Goal: Task Accomplishment & Management: Manage account settings

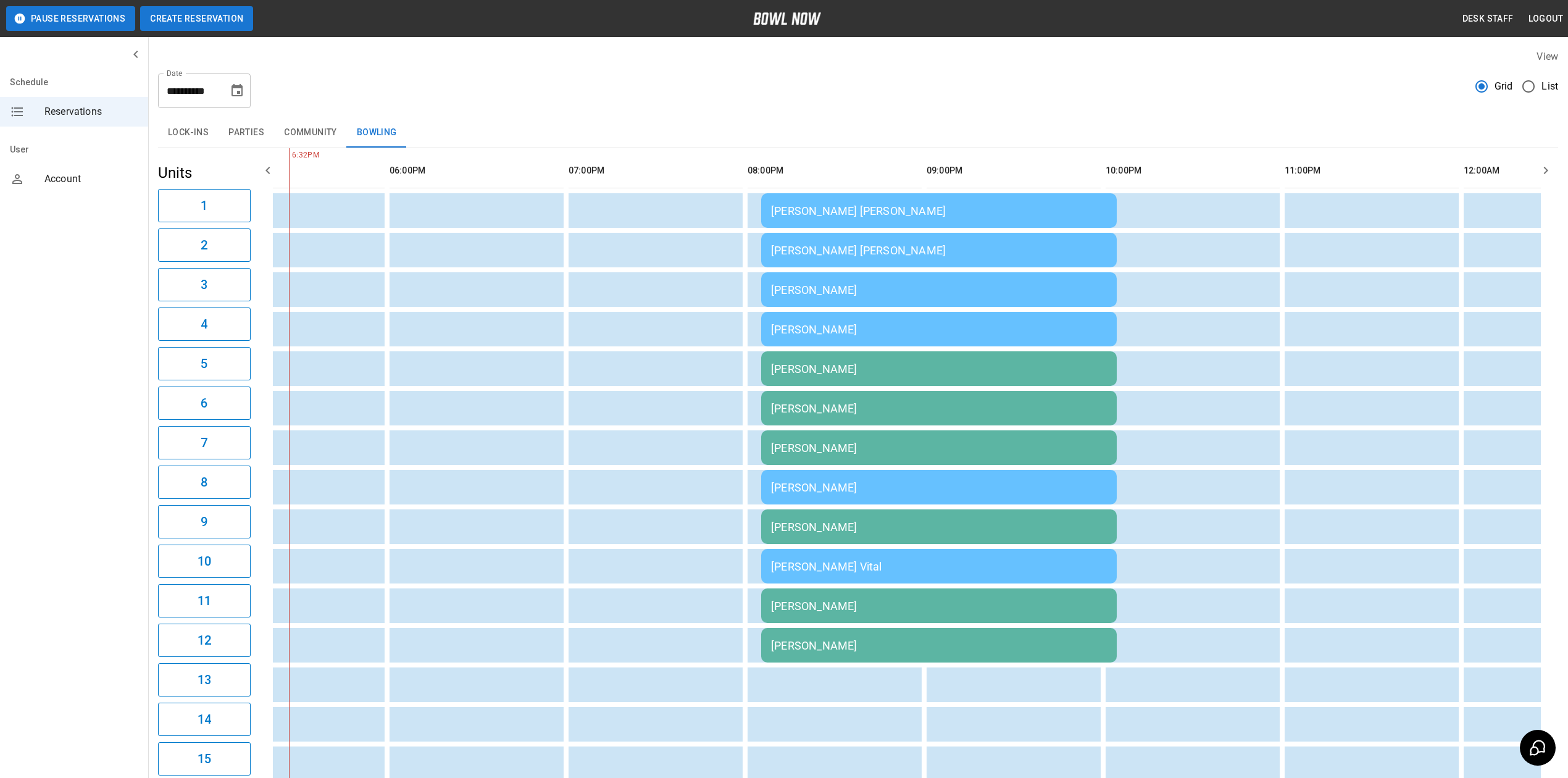
click at [151, 13] on button "Create Reservation" at bounding box center [197, 19] width 113 height 25
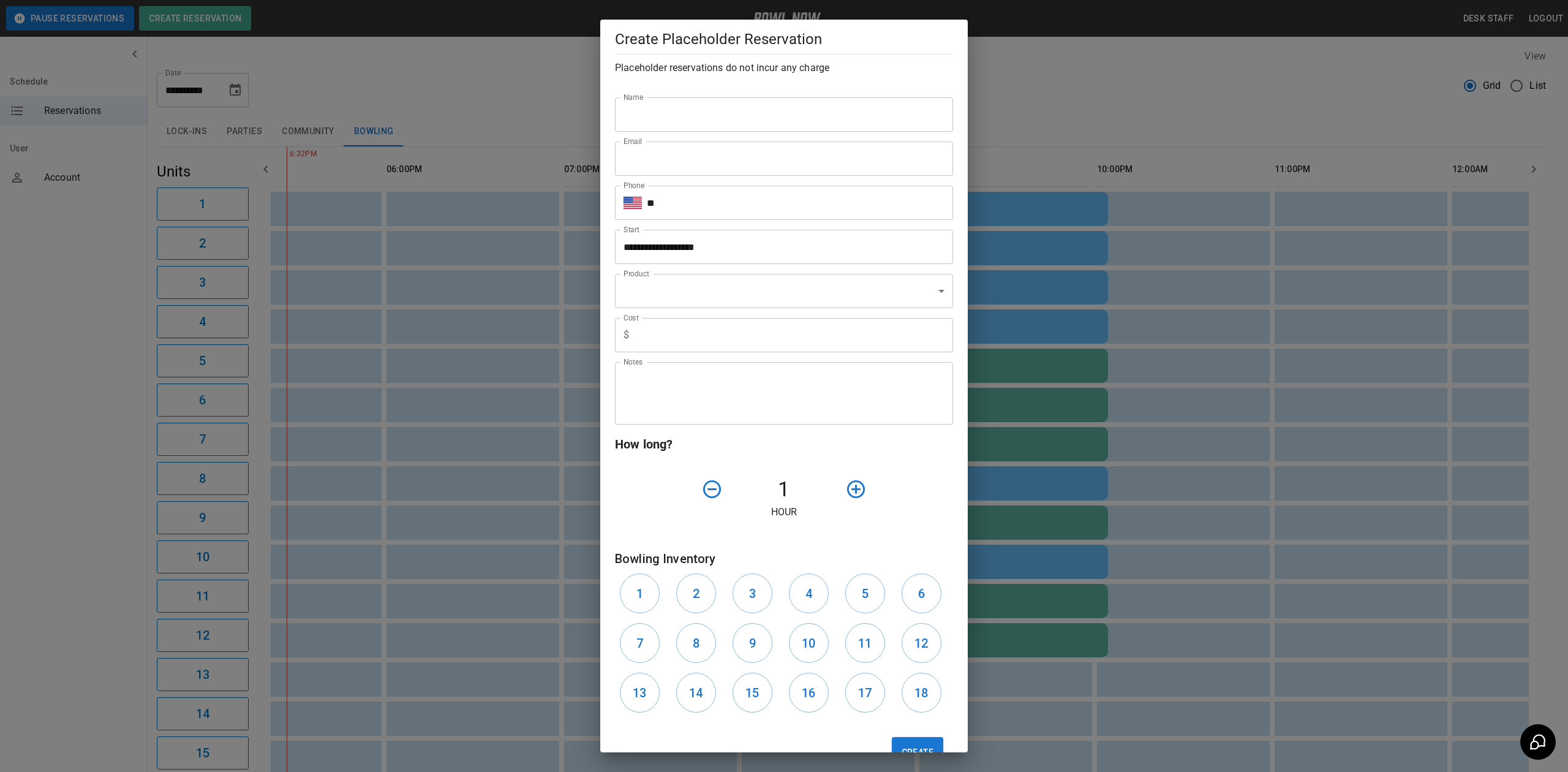
click at [688, 116] on input "Name" at bounding box center [784, 114] width 338 height 34
click at [689, 119] on input "****" at bounding box center [784, 114] width 338 height 34
type input "**********"
click at [635, 167] on input "Email" at bounding box center [784, 158] width 338 height 34
type input "**********"
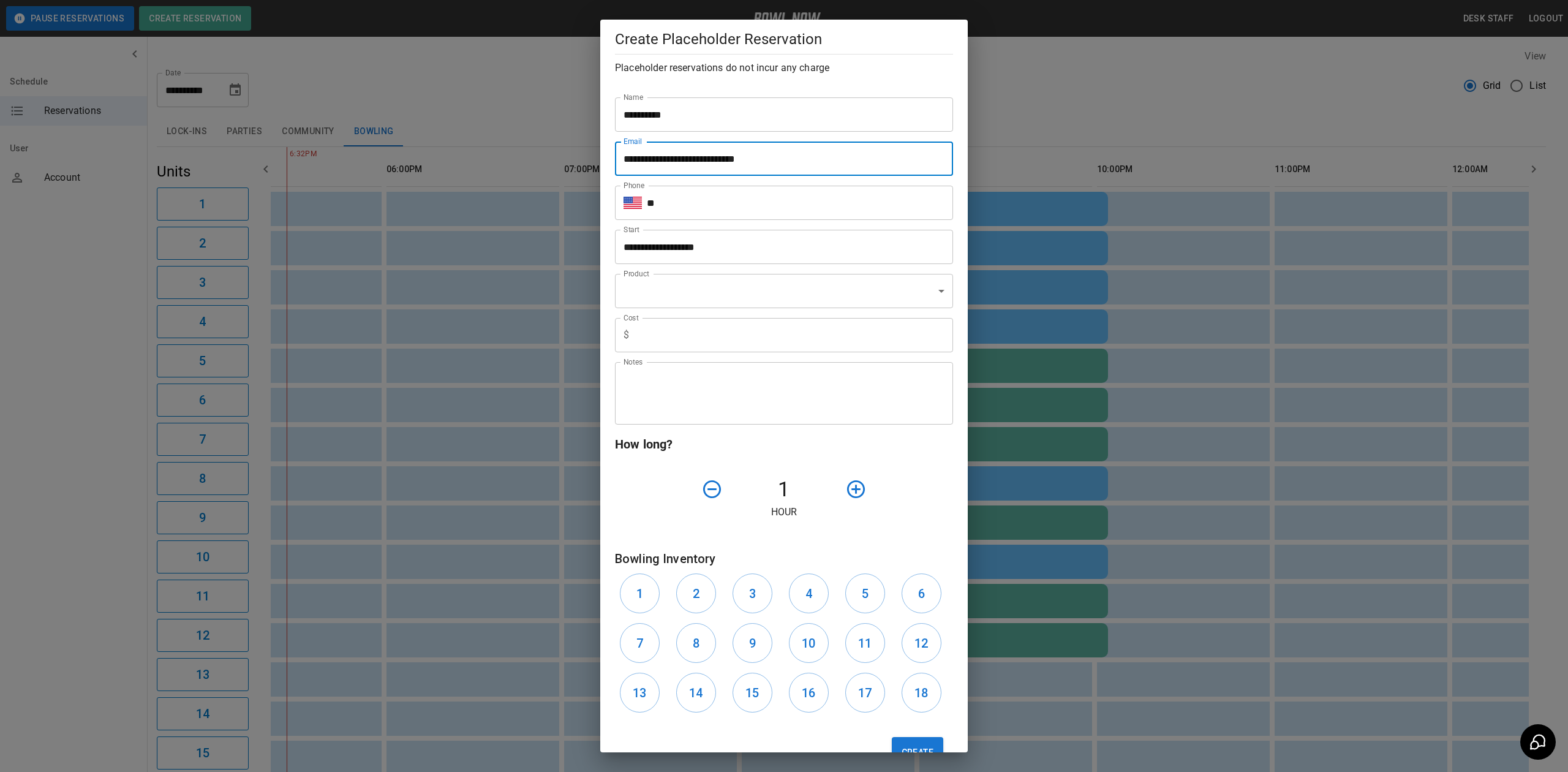
click at [700, 211] on input "**" at bounding box center [800, 202] width 306 height 34
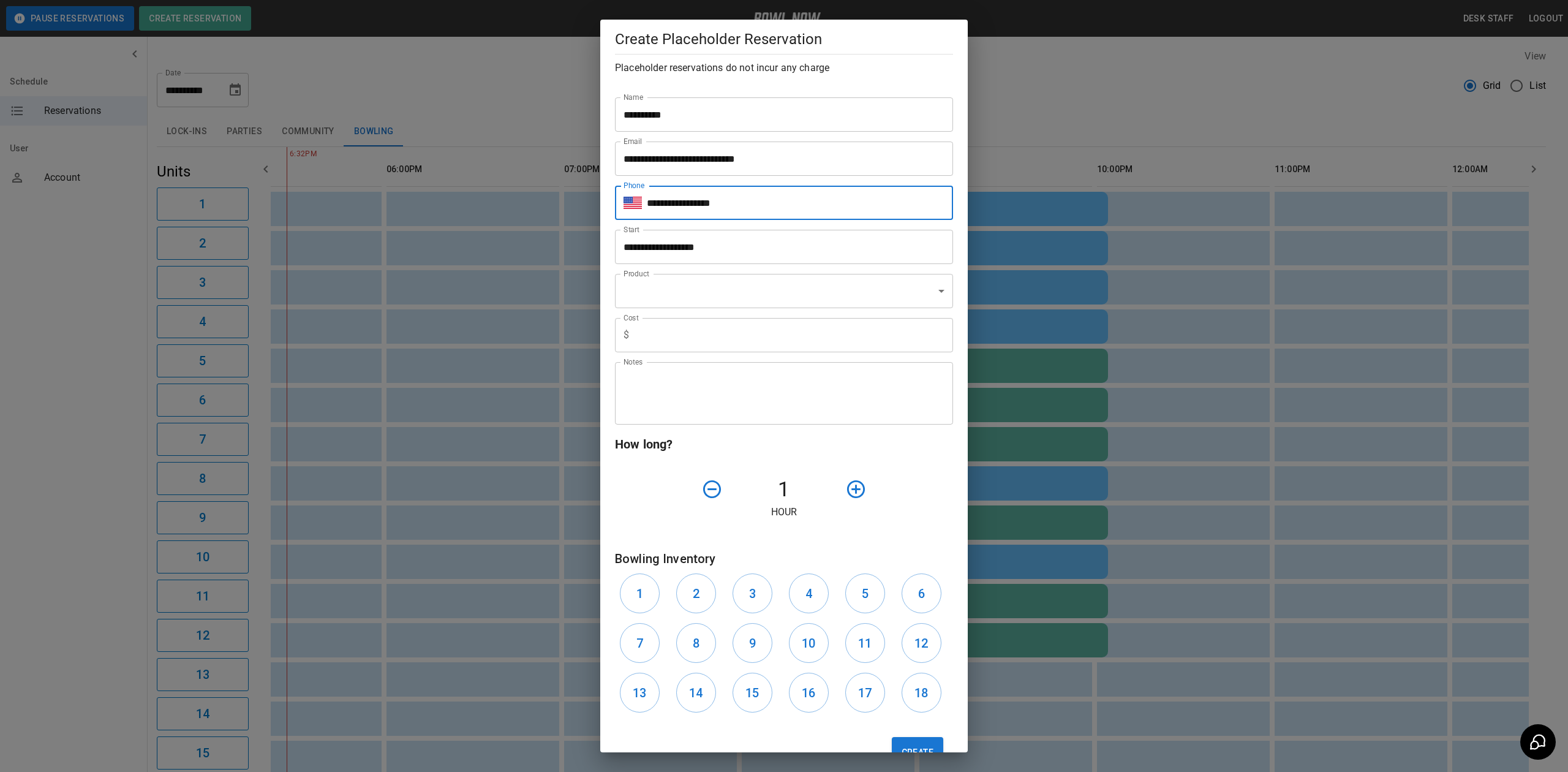
type input "**********"
click at [831, 261] on input "**********" at bounding box center [779, 246] width 329 height 34
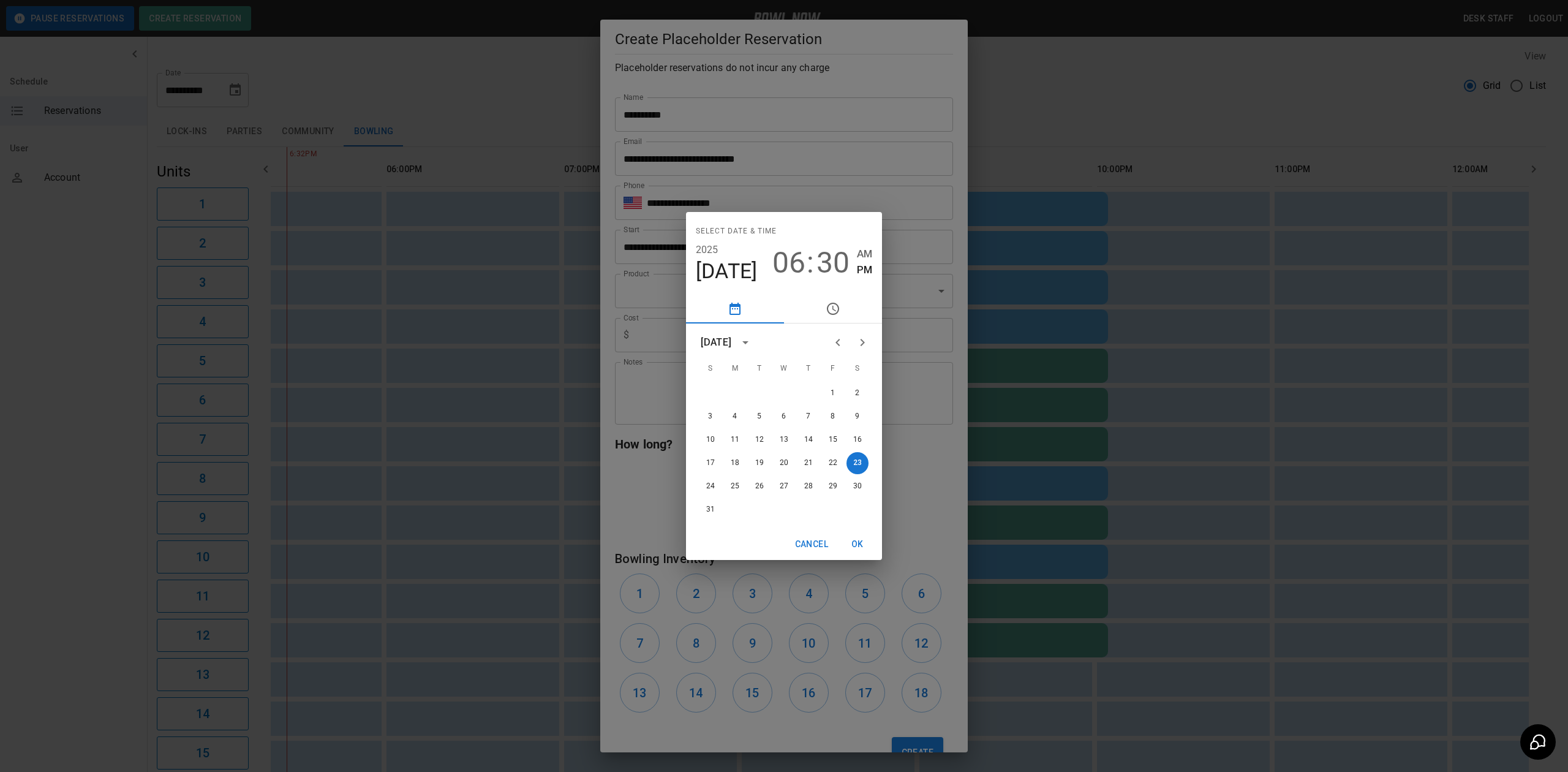
click at [777, 260] on span "06" at bounding box center [789, 263] width 33 height 34
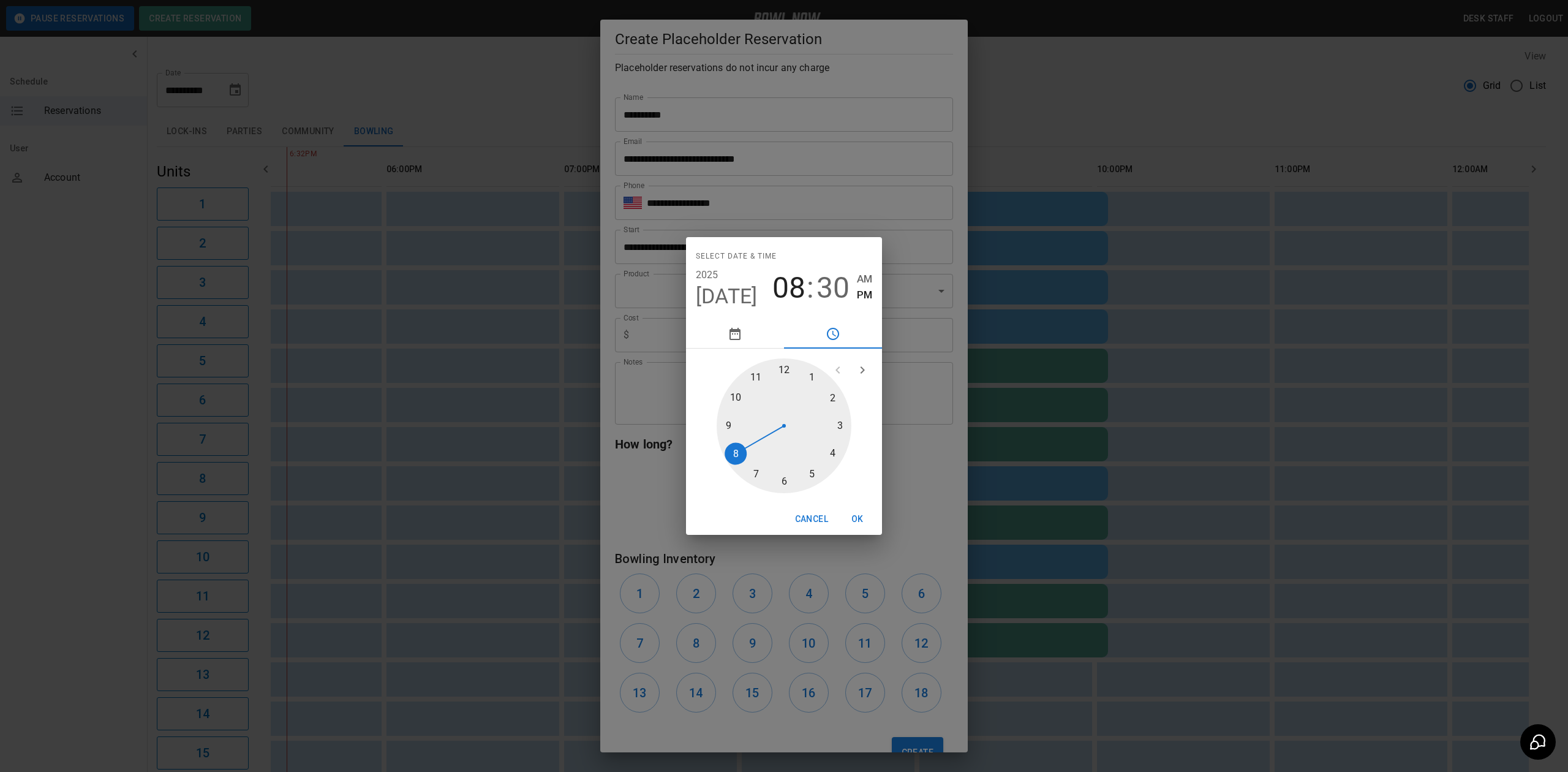
click at [735, 456] on div at bounding box center [784, 425] width 135 height 135
type input "**********"
click at [784, 368] on div at bounding box center [784, 425] width 135 height 135
click at [853, 523] on button "OK" at bounding box center [857, 519] width 39 height 23
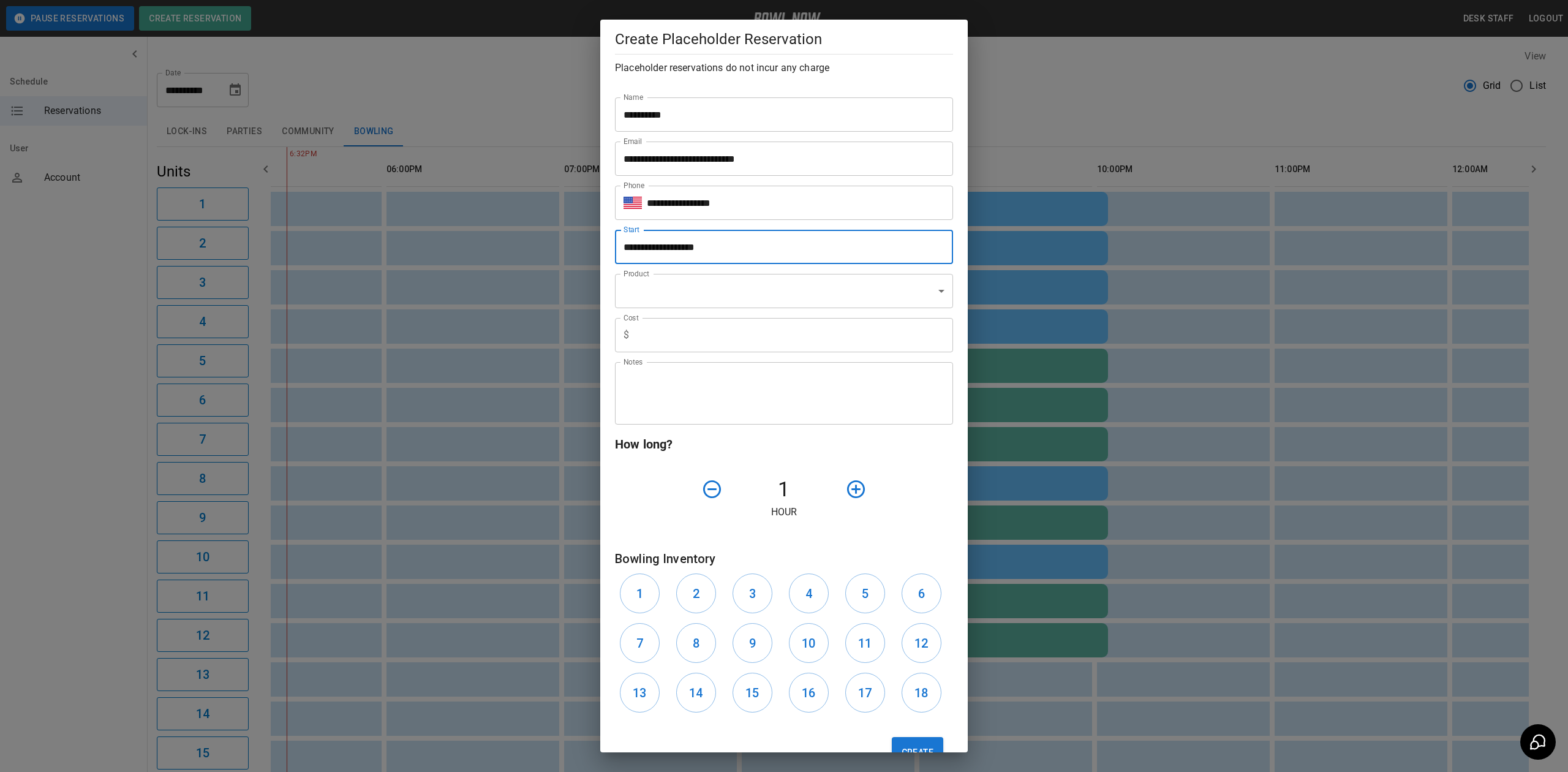
click at [708, 297] on body "**********" at bounding box center [784, 487] width 1568 height 973
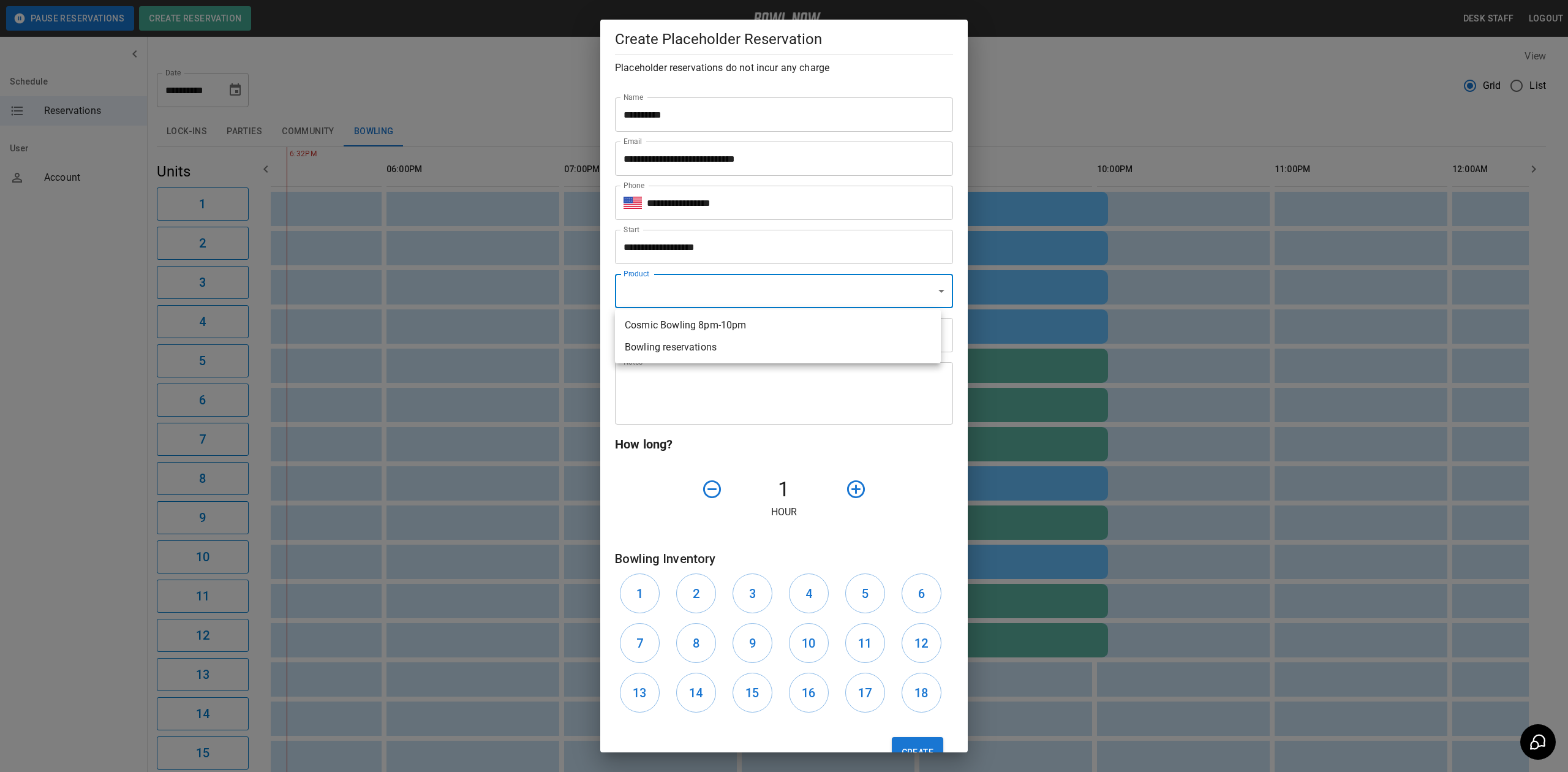
click at [726, 349] on li "Bowling reservations" at bounding box center [777, 347] width 326 height 22
click at [687, 295] on body "**********" at bounding box center [784, 487] width 1568 height 973
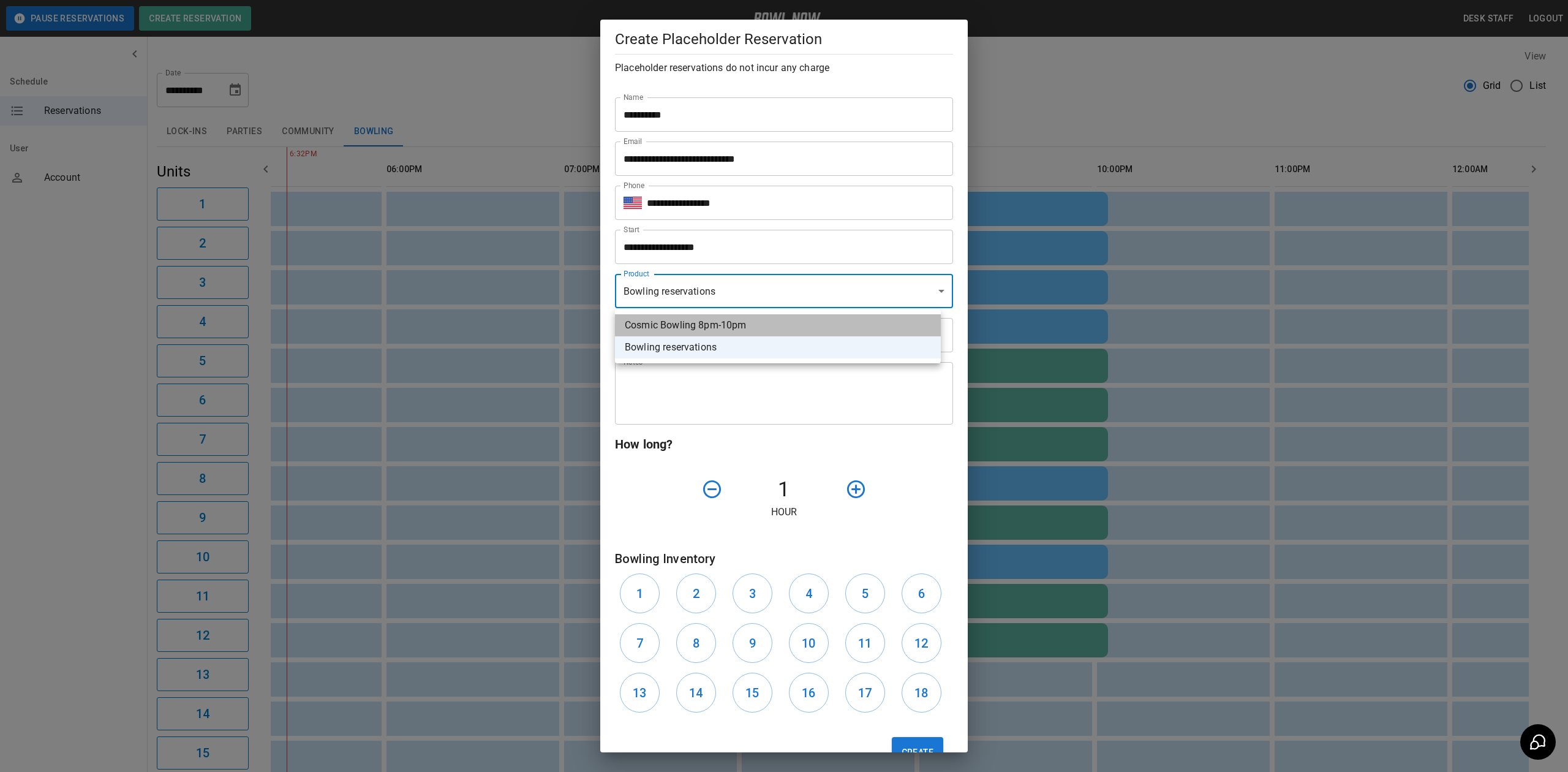
click at [686, 326] on li "Cosmic Bowling 8pm-10pm" at bounding box center [777, 325] width 326 height 22
type input "**********"
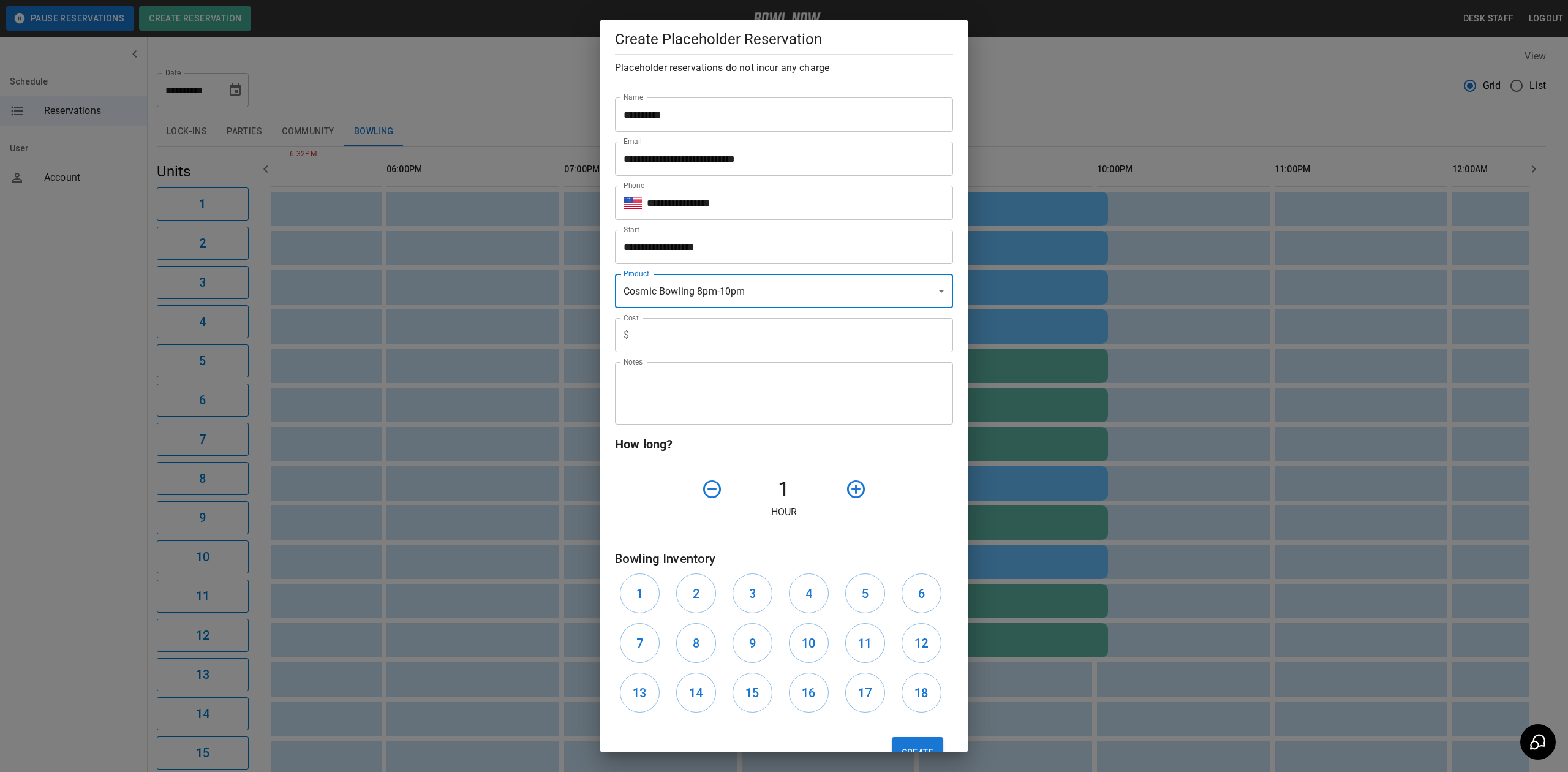
click at [685, 338] on input "text" at bounding box center [793, 334] width 319 height 34
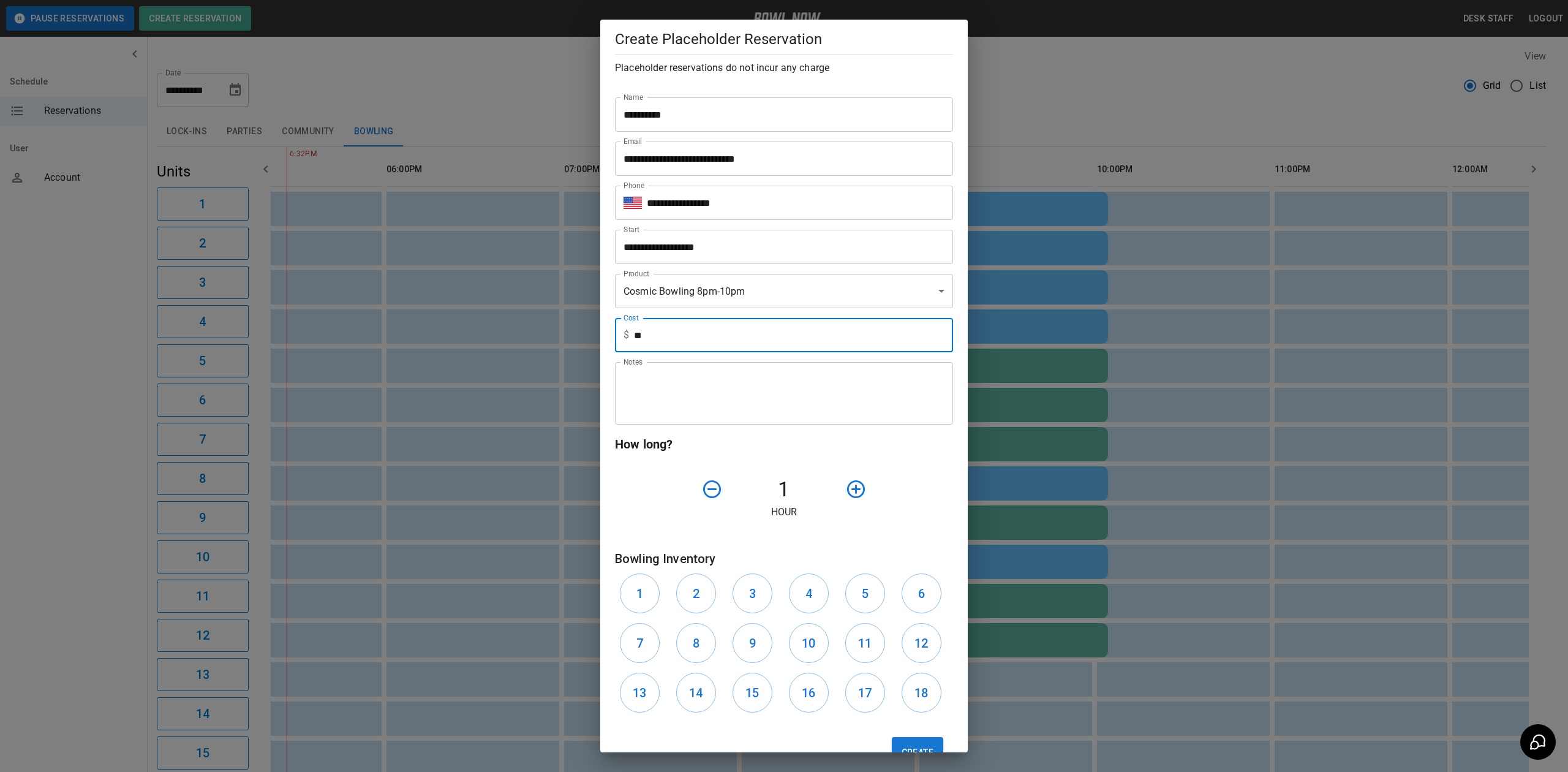
type input "**"
click at [675, 368] on div "Notes" at bounding box center [784, 392] width 338 height 62
type textarea "********"
click at [858, 496] on icon "button" at bounding box center [855, 488] width 21 height 21
click at [851, 492] on icon "button" at bounding box center [855, 488] width 21 height 21
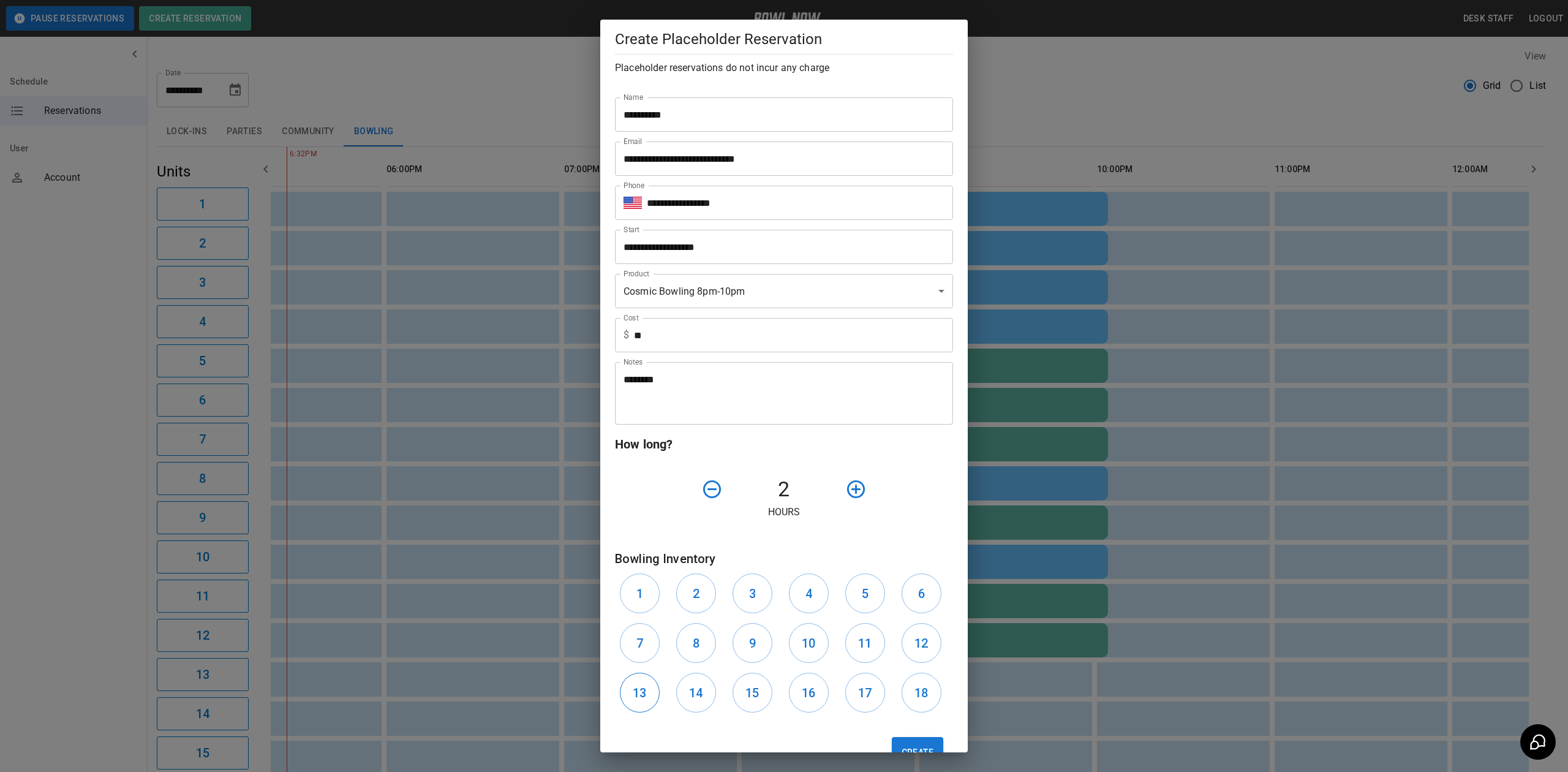
click at [626, 686] on button "13" at bounding box center [639, 691] width 39 height 39
click at [890, 753] on div "**********" at bounding box center [784, 386] width 1568 height 772
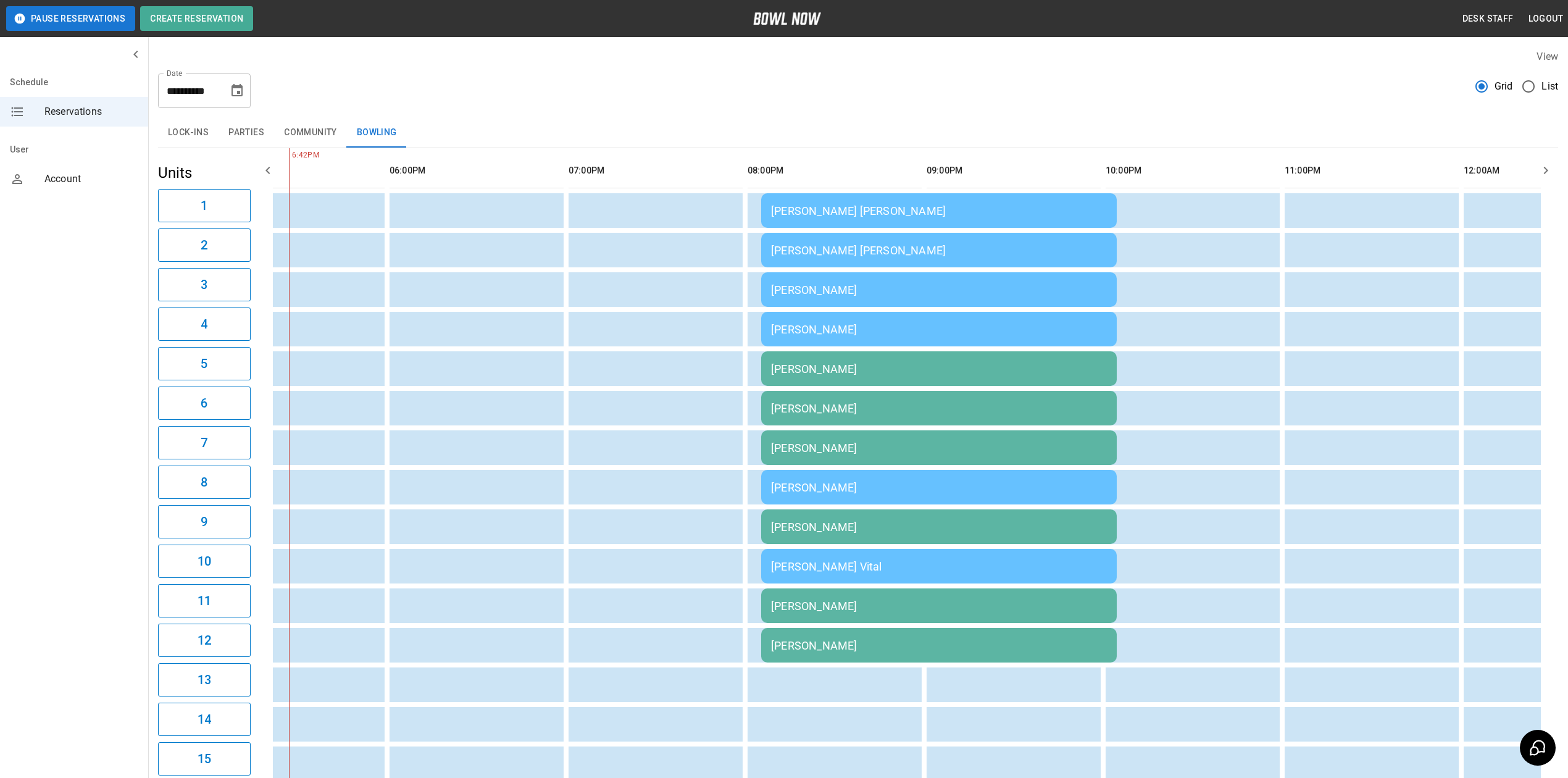
click at [238, 92] on icon "Choose date, selected date is Aug 23, 2025" at bounding box center [236, 90] width 11 height 12
click at [110, 165] on icon "Next month" at bounding box center [102, 172] width 15 height 15
click at [105, 260] on button "6" at bounding box center [98, 266] width 14 height 13
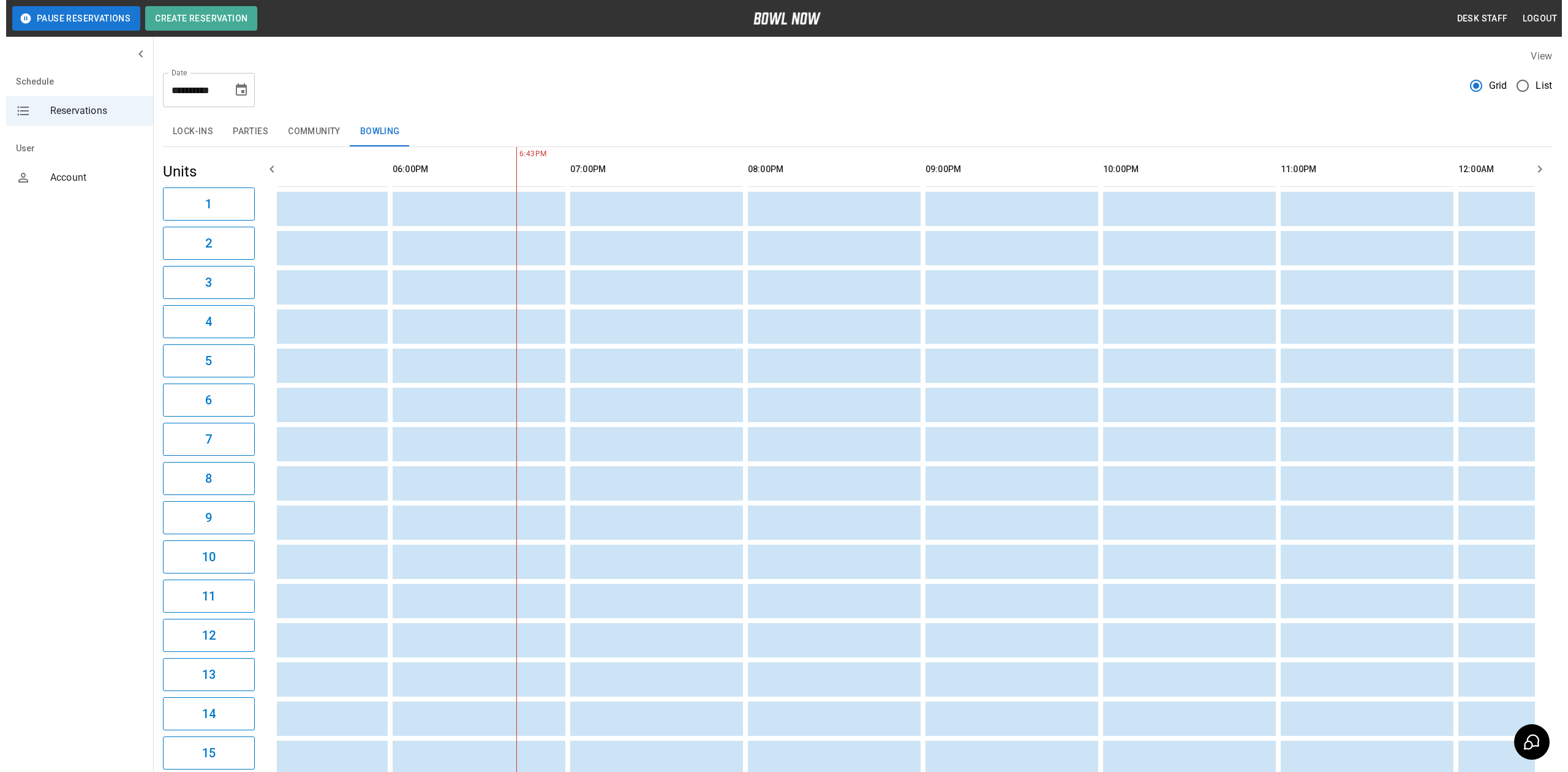
scroll to position [0, 1599]
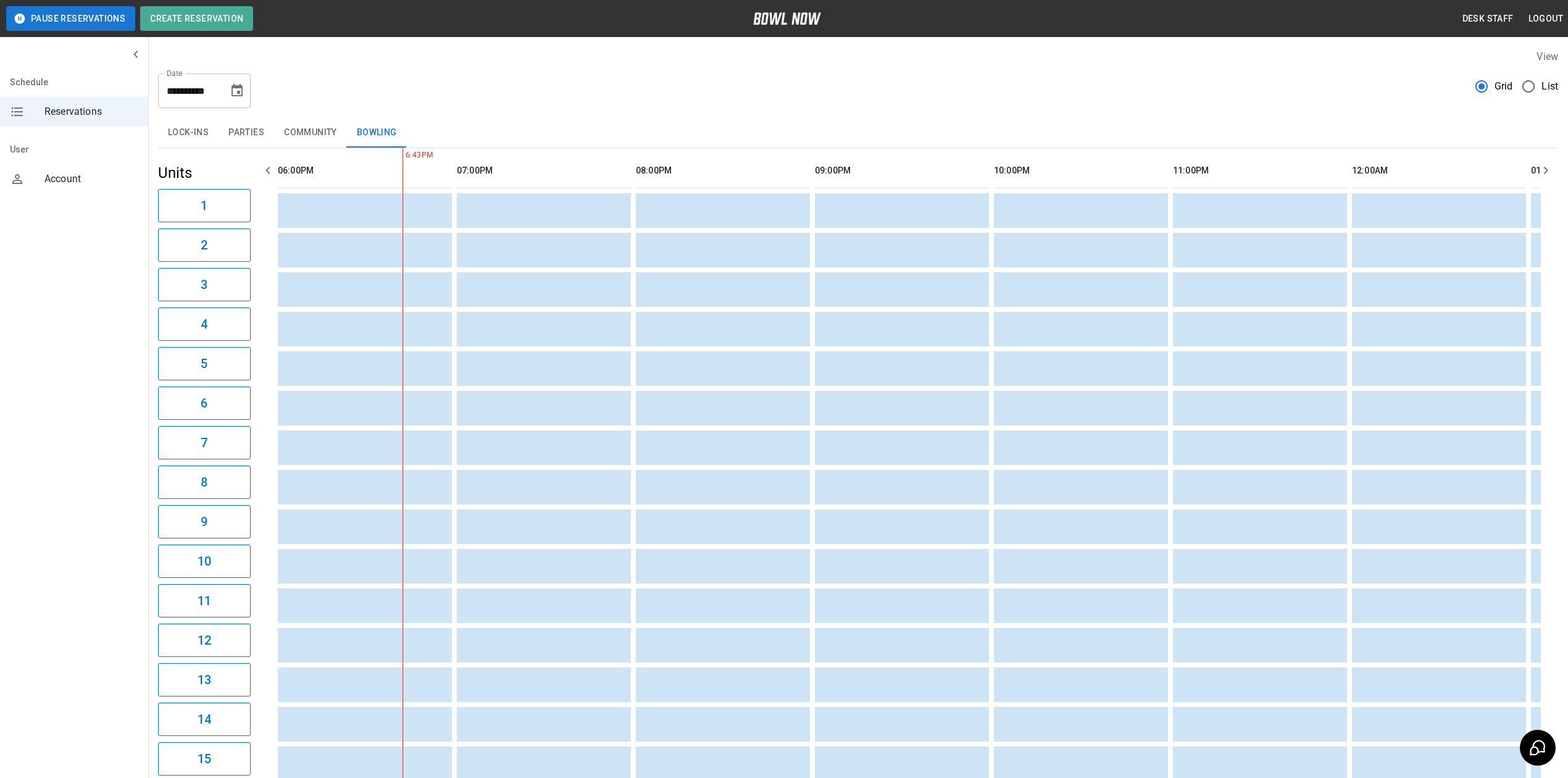
click at [251, 129] on button "Parties" at bounding box center [246, 133] width 56 height 30
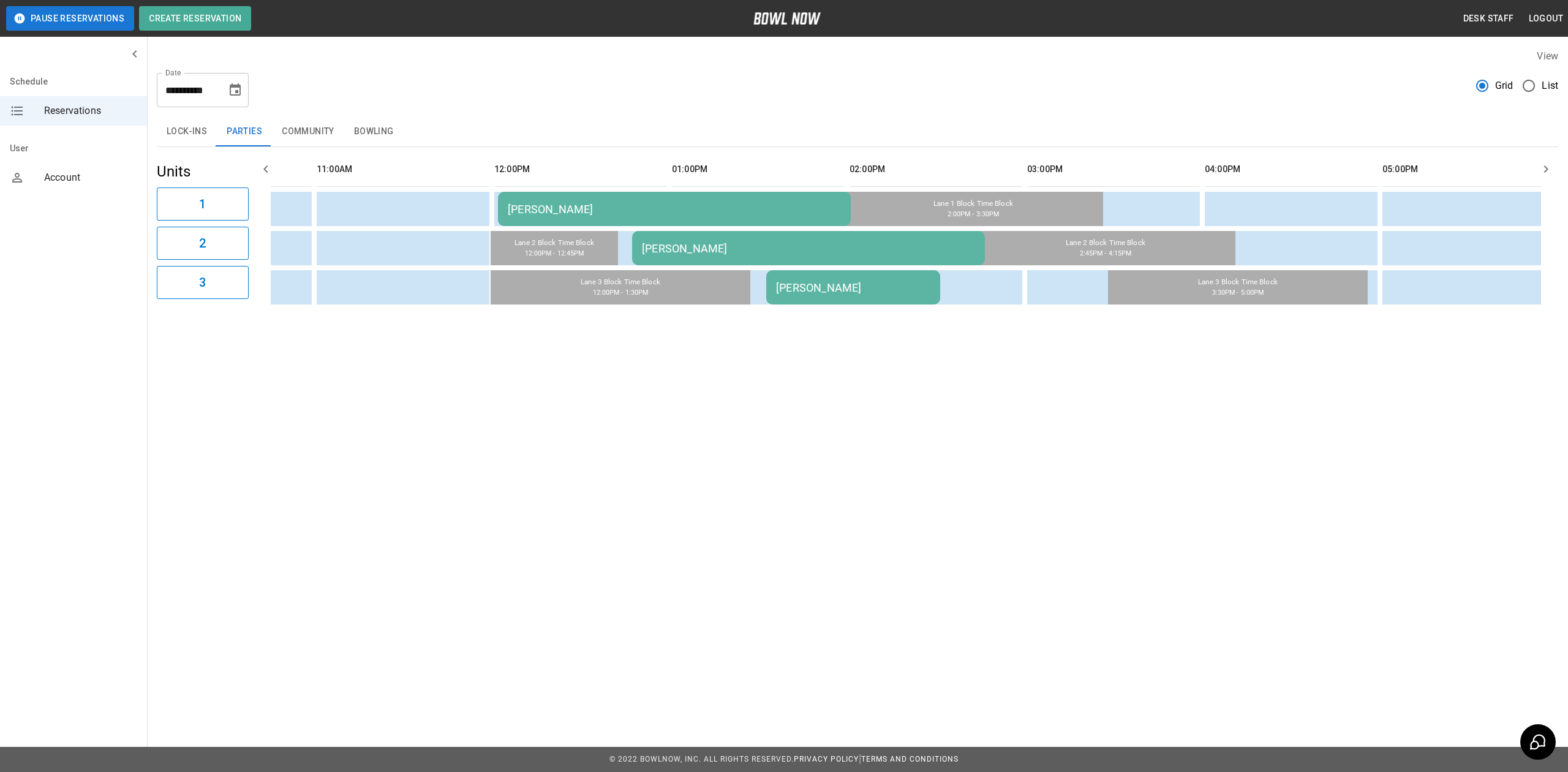
scroll to position [0, 313]
click at [674, 242] on div "Lila Neumann" at bounding box center [801, 248] width 334 height 13
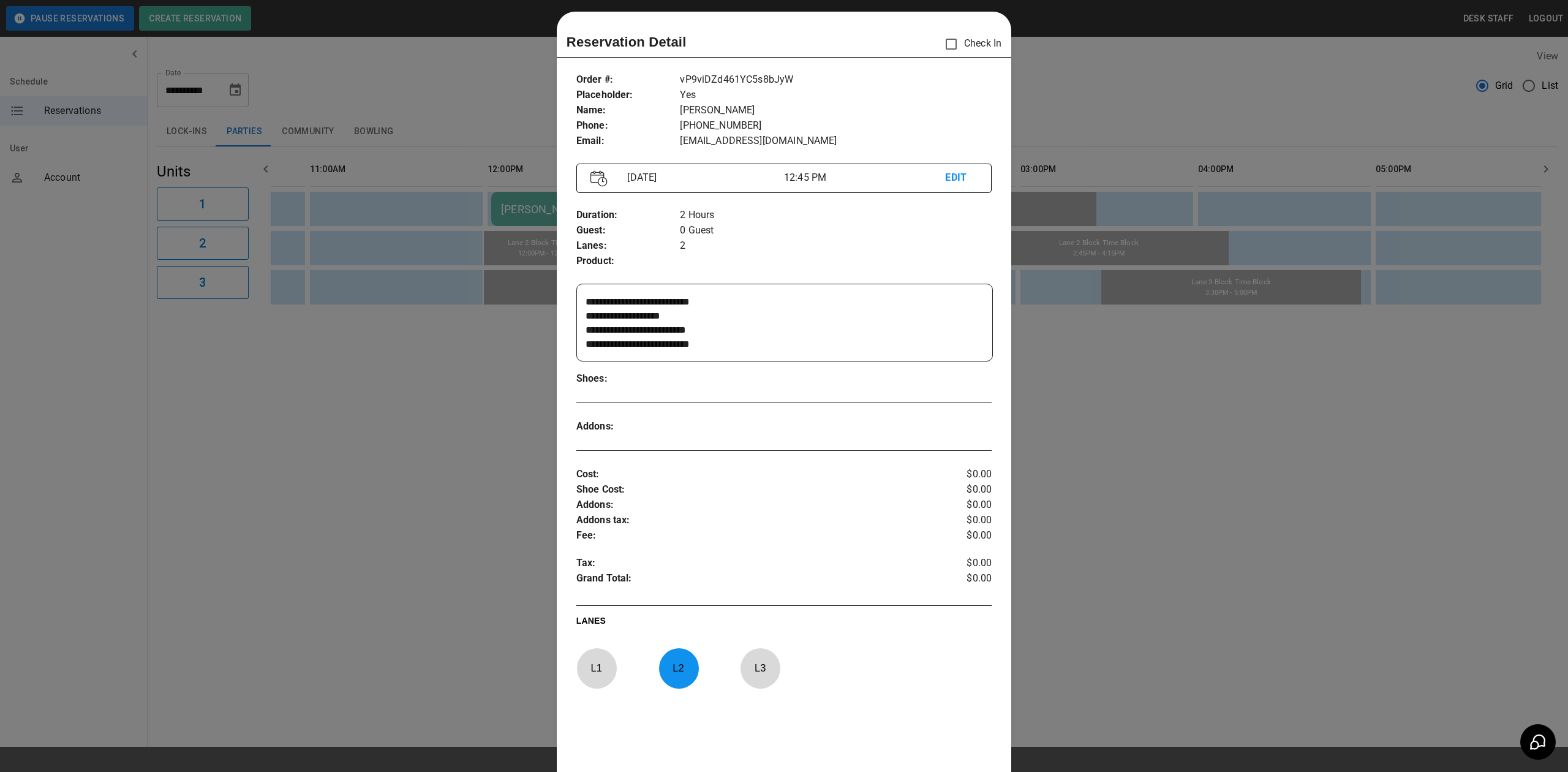
click at [641, 510] on p "Addons :" at bounding box center [749, 504] width 346 height 15
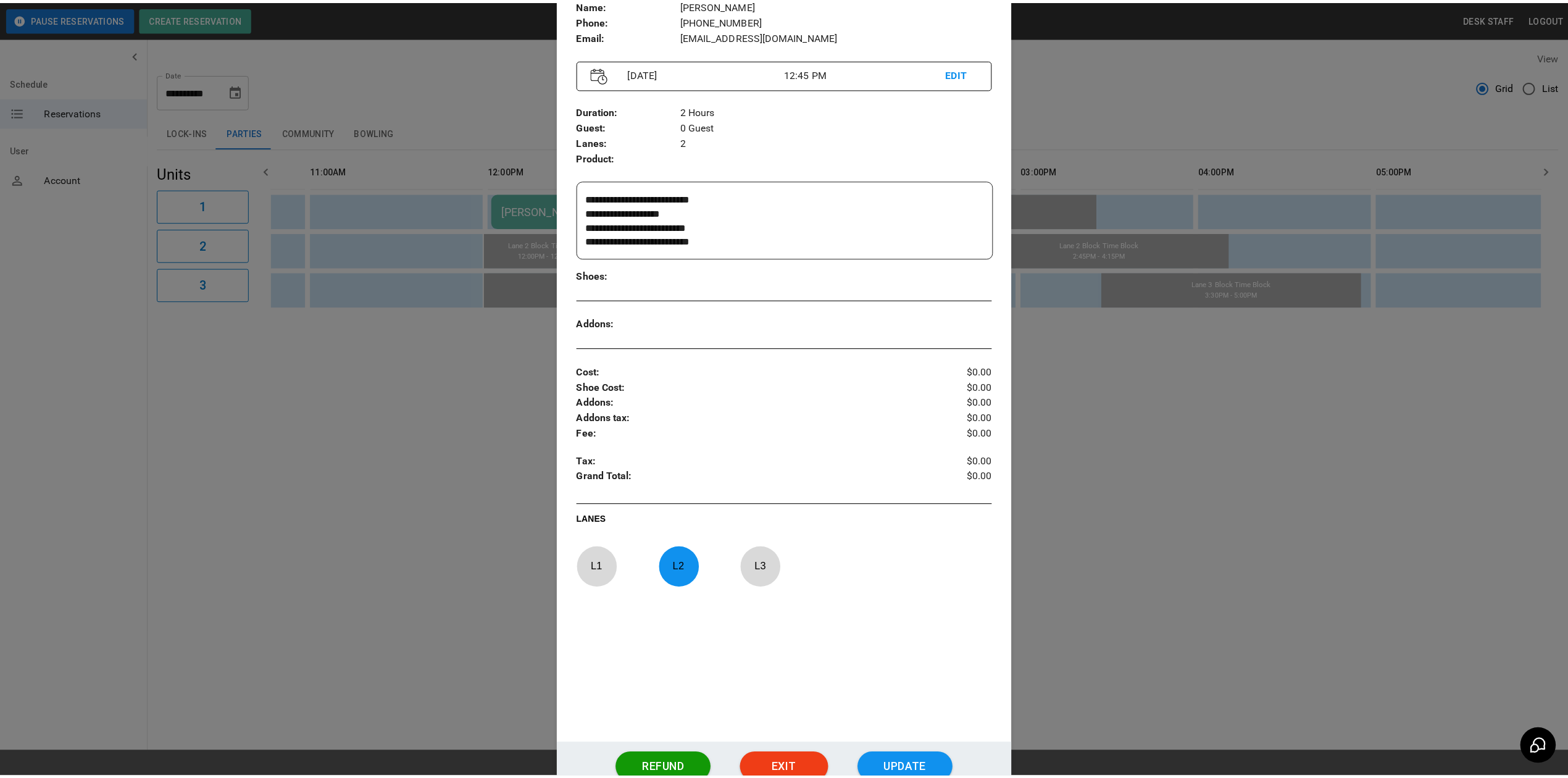
scroll to position [218, 0]
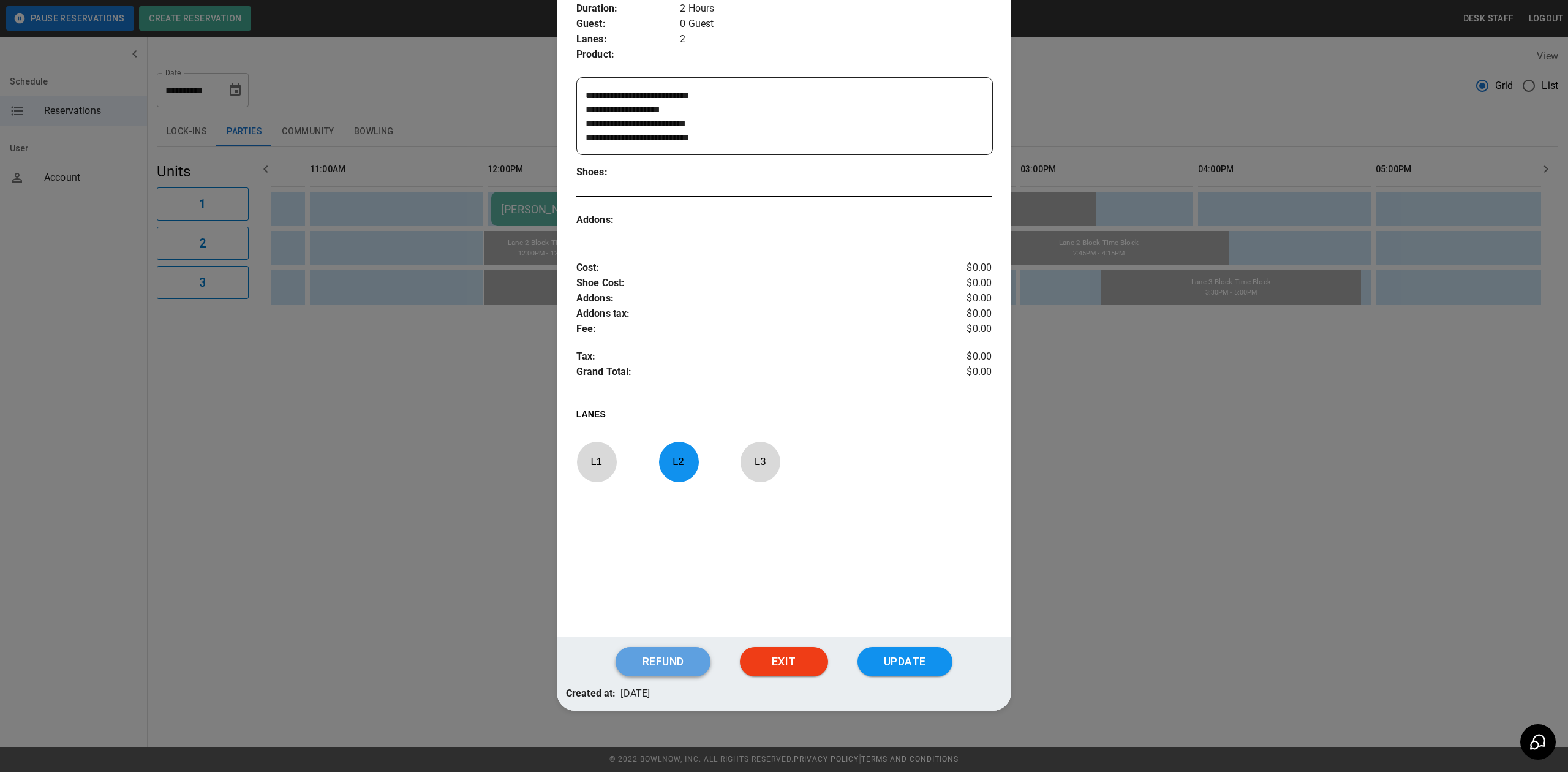
click at [664, 672] on button "Refund" at bounding box center [663, 662] width 95 height 30
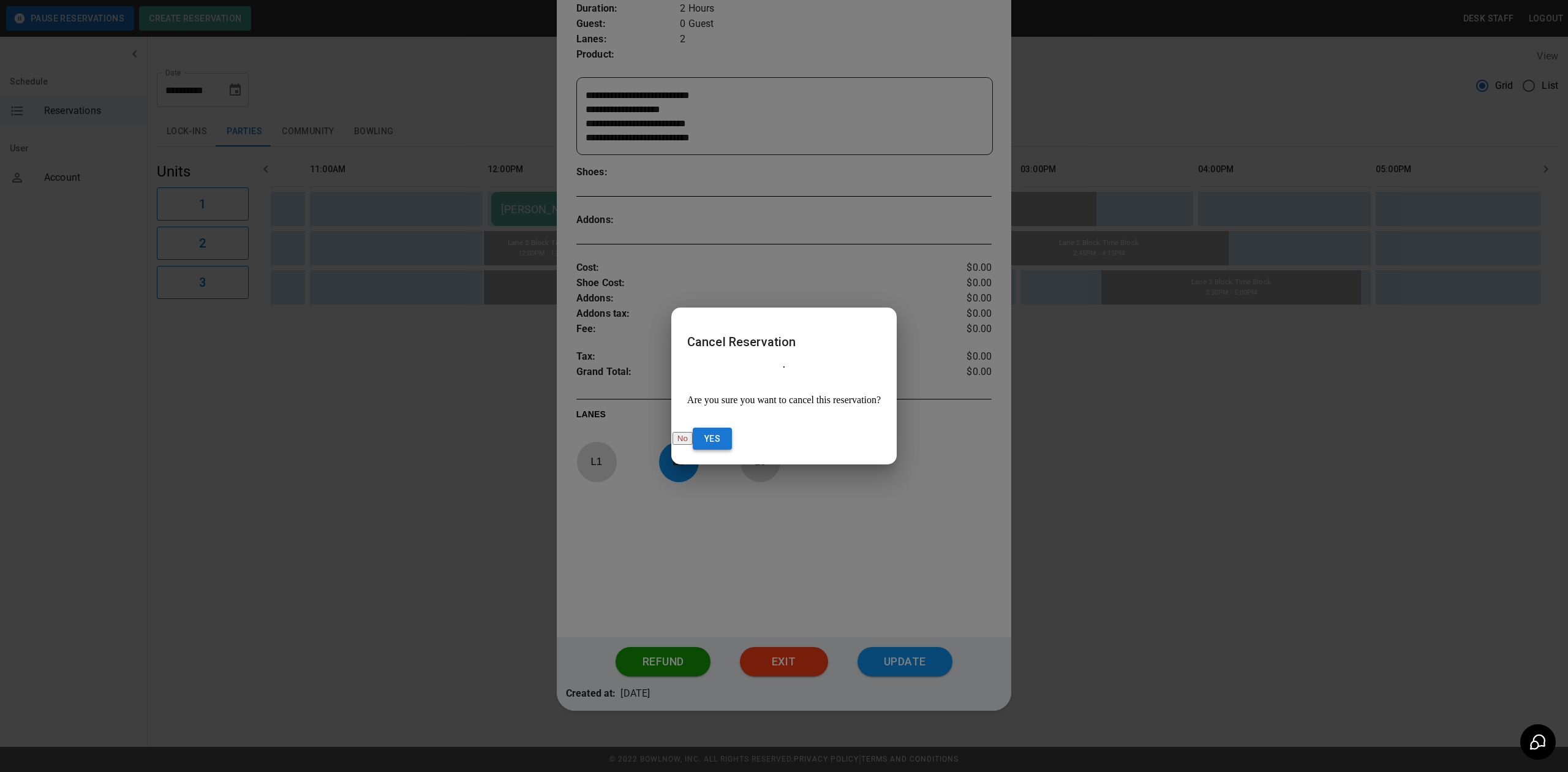
click at [732, 430] on button "Yes" at bounding box center [712, 439] width 39 height 23
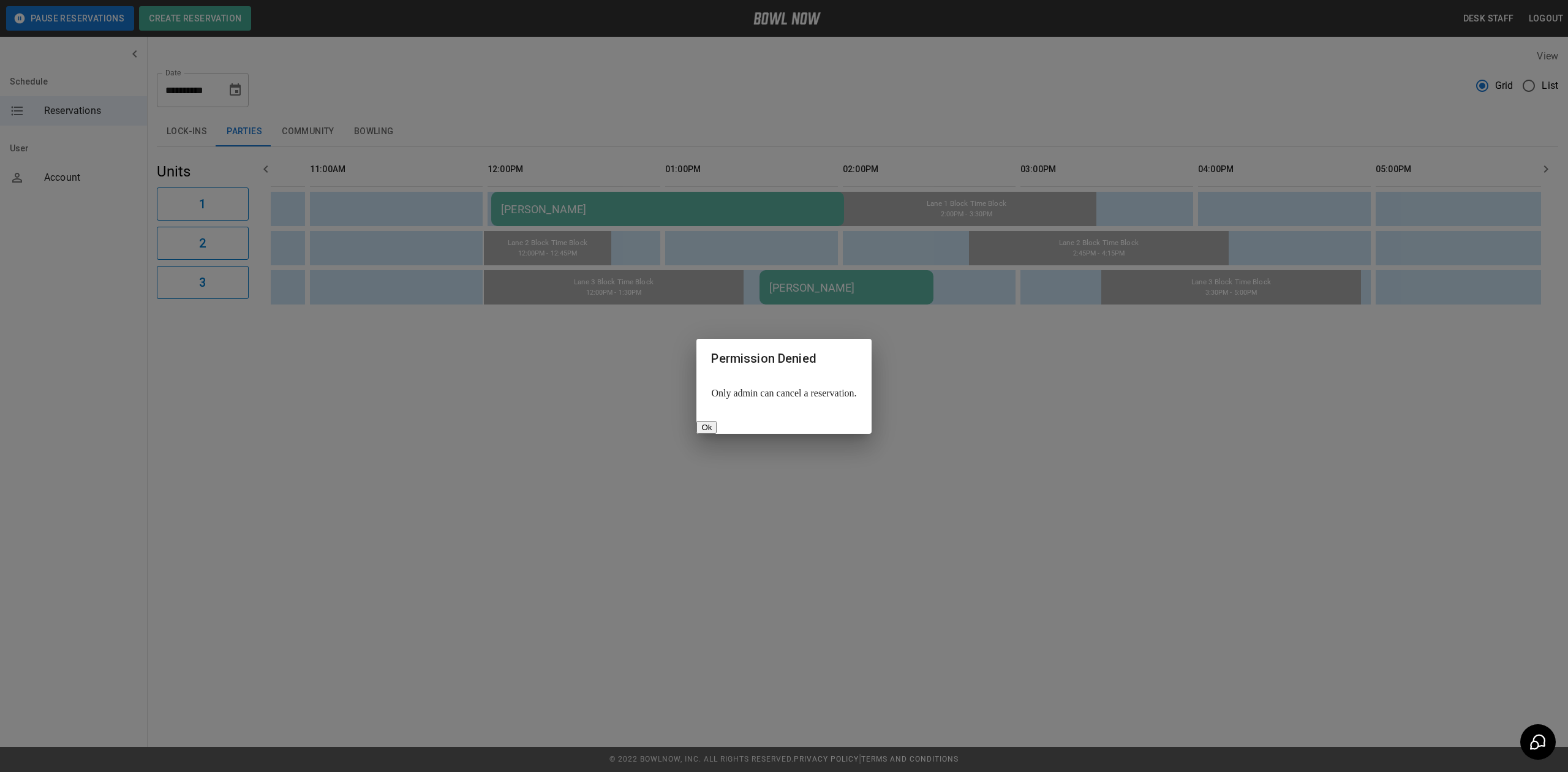
click at [717, 421] on button "Ok" at bounding box center [706, 427] width 20 height 13
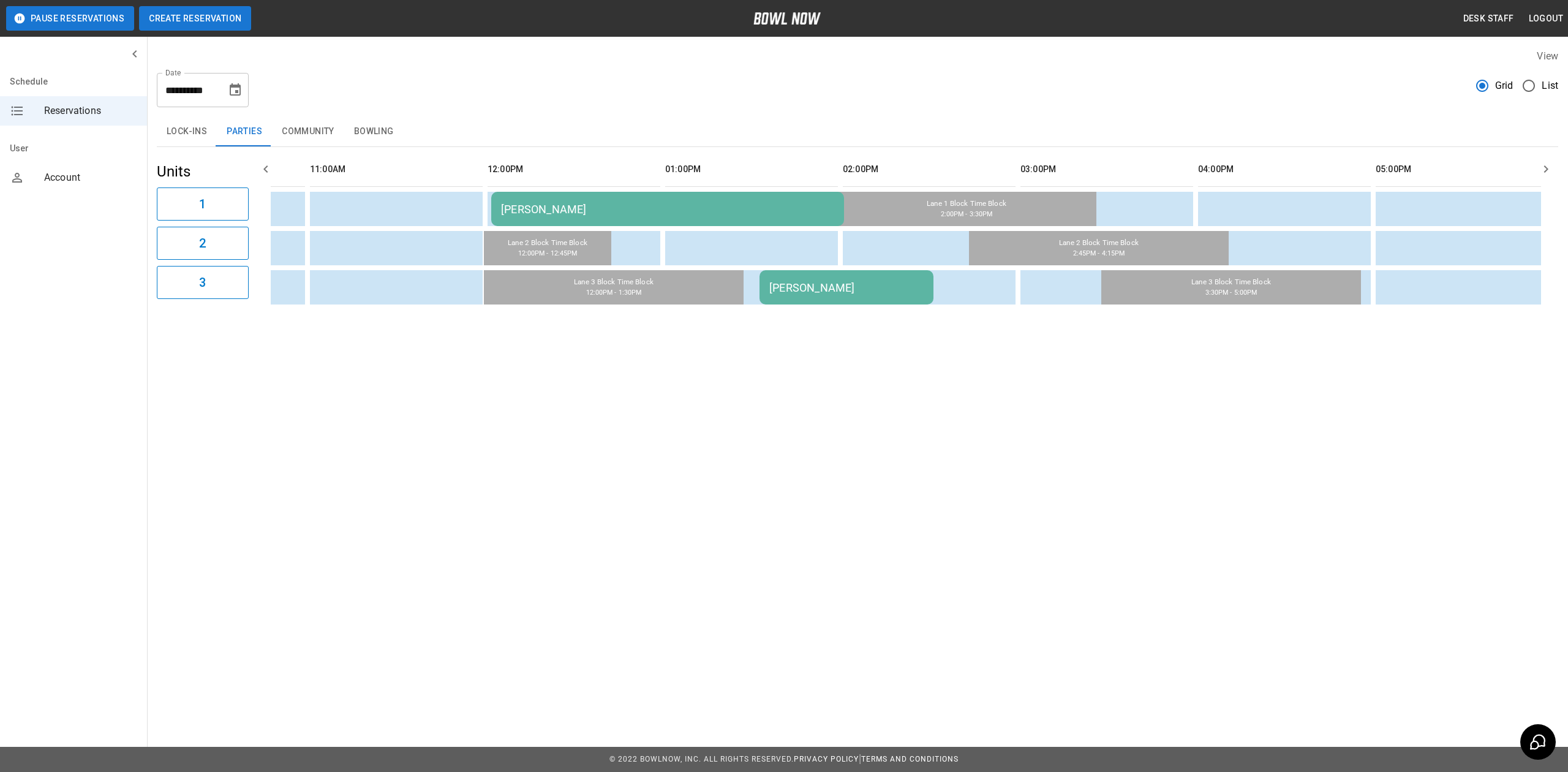
click at [223, 25] on button "Create Reservation" at bounding box center [195, 18] width 112 height 25
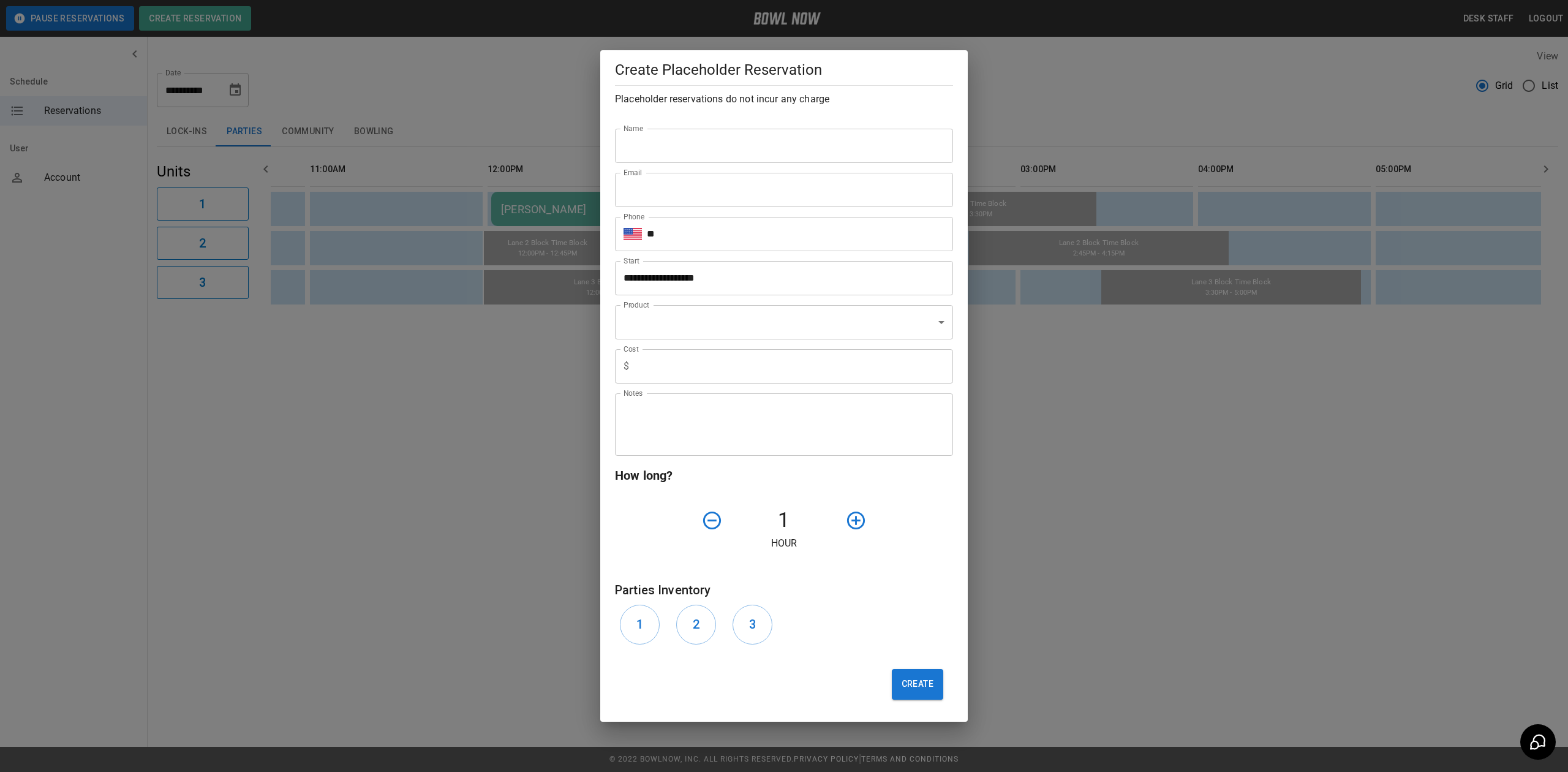
click at [513, 135] on div "**********" at bounding box center [784, 386] width 1568 height 772
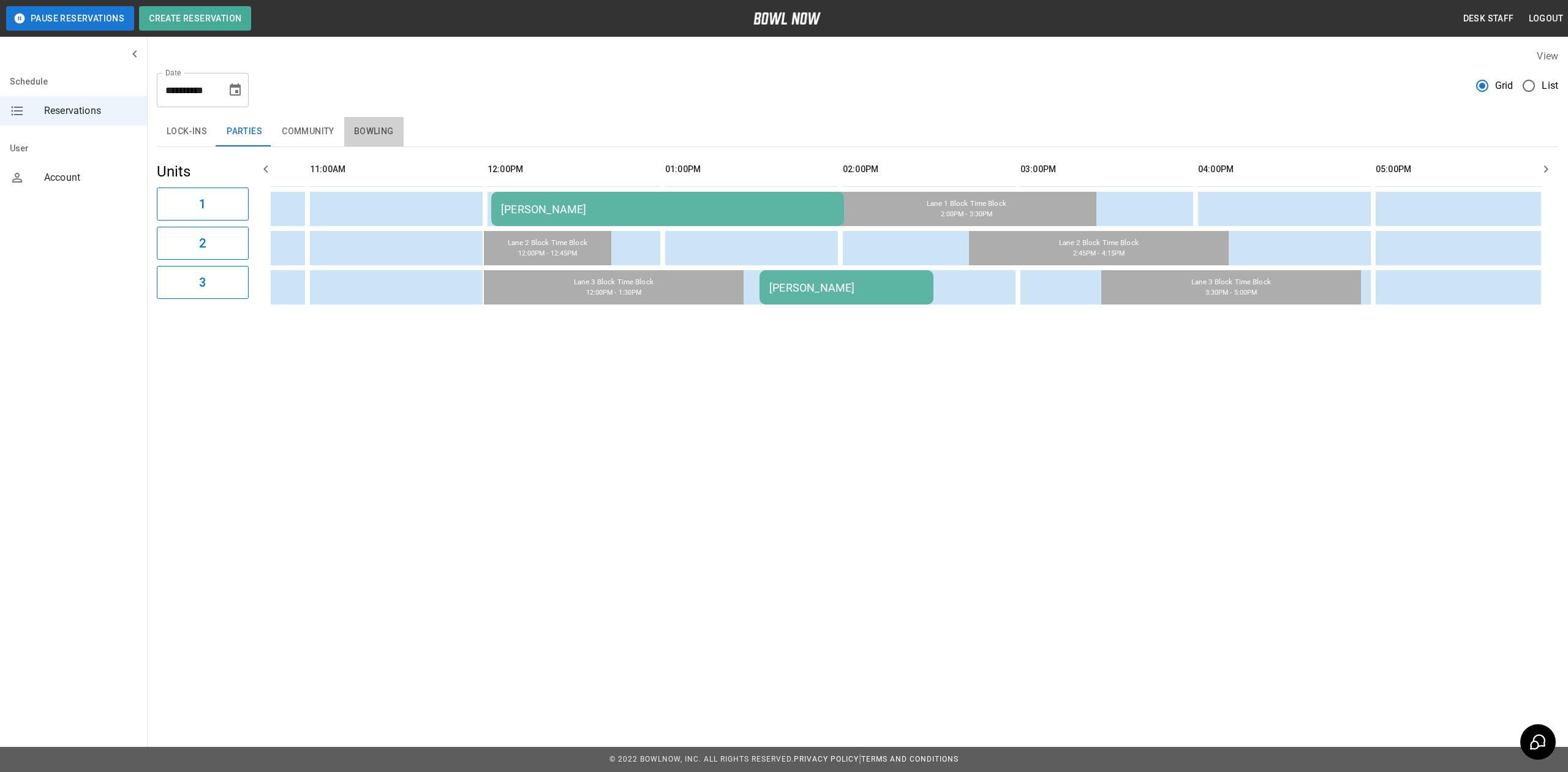
click at [371, 122] on button "Bowling" at bounding box center [374, 132] width 60 height 30
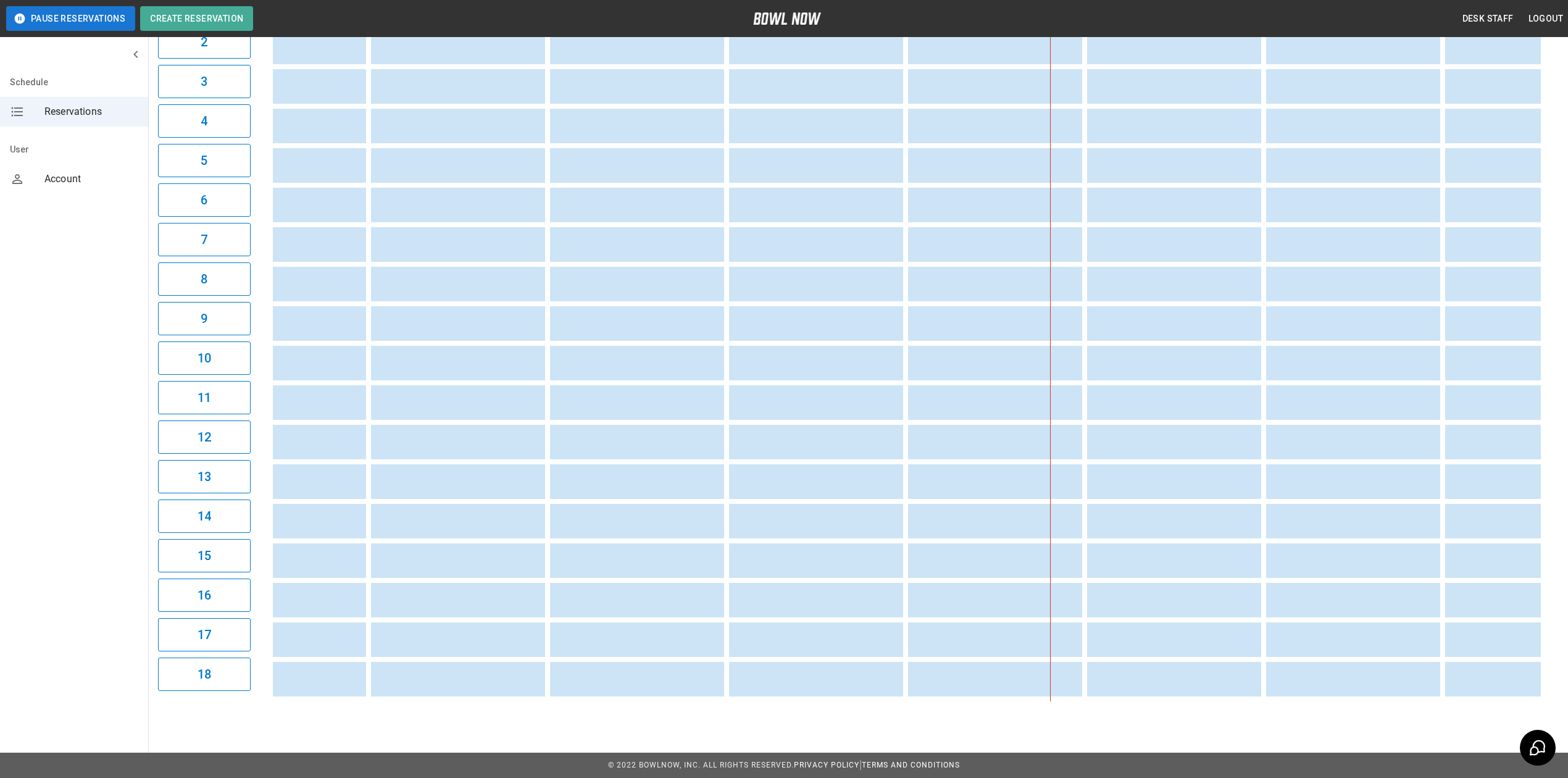
scroll to position [0, 1160]
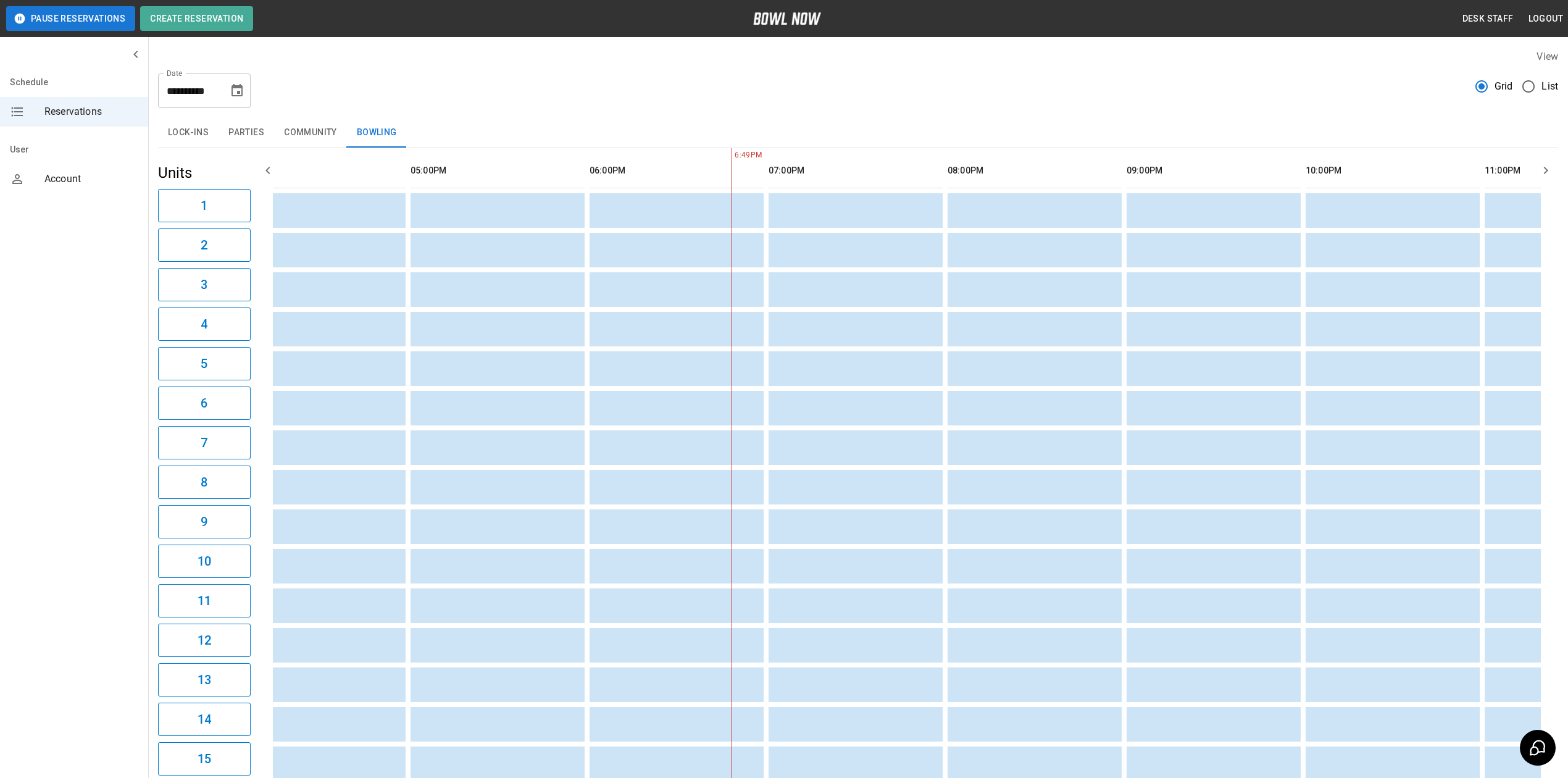
click at [231, 98] on button "Choose date, selected date is Sep 6, 2025" at bounding box center [237, 91] width 25 height 25
drag, startPoint x: 233, startPoint y: 129, endPoint x: 237, endPoint y: 149, distance: 20.4
click at [110, 145] on icon "Previous month" at bounding box center [102, 152] width 15 height 15
click at [110, 480] on button "23" at bounding box center [101, 486] width 19 height 13
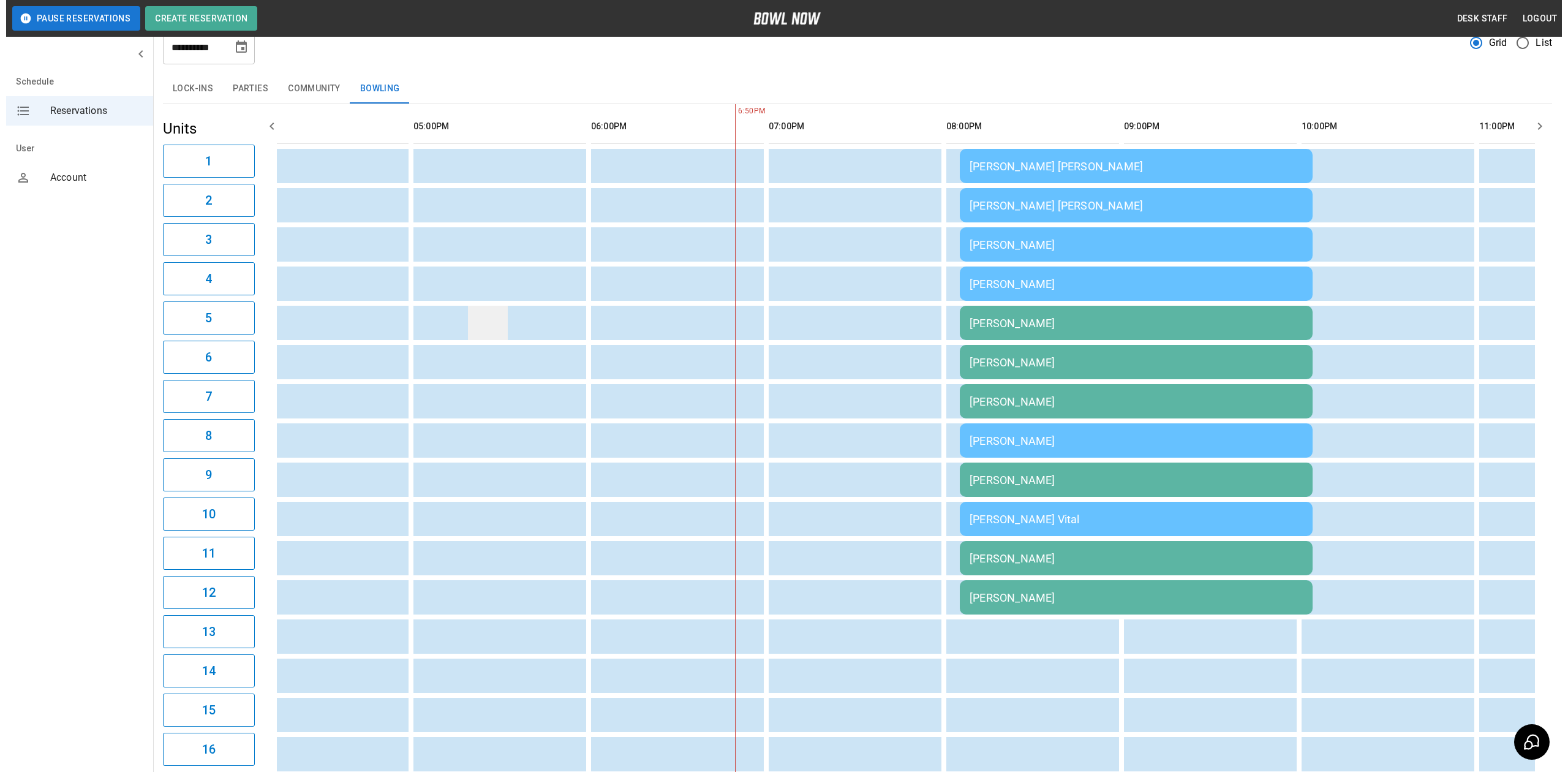
scroll to position [81, 0]
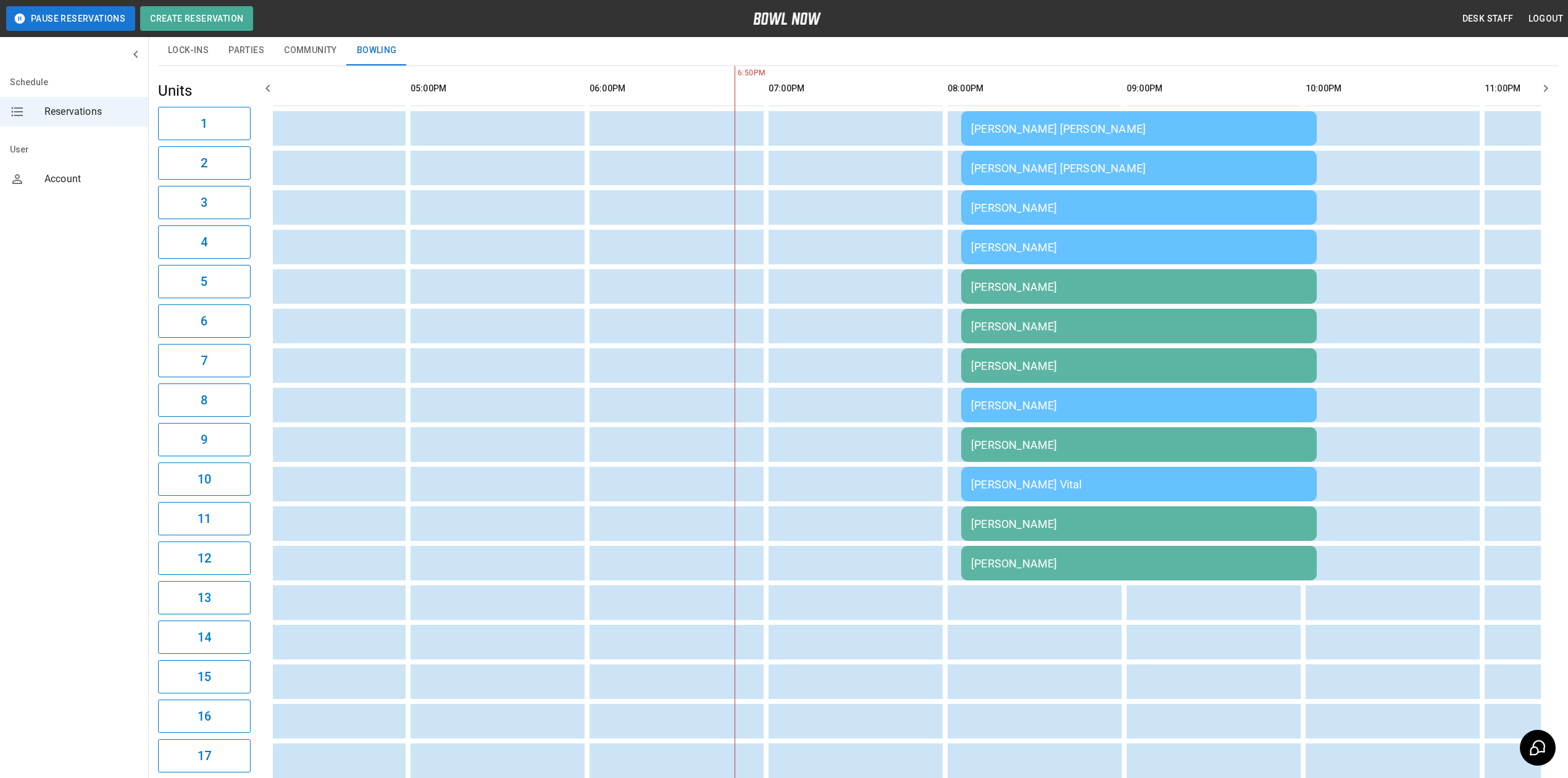
click at [995, 572] on td "[PERSON_NAME]" at bounding box center [1138, 562] width 356 height 34
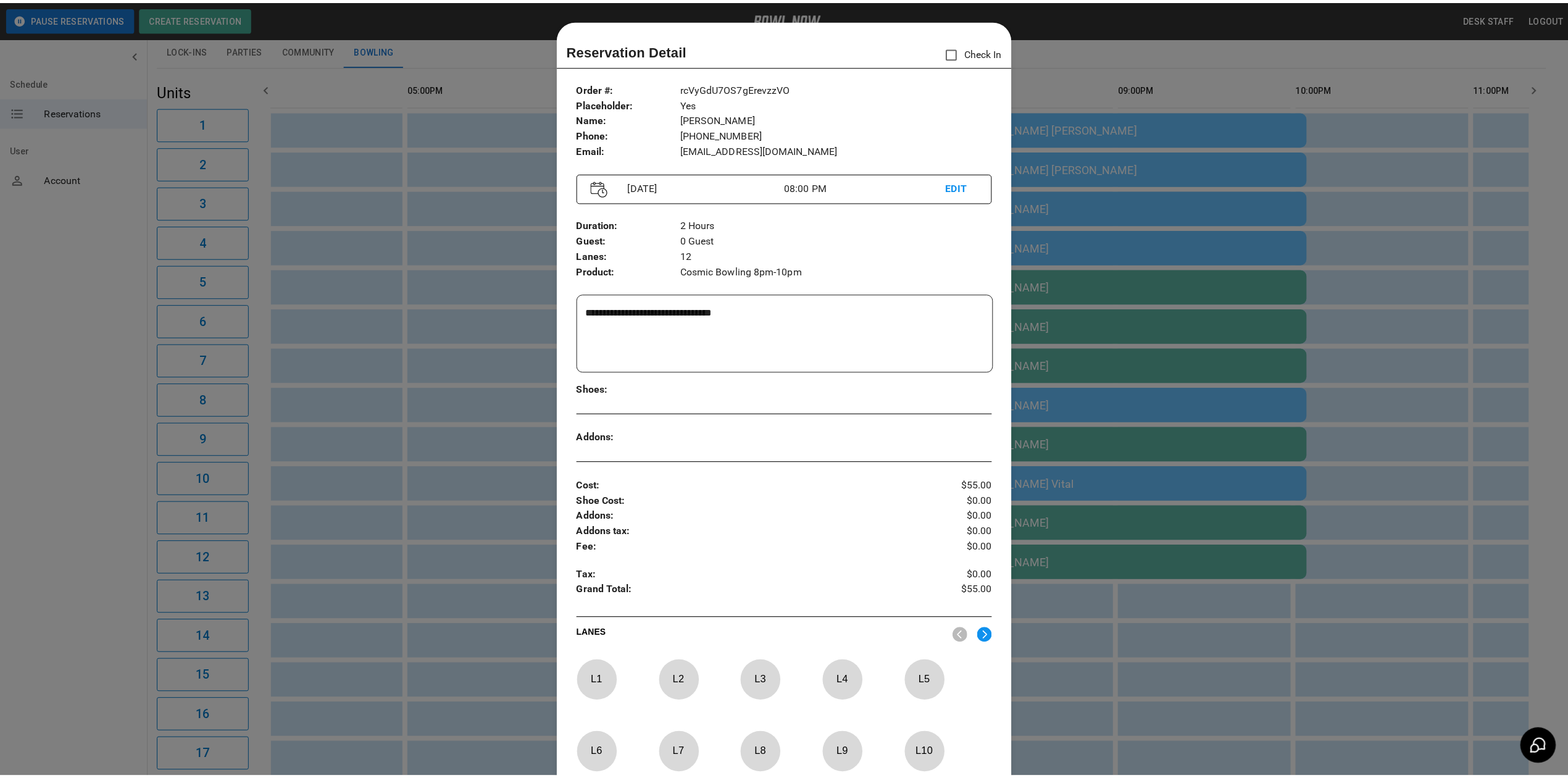
scroll to position [19, 0]
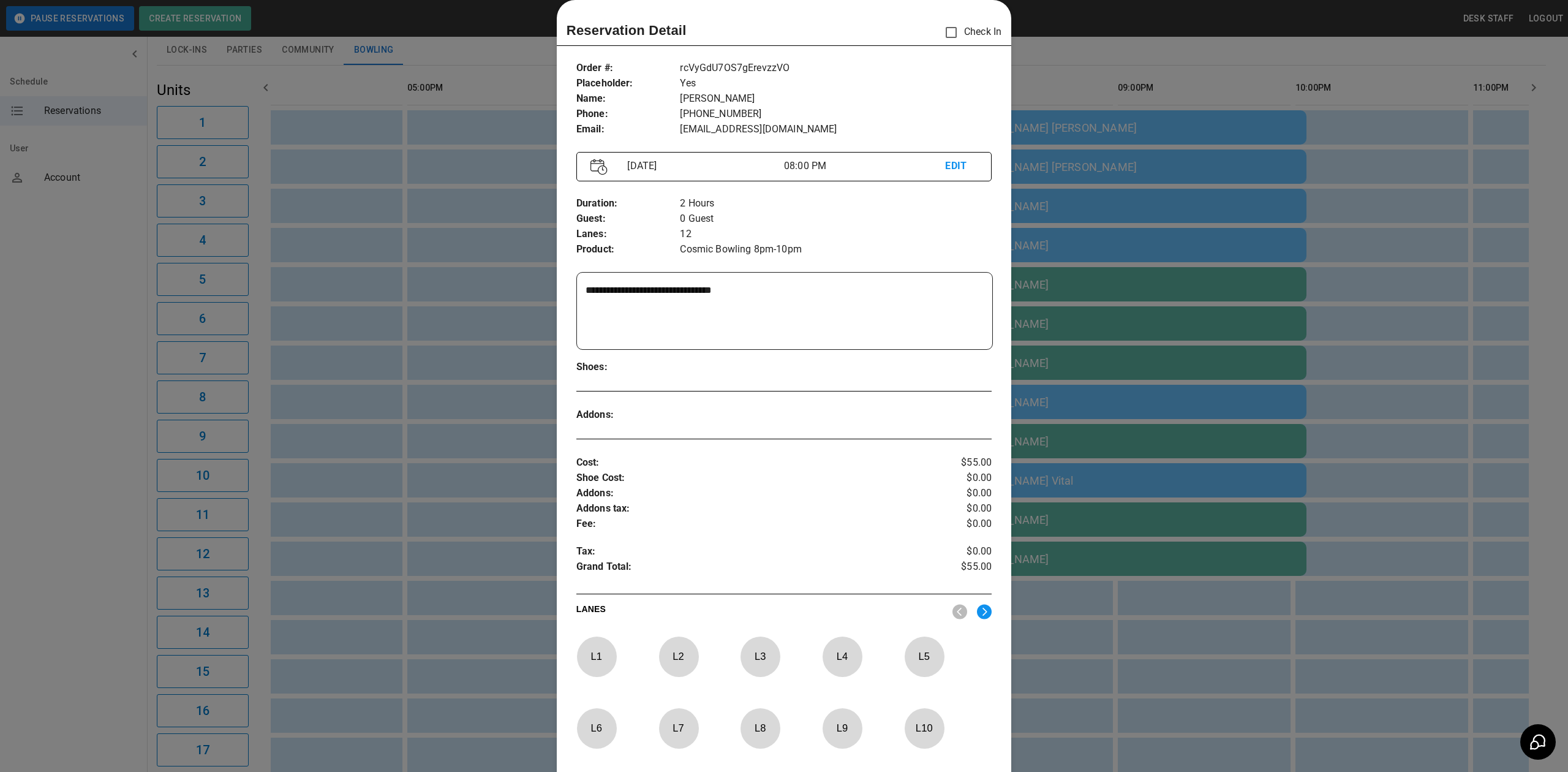
click at [1336, 439] on div at bounding box center [784, 386] width 1568 height 772
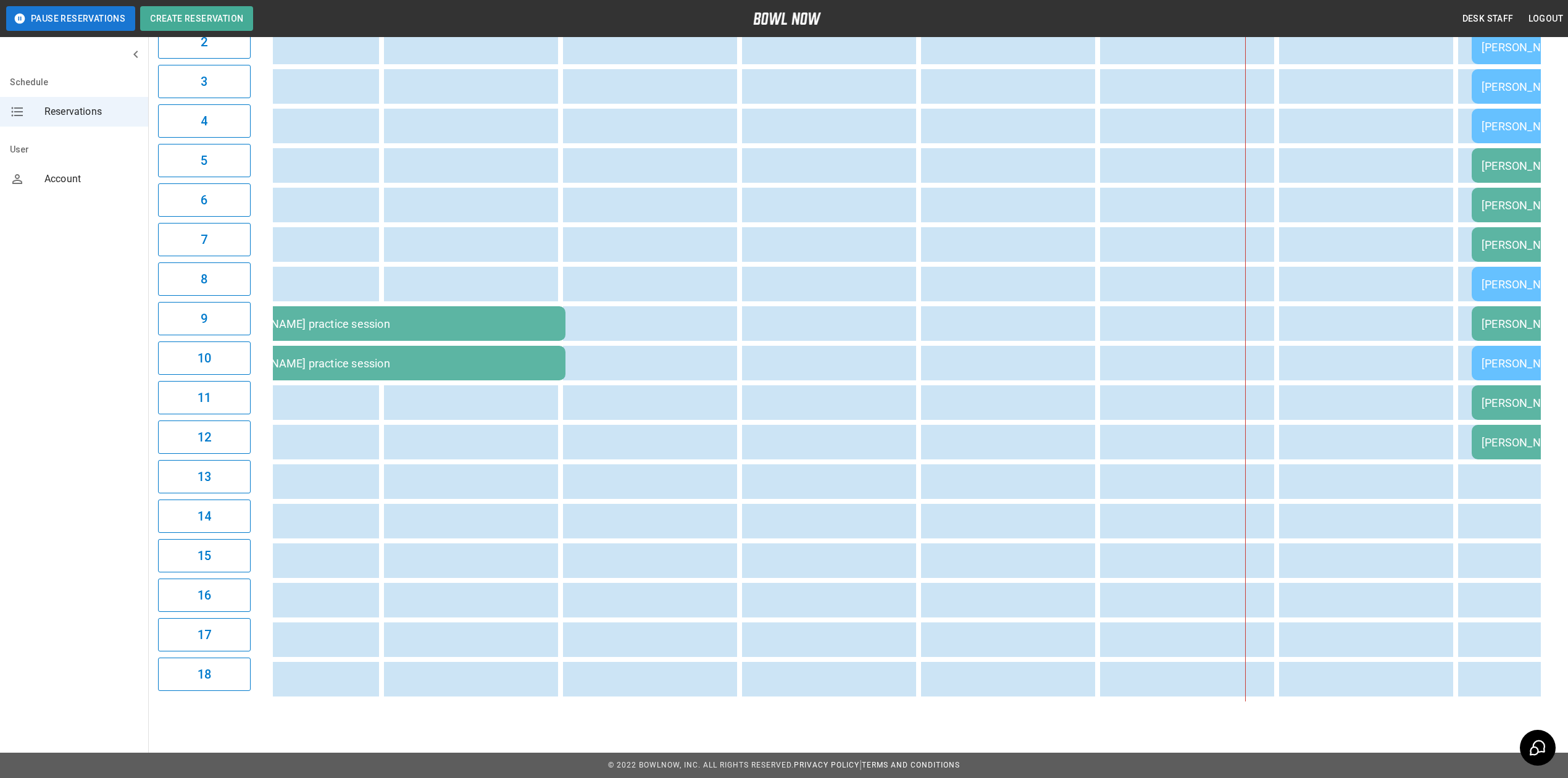
scroll to position [0, 454]
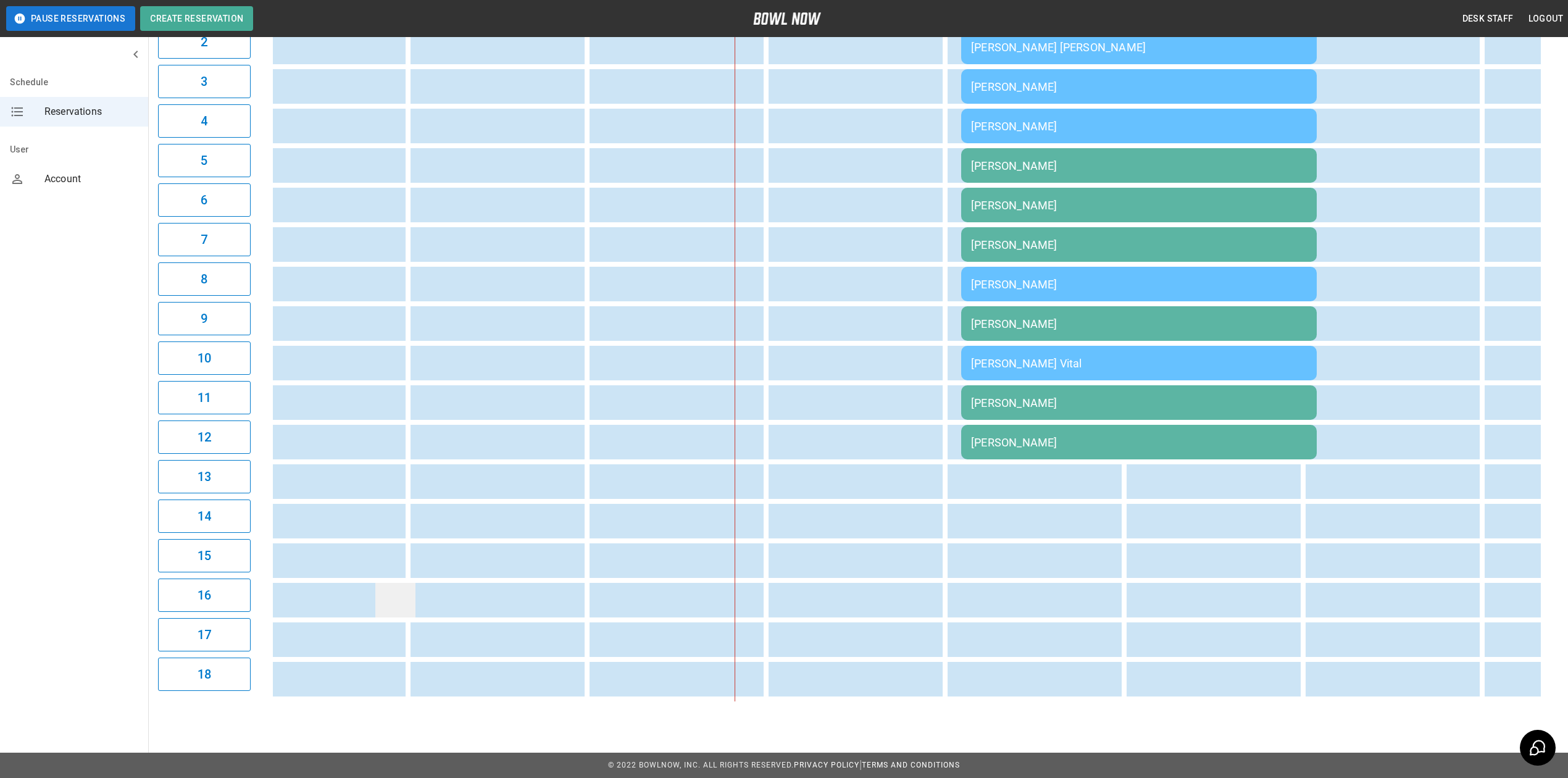
drag, startPoint x: 424, startPoint y: 573, endPoint x: 381, endPoint y: 572, distance: 43.0
click at [374, 582] on tr "sticky table" at bounding box center [507, 599] width 3059 height 34
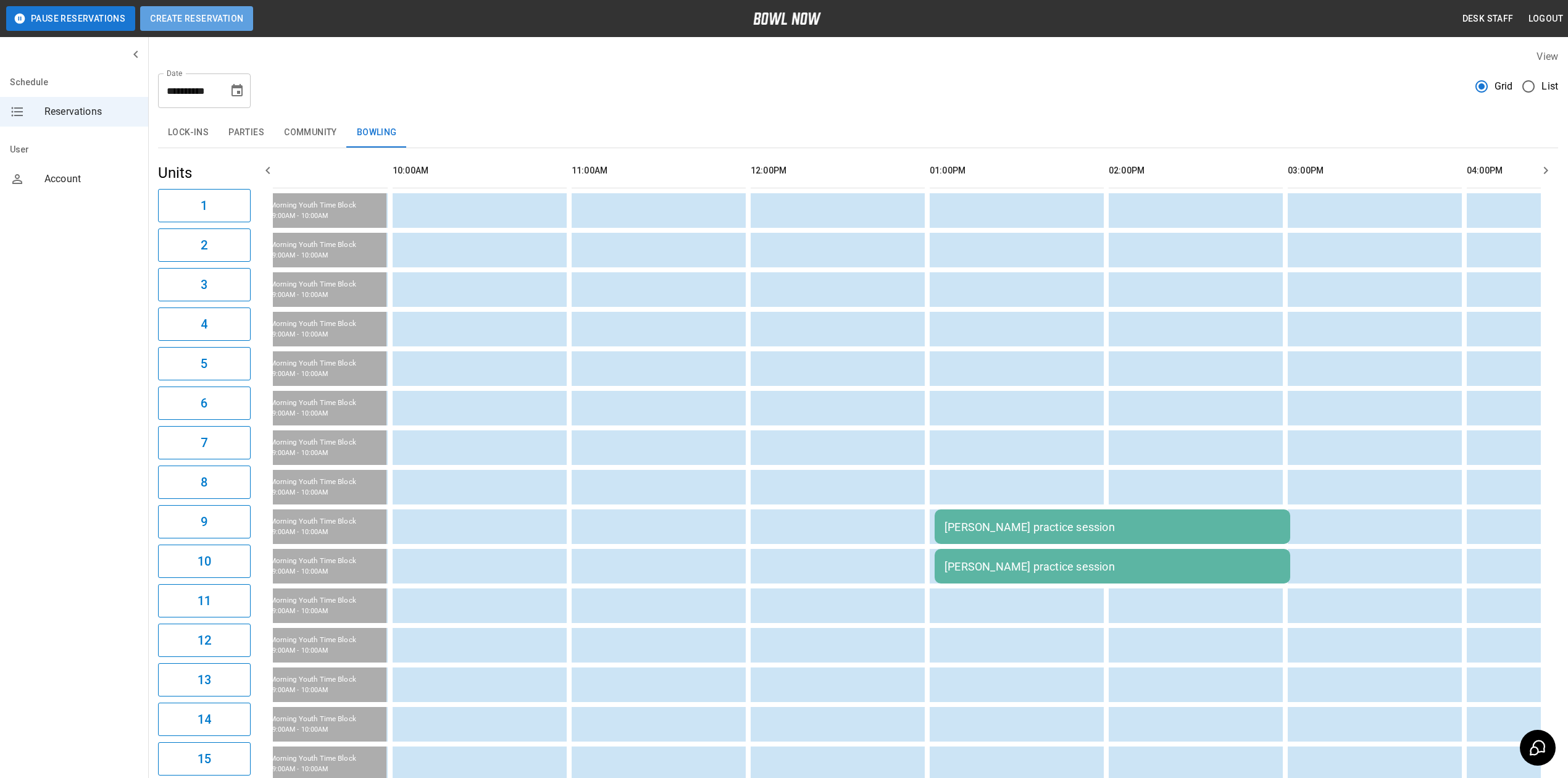
click at [251, 15] on button "Create Reservation" at bounding box center [197, 19] width 113 height 25
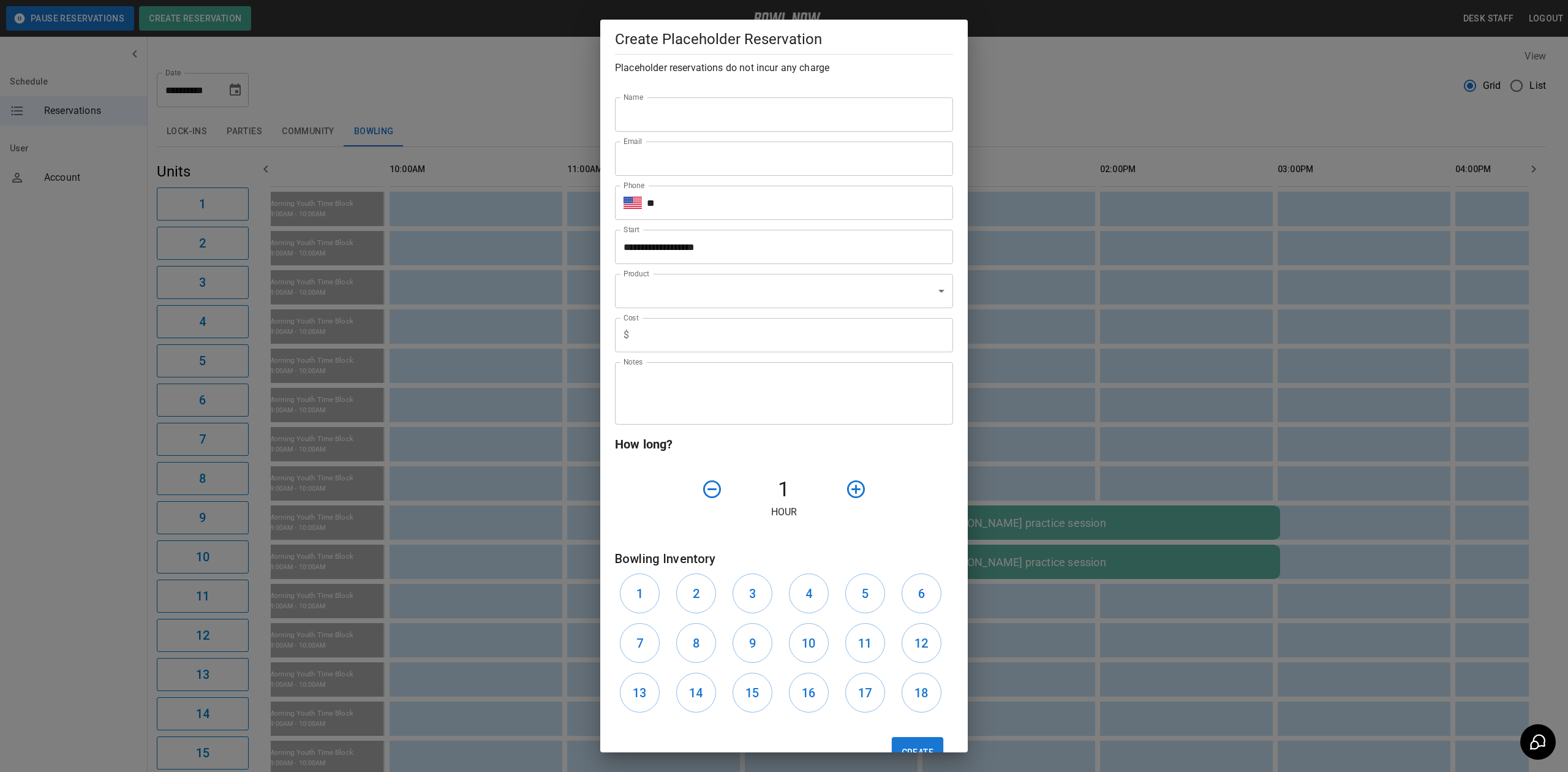
drag, startPoint x: 461, startPoint y: 84, endPoint x: 354, endPoint y: 132, distance: 117.3
click at [456, 87] on div "**********" at bounding box center [784, 386] width 1568 height 772
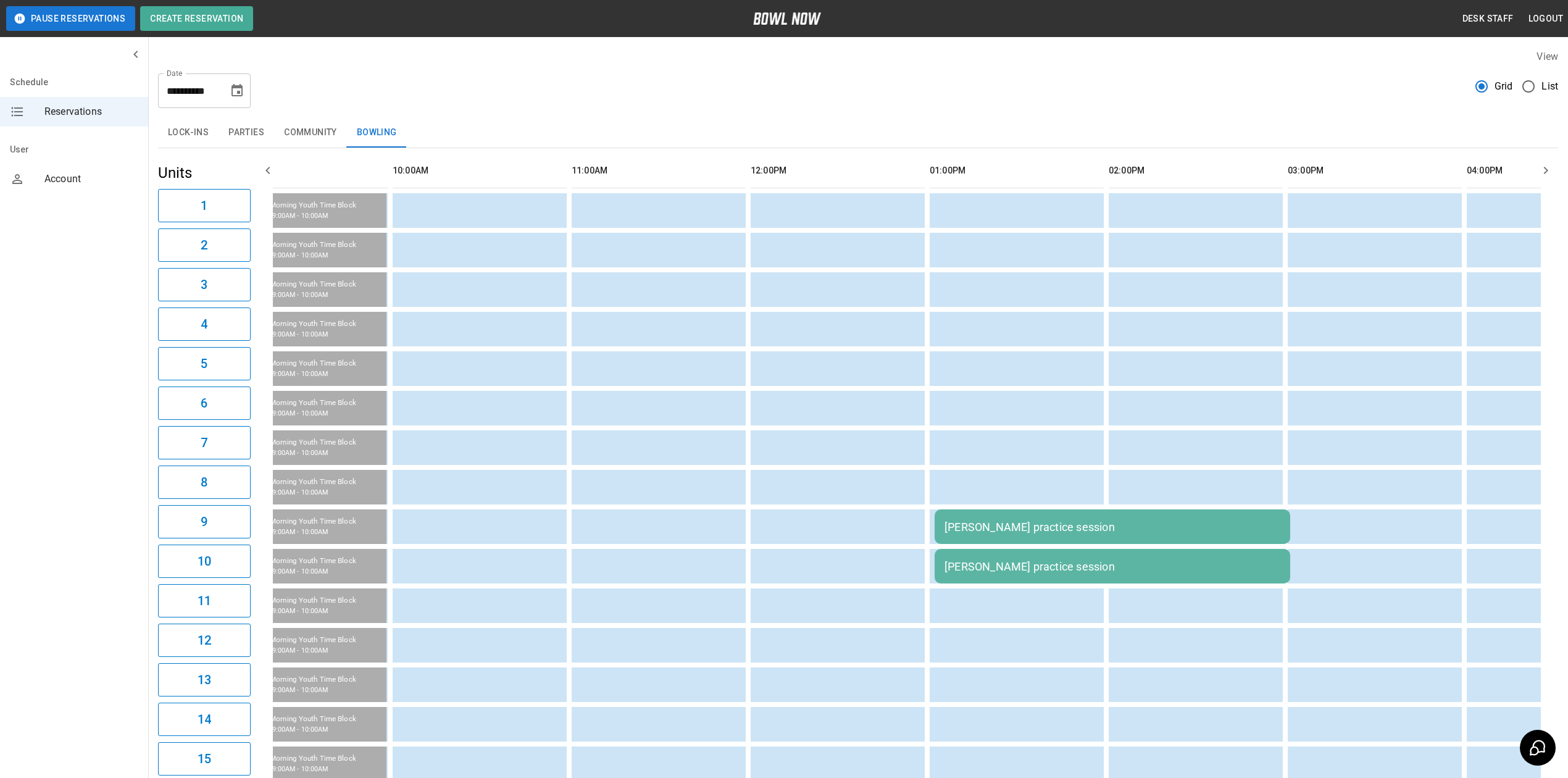
click at [242, 92] on icon "Choose date, selected date is Aug 23, 2025" at bounding box center [236, 90] width 11 height 12
click at [102, 493] on div "24" at bounding box center [114, 499] width 47 height 13
click at [109, 493] on button "24" at bounding box center [101, 499] width 19 height 13
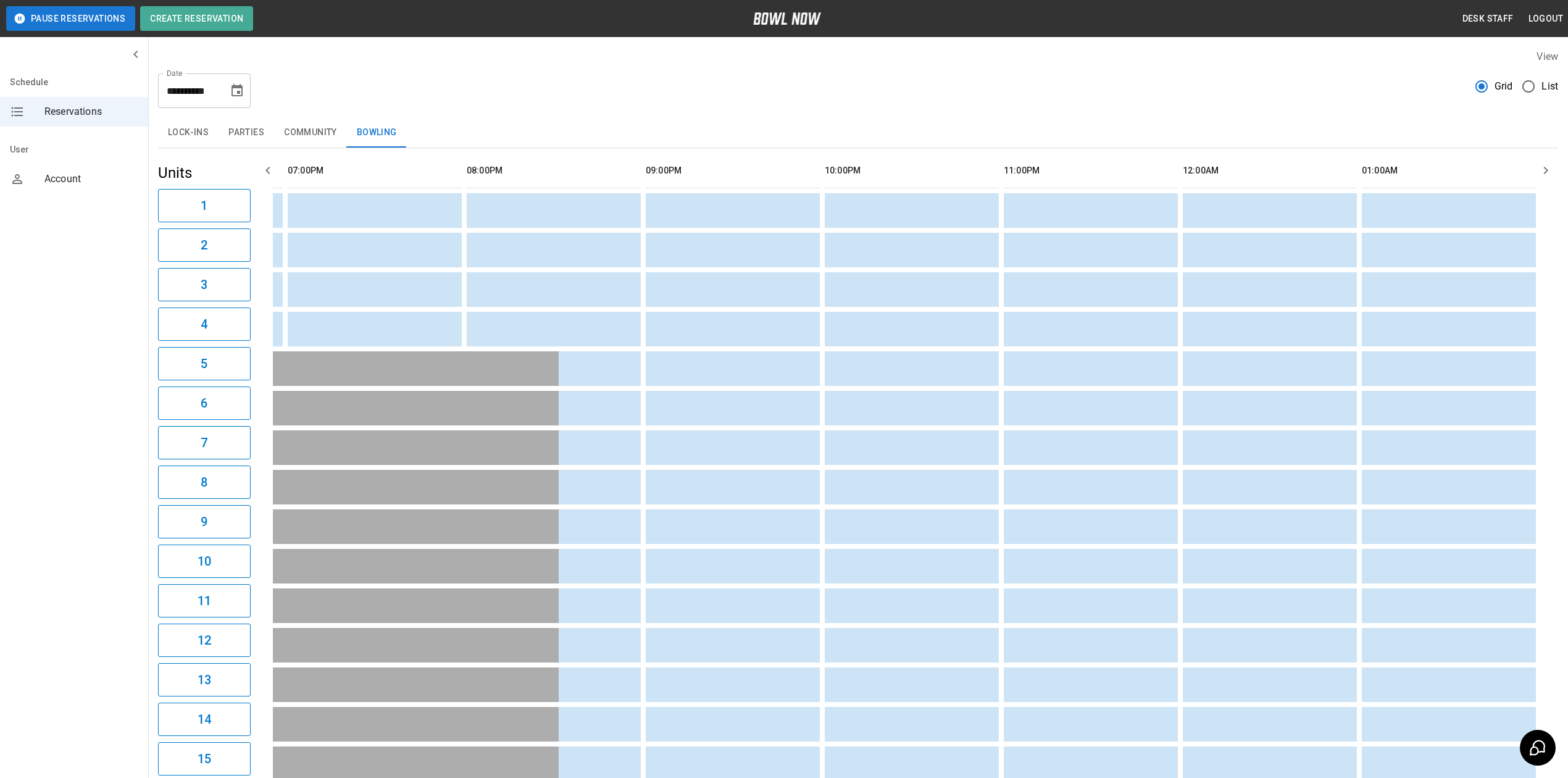
click at [237, 98] on icon "Choose date, selected date is Aug 24, 2025" at bounding box center [236, 90] width 15 height 15
drag, startPoint x: 240, startPoint y: 274, endPoint x: 488, endPoint y: 229, distance: 252.0
click at [110, 557] on button "29" at bounding box center [101, 564] width 19 height 13
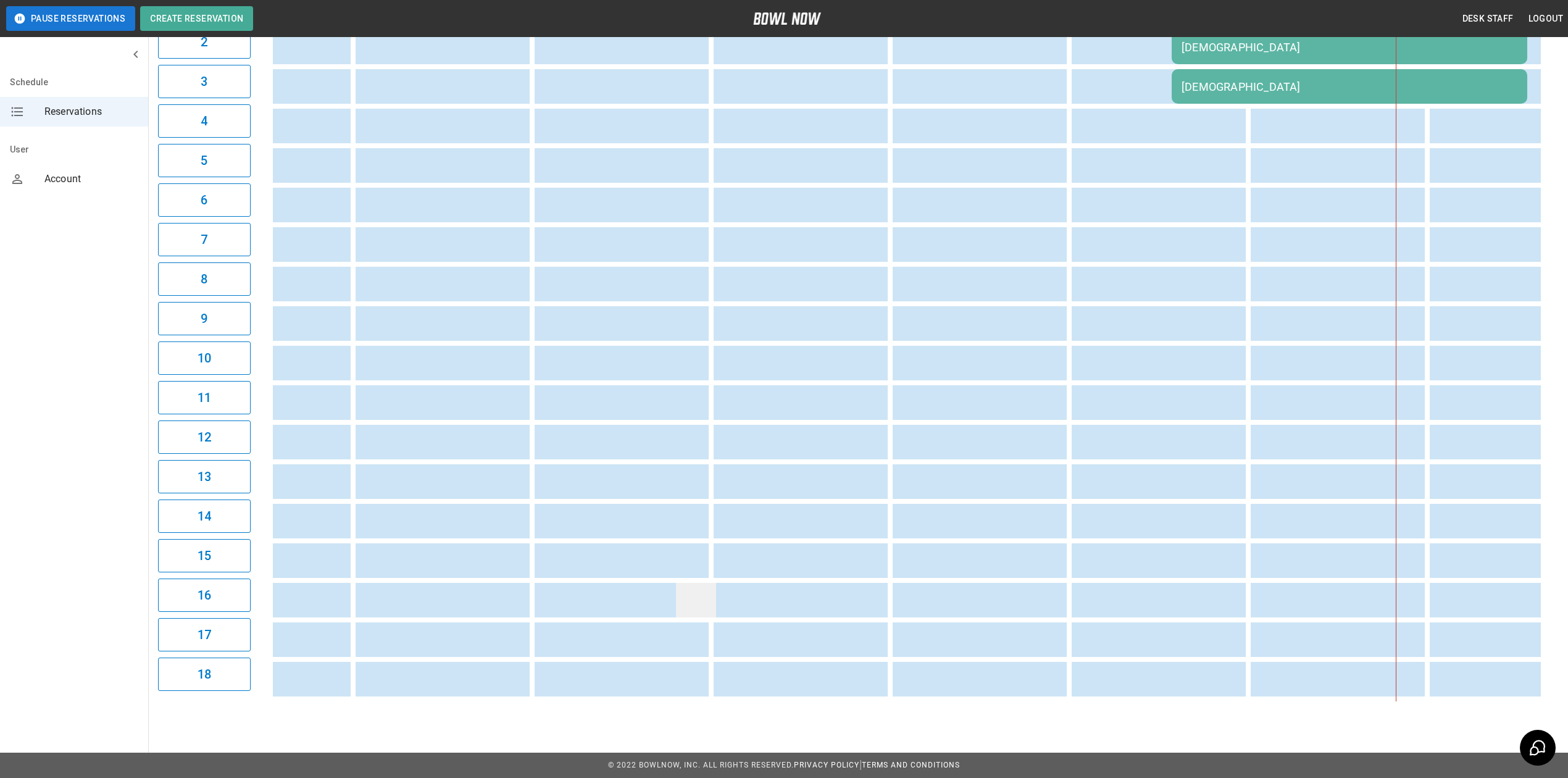
drag, startPoint x: 655, startPoint y: 601, endPoint x: 680, endPoint y: 594, distance: 26.0
click at [680, 594] on tr "sticky table" at bounding box center [1168, 599] width 3059 height 34
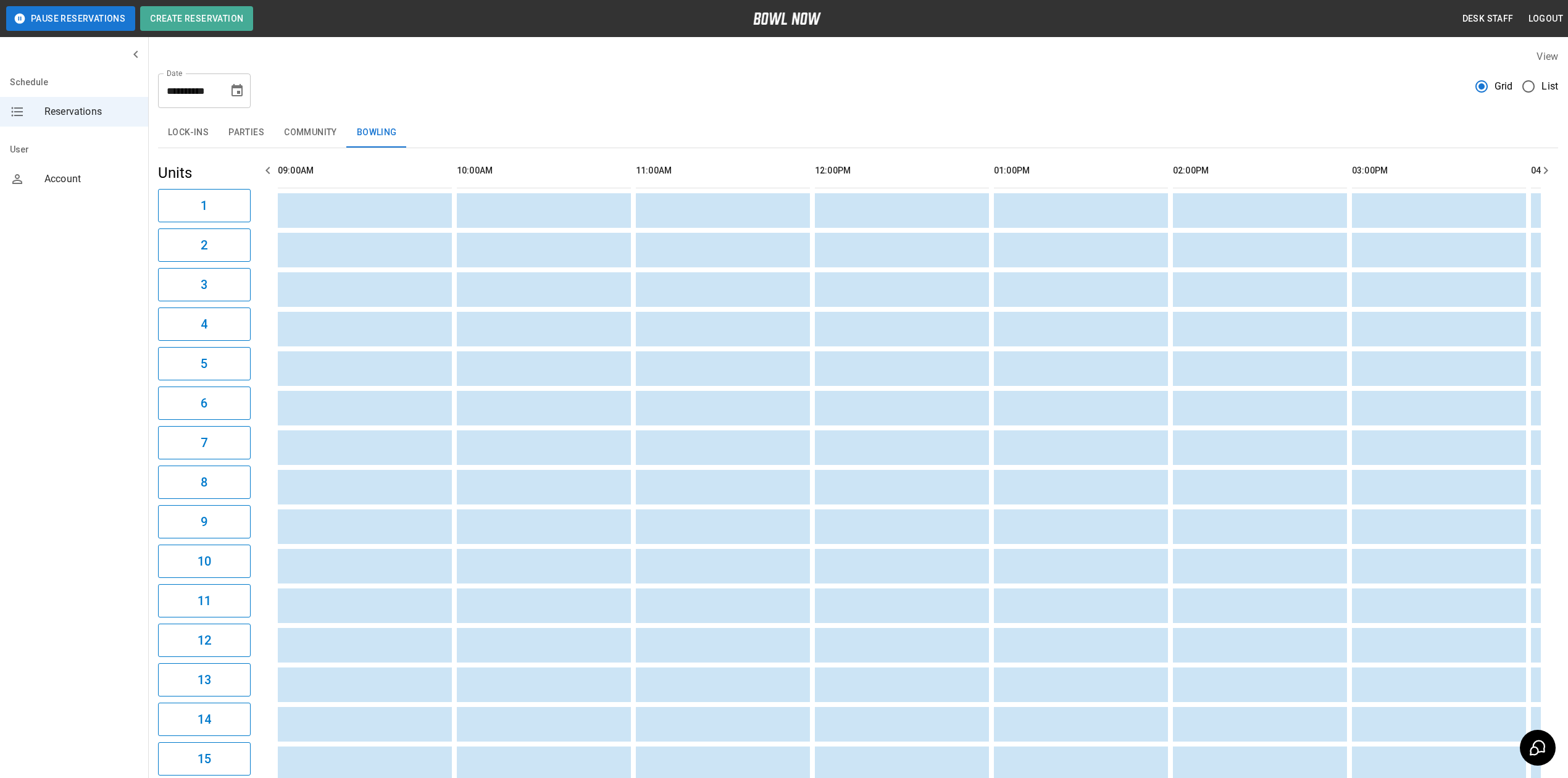
click at [241, 73] on div "**********" at bounding box center [204, 90] width 93 height 34
click at [236, 85] on icon "Choose date, selected date is Aug 29, 2025" at bounding box center [236, 90] width 15 height 15
click at [110, 571] on button "30" at bounding box center [101, 577] width 19 height 13
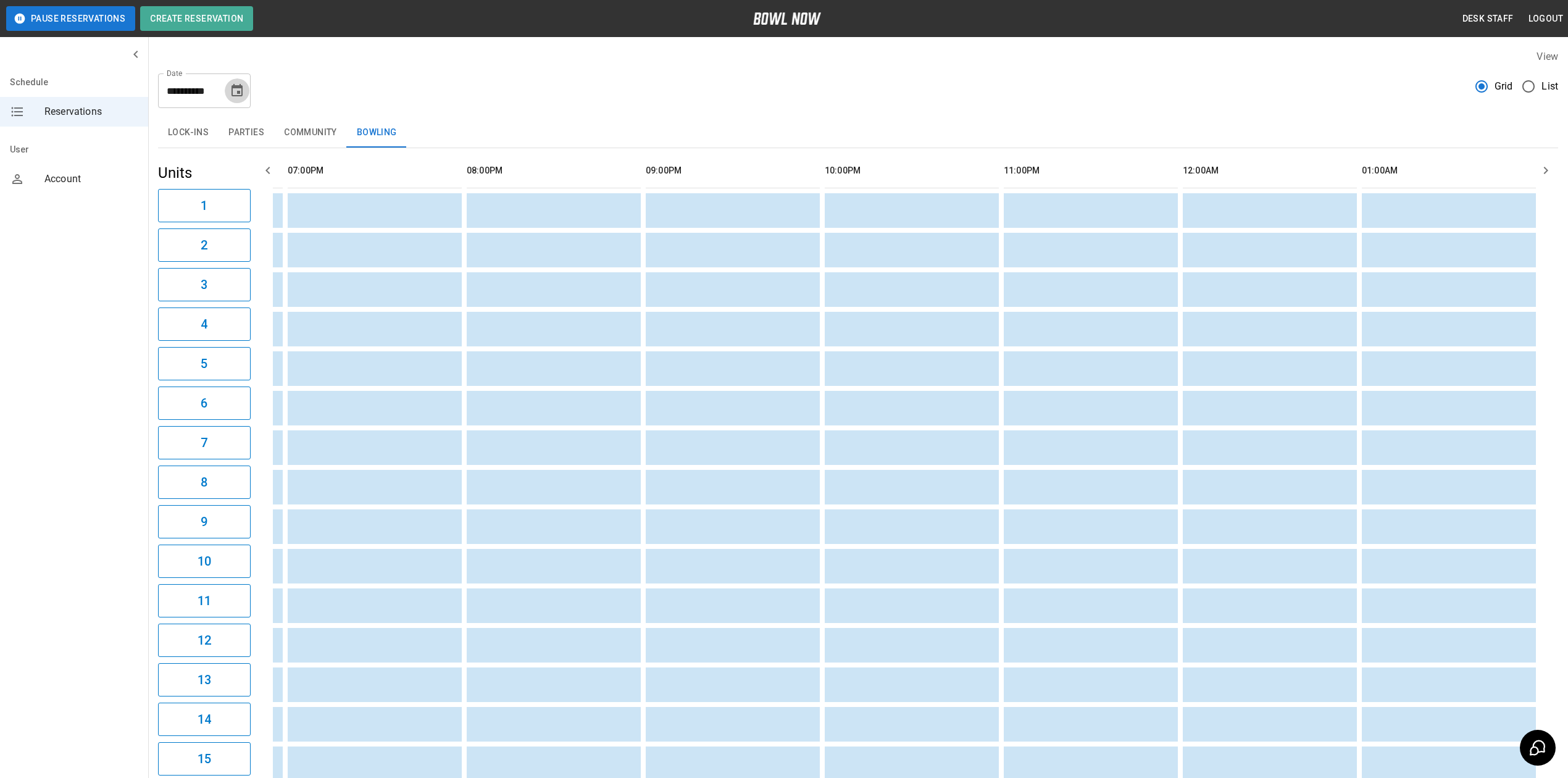
click at [237, 87] on icon "Choose date, selected date is Aug 30, 2025" at bounding box center [236, 90] width 11 height 12
click at [110, 165] on icon "Next month" at bounding box center [102, 172] width 15 height 15
click at [105, 260] on button "6" at bounding box center [98, 266] width 14 height 13
click at [237, 89] on icon "Choose date, selected date is Sep 6, 2025" at bounding box center [236, 90] width 15 height 15
click at [105, 247] on button "5" at bounding box center [98, 253] width 14 height 13
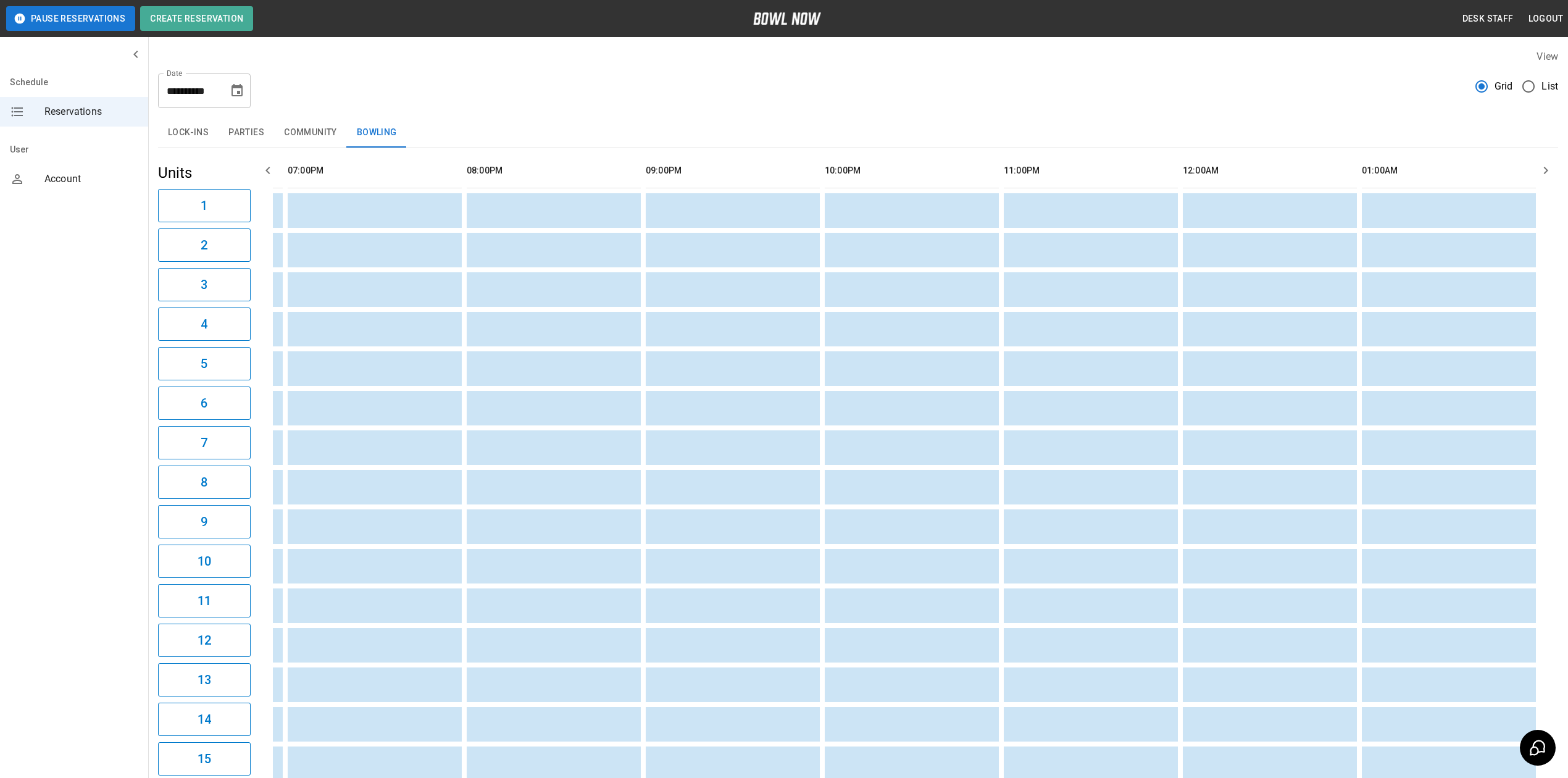
drag, startPoint x: 237, startPoint y: 89, endPoint x: 237, endPoint y: 96, distance: 7.0
click at [237, 89] on icon "Choose date, selected date is Sep 5, 2025" at bounding box center [236, 90] width 15 height 15
click at [110, 338] on button "12" at bounding box center [101, 344] width 19 height 13
click at [236, 99] on button "Choose date, selected date is Sep 12, 2025" at bounding box center [237, 91] width 25 height 25
click at [110, 350] on button "13" at bounding box center [101, 356] width 19 height 13
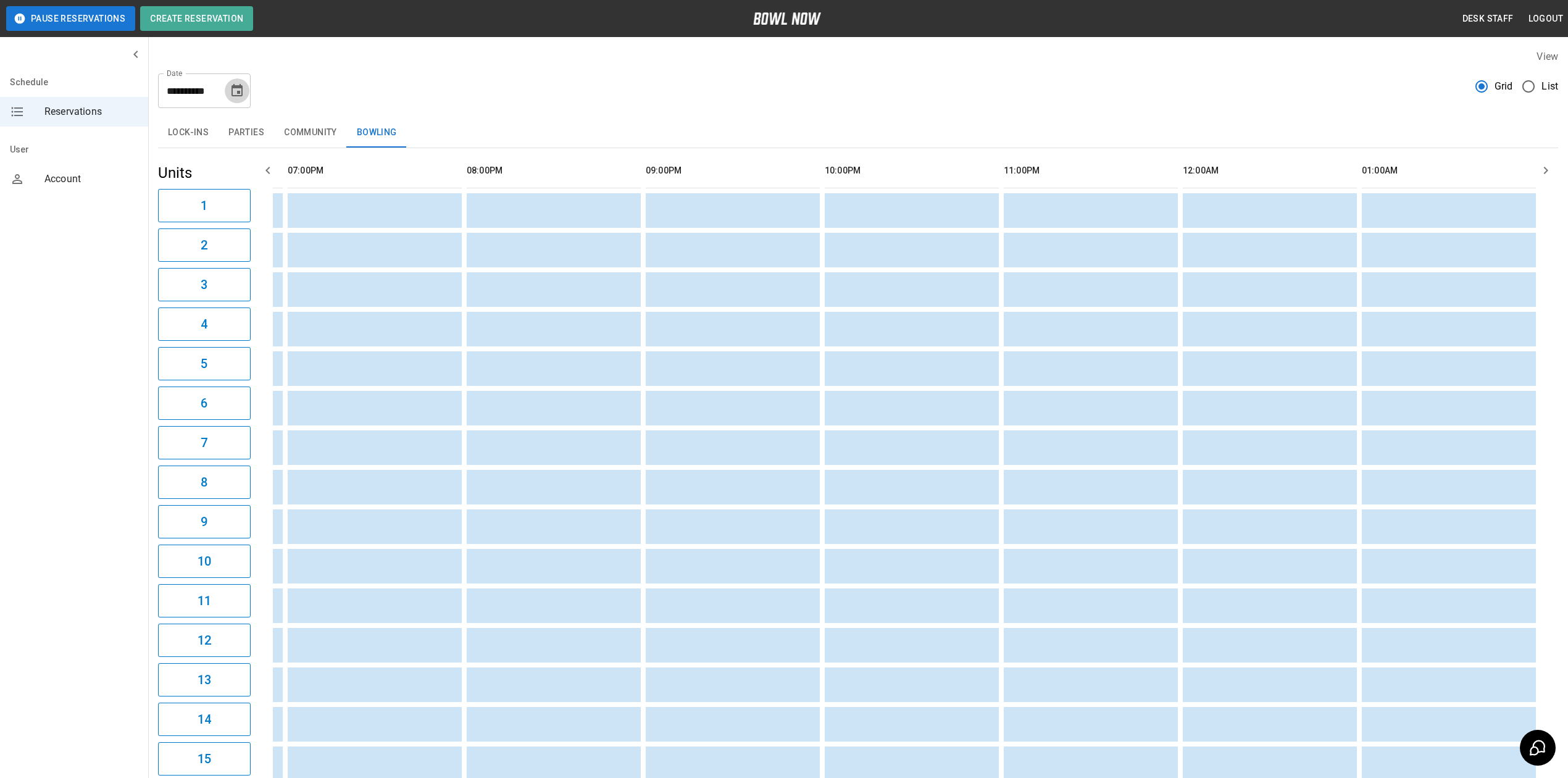
click at [237, 99] on button "Choose date, selected date is Sep 13, 2025" at bounding box center [237, 91] width 25 height 25
click at [110, 429] on button "19" at bounding box center [101, 435] width 19 height 13
click at [238, 82] on button "Choose date, selected date is Sep 19, 2025" at bounding box center [237, 91] width 25 height 25
click at [110, 441] on button "20" at bounding box center [101, 447] width 19 height 13
click at [235, 87] on icon "Choose date, selected date is Sep 20, 2025" at bounding box center [236, 90] width 11 height 12
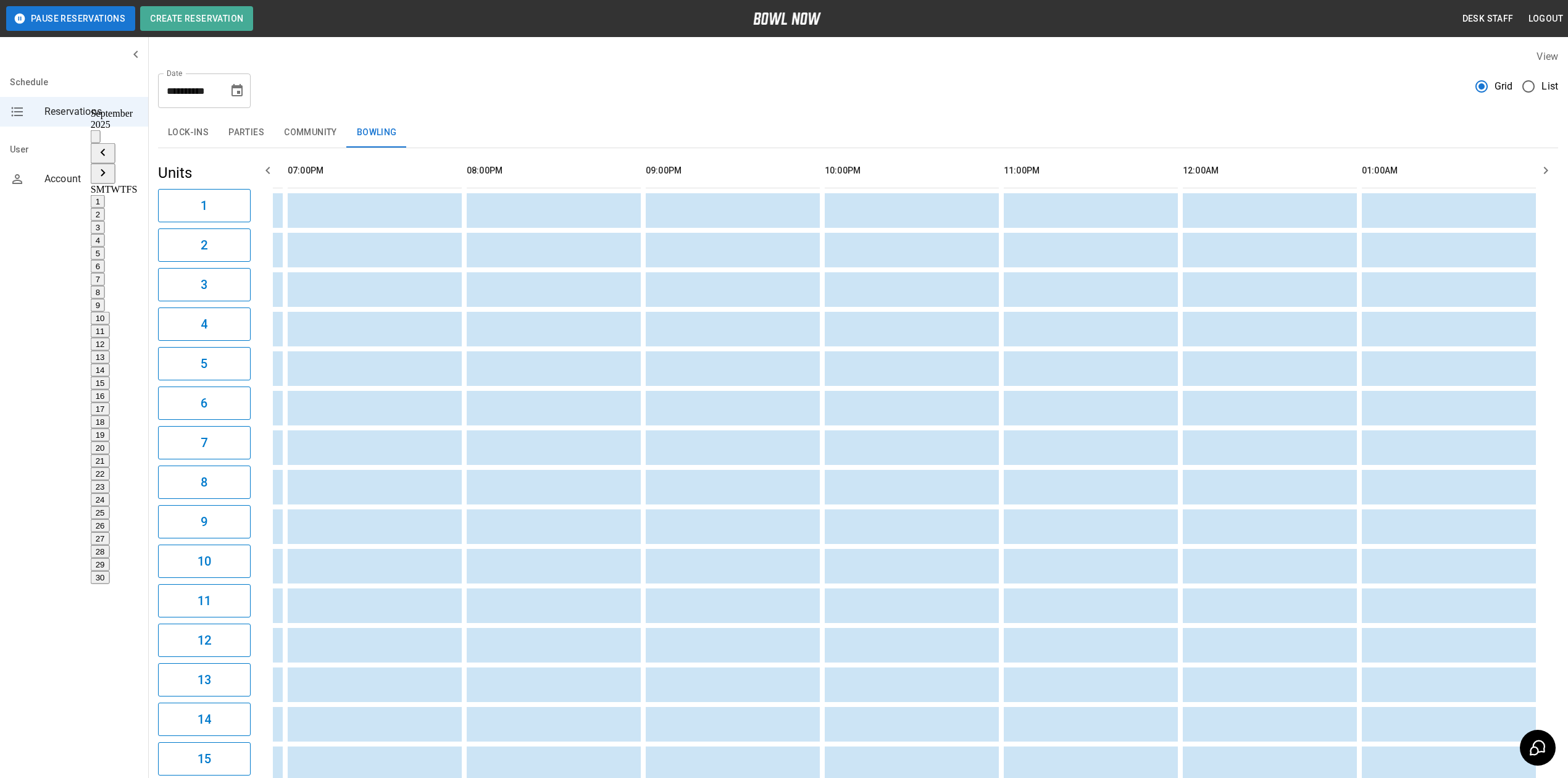
click at [110, 519] on button "26" at bounding box center [101, 525] width 19 height 13
type input "**********"
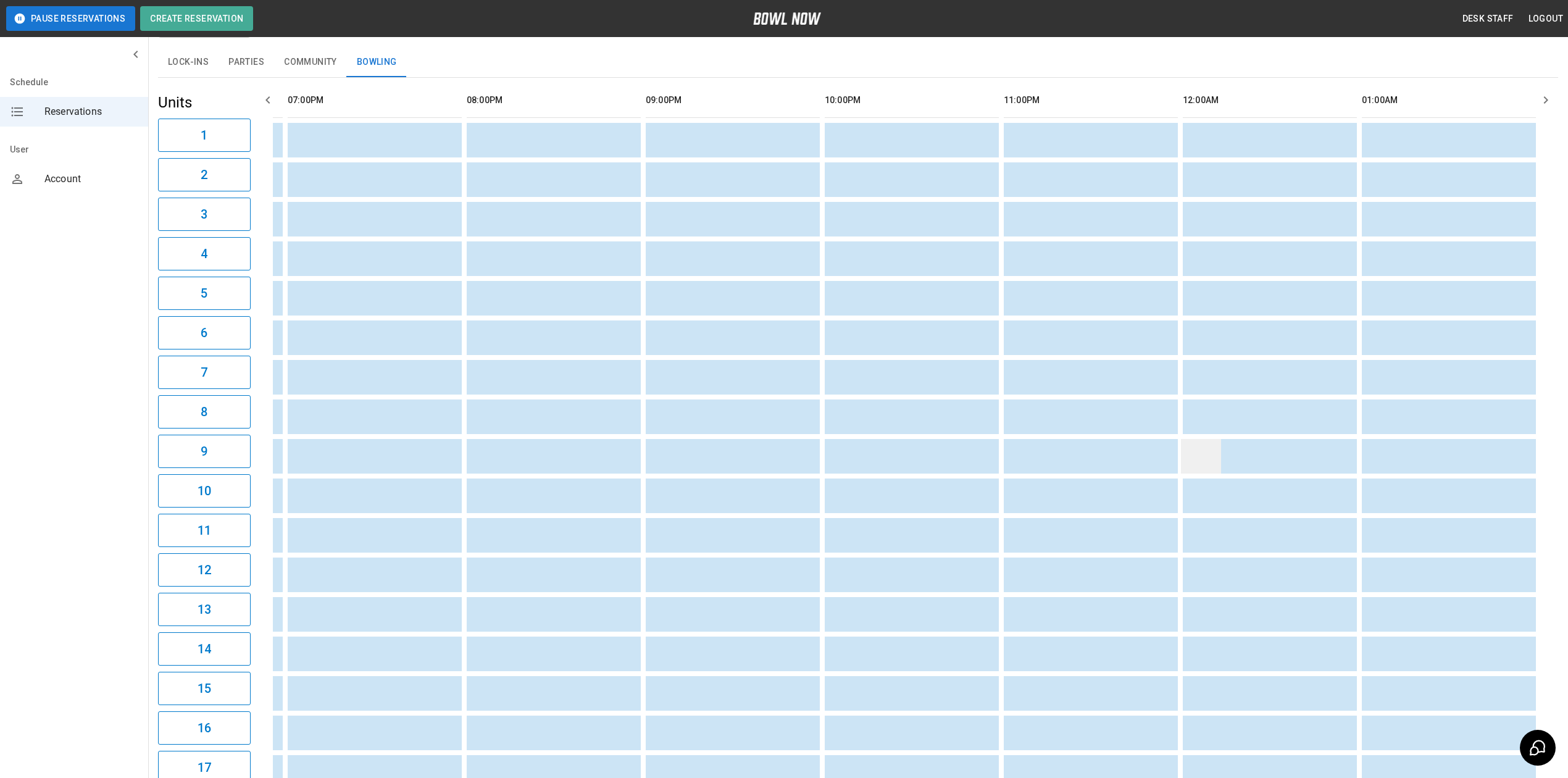
scroll to position [0, 0]
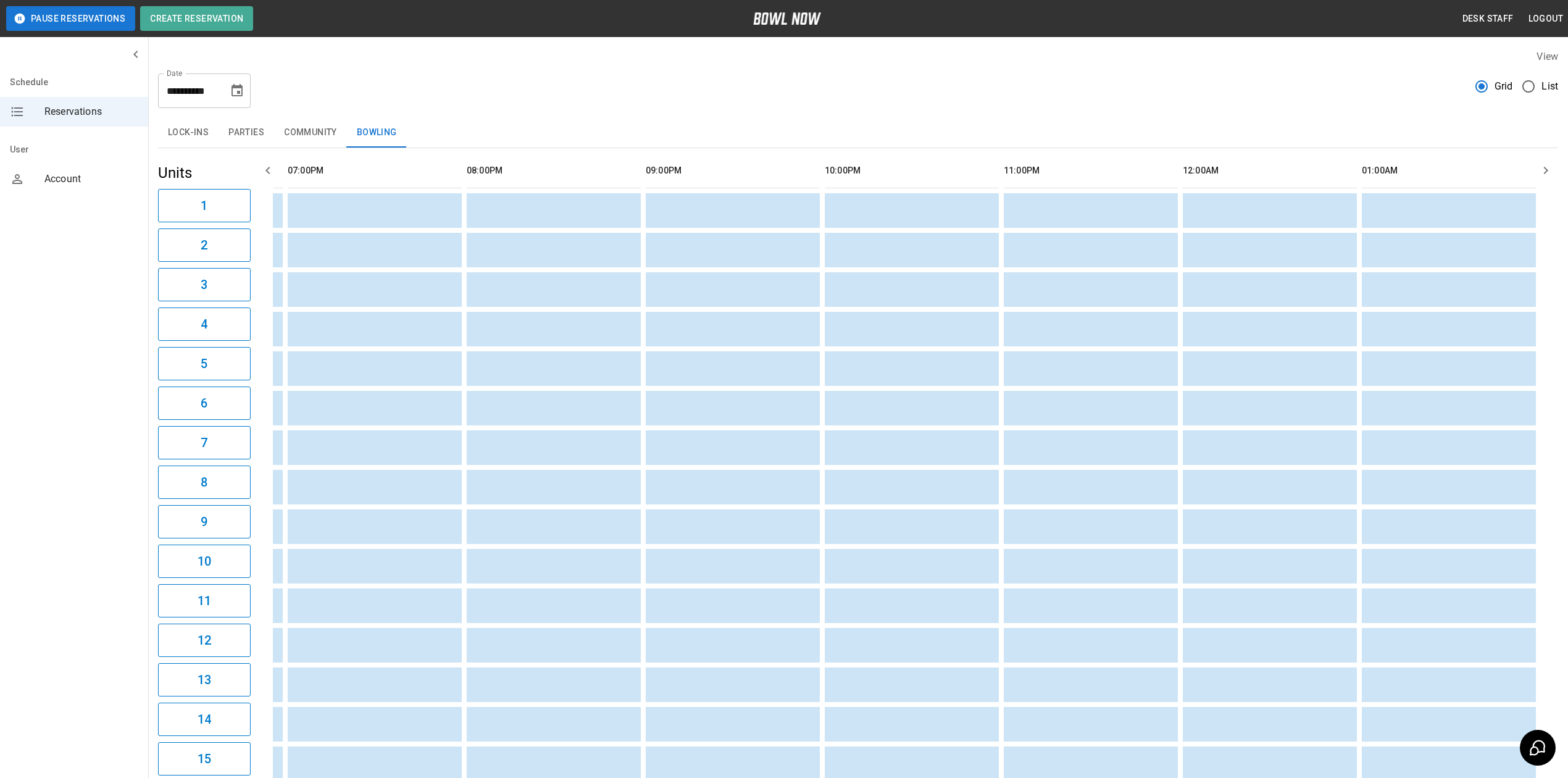
click at [242, 86] on icon "Choose date, selected date is Sep 26, 2025" at bounding box center [236, 90] width 11 height 12
click at [110, 532] on button "27" at bounding box center [101, 538] width 19 height 13
click at [243, 93] on icon "Choose date, selected date is Sep 27, 2025" at bounding box center [236, 90] width 15 height 15
click at [110, 165] on icon "Next month" at bounding box center [102, 172] width 15 height 15
drag, startPoint x: 233, startPoint y: 185, endPoint x: 253, endPoint y: 176, distance: 21.9
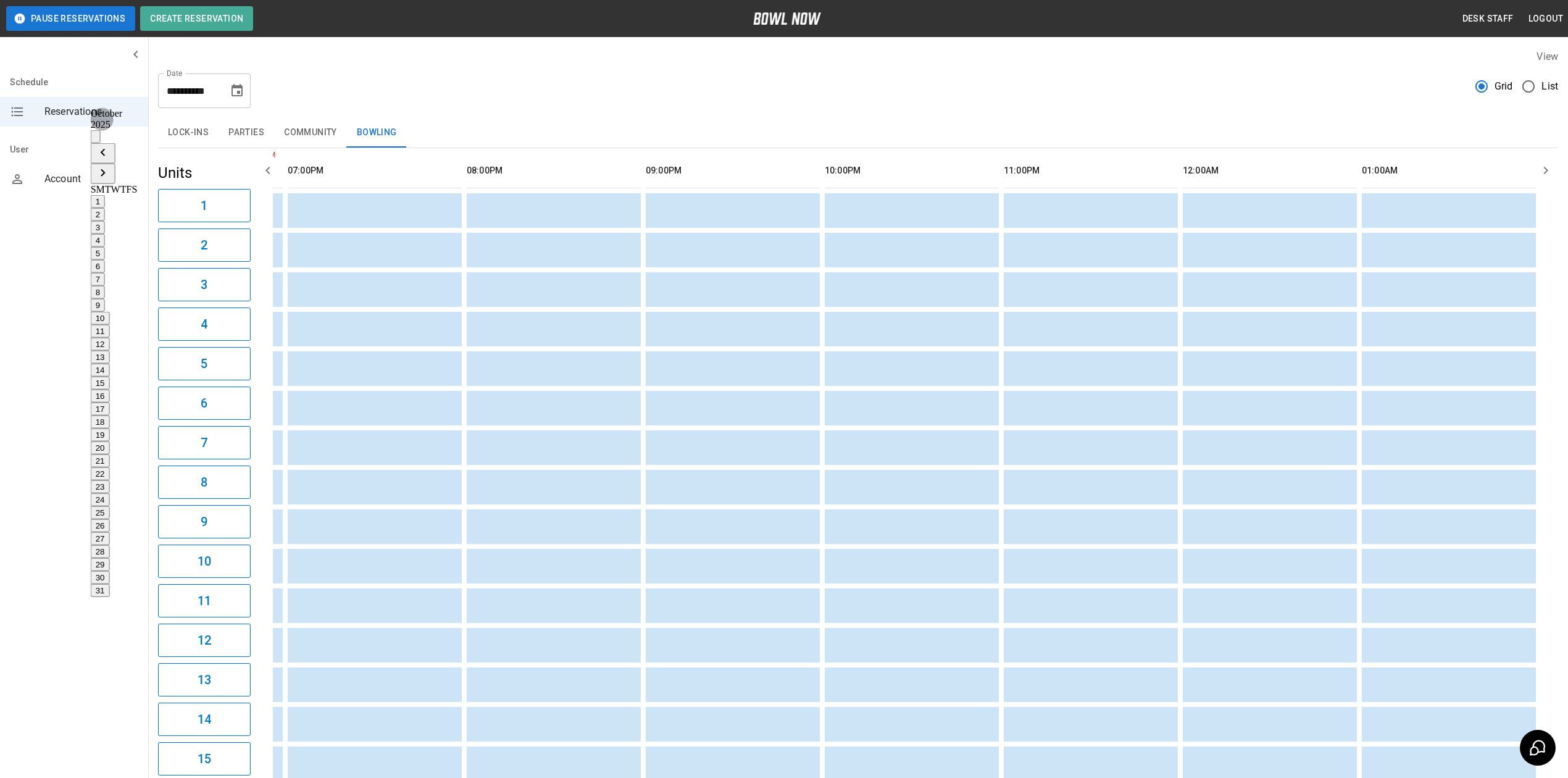
click at [105, 221] on button "3" at bounding box center [98, 227] width 14 height 13
click at [242, 94] on icon "Choose date, selected date is Oct 3, 2025" at bounding box center [236, 90] width 11 height 12
drag, startPoint x: 265, startPoint y: 169, endPoint x: 263, endPoint y: 177, distance: 8.2
click at [138, 195] on div "1 2 3 4 5 6 7 8 9 10 11 12 13 14 15 16 17 18 19 20 21 22 23 24 25 26 27 28 29 3…" at bounding box center [114, 395] width 47 height 401
click at [105, 234] on button "4" at bounding box center [98, 240] width 14 height 13
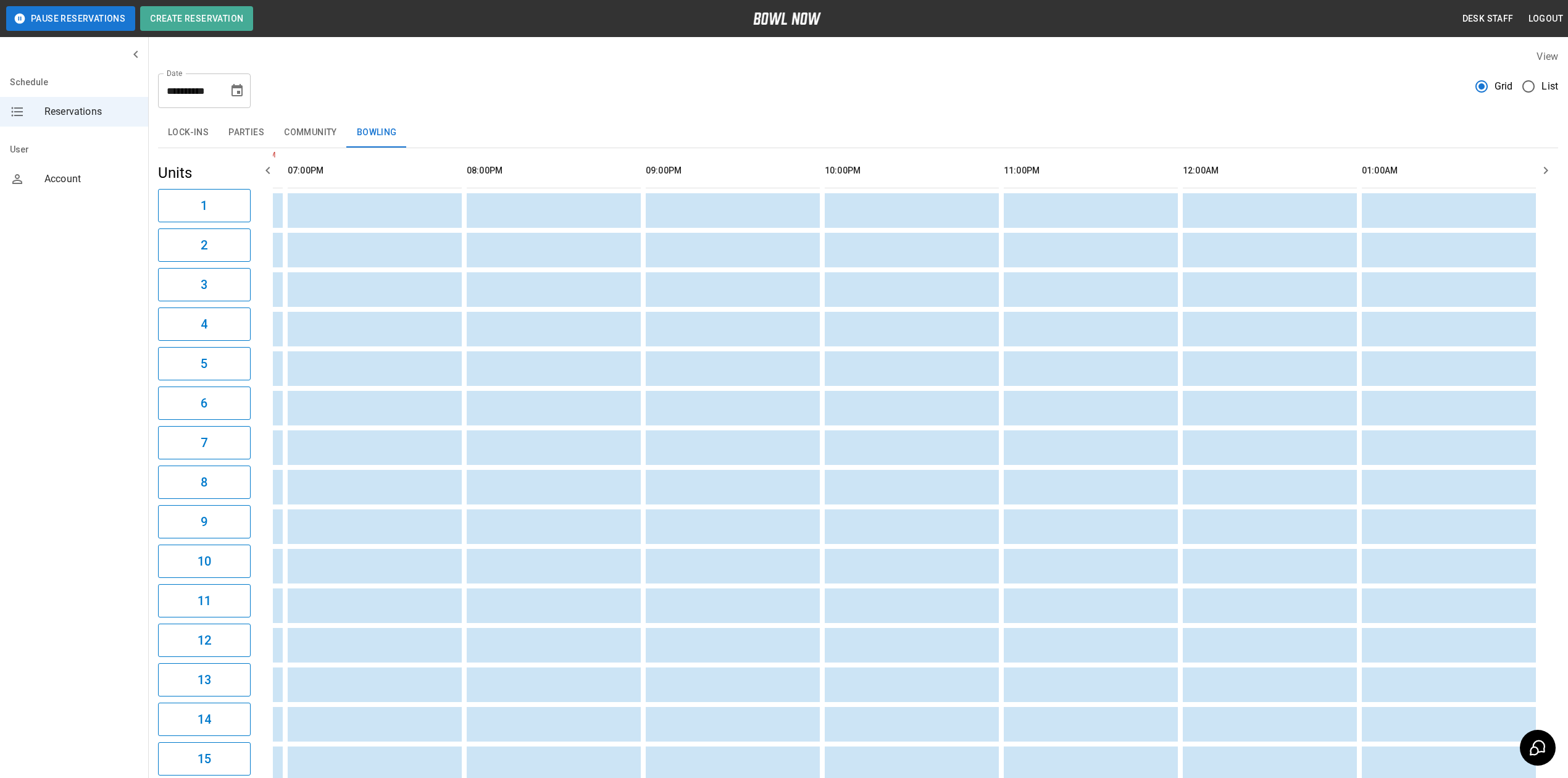
click at [237, 90] on icon "Choose date, selected date is Oct 4, 2025" at bounding box center [236, 90] width 15 height 15
drag, startPoint x: 236, startPoint y: 219, endPoint x: 280, endPoint y: 161, distance: 72.8
click at [110, 402] on button "17" at bounding box center [101, 408] width 19 height 13
click at [247, 90] on button "Choose date, selected date is Oct 17, 2025" at bounding box center [237, 91] width 25 height 25
click at [116, 143] on button "Previous month" at bounding box center [103, 153] width 25 height 20
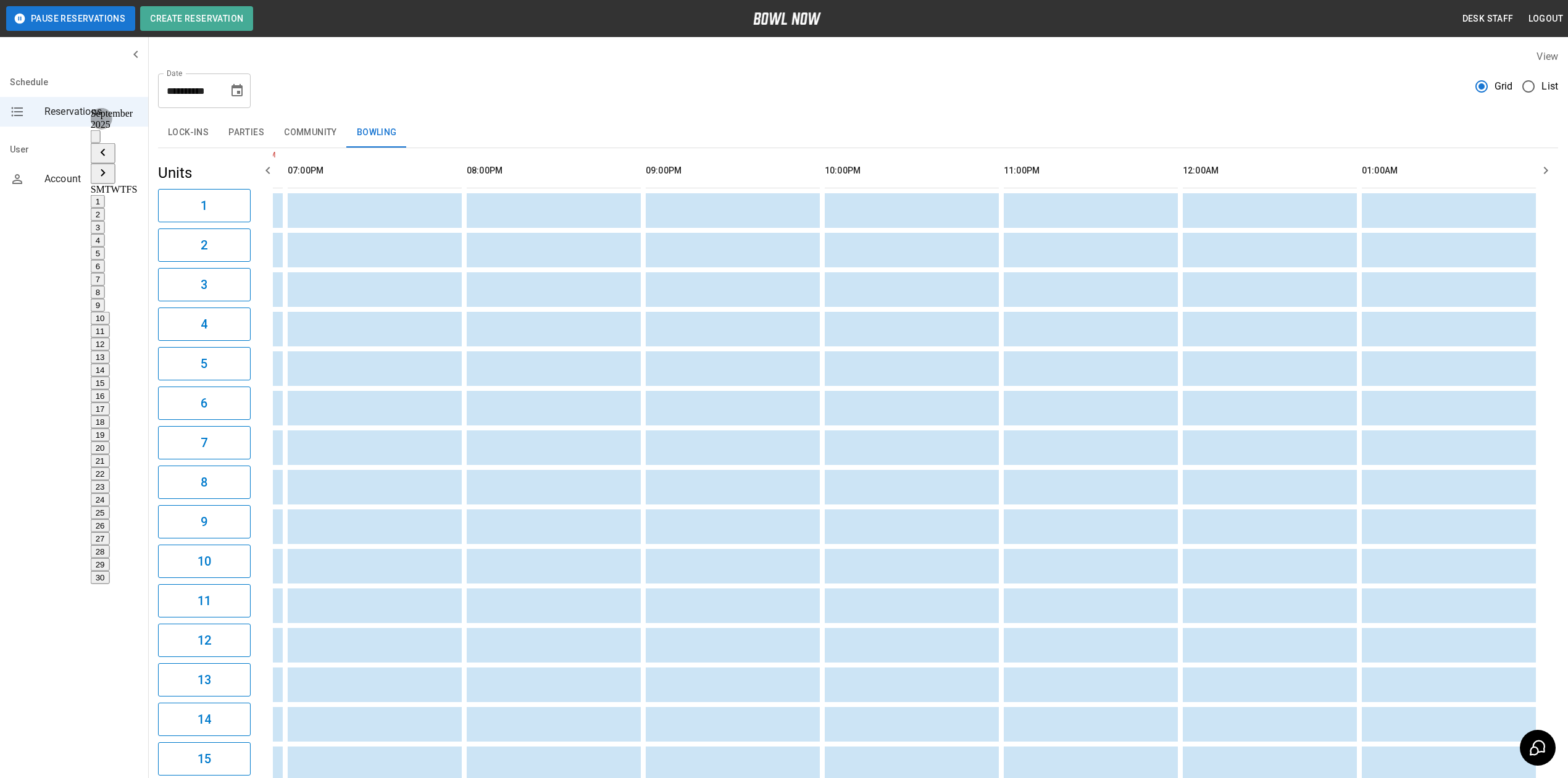
click at [116, 143] on button "Previous month" at bounding box center [103, 153] width 25 height 20
click at [110, 480] on button "23" at bounding box center [101, 486] width 19 height 13
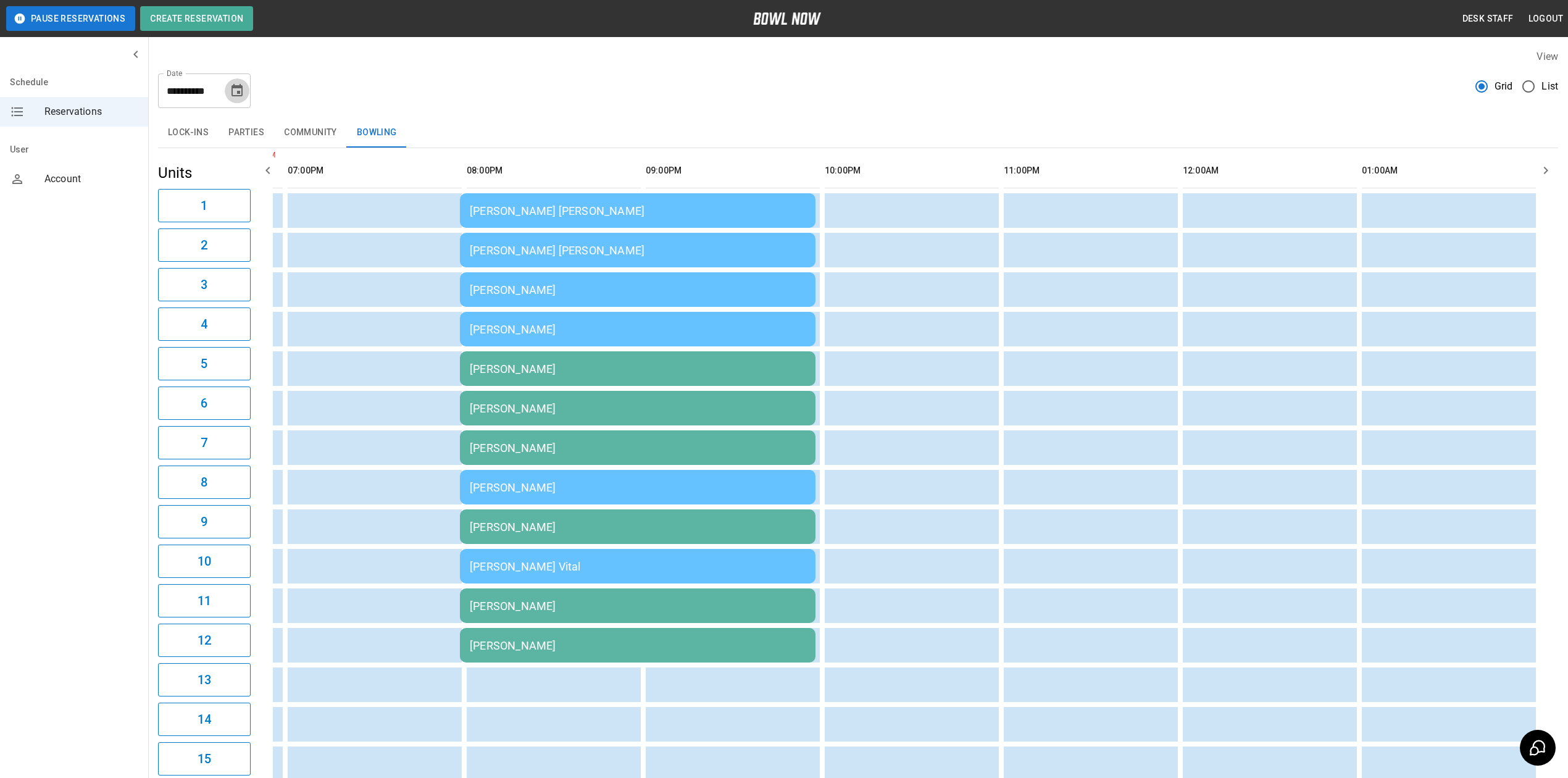
click at [229, 92] on button "Choose date, selected date is Aug 23, 2025" at bounding box center [237, 91] width 25 height 25
click at [110, 493] on button "24" at bounding box center [101, 499] width 19 height 13
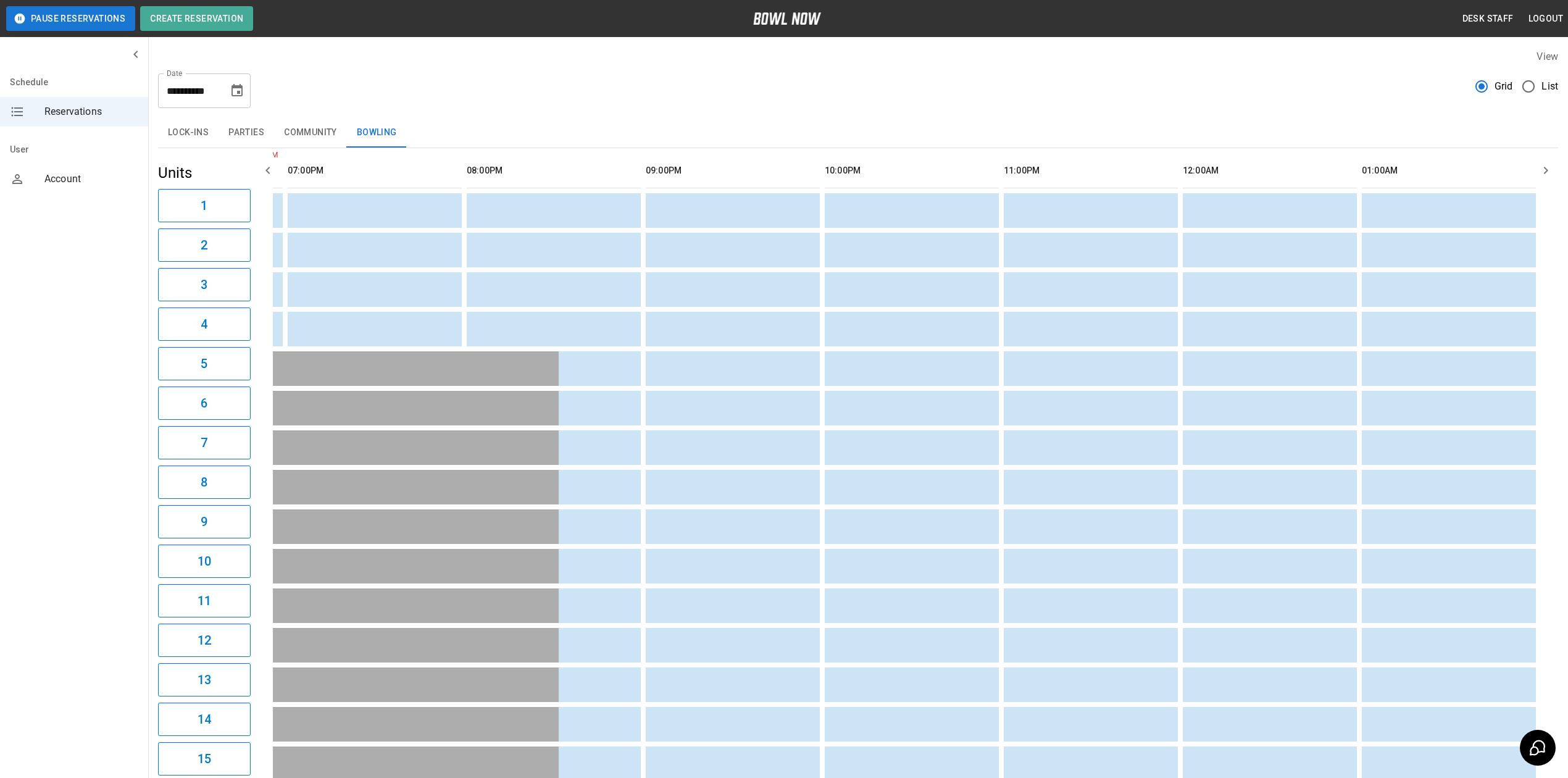
click at [236, 89] on icon "Choose date, selected date is Aug 24, 2025" at bounding box center [236, 90] width 15 height 15
drag, startPoint x: 141, startPoint y: 267, endPoint x: 200, endPoint y: 214, distance: 79.3
click at [110, 506] on button "25" at bounding box center [101, 512] width 19 height 13
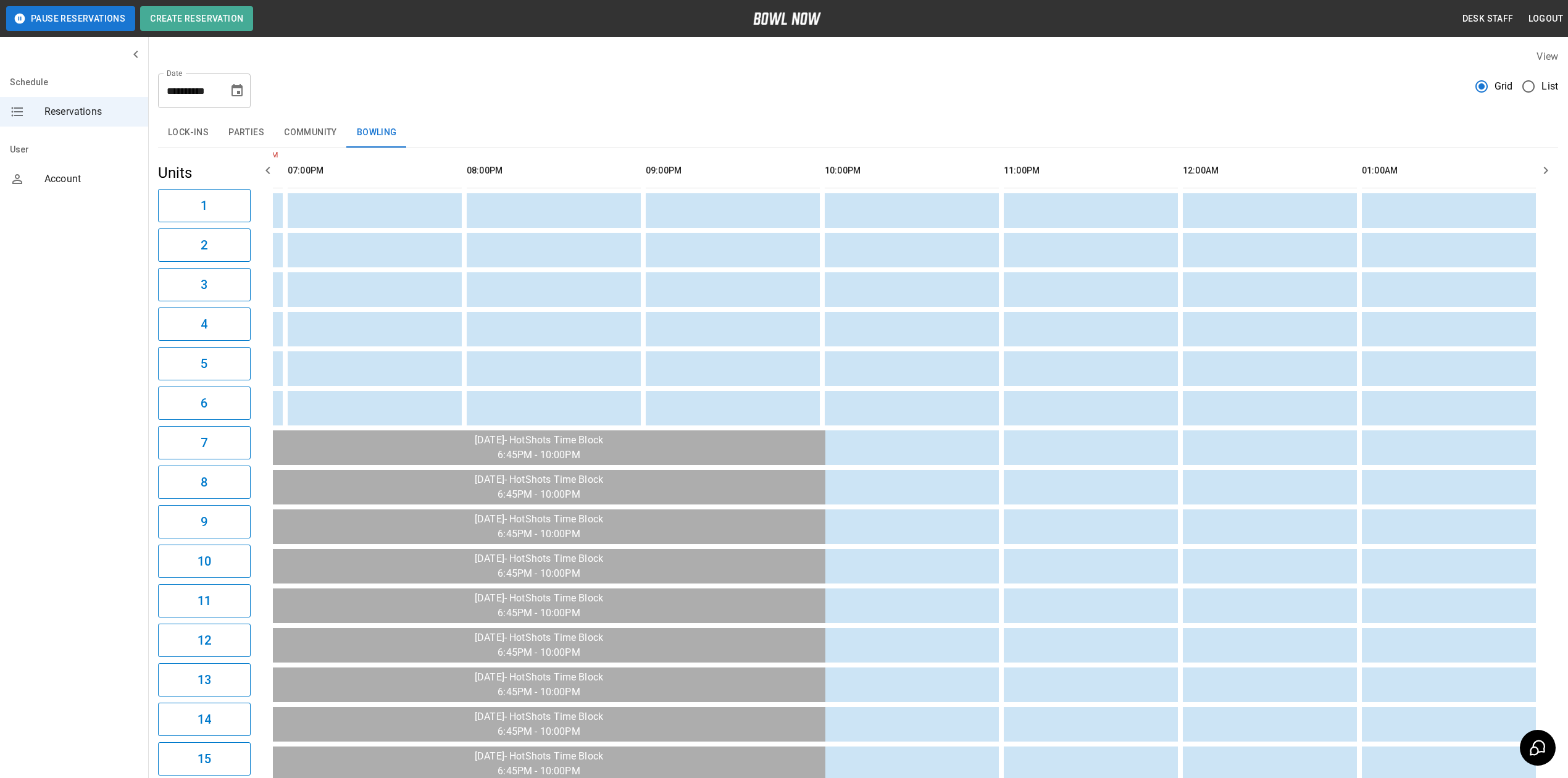
click at [233, 99] on button "Choose date, selected date is Aug 25, 2025" at bounding box center [237, 91] width 25 height 25
drag, startPoint x: 174, startPoint y: 270, endPoint x: 242, endPoint y: 121, distance: 163.8
click at [110, 519] on button "26" at bounding box center [101, 525] width 19 height 13
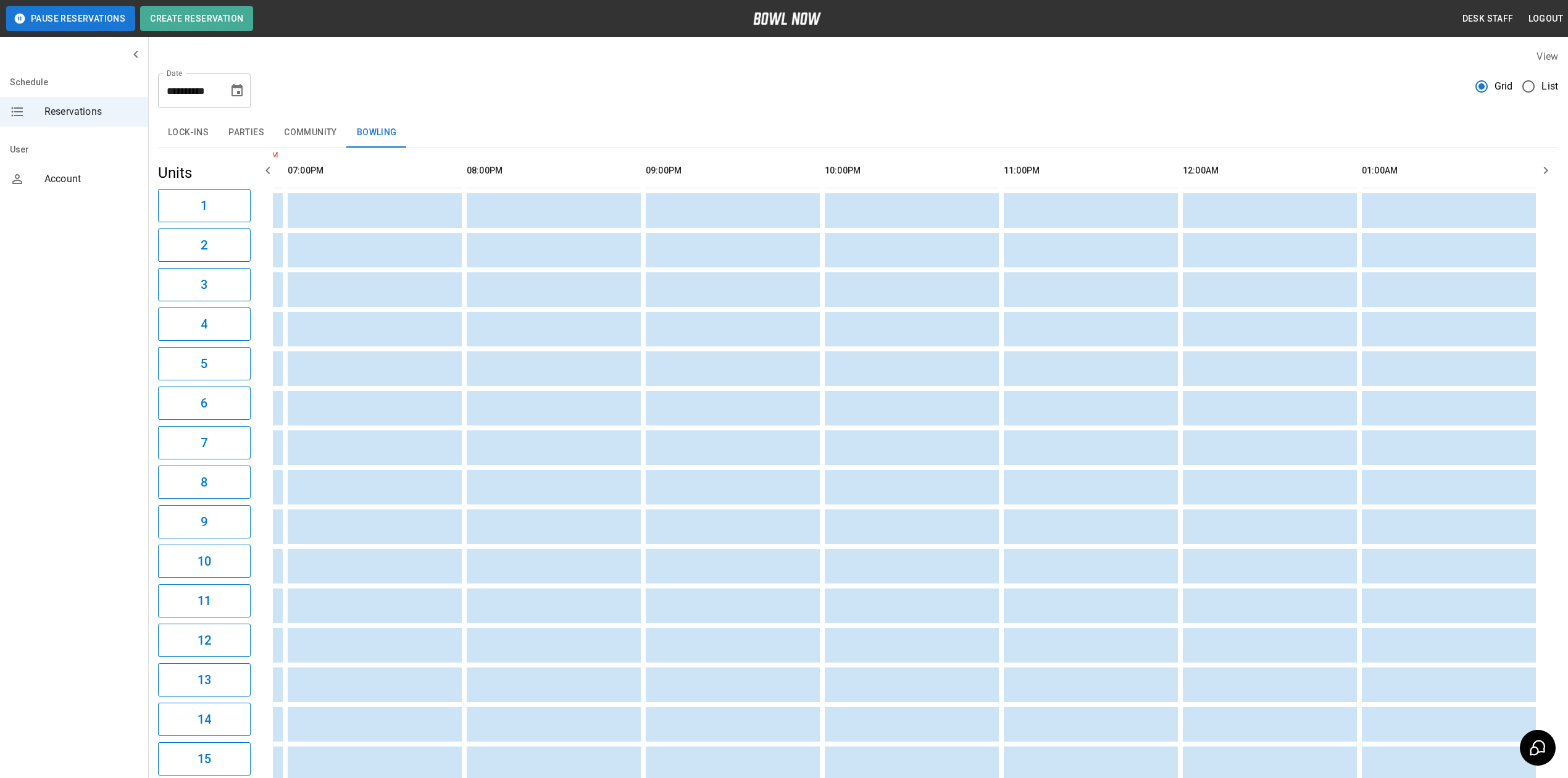
drag, startPoint x: 248, startPoint y: 98, endPoint x: 229, endPoint y: 123, distance: 31.4
click at [248, 98] on div "**********" at bounding box center [204, 90] width 93 height 34
click at [244, 96] on button "Choose date, selected date is Aug 26, 2025" at bounding box center [237, 91] width 25 height 25
click at [110, 532] on button "27" at bounding box center [101, 538] width 19 height 13
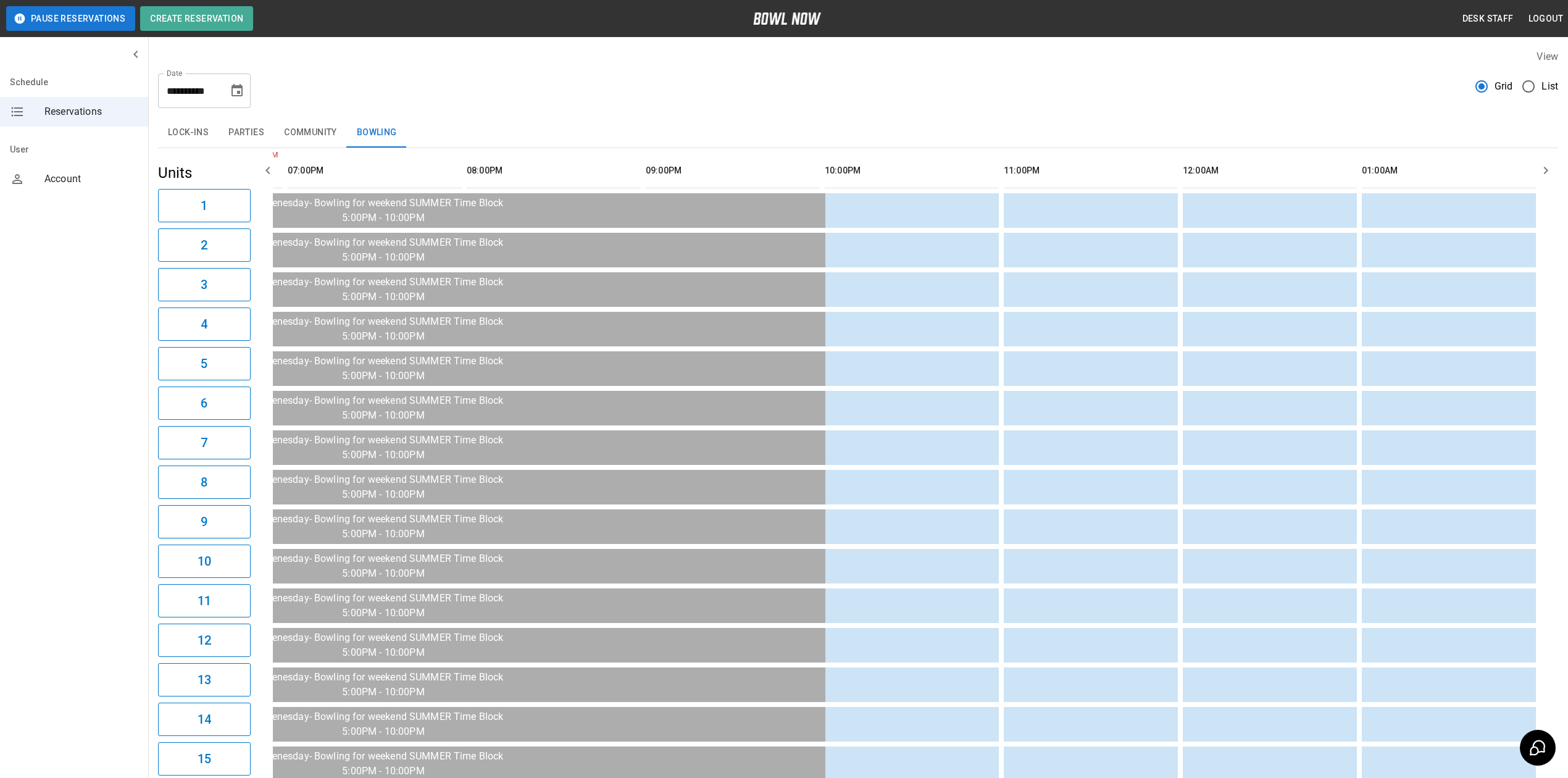
click at [244, 92] on button "Choose date, selected date is Aug 27, 2025" at bounding box center [237, 91] width 25 height 25
click at [110, 545] on button "28" at bounding box center [101, 551] width 19 height 13
type input "**********"
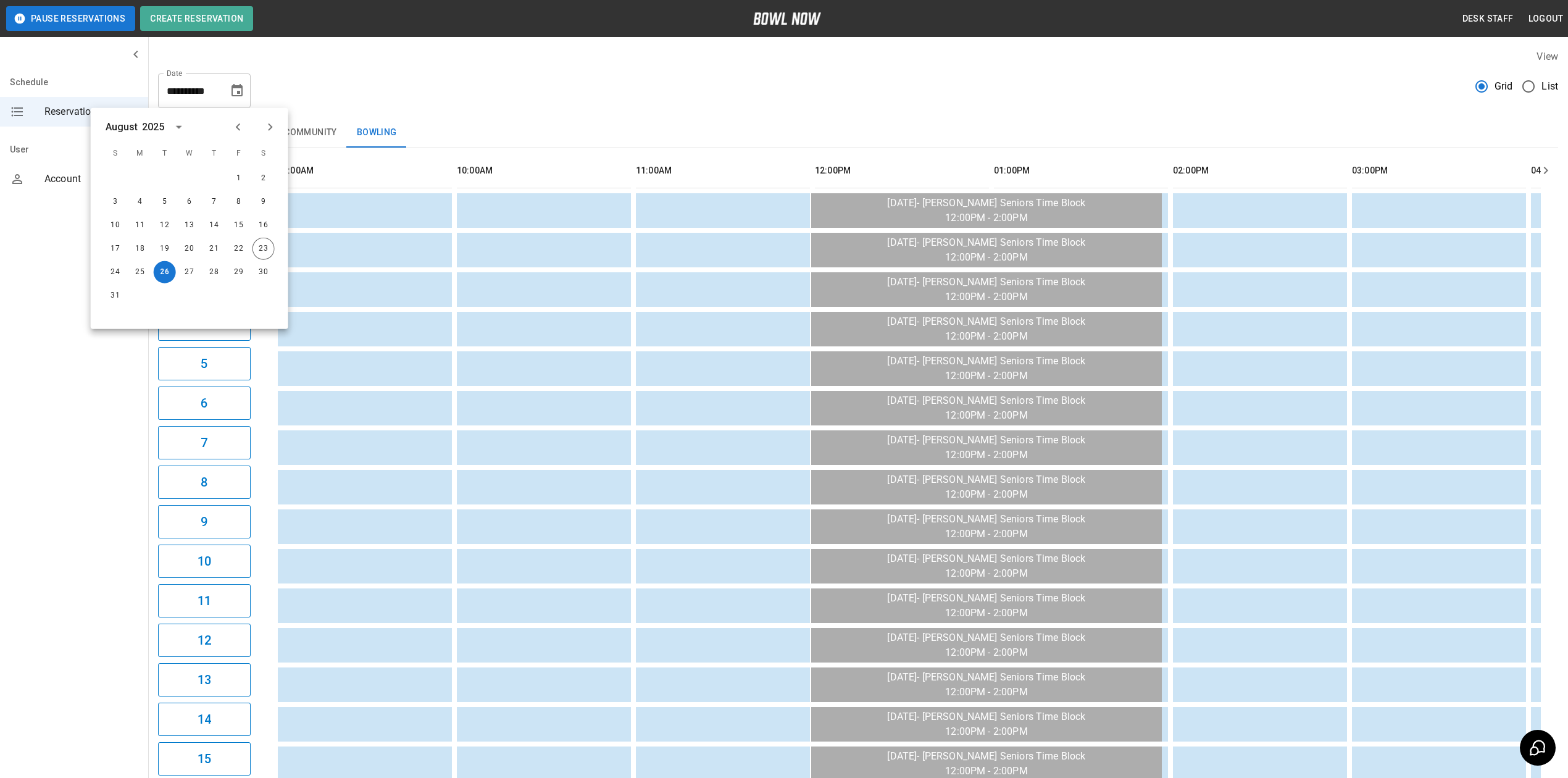
scroll to position [0, 1801]
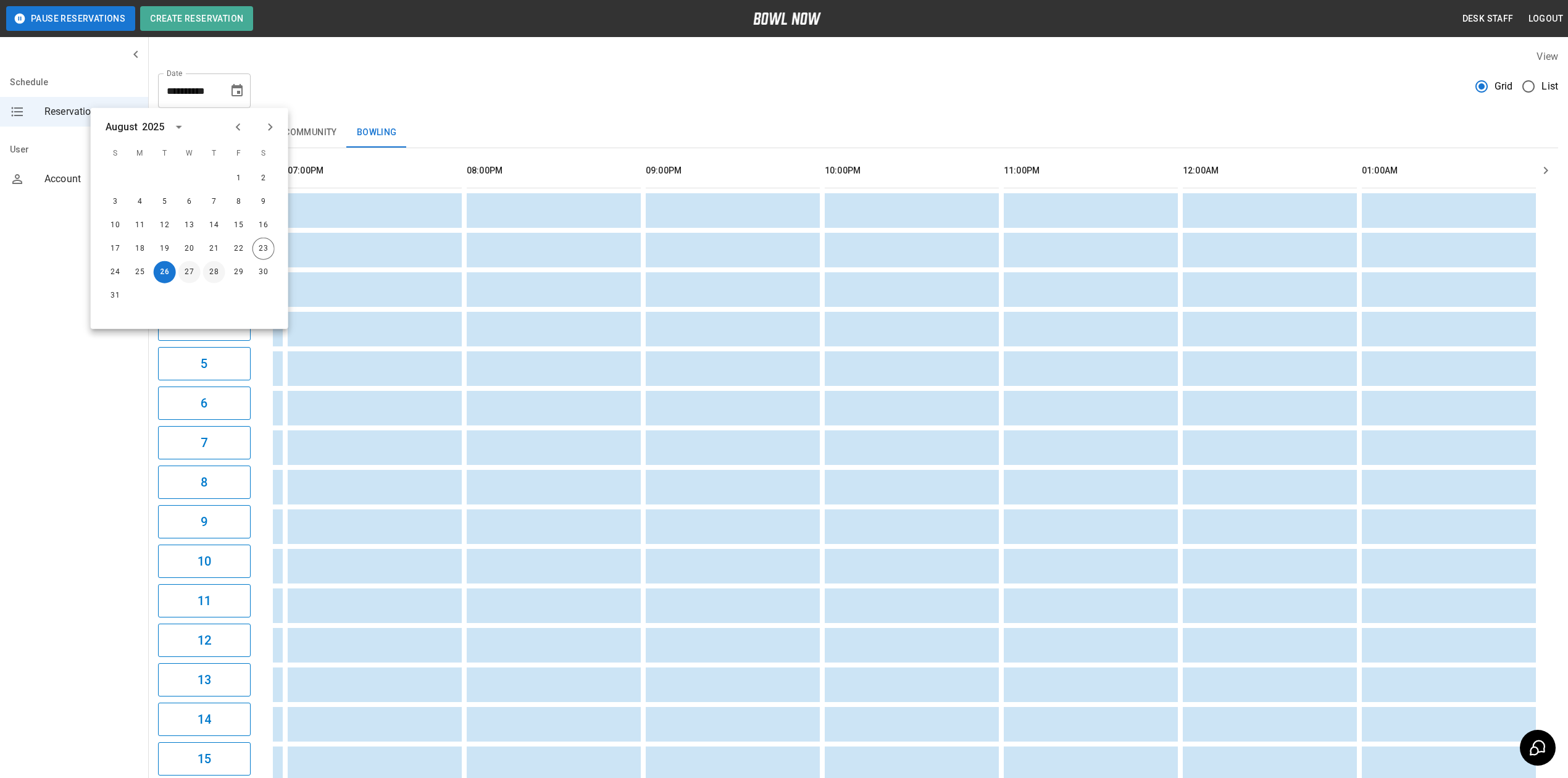
drag, startPoint x: 188, startPoint y: 275, endPoint x: 213, endPoint y: 274, distance: 25.0
click at [188, 275] on button "27" at bounding box center [189, 272] width 22 height 22
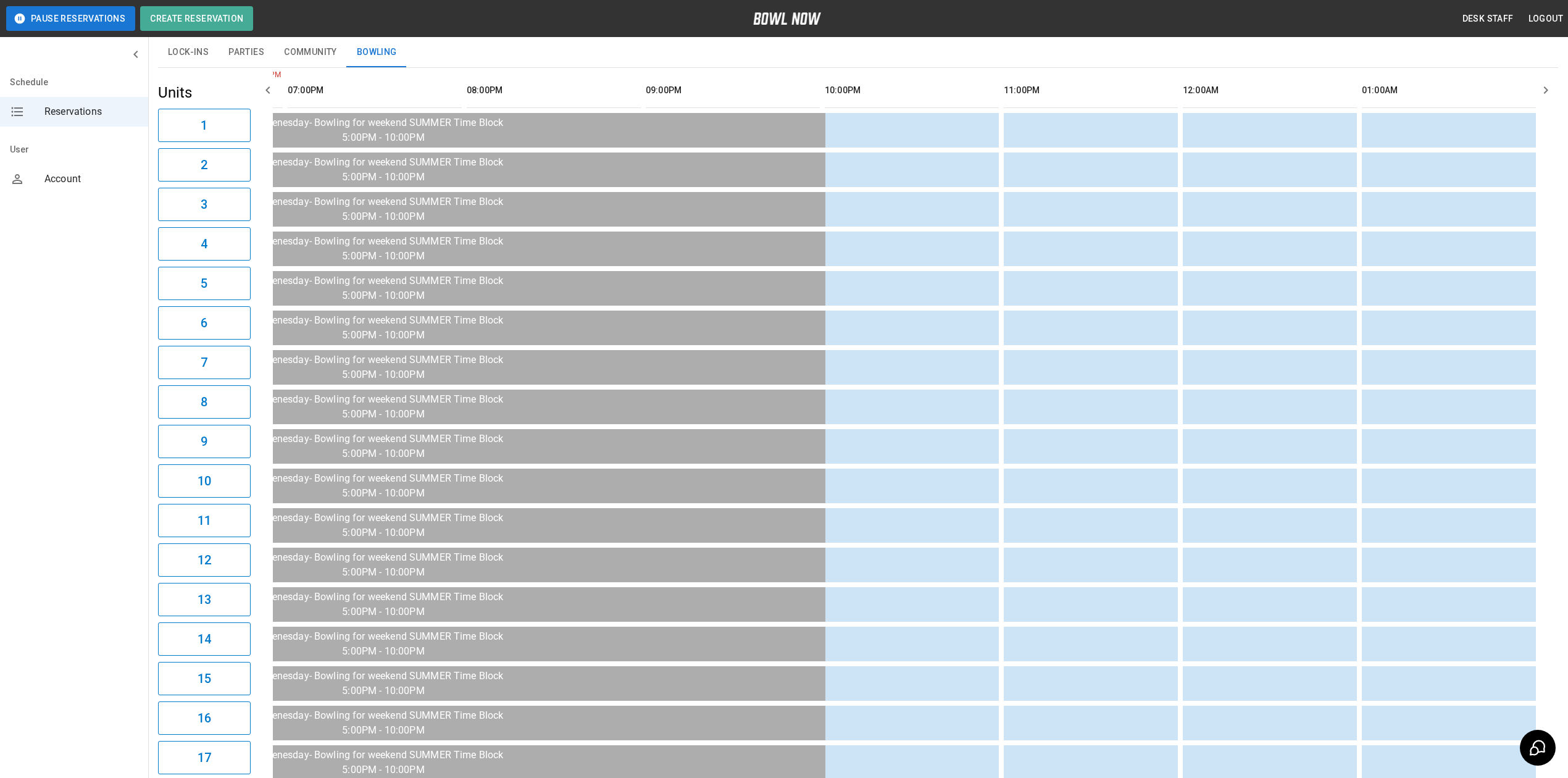
scroll to position [0, 0]
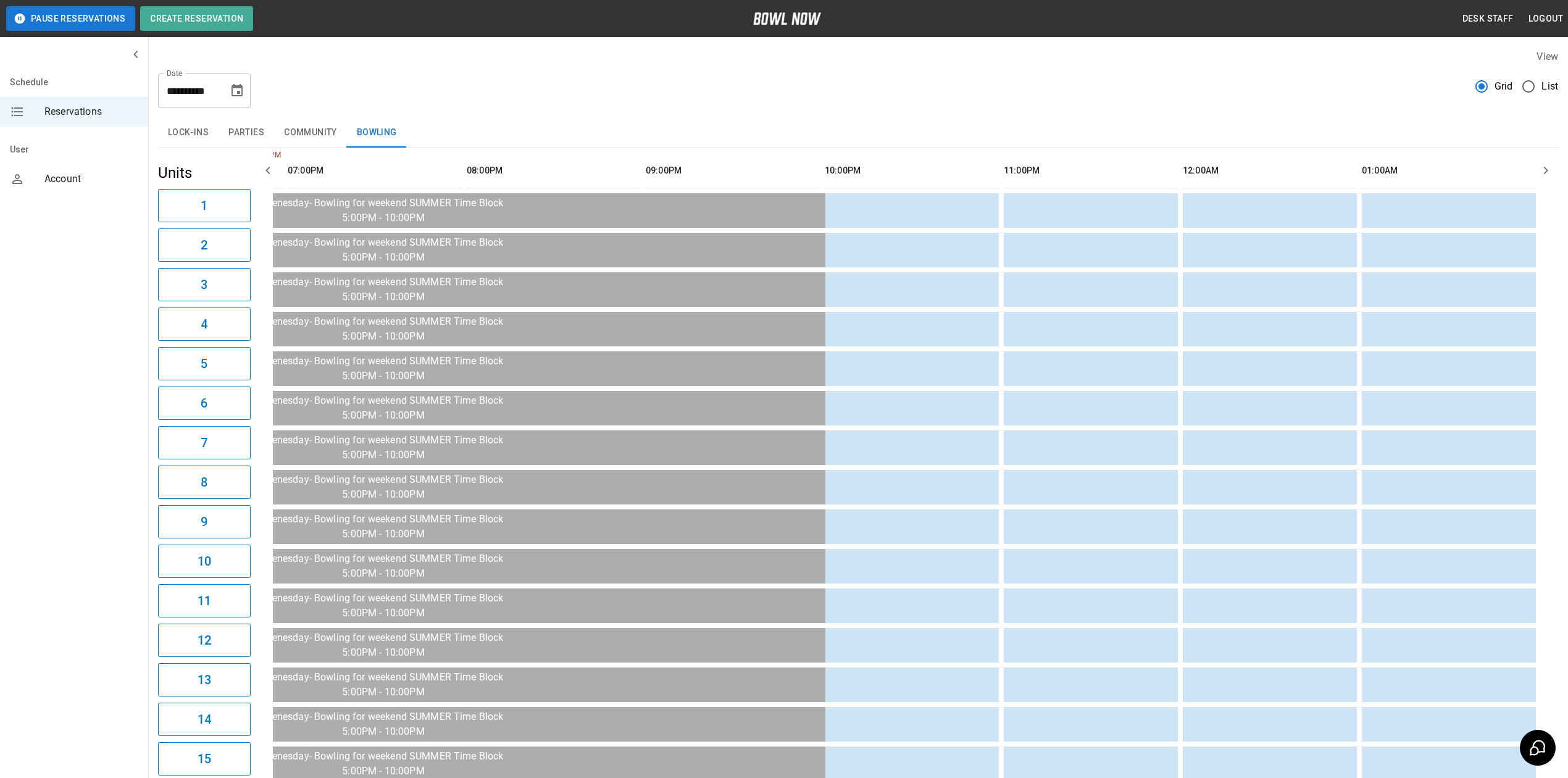
drag, startPoint x: 255, startPoint y: 97, endPoint x: 245, endPoint y: 94, distance: 10.4
click at [255, 97] on div "**********" at bounding box center [858, 86] width 1400 height 44
click at [241, 90] on icon "Choose date, selected date is Aug 27, 2025" at bounding box center [236, 90] width 15 height 15
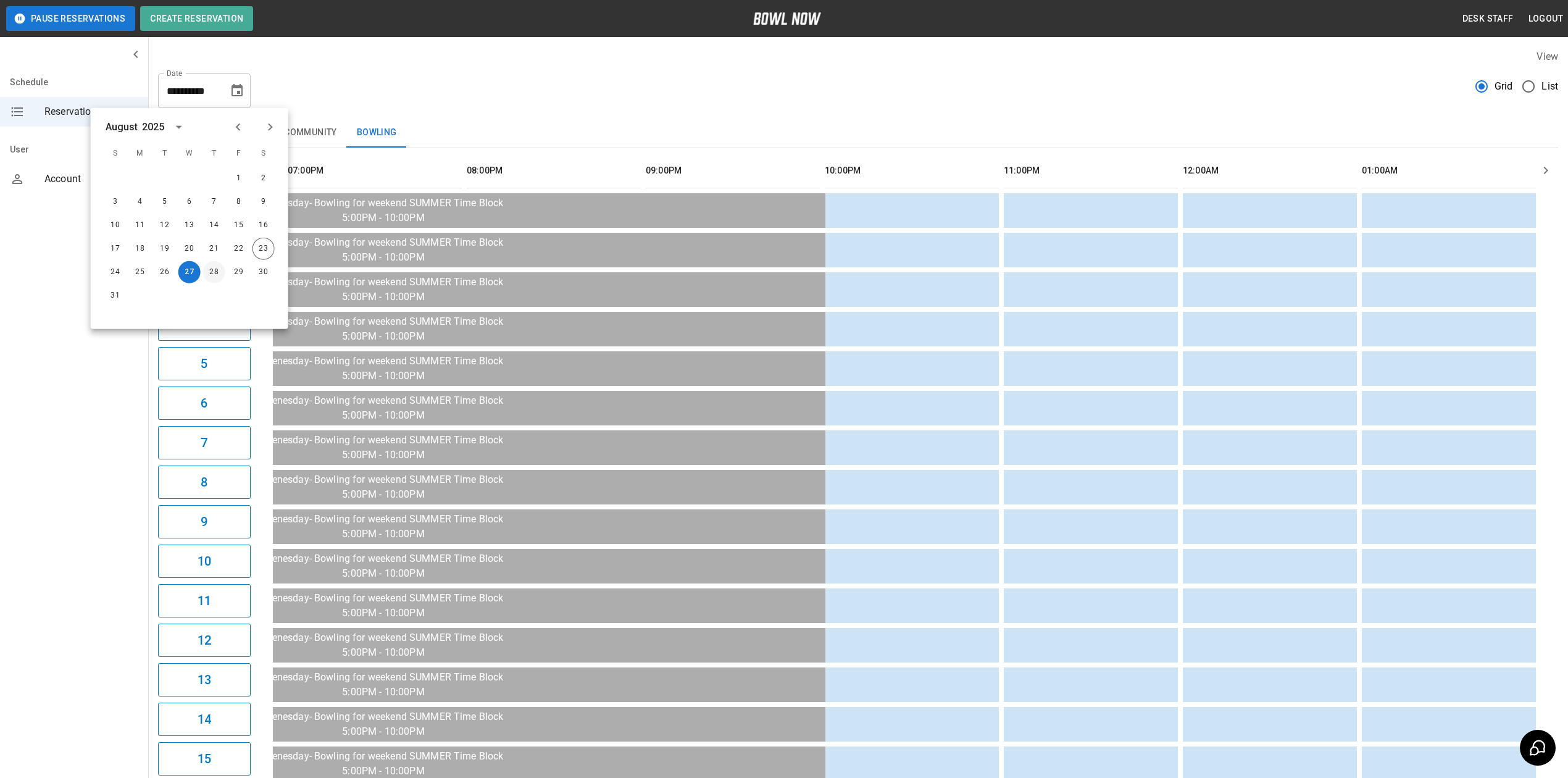
drag, startPoint x: 211, startPoint y: 273, endPoint x: 233, endPoint y: 282, distance: 23.8
click at [211, 273] on button "28" at bounding box center [214, 272] width 22 height 22
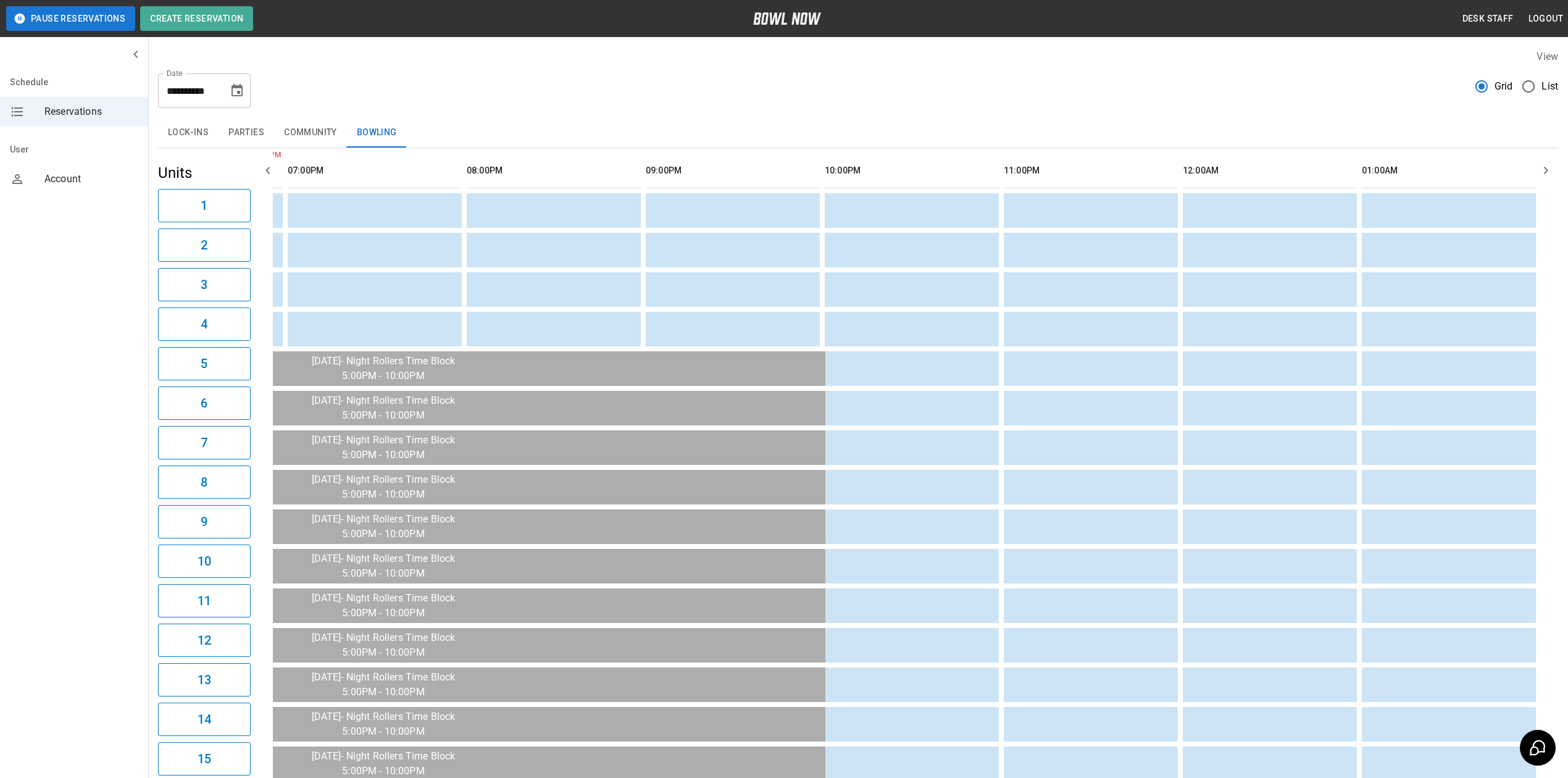
click at [236, 92] on icon "Choose date, selected date is Aug 28, 2025" at bounding box center [236, 90] width 15 height 15
click at [239, 279] on button "29" at bounding box center [238, 272] width 22 height 22
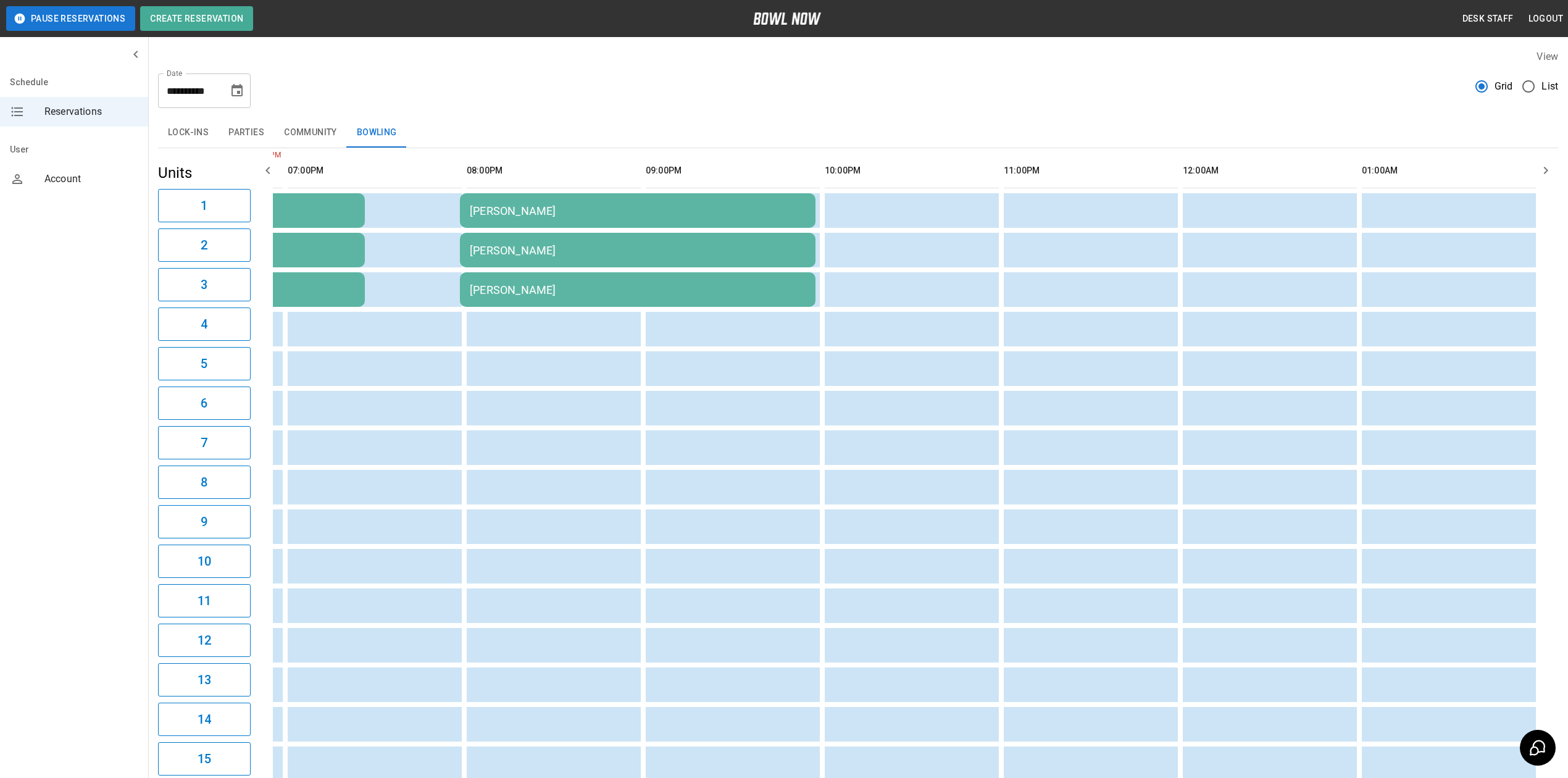
click at [245, 92] on button "Choose date, selected date is Aug 29, 2025" at bounding box center [237, 91] width 25 height 25
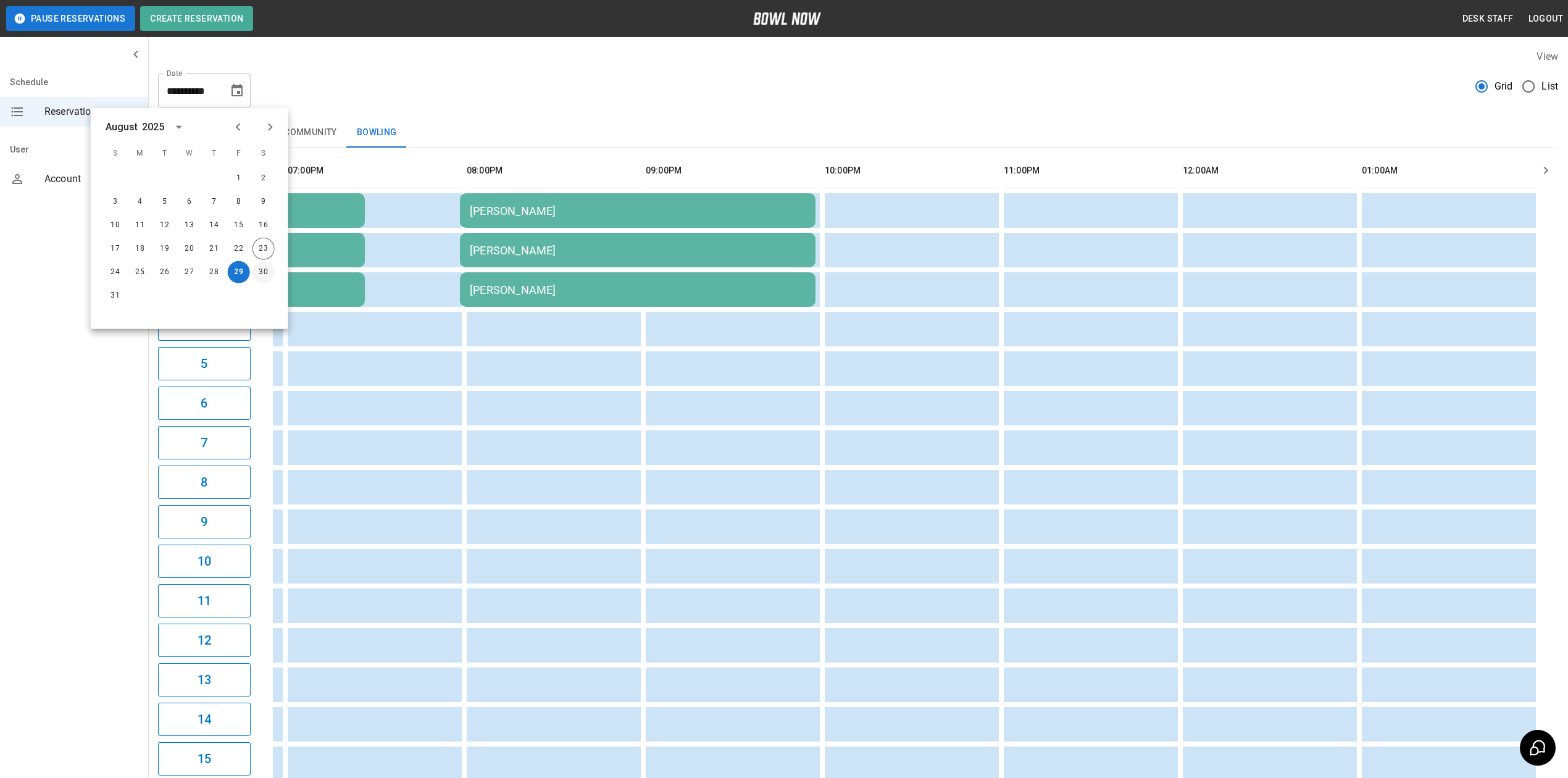
click at [262, 264] on button "30" at bounding box center [263, 272] width 22 height 22
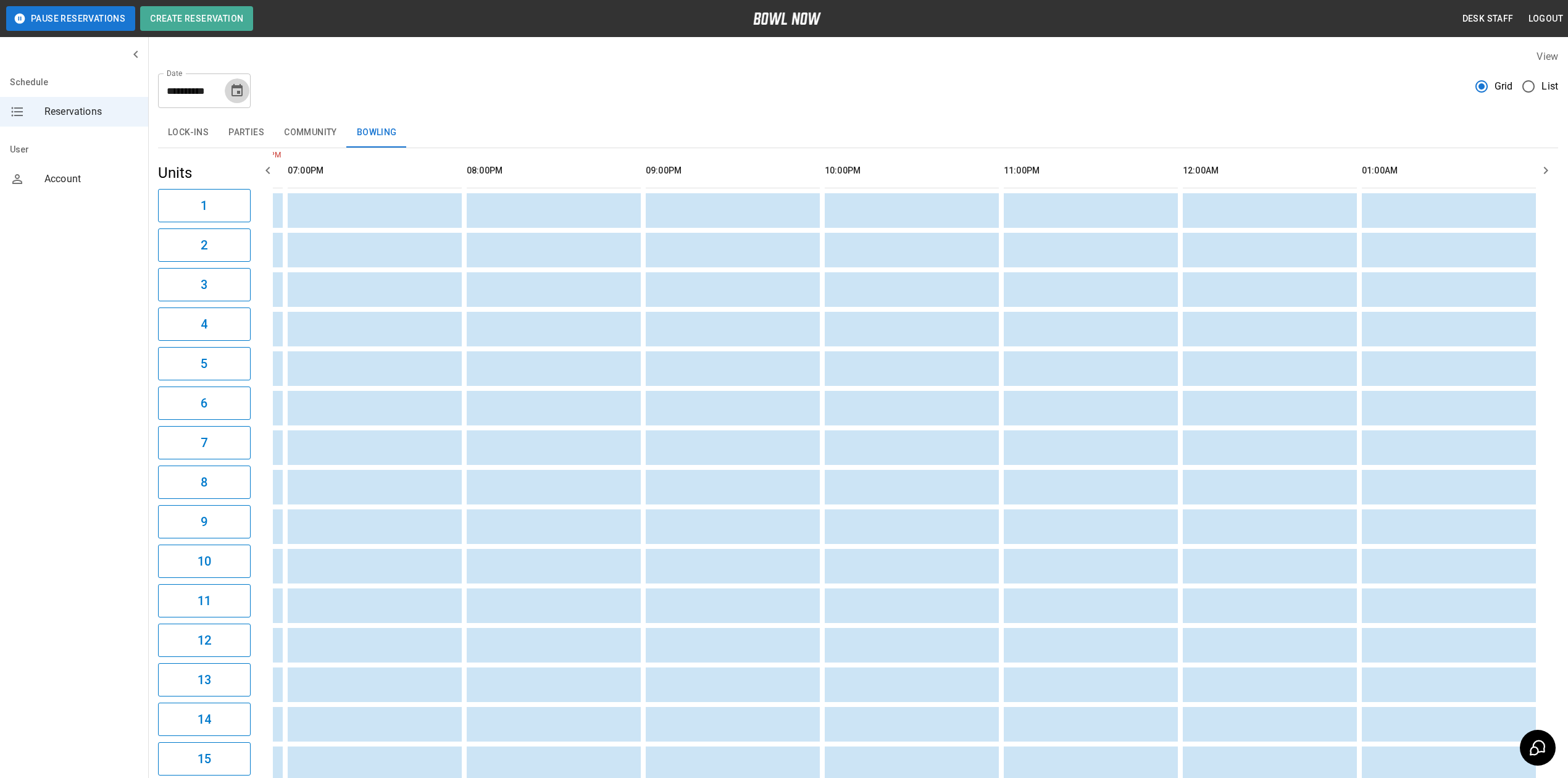
click at [243, 92] on icon "Choose date, selected date is Aug 30, 2025" at bounding box center [236, 90] width 15 height 15
click at [105, 290] on button "31" at bounding box center [115, 295] width 22 height 22
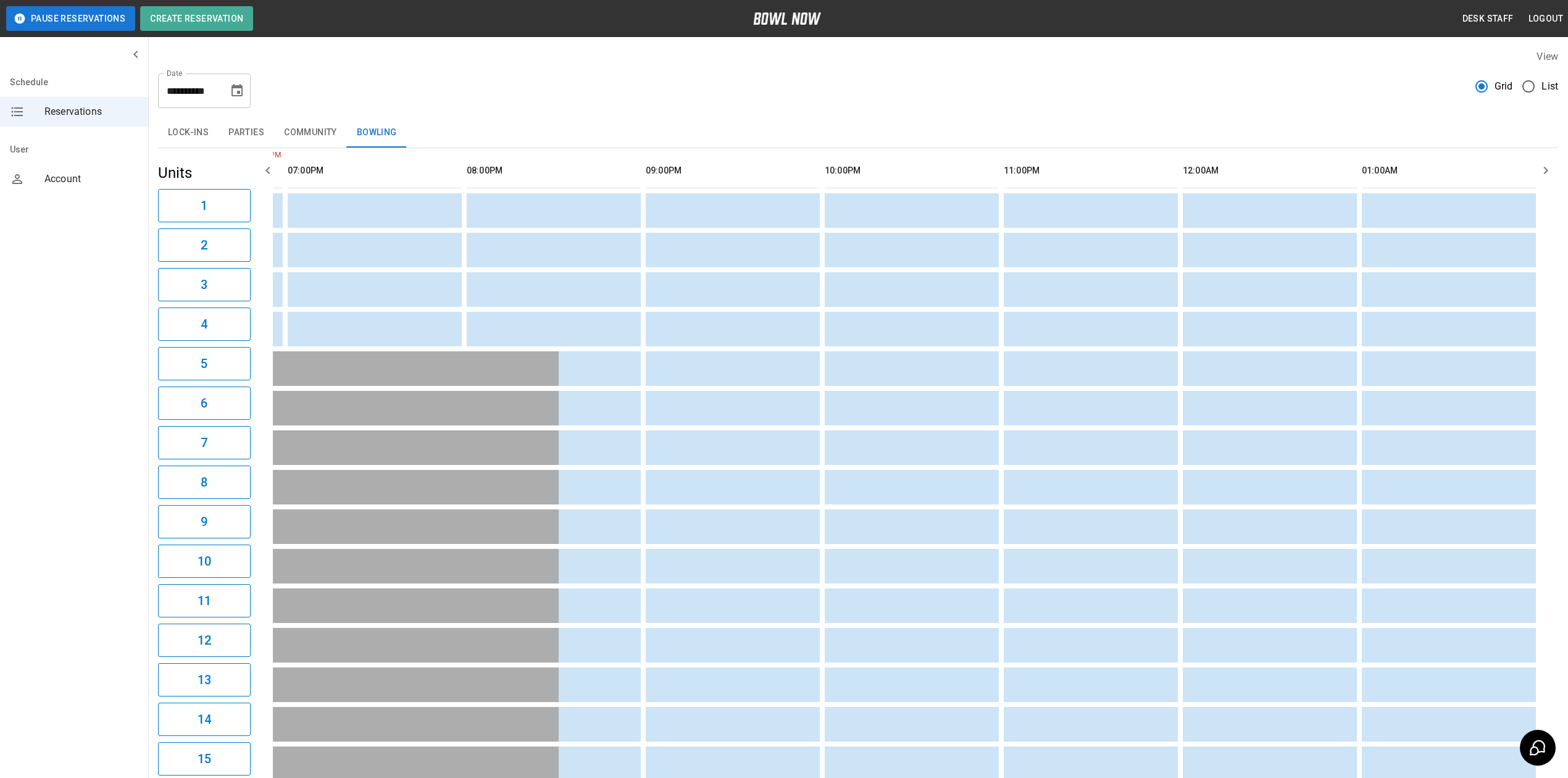
click at [238, 90] on icon "Choose date, selected date is Aug 31, 2025" at bounding box center [236, 90] width 15 height 15
click at [273, 124] on icon "Next month" at bounding box center [270, 127] width 15 height 15
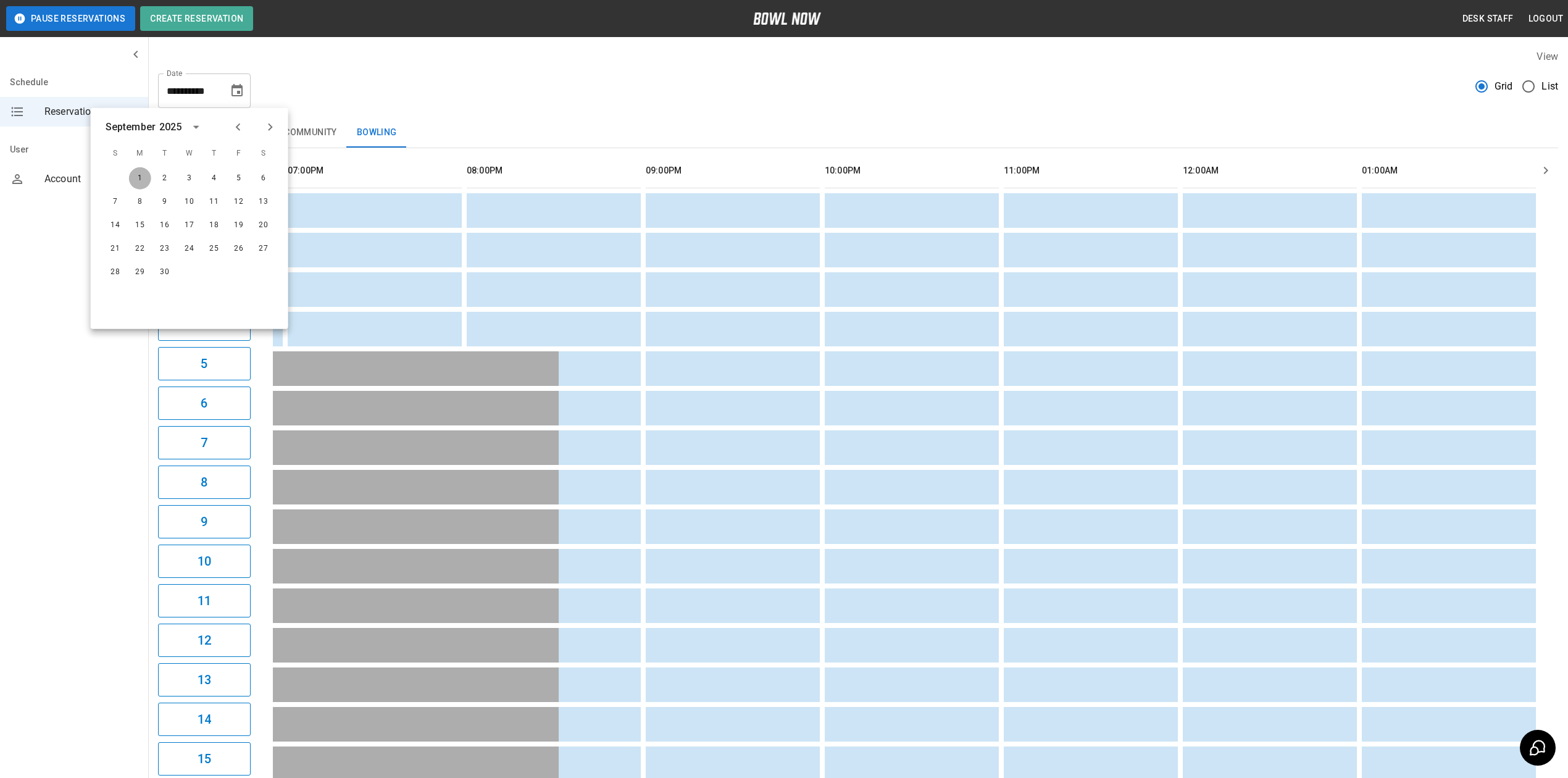
drag, startPoint x: 139, startPoint y: 186, endPoint x: 149, endPoint y: 188, distance: 10.2
click at [139, 186] on button "1" at bounding box center [139, 178] width 22 height 22
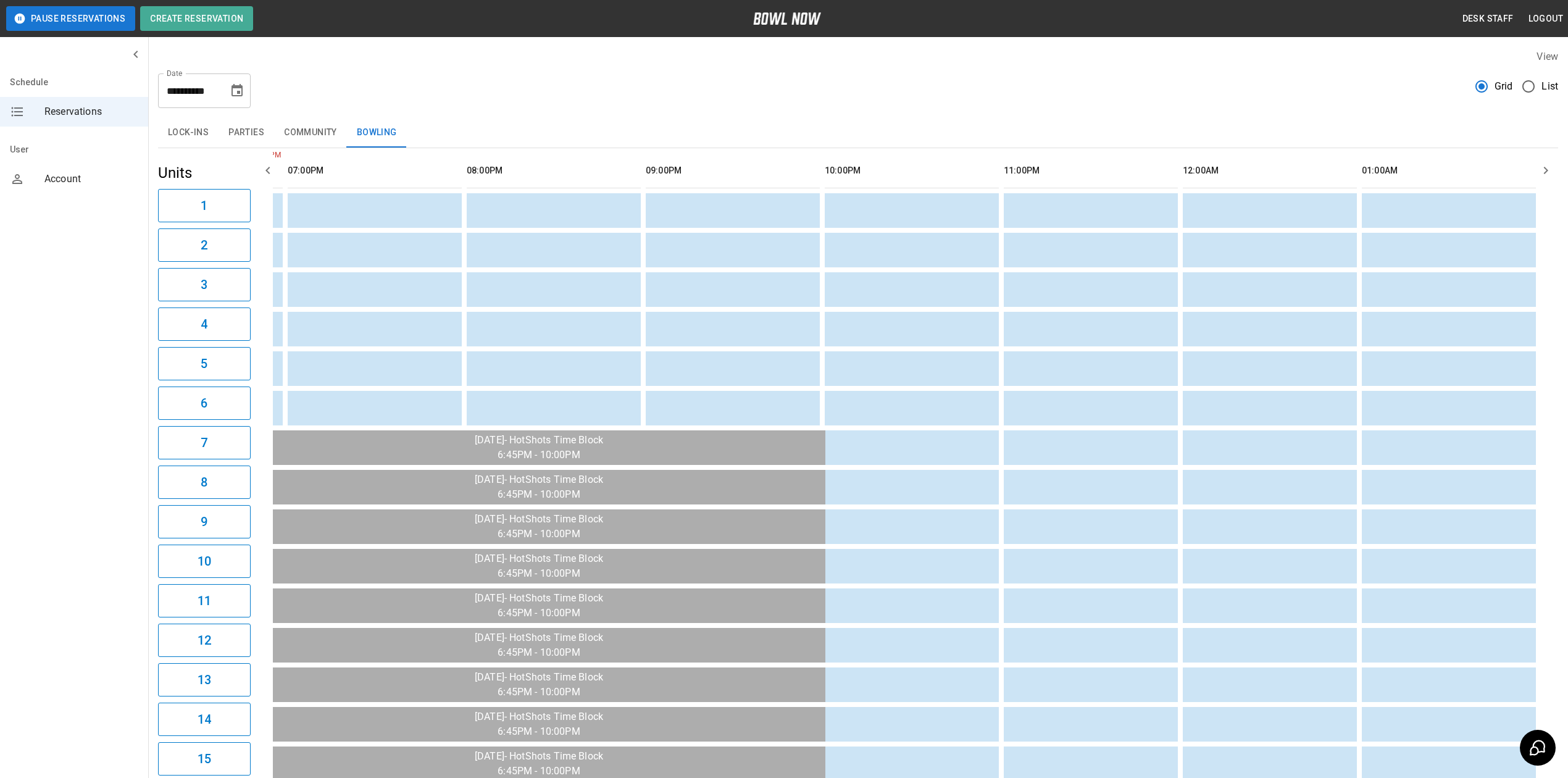
click at [235, 89] on icon "Choose date, selected date is Sep 1, 2025" at bounding box center [236, 90] width 15 height 15
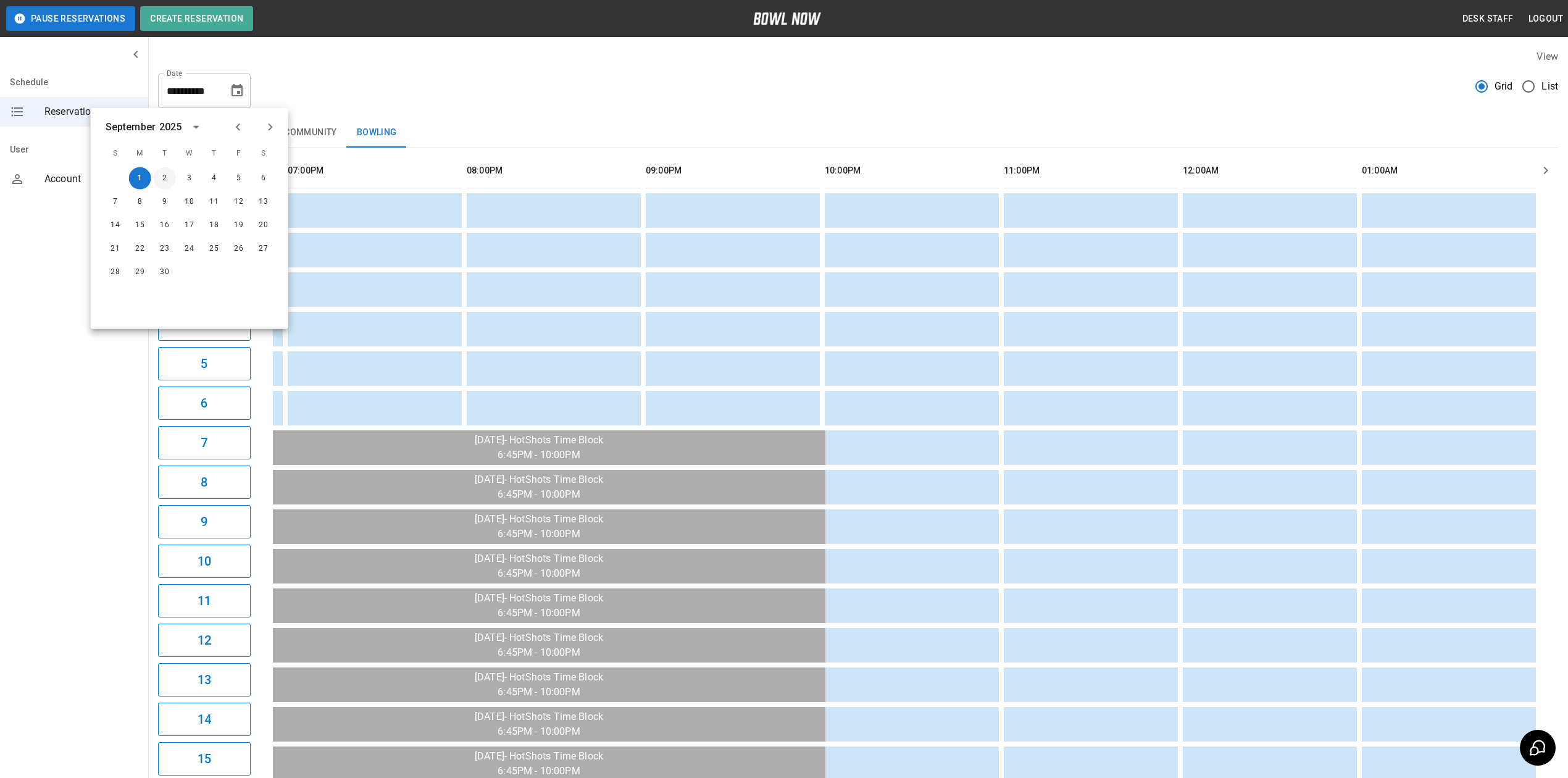
click at [169, 185] on button "2" at bounding box center [164, 178] width 22 height 22
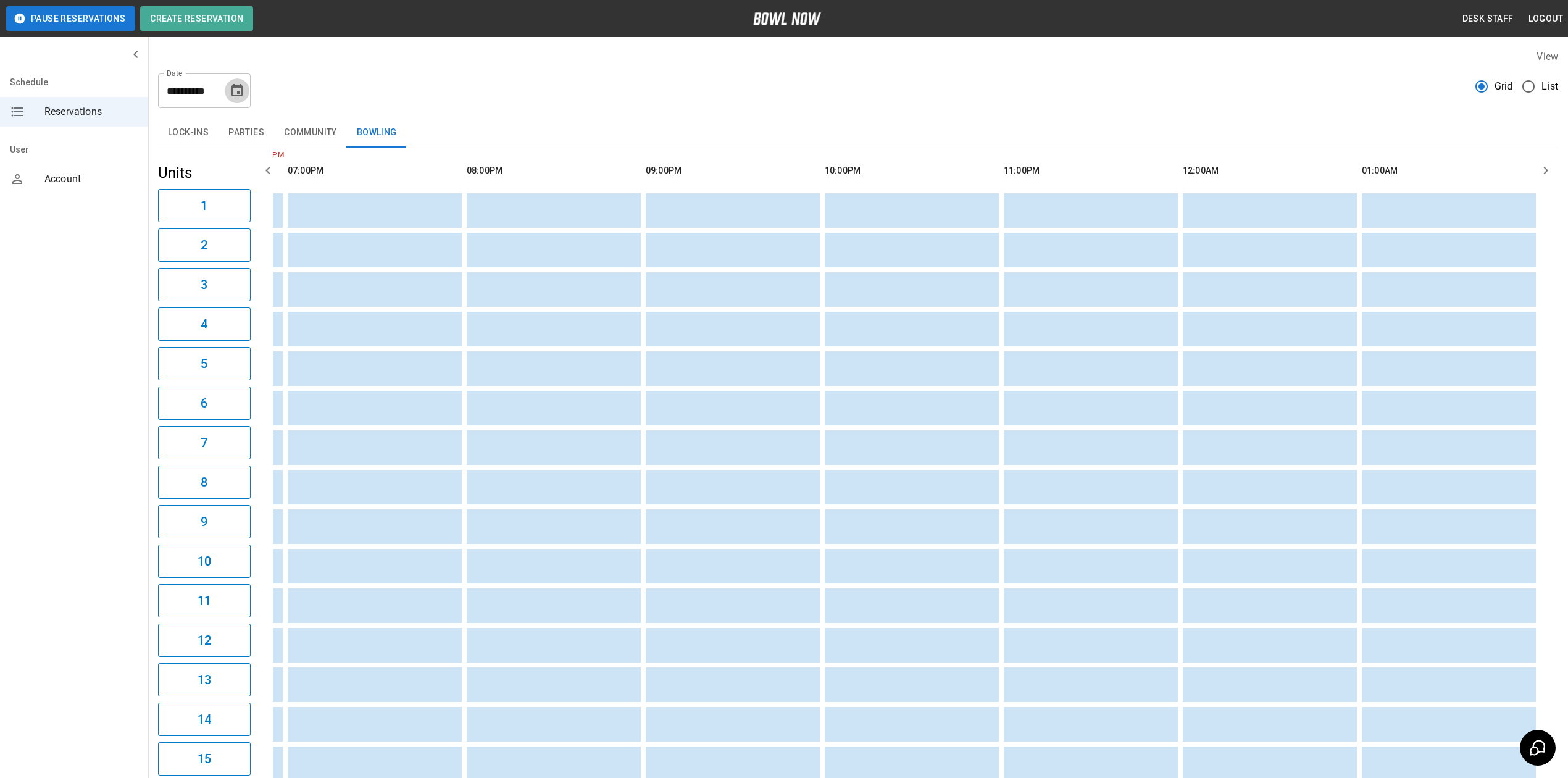
click at [237, 92] on icon "Choose date, selected date is Sep 2, 2025" at bounding box center [236, 90] width 11 height 12
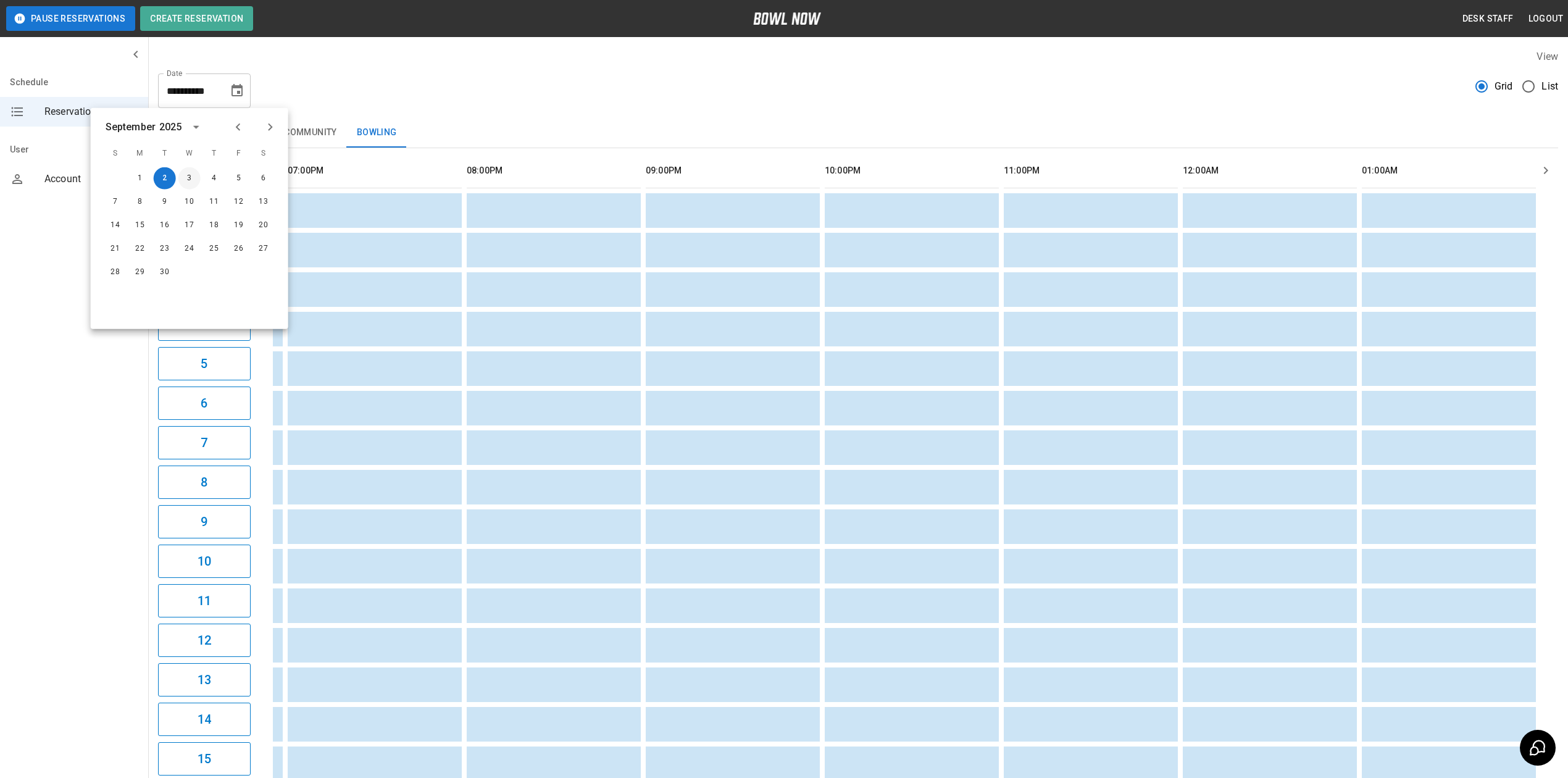
click at [192, 183] on button "3" at bounding box center [189, 178] width 22 height 22
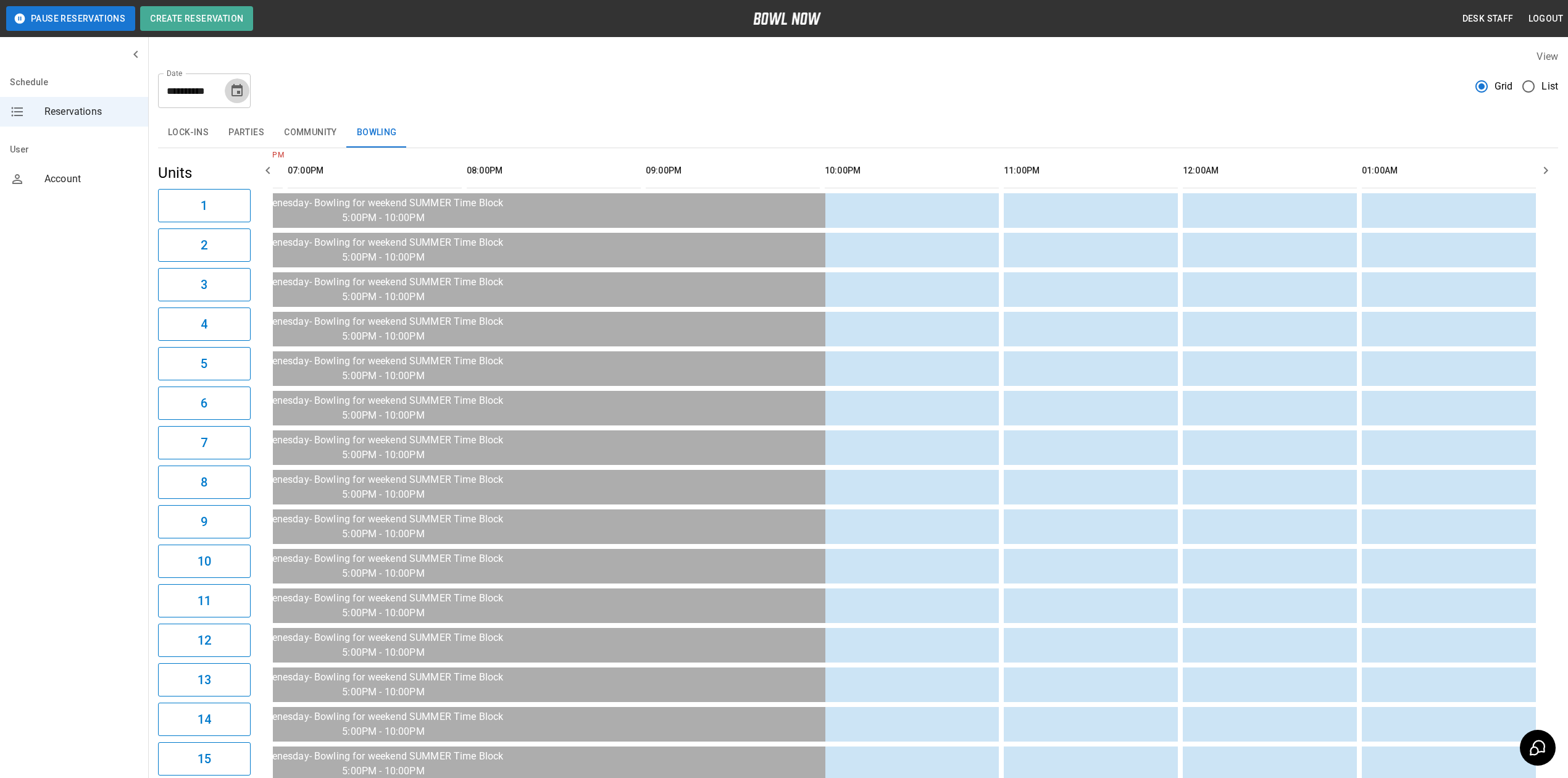
click at [237, 83] on icon "Choose date, selected date is Sep 3, 2025" at bounding box center [236, 90] width 15 height 15
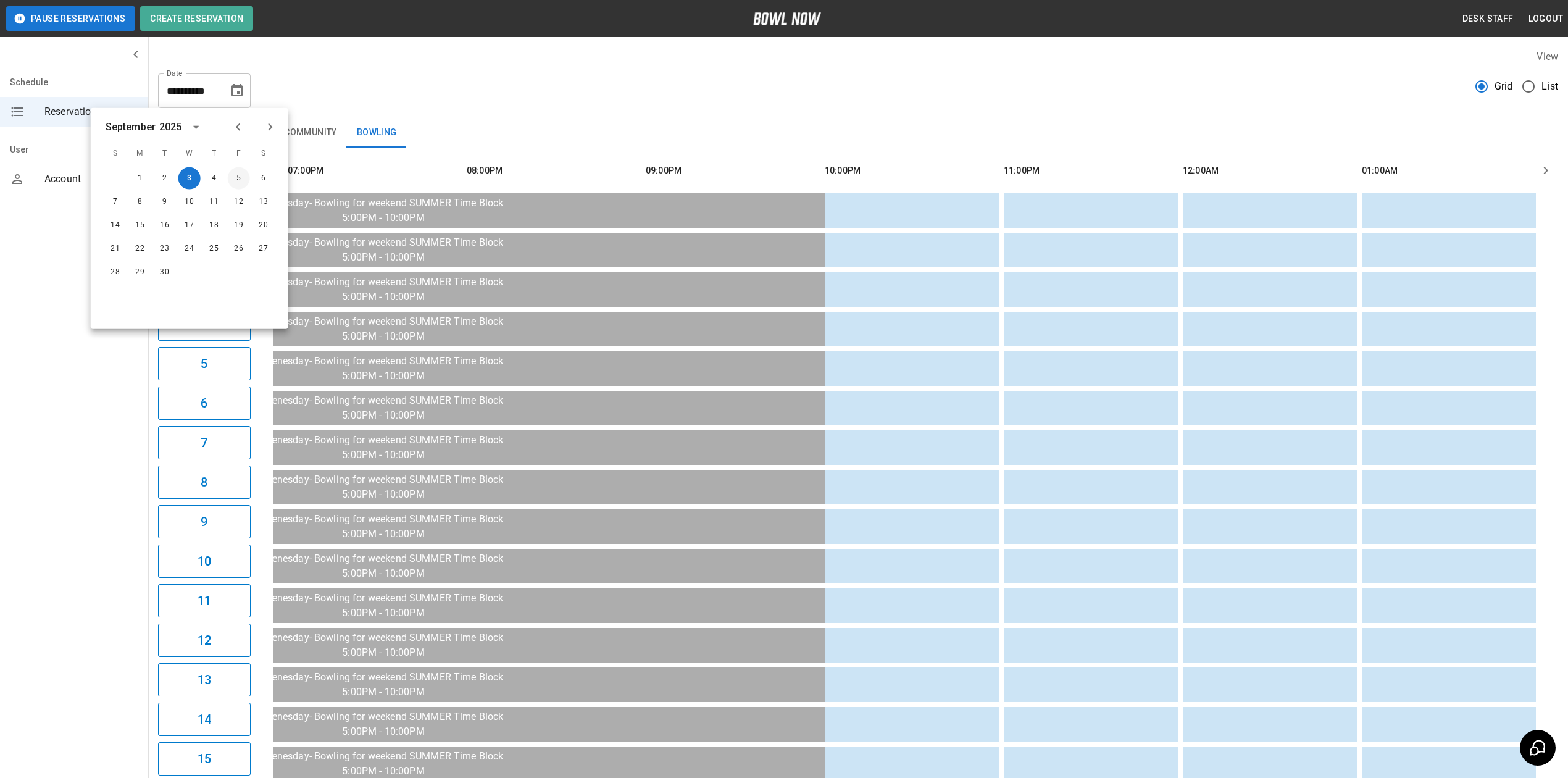
click at [244, 178] on button "5" at bounding box center [238, 178] width 22 height 22
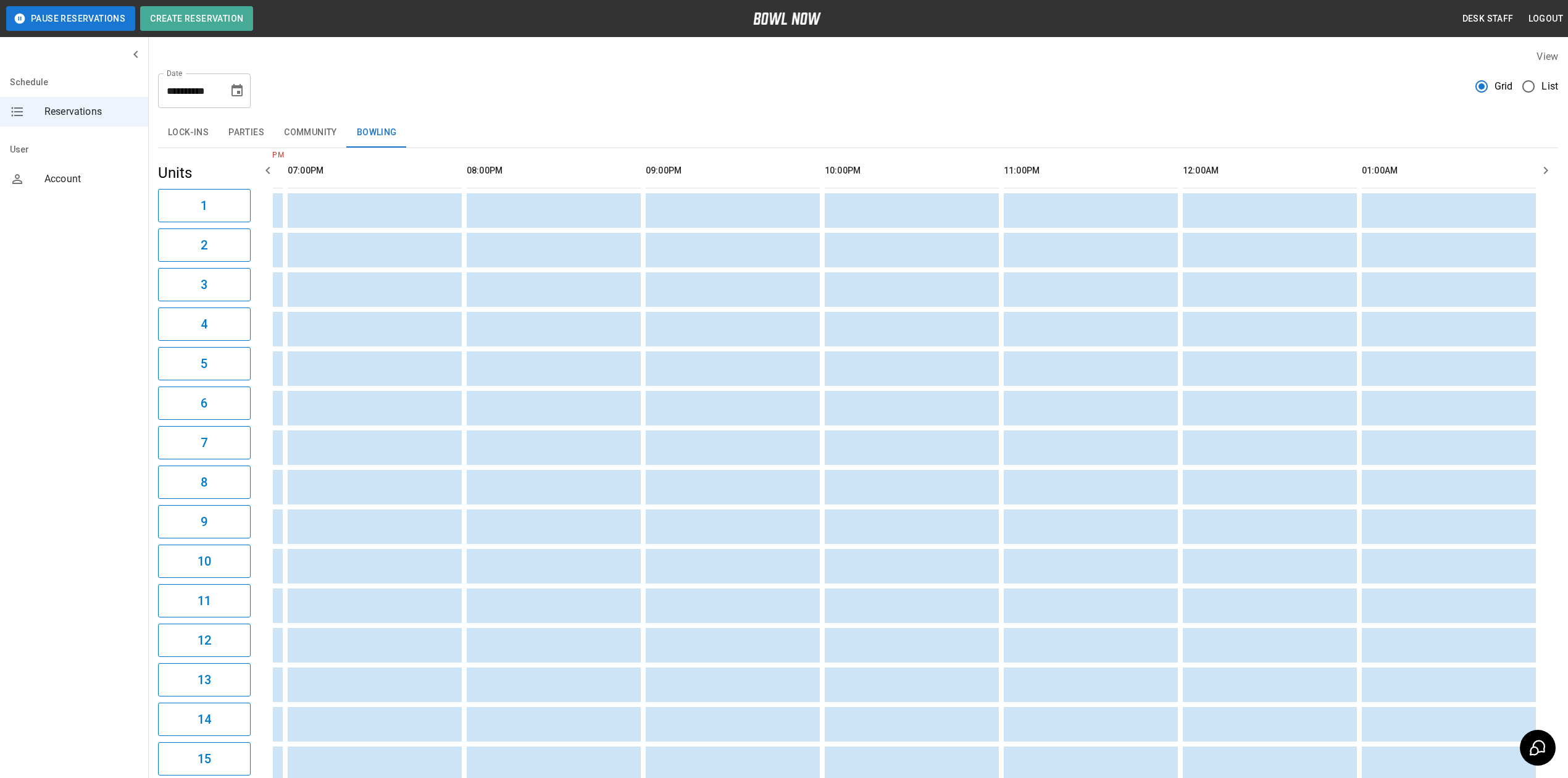
click at [232, 93] on icon "Choose date, selected date is Sep 5, 2025" at bounding box center [236, 90] width 11 height 12
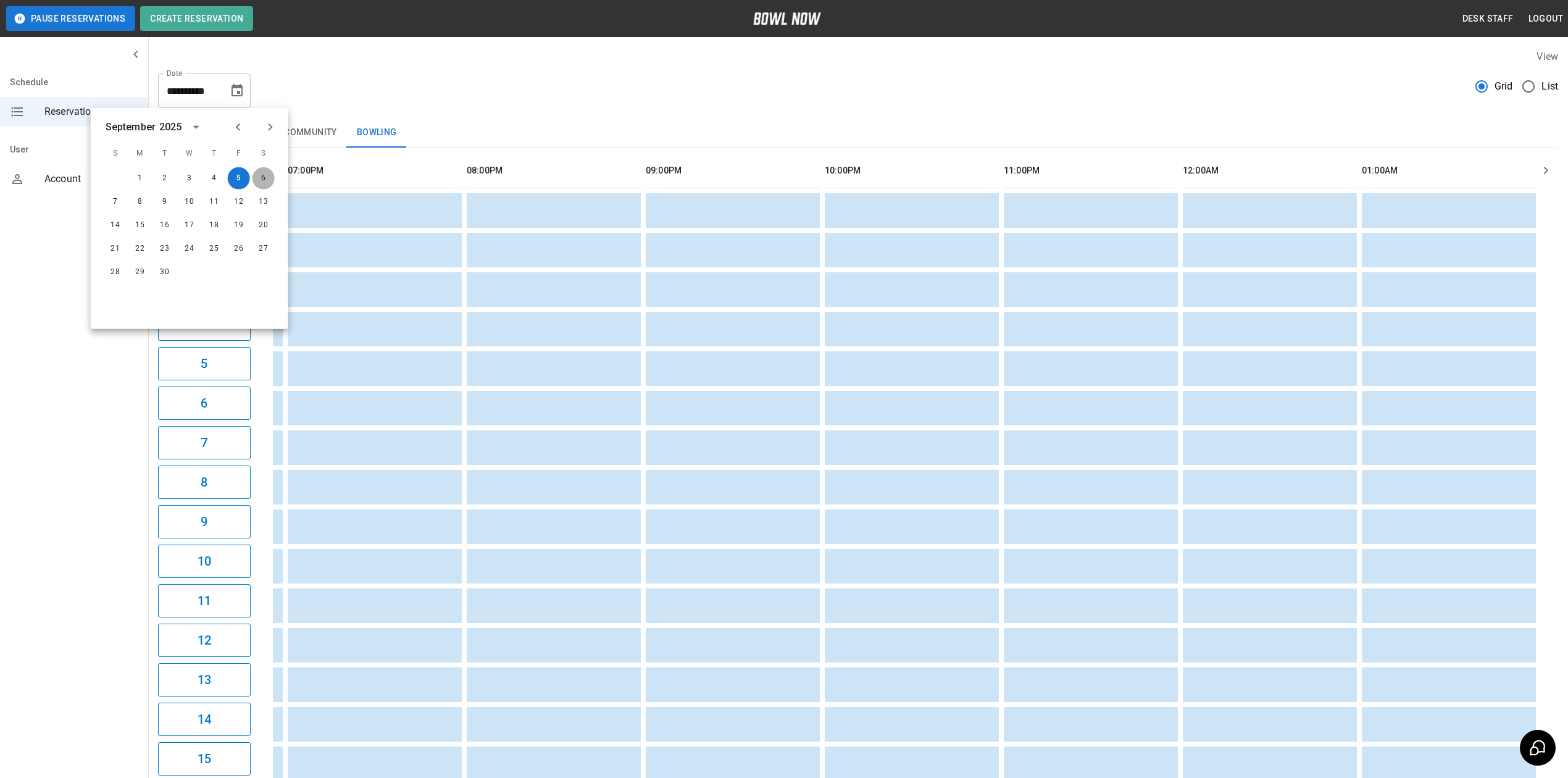
click at [258, 176] on button "6" at bounding box center [263, 178] width 22 height 22
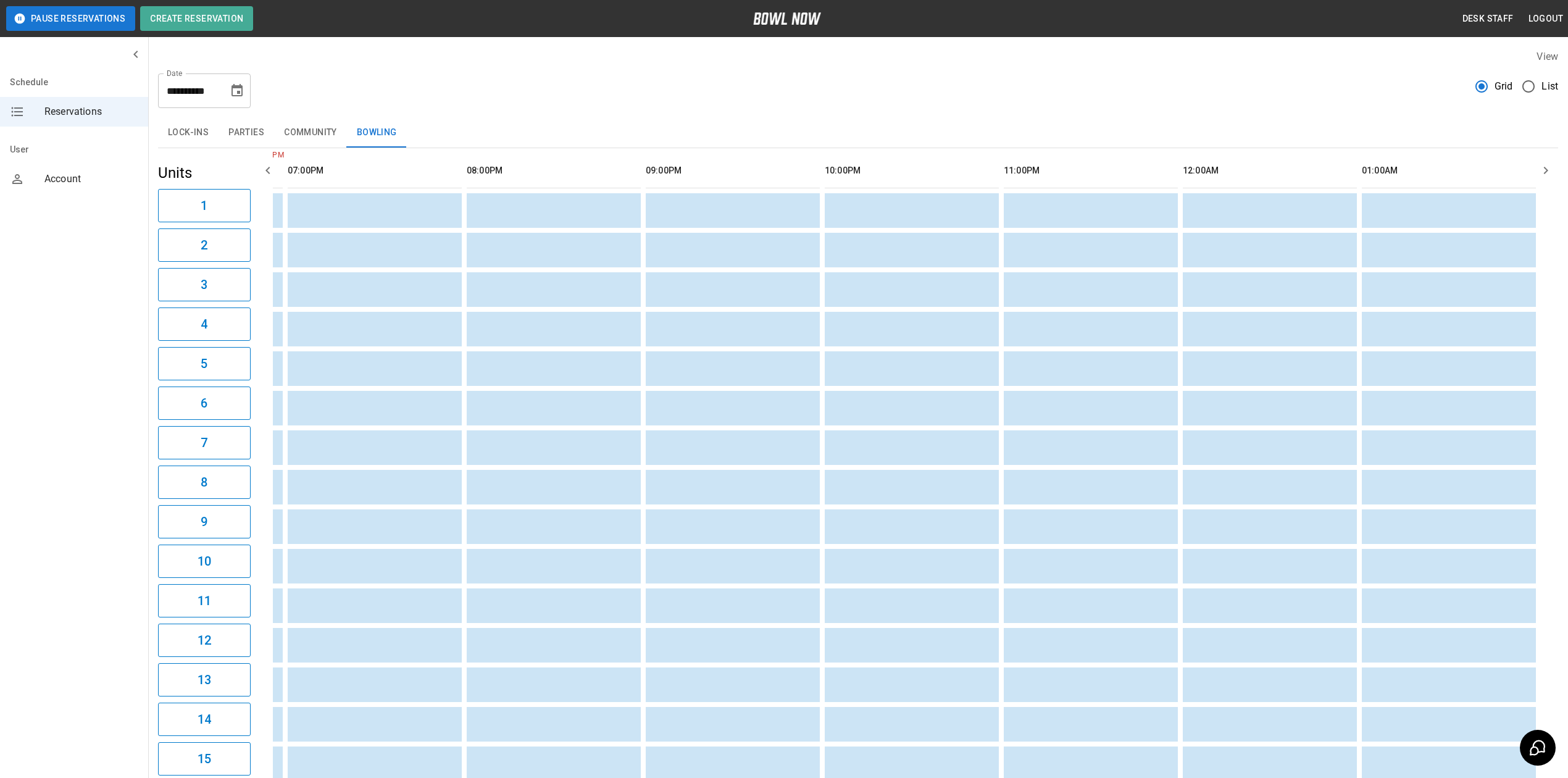
click at [239, 99] on button "Choose date, selected date is Sep 6, 2025" at bounding box center [237, 91] width 25 height 25
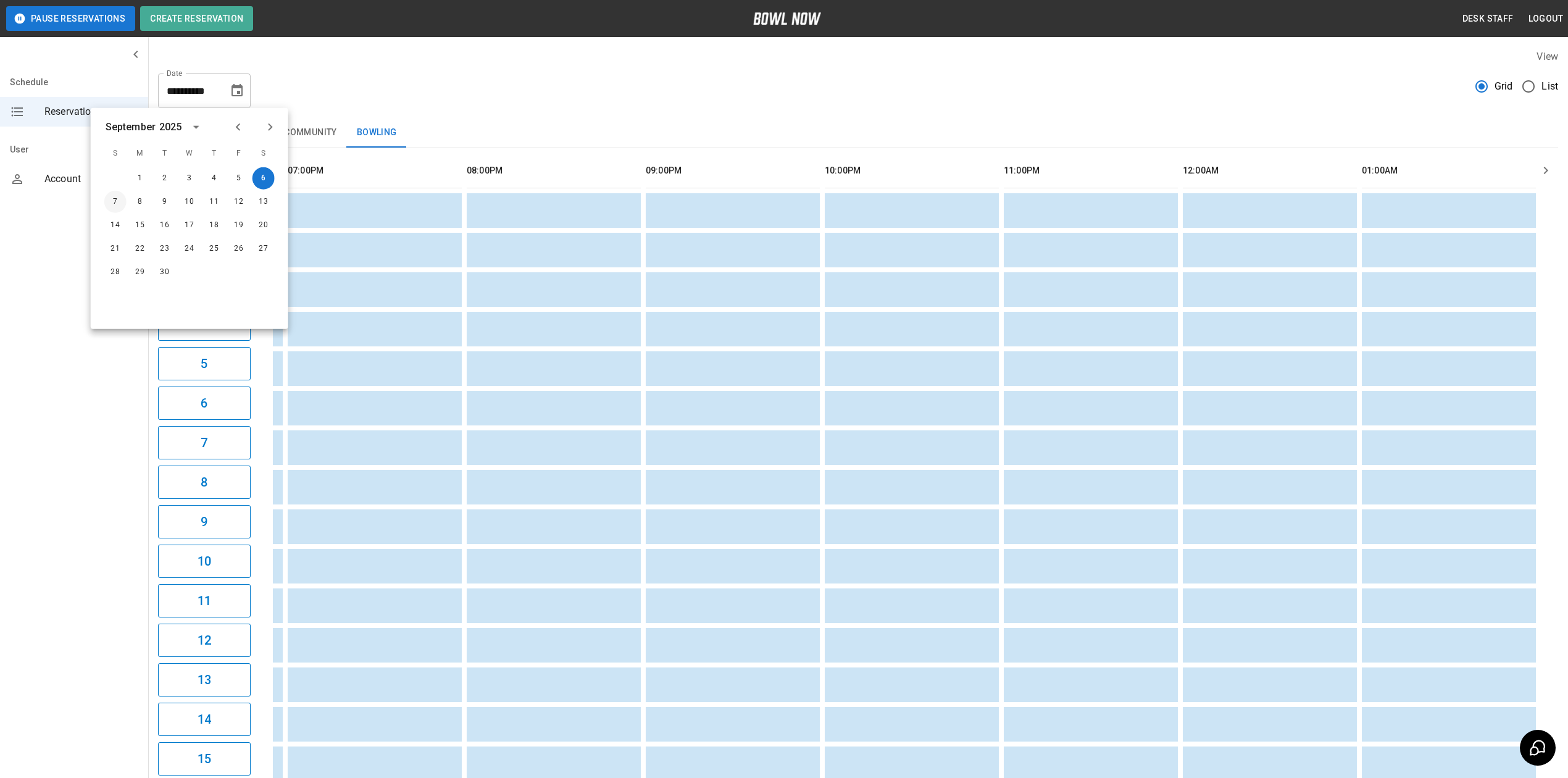
click at [116, 200] on button "7" at bounding box center [115, 201] width 22 height 22
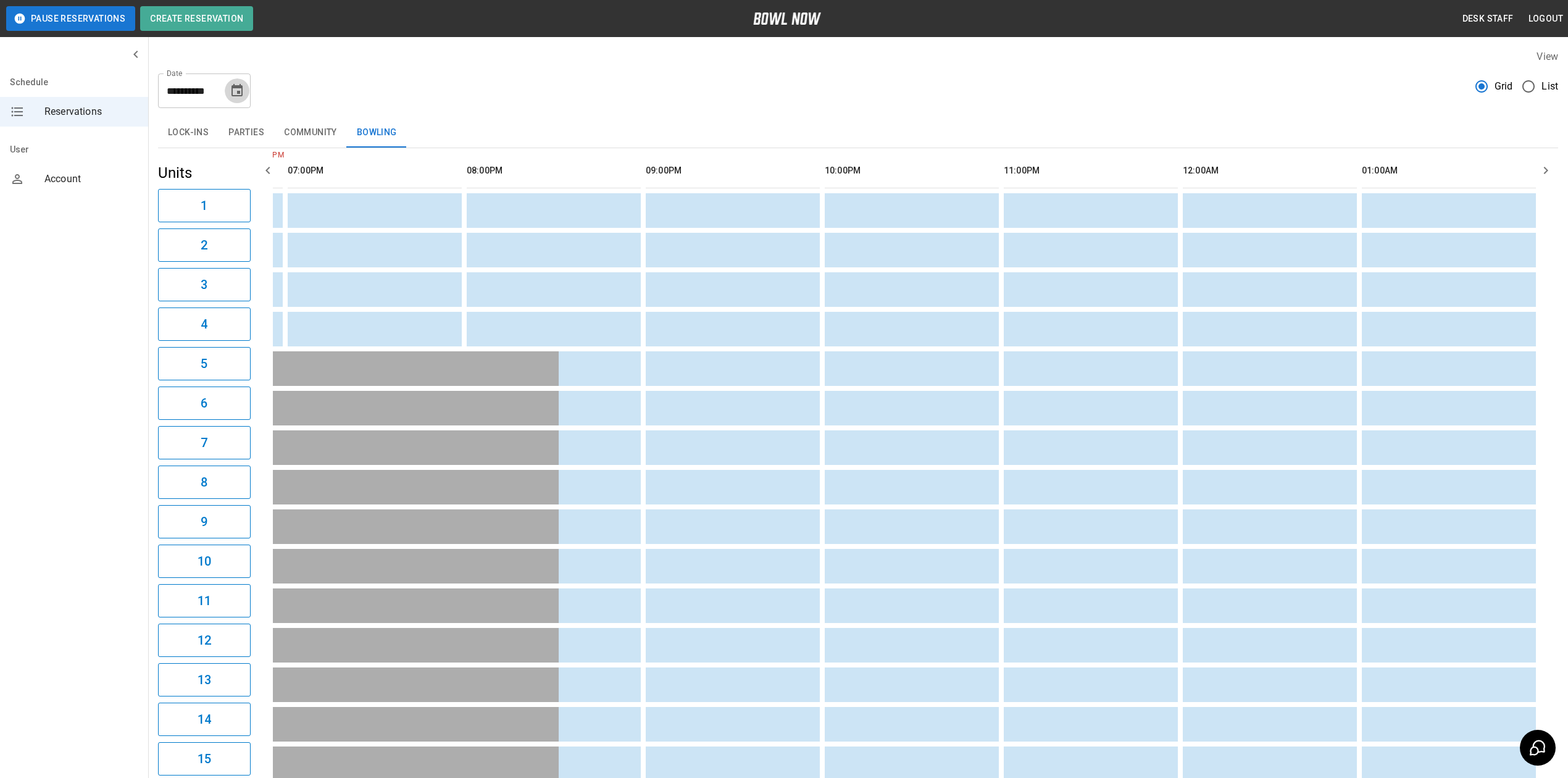
click at [240, 93] on icon "Choose date, selected date is Sep 7, 2025" at bounding box center [236, 90] width 15 height 15
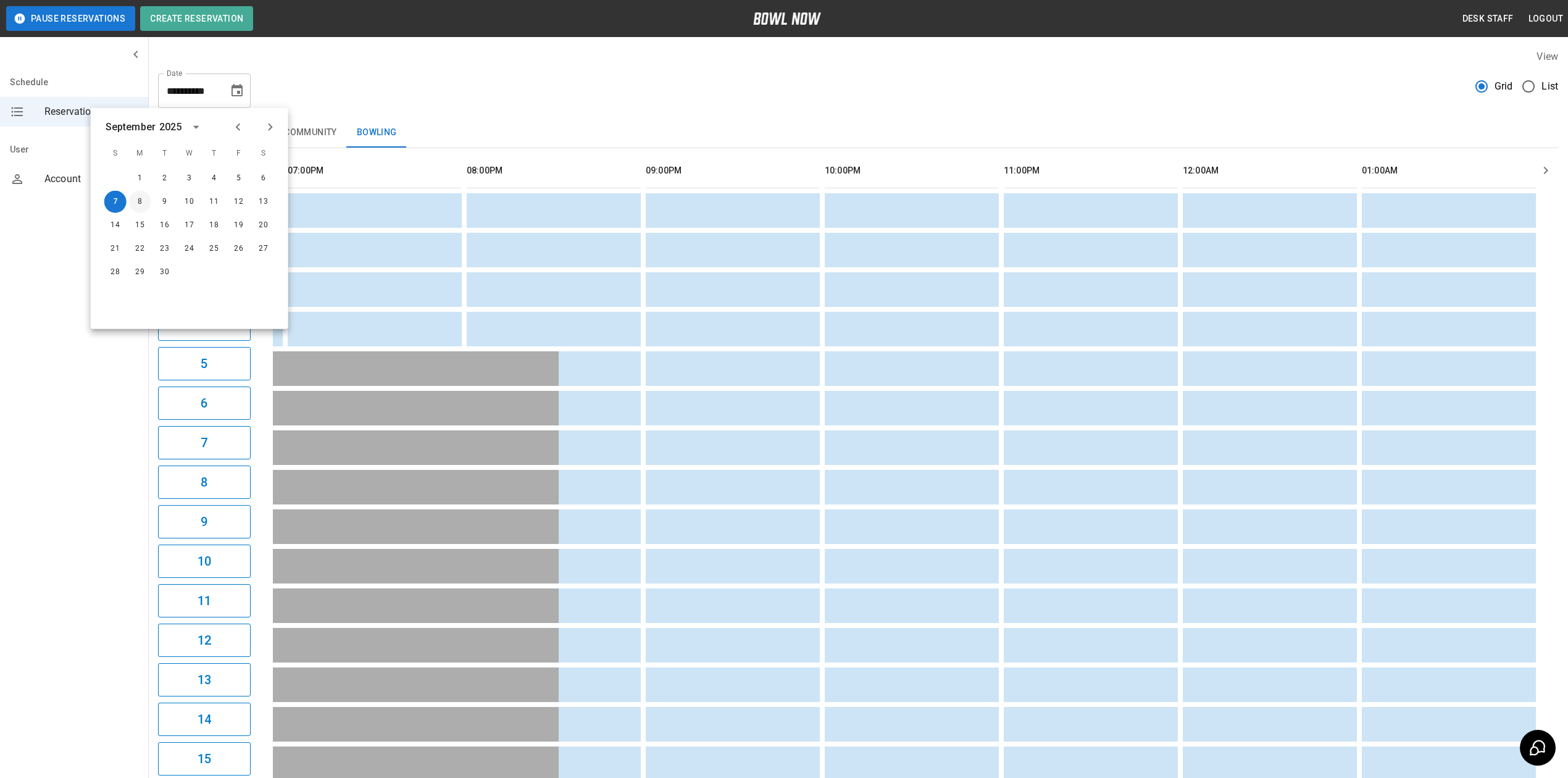
click at [143, 206] on button "8" at bounding box center [139, 201] width 22 height 22
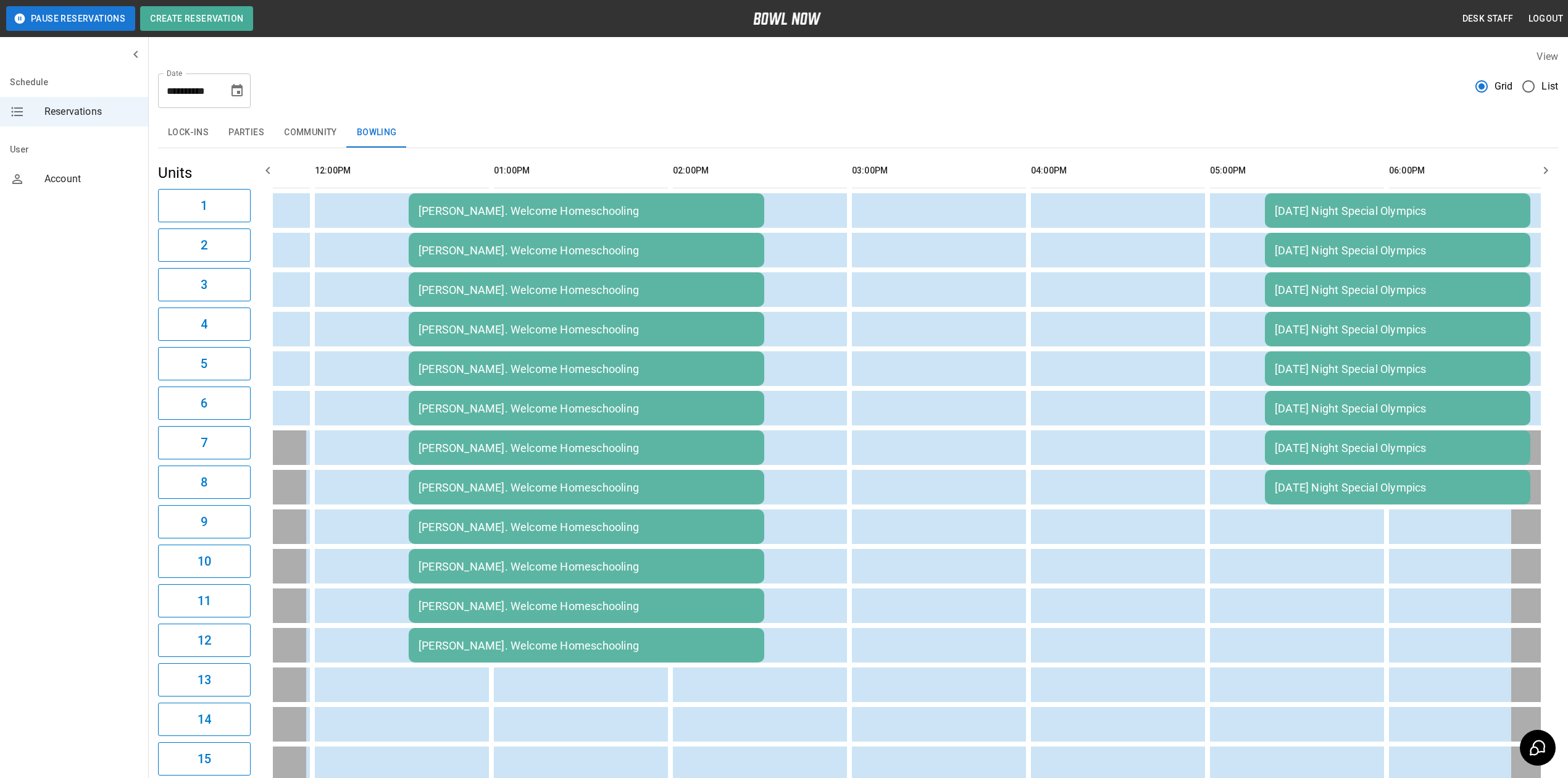
click at [237, 94] on icon "Choose date, selected date is Sep 8, 2025" at bounding box center [236, 90] width 15 height 15
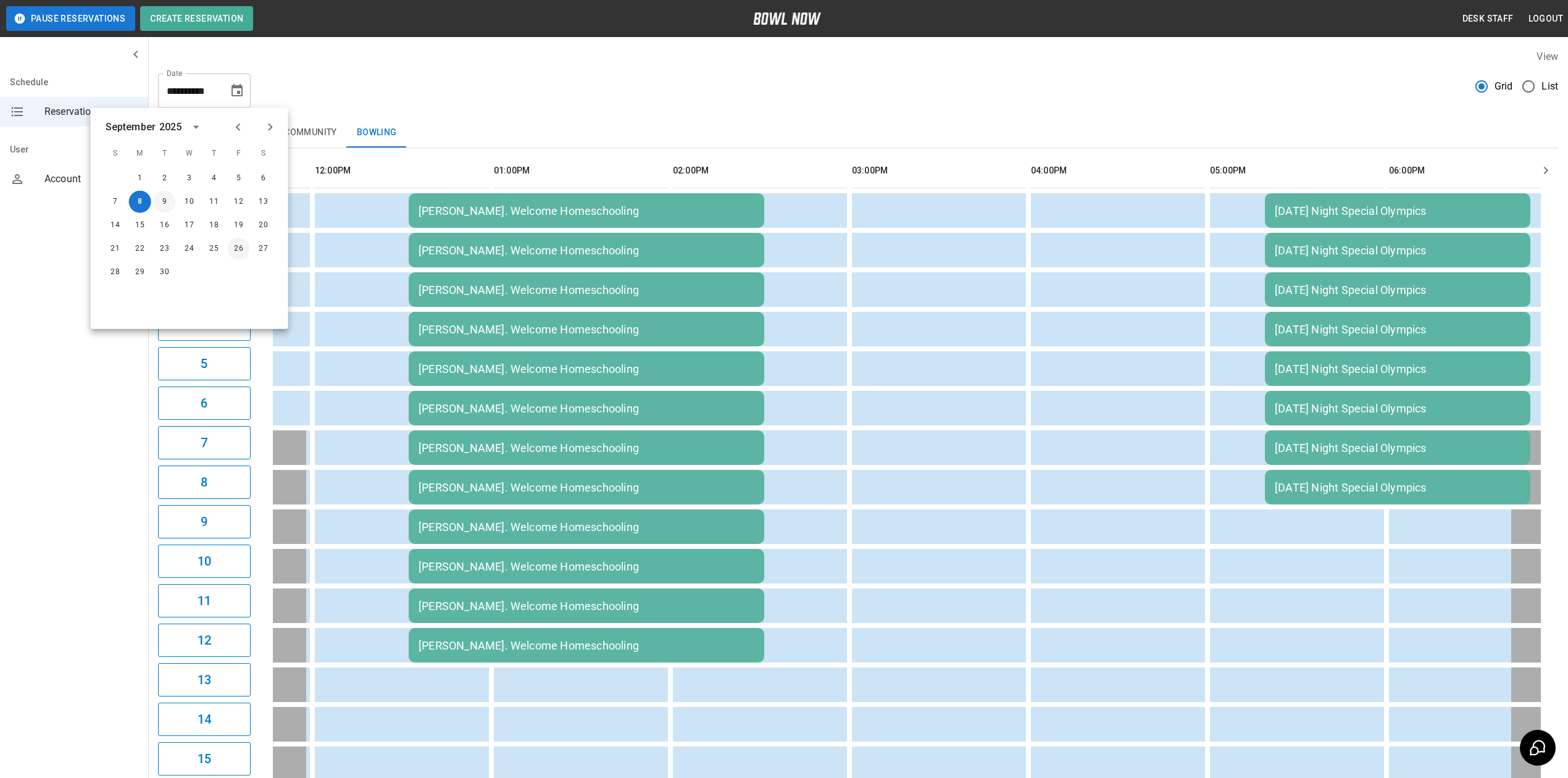
click at [161, 203] on button "9" at bounding box center [164, 201] width 22 height 22
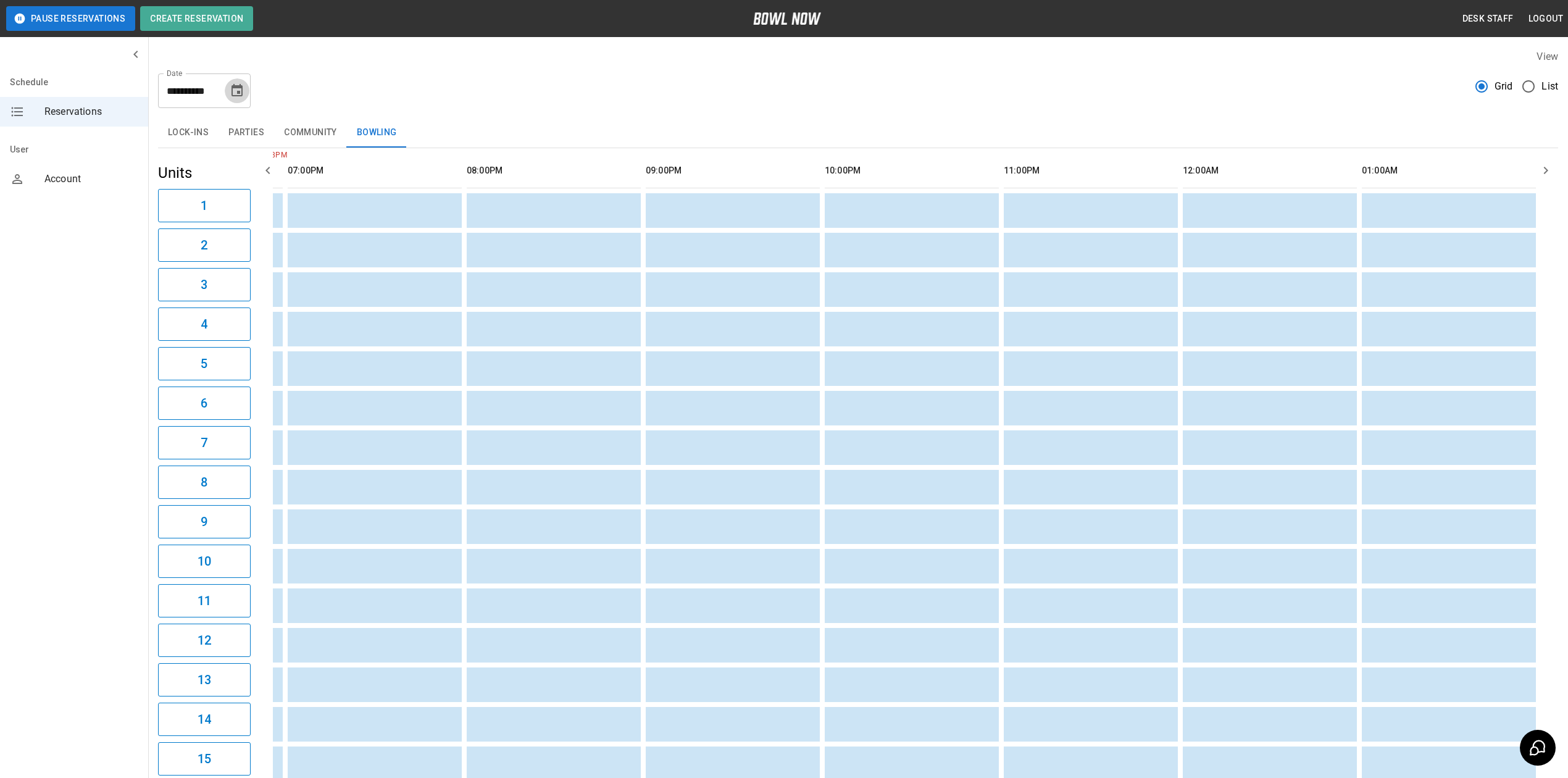
click at [238, 92] on icon "Choose date, selected date is Sep 9, 2025" at bounding box center [236, 90] width 11 height 12
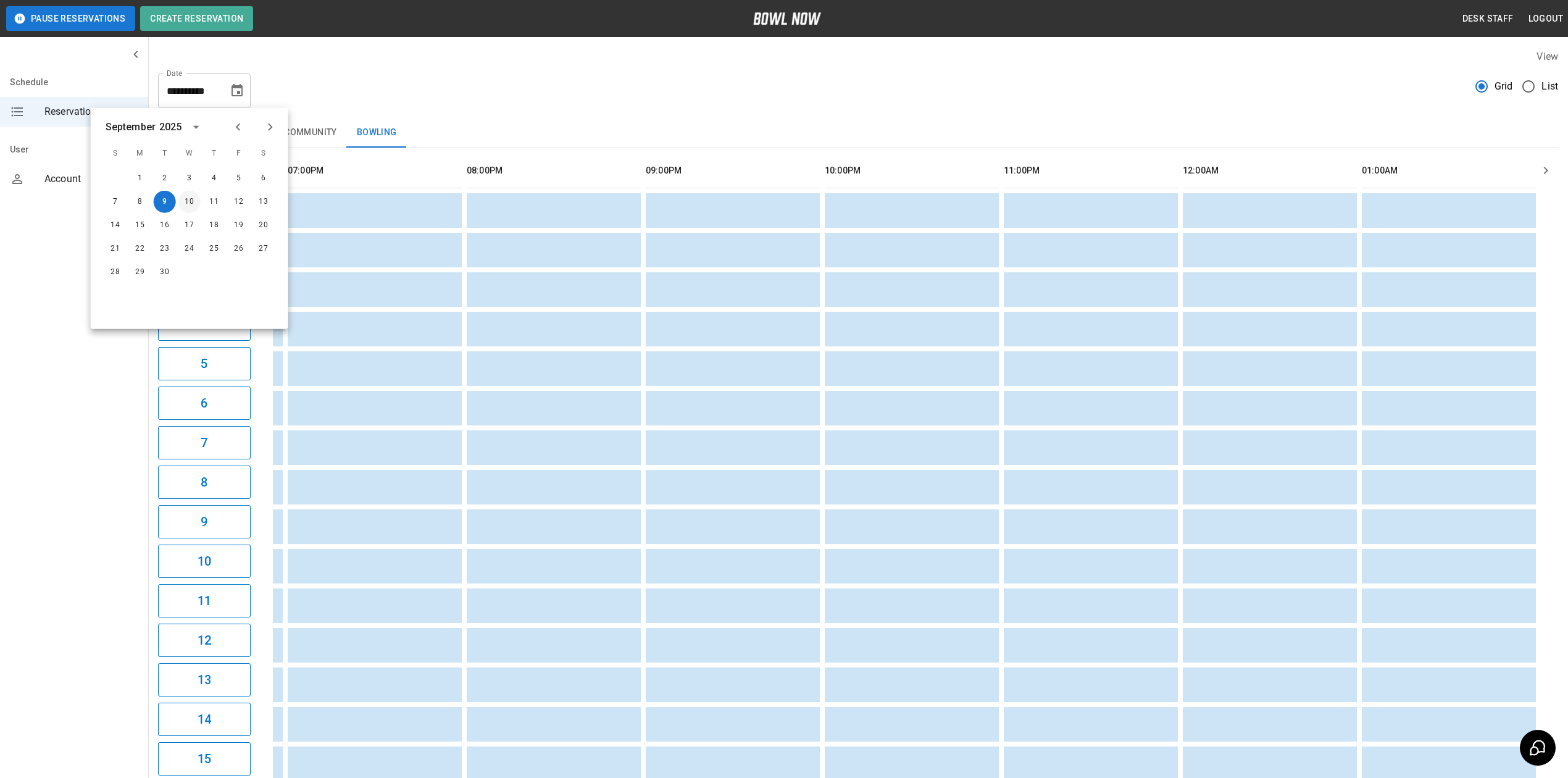
click at [183, 200] on button "10" at bounding box center [189, 201] width 22 height 22
type input "**********"
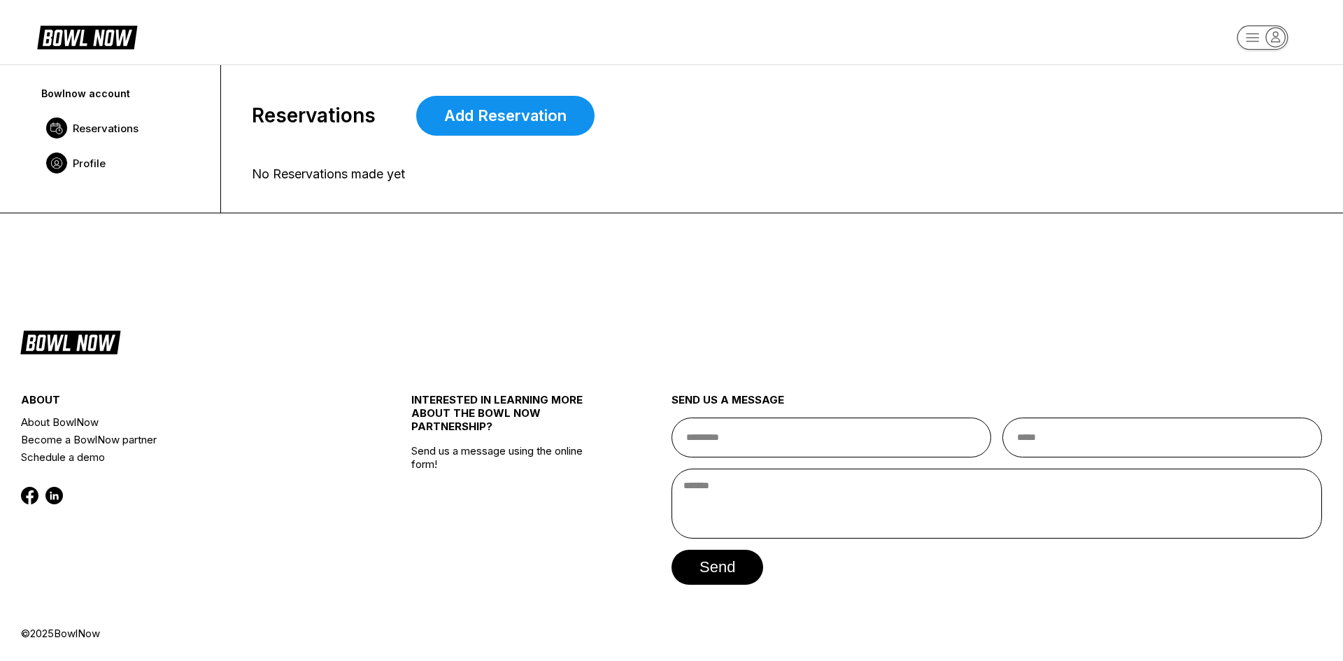
click at [99, 160] on span "Profile" at bounding box center [89, 163] width 33 height 13
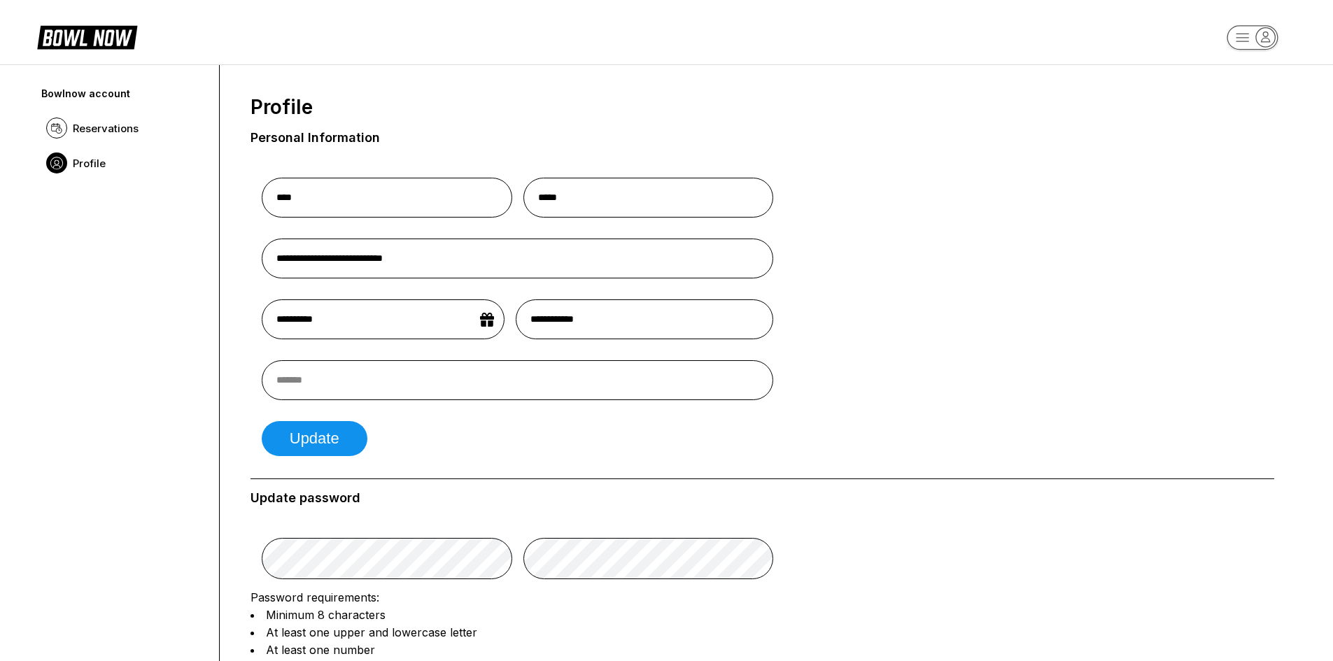
click at [1231, 38] on rect "button" at bounding box center [1251, 37] width 51 height 24
click at [1241, 101] on div "All Bookings" at bounding box center [1252, 104] width 99 height 24
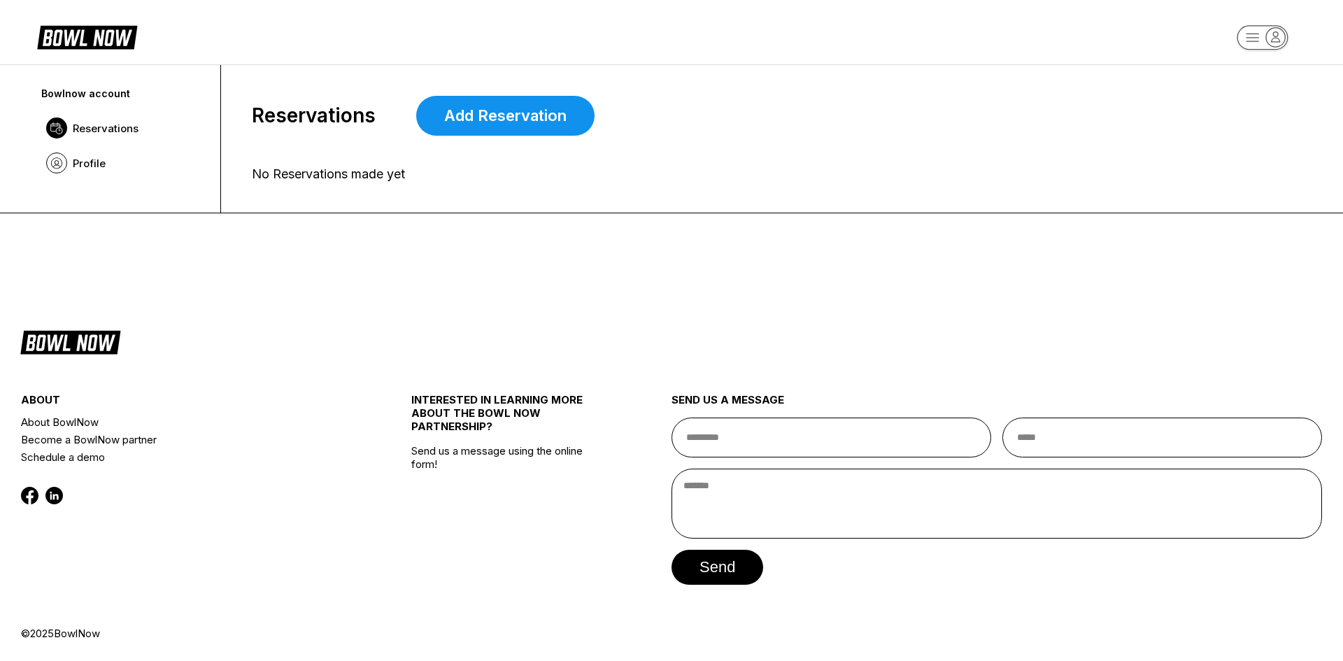
click at [1271, 34] on icon "button" at bounding box center [1275, 37] width 19 height 19
click at [1253, 142] on div "Business Console" at bounding box center [1262, 133] width 99 height 24
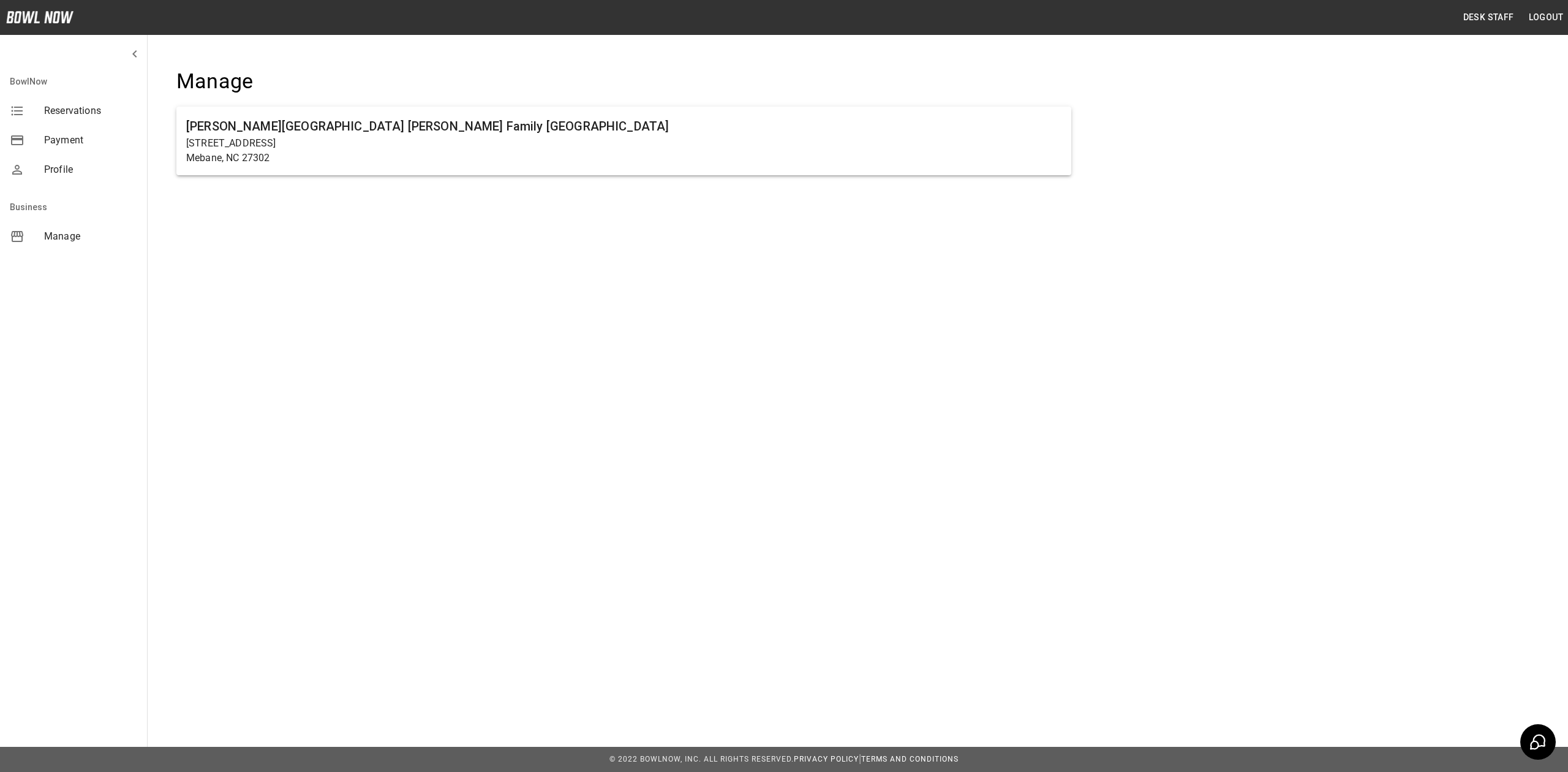
click at [86, 248] on div "Manage" at bounding box center [74, 236] width 147 height 30
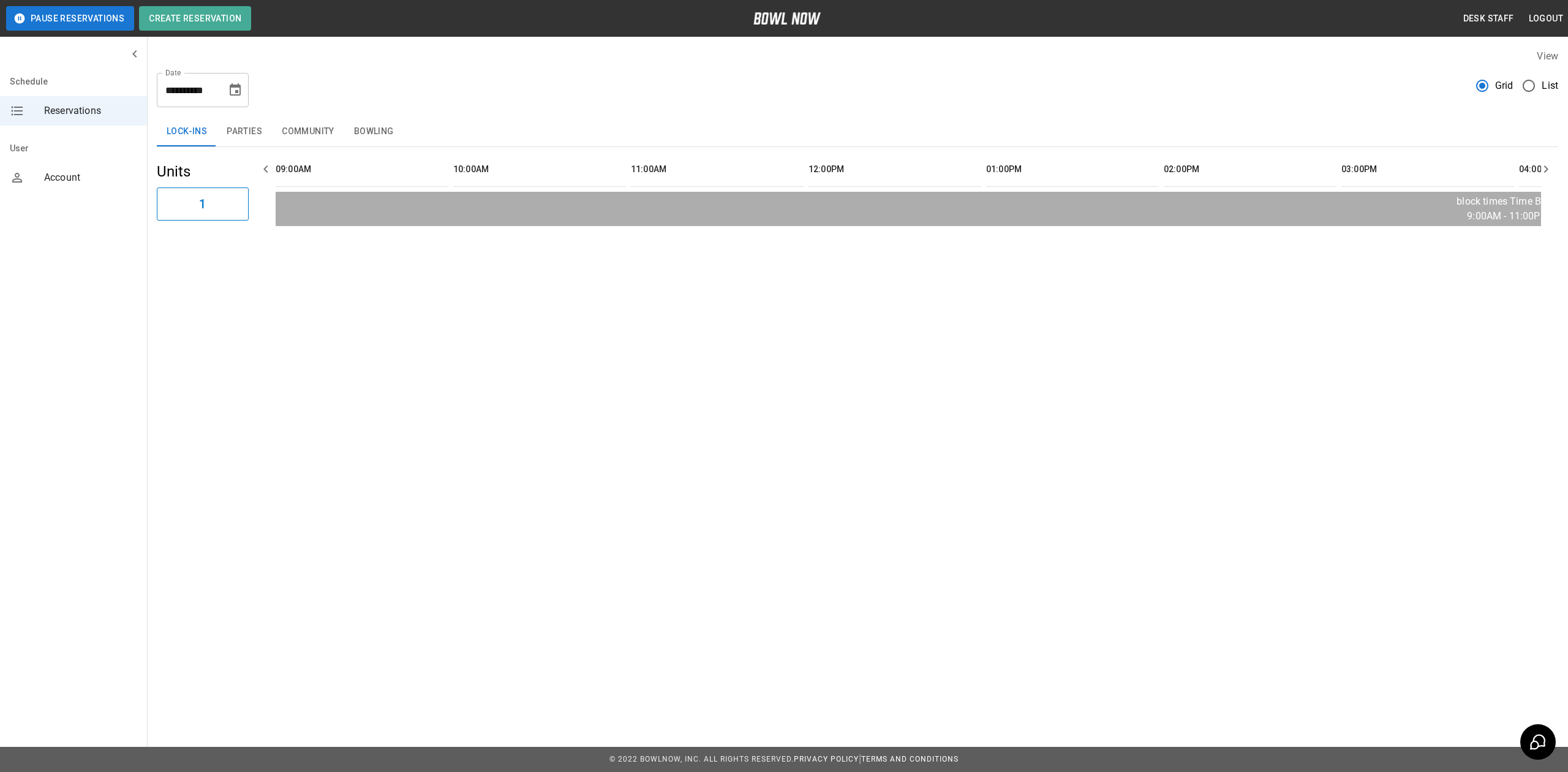
scroll to position [0, 1599]
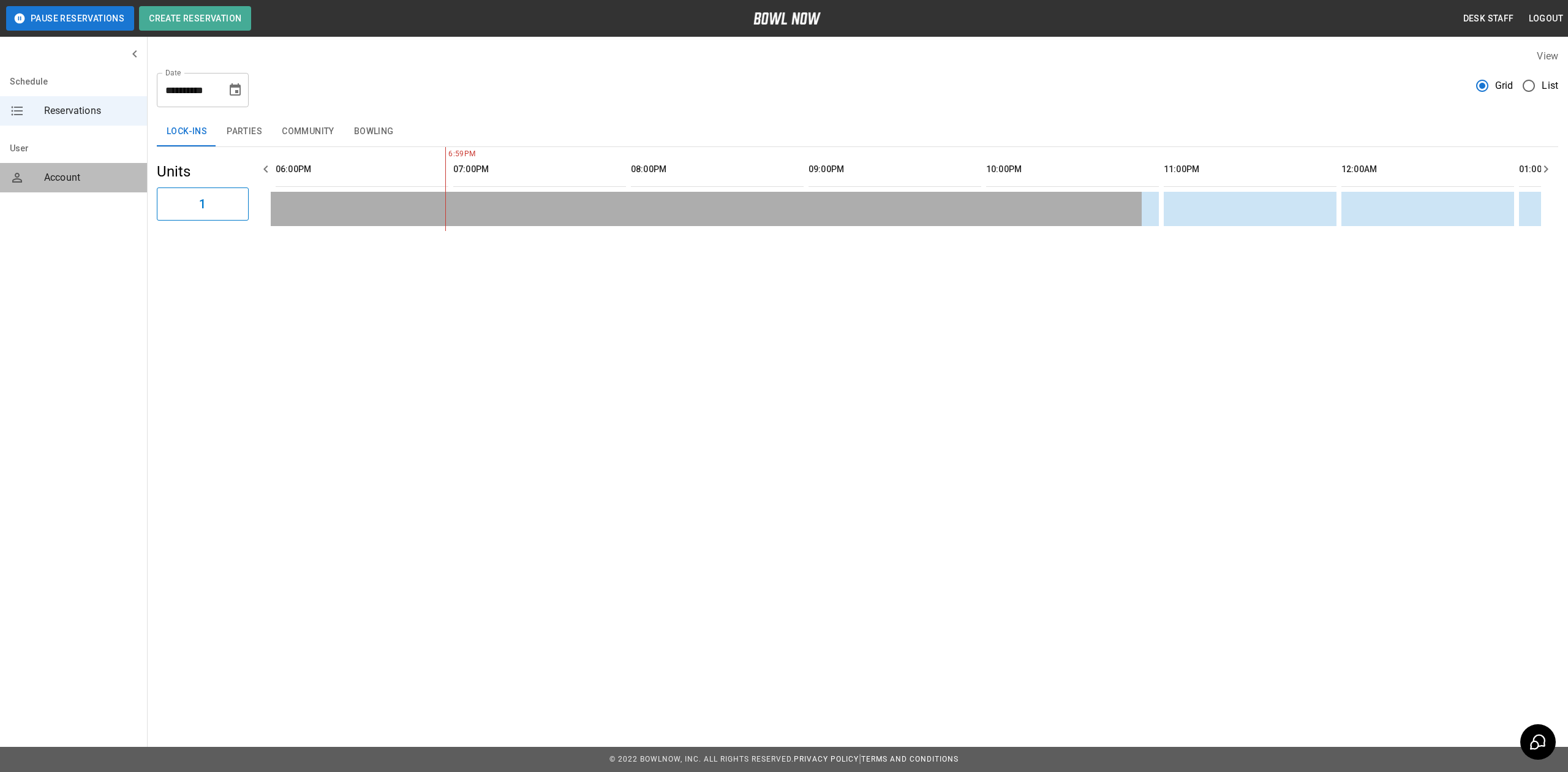
click at [61, 172] on span "Account" at bounding box center [90, 177] width 93 height 15
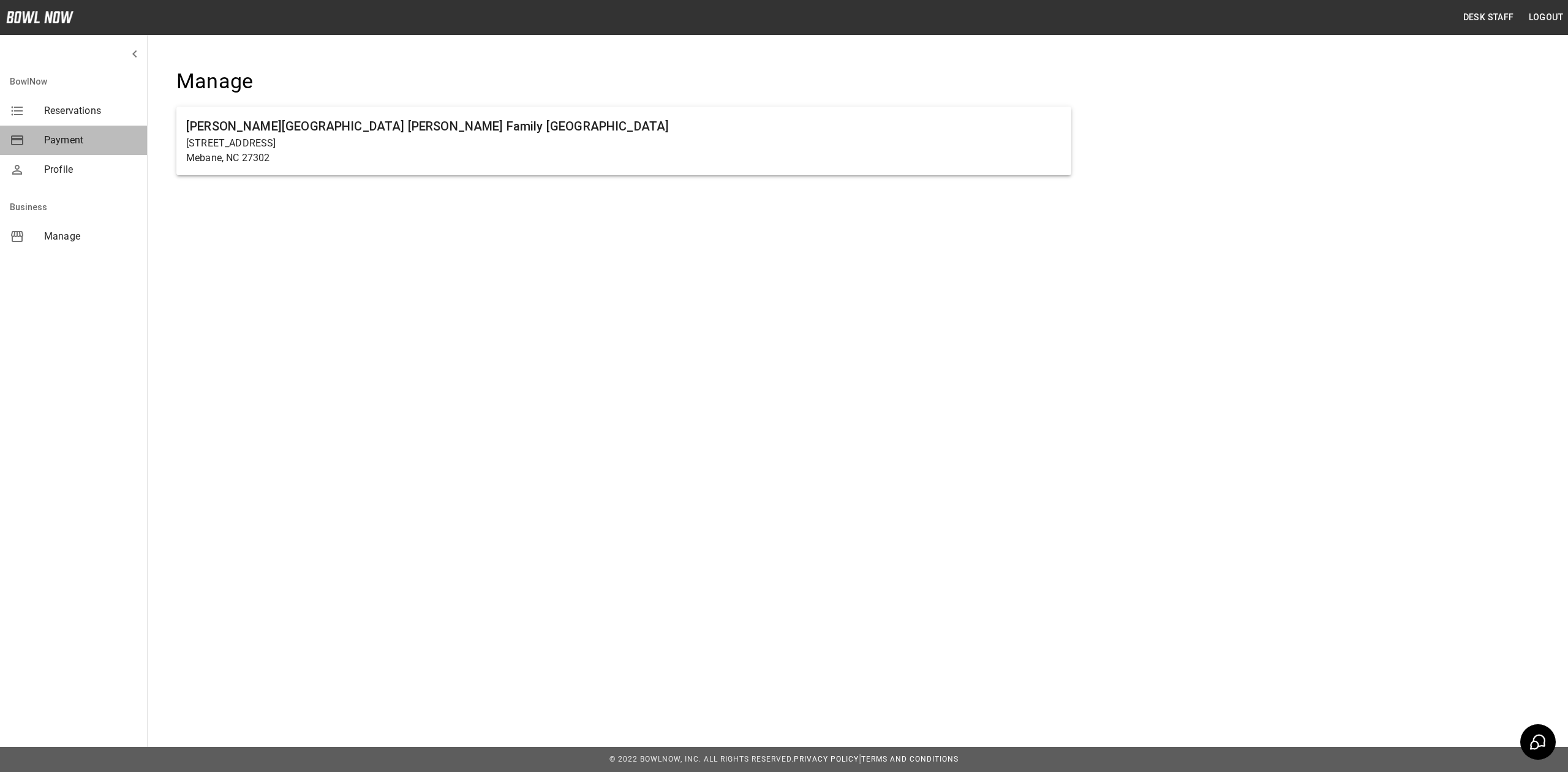
click at [68, 146] on span "Payment" at bounding box center [90, 140] width 93 height 15
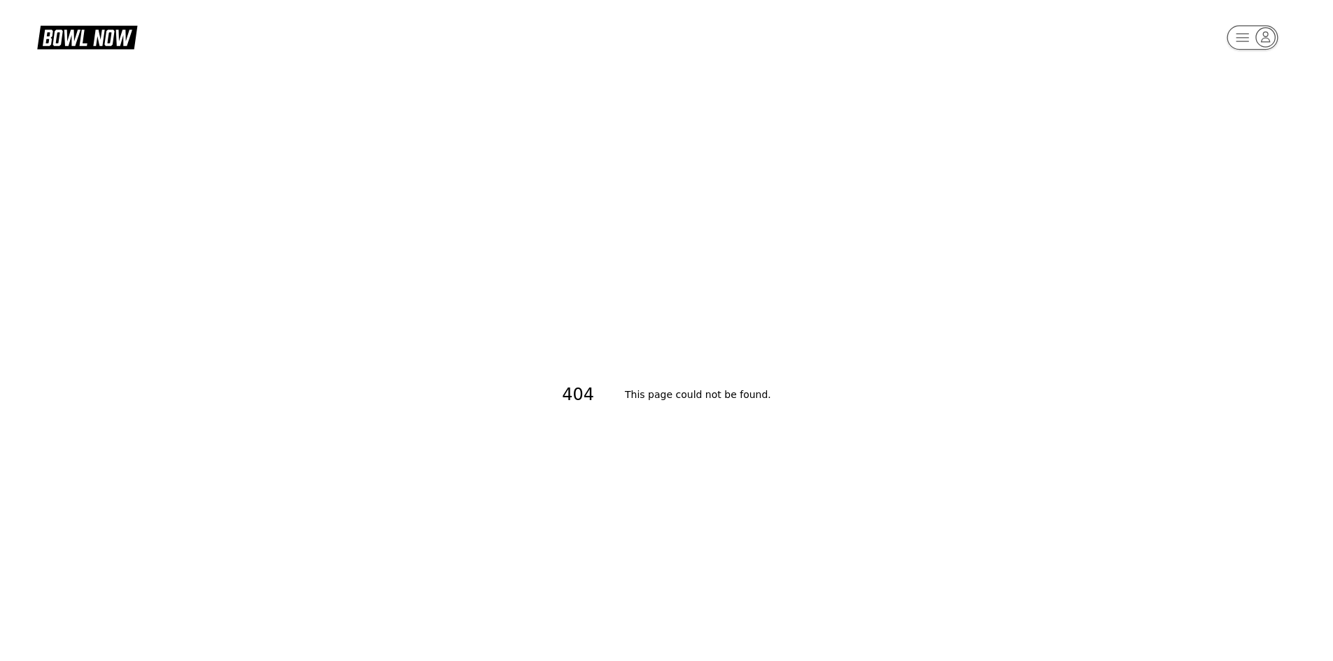
click at [1257, 30] on rect "button" at bounding box center [1251, 37] width 51 height 24
click at [1227, 83] on div "Profile" at bounding box center [1252, 79] width 99 height 24
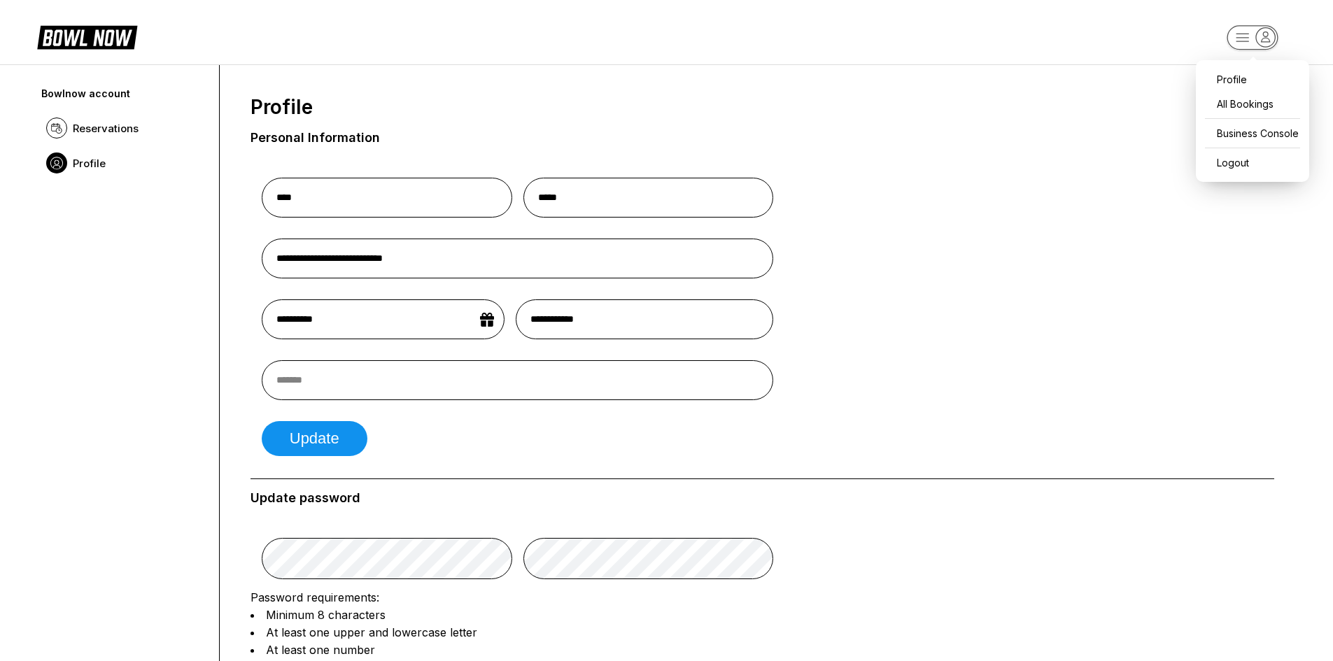
click at [1247, 43] on rect "button" at bounding box center [1251, 37] width 51 height 24
click at [1240, 78] on div "Profile" at bounding box center [1252, 79] width 99 height 24
click at [1235, 41] on rect "button" at bounding box center [1251, 37] width 51 height 24
drag, startPoint x: 1226, startPoint y: 139, endPoint x: 1195, endPoint y: 143, distance: 31.0
click at [1226, 139] on div "Business Console" at bounding box center [1252, 133] width 99 height 24
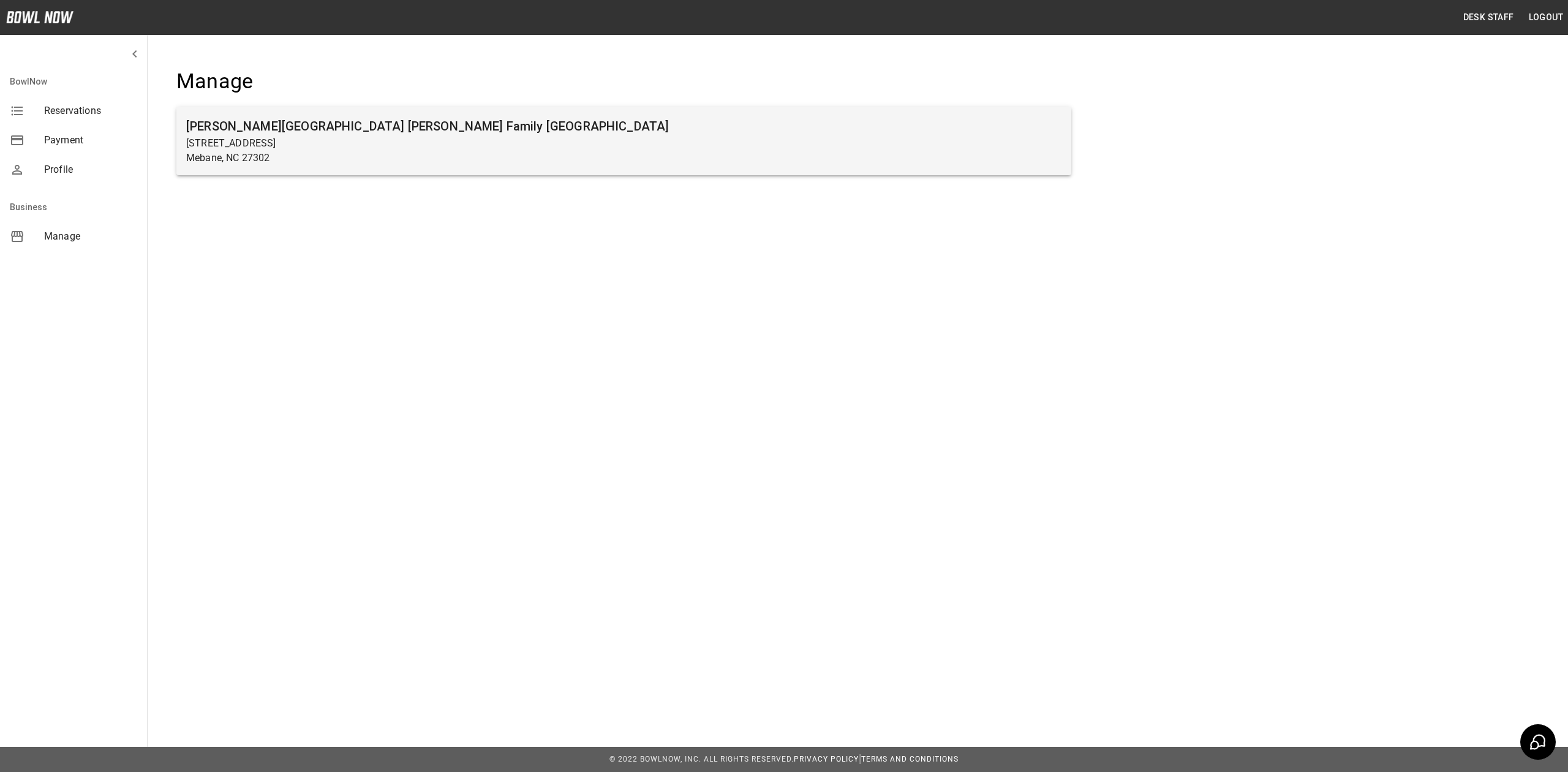
click at [444, 107] on div "[PERSON_NAME][GEOGRAPHIC_DATA] [PERSON_NAME] Family [GEOGRAPHIC_DATA] [STREET_A…" at bounding box center [623, 141] width 895 height 68
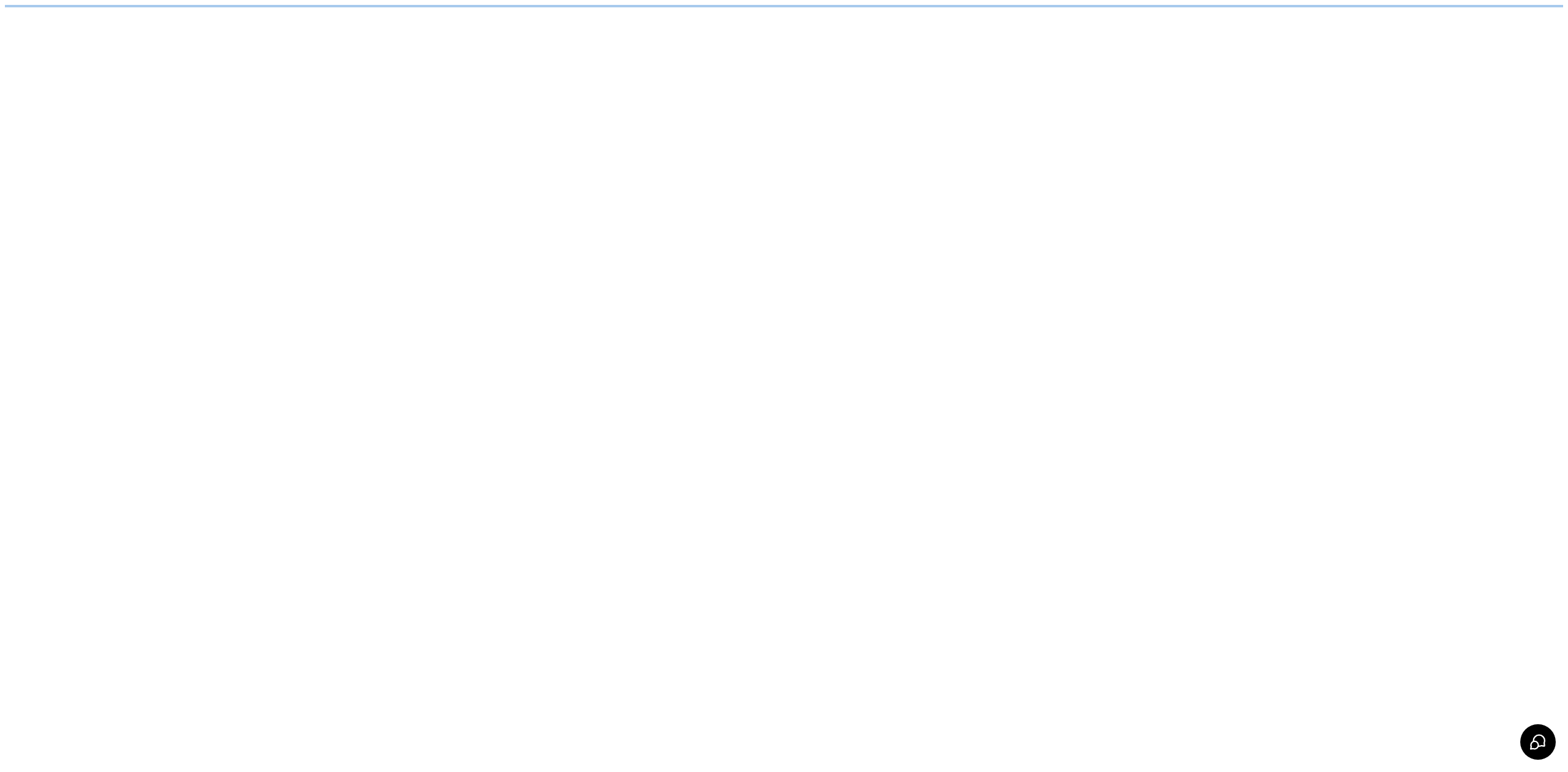
click at [439, 12] on html "/businesses/cFnOmSXsP0d71bABAw55/reservations" at bounding box center [784, 6] width 1568 height 12
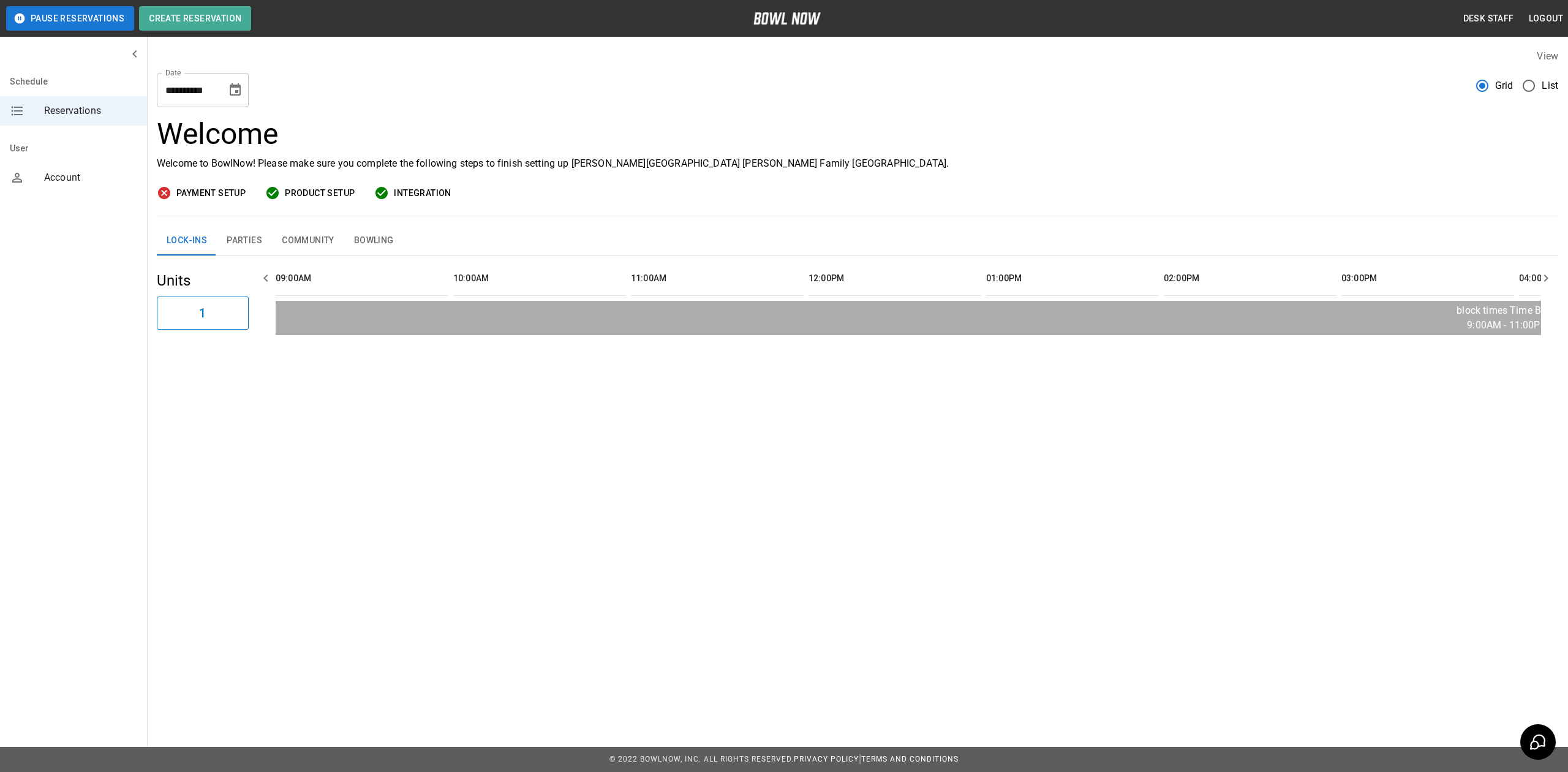
scroll to position [0, 1775]
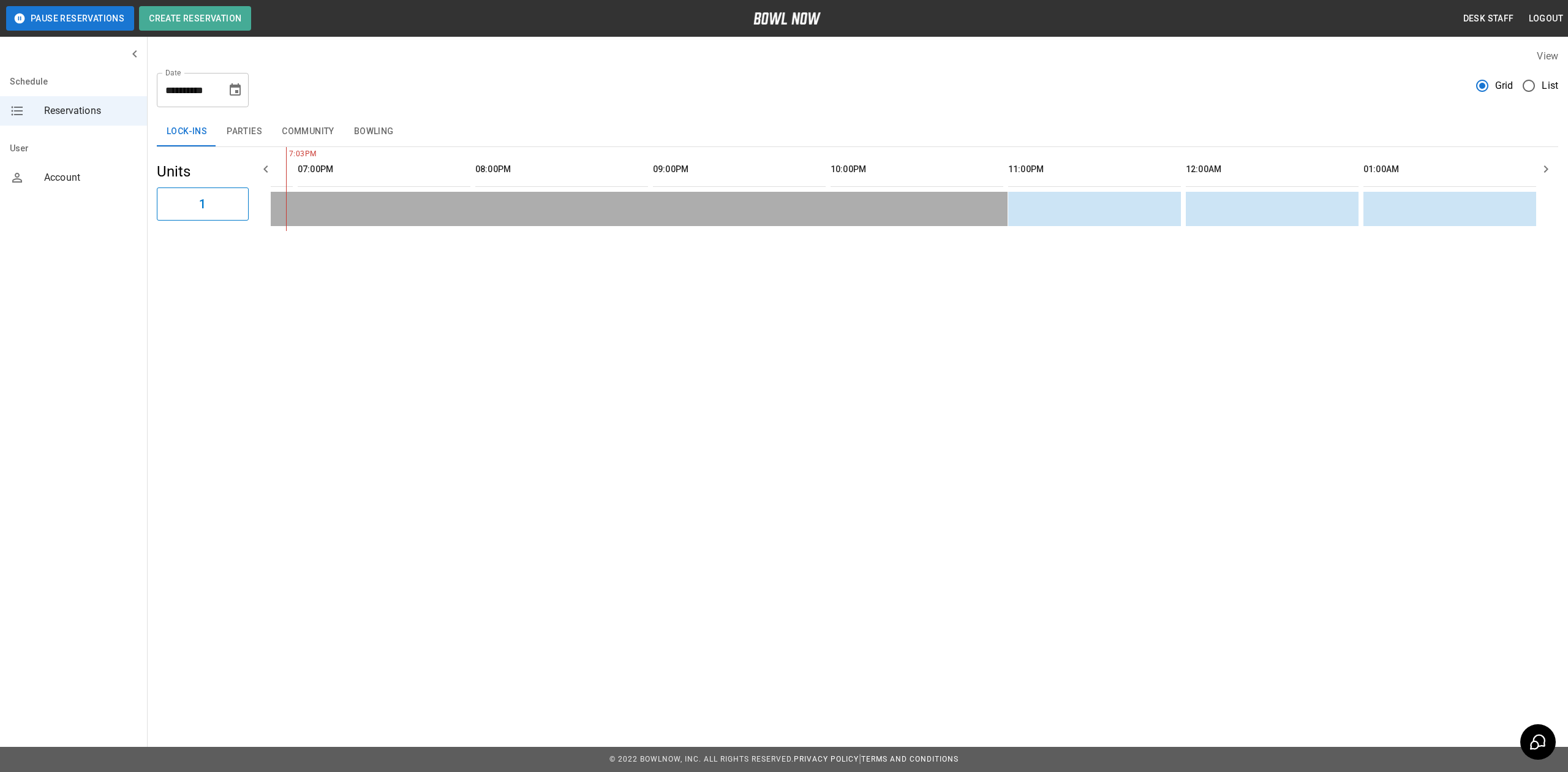
click at [319, 125] on button "Community" at bounding box center [308, 132] width 73 height 30
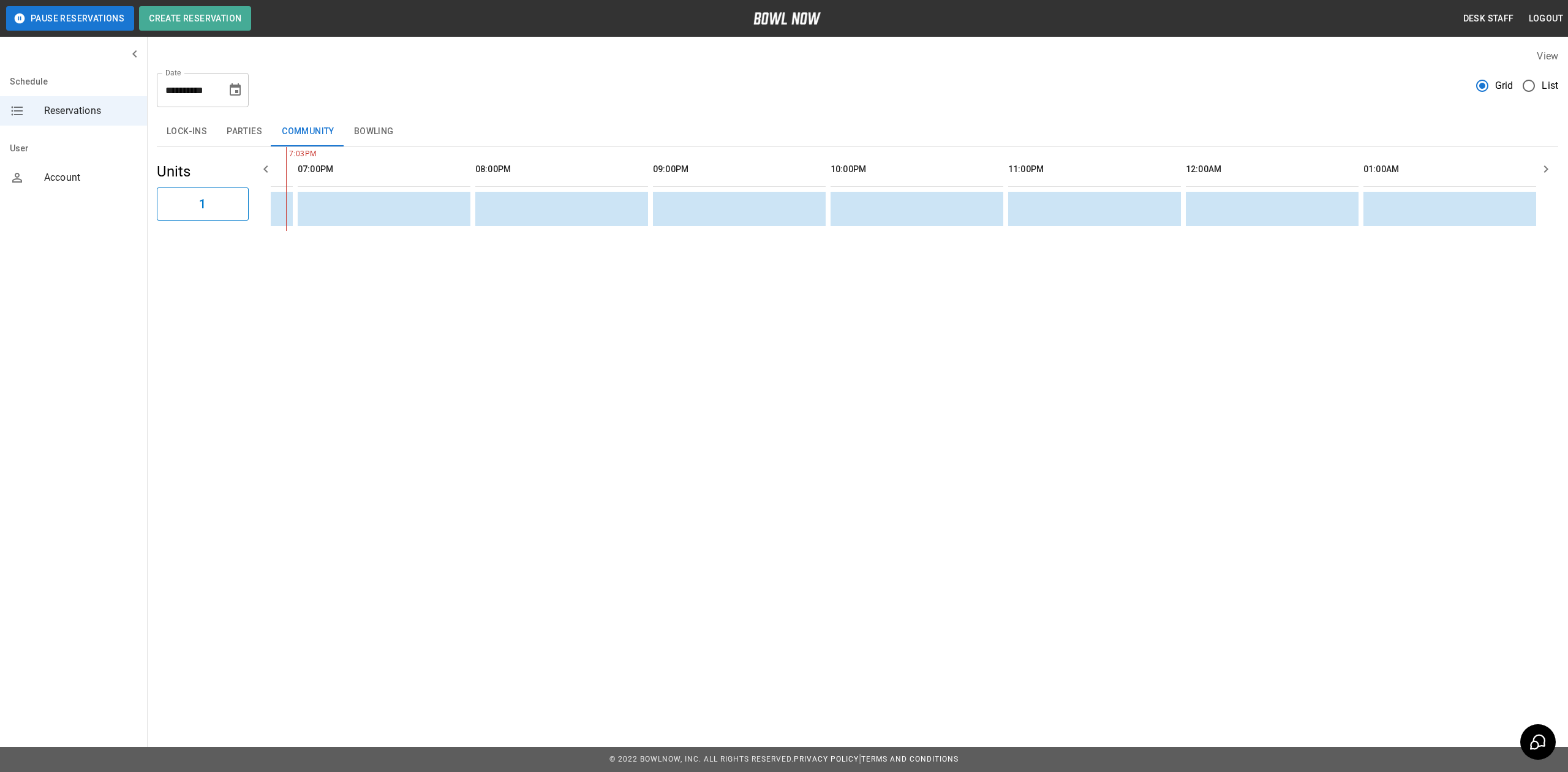
click at [1547, 77] on label "List" at bounding box center [1537, 85] width 42 height 25
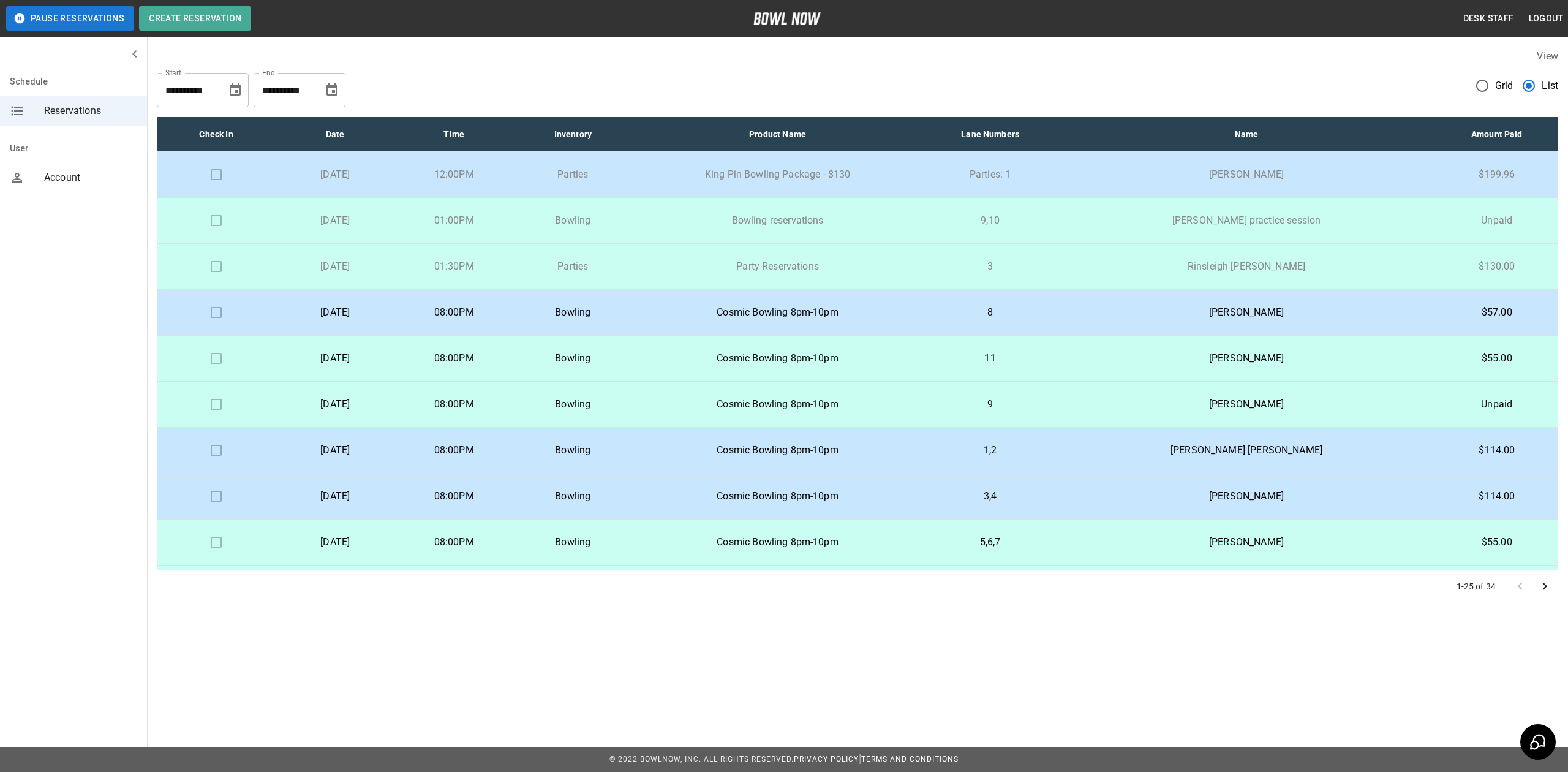
click at [236, 93] on icon "Choose date, selected date is Aug 23, 2025" at bounding box center [235, 89] width 11 height 12
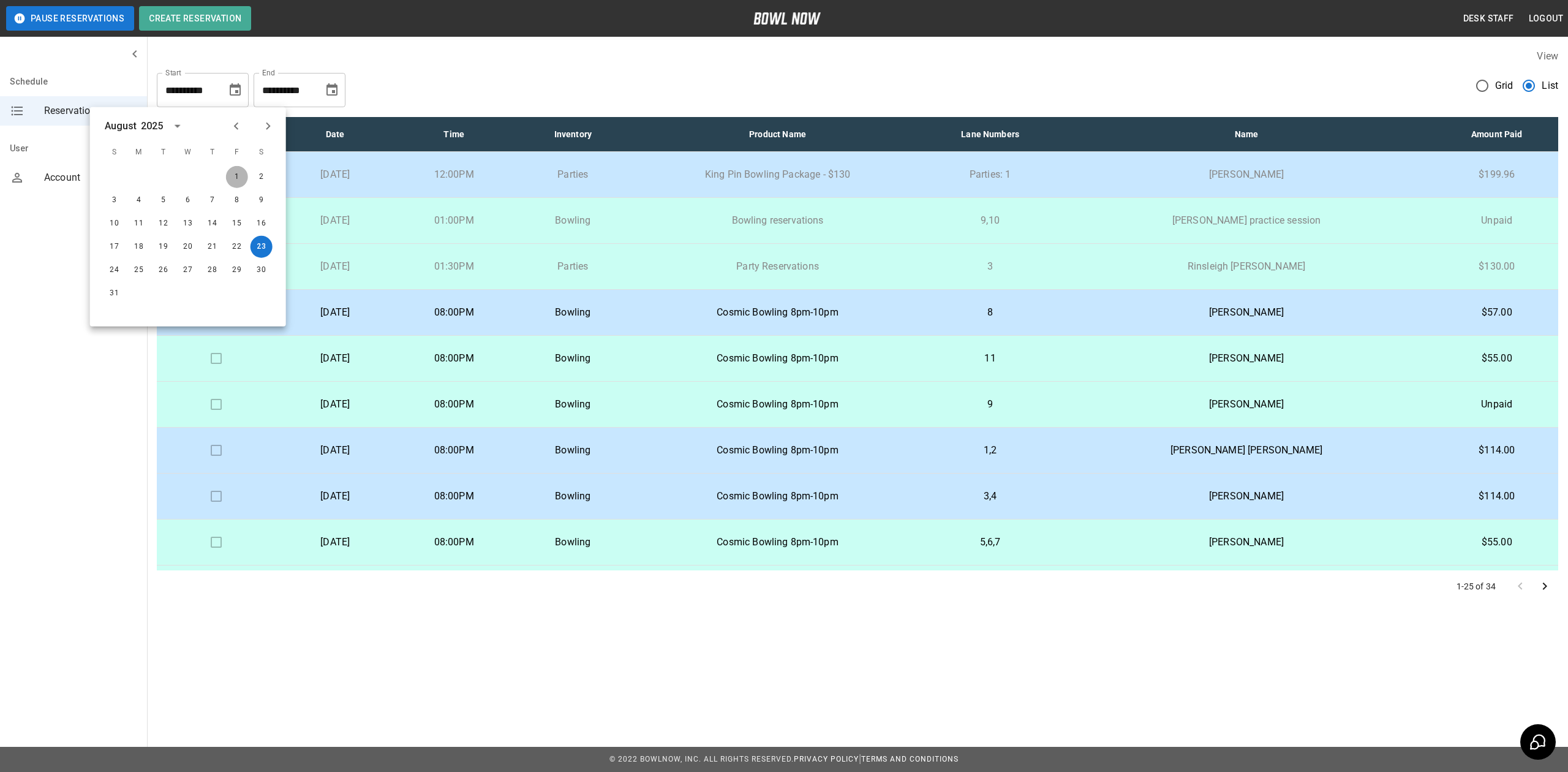
click at [231, 177] on button "1" at bounding box center [236, 177] width 22 height 22
type input "**********"
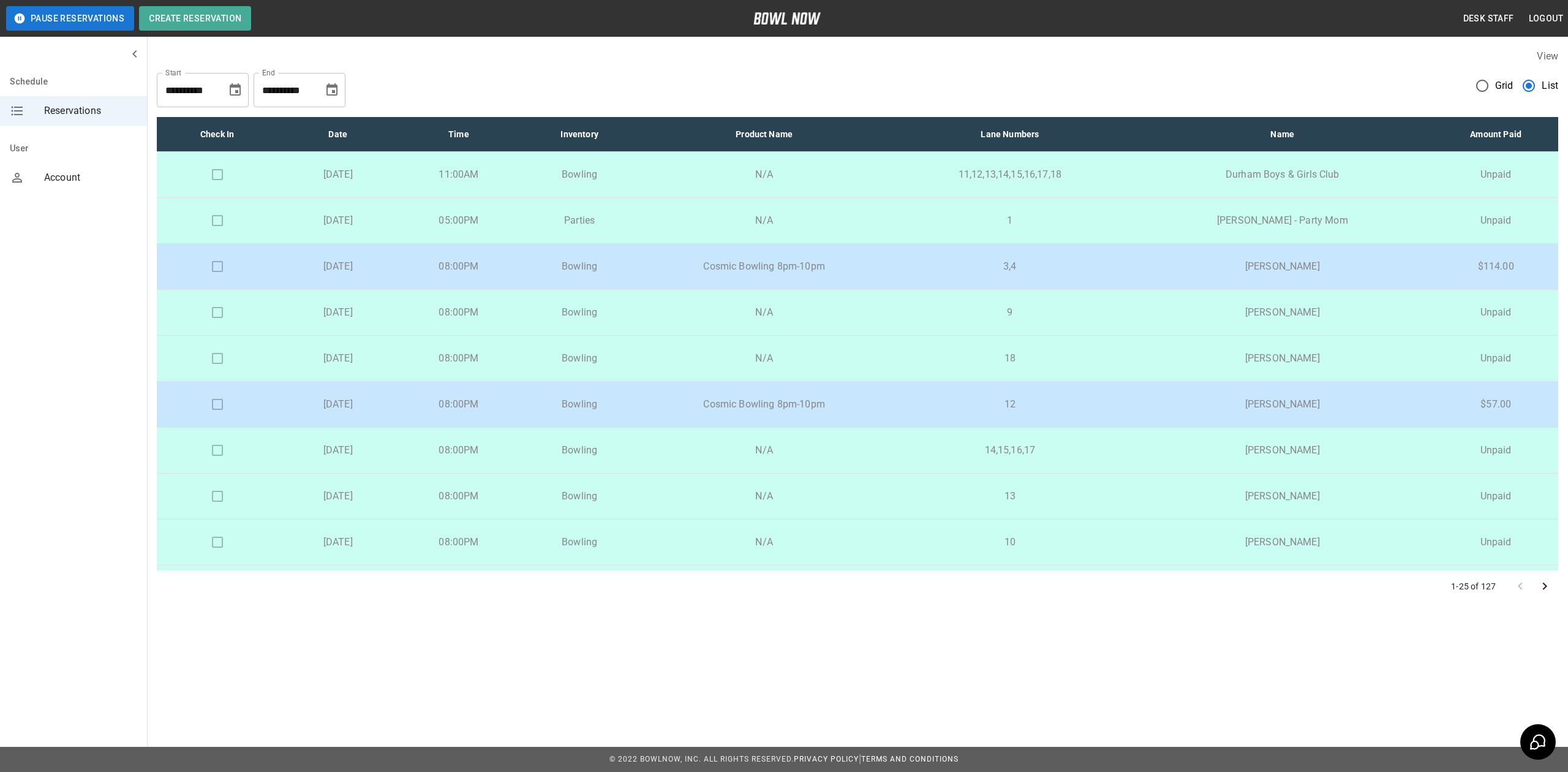
click at [327, 87] on icon "Choose date, selected date is Sep 23, 2025" at bounding box center [332, 89] width 11 height 12
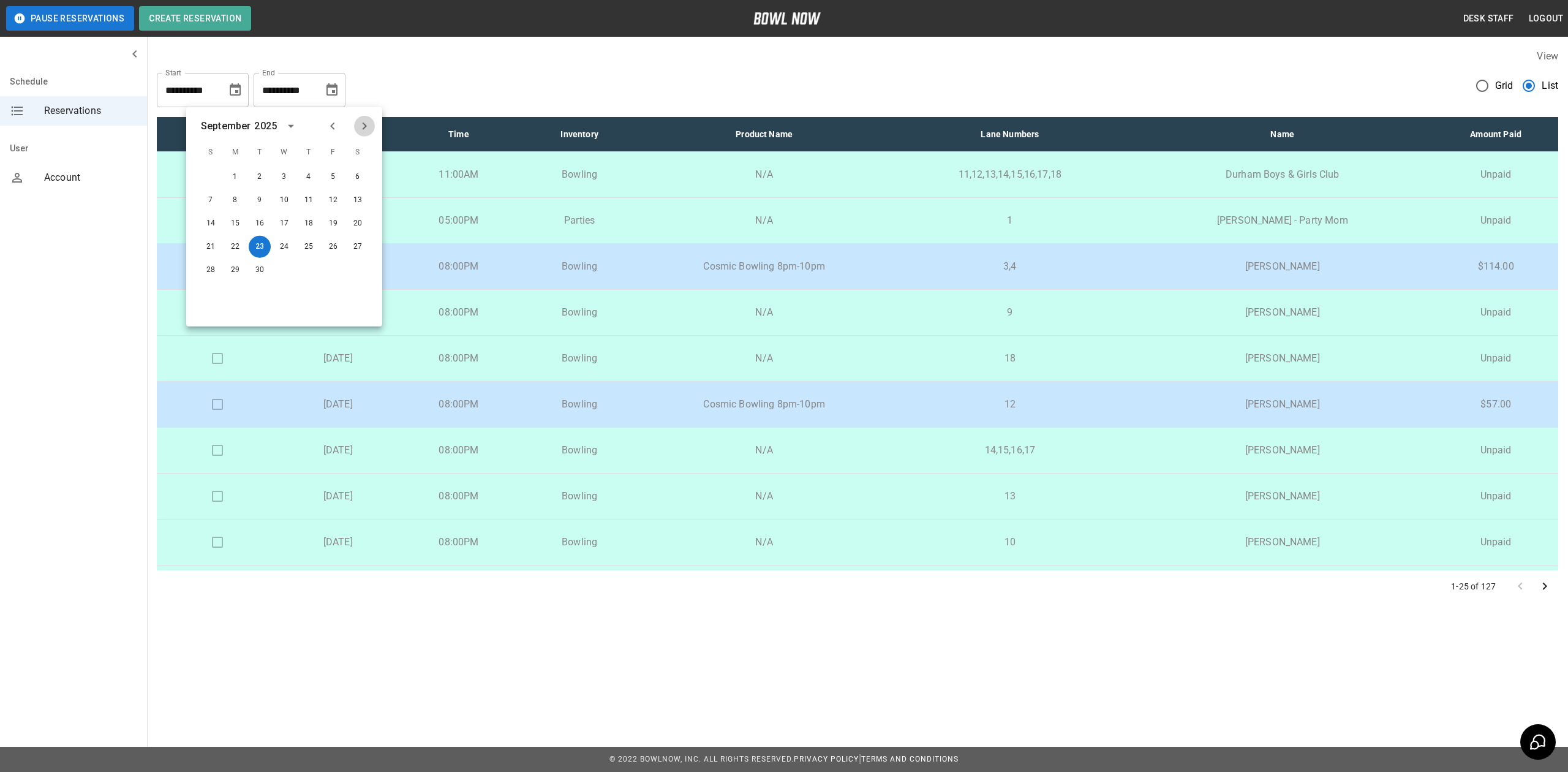
click at [368, 128] on icon "Next month" at bounding box center [364, 126] width 15 height 15
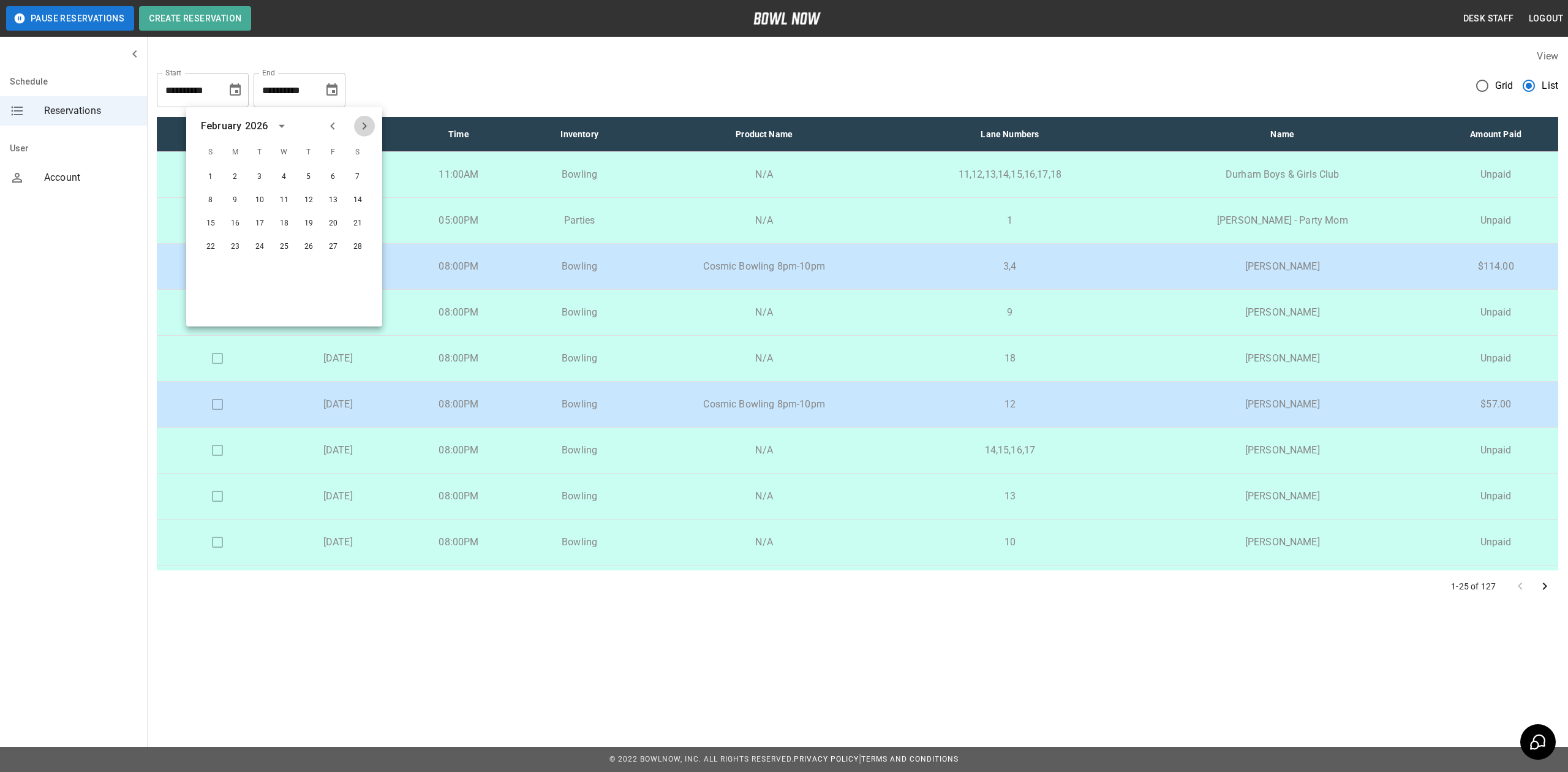
click at [368, 128] on icon "Next month" at bounding box center [364, 126] width 15 height 15
click at [336, 128] on icon "Previous month" at bounding box center [332, 126] width 15 height 15
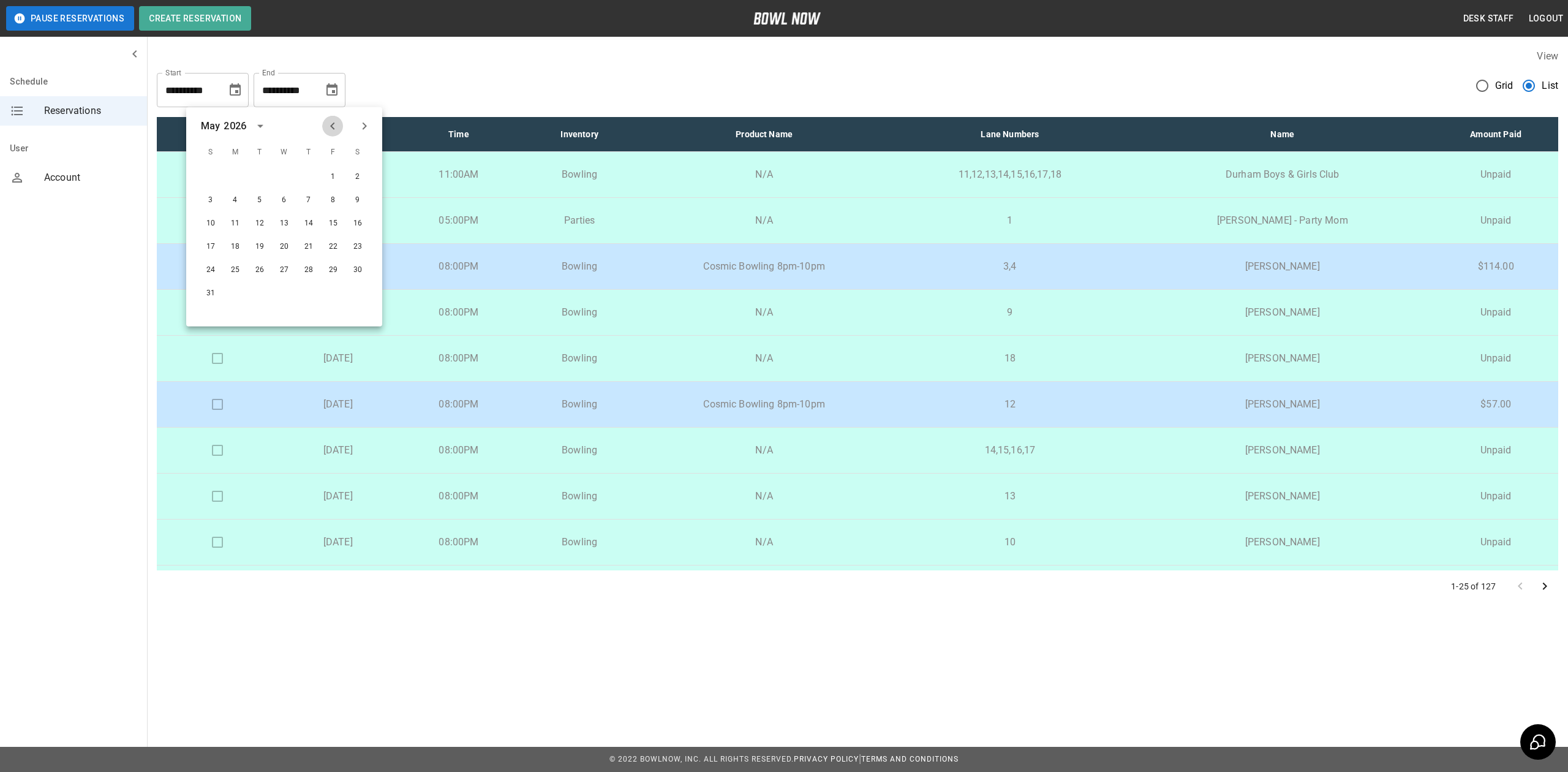
click at [336, 128] on icon "Previous month" at bounding box center [332, 126] width 15 height 15
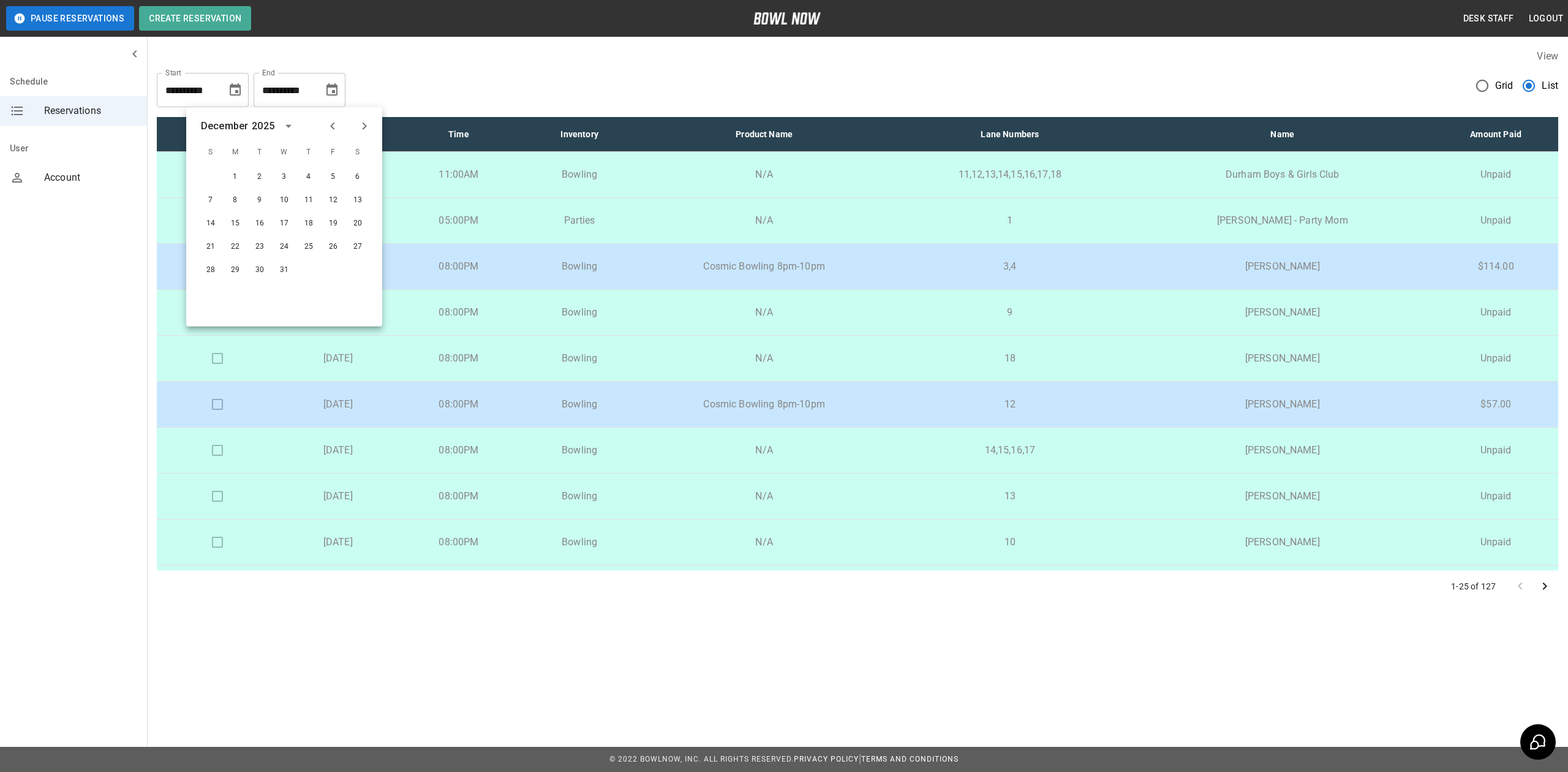
click at [336, 128] on icon "Previous month" at bounding box center [332, 126] width 15 height 15
click at [366, 123] on icon "Next month" at bounding box center [364, 126] width 15 height 15
click at [304, 179] on button "1" at bounding box center [308, 177] width 22 height 22
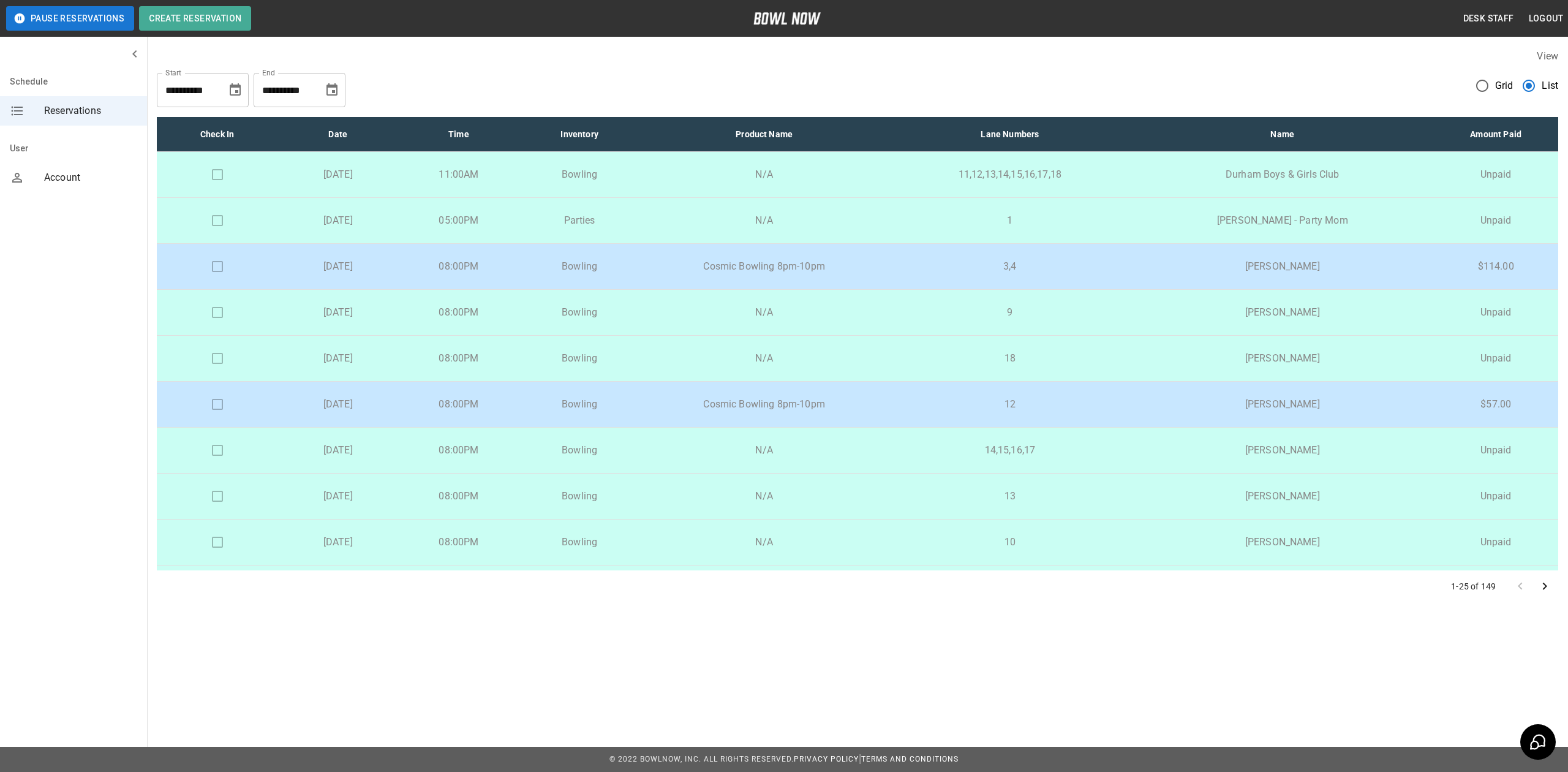
click at [1549, 57] on label "View" at bounding box center [1547, 55] width 21 height 11
click at [579, 505] on td "Bowling" at bounding box center [580, 496] width 121 height 46
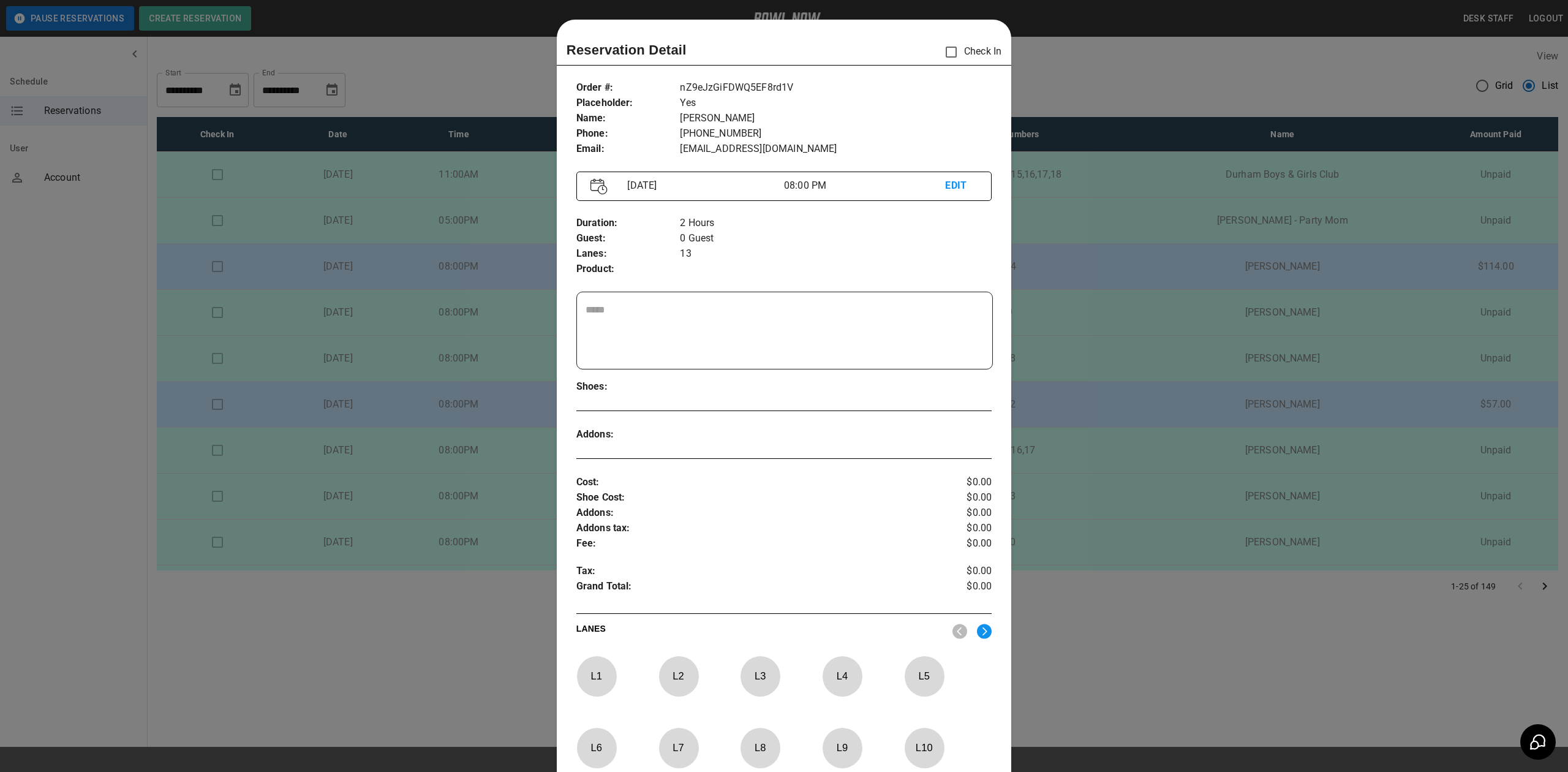
scroll to position [19, 0]
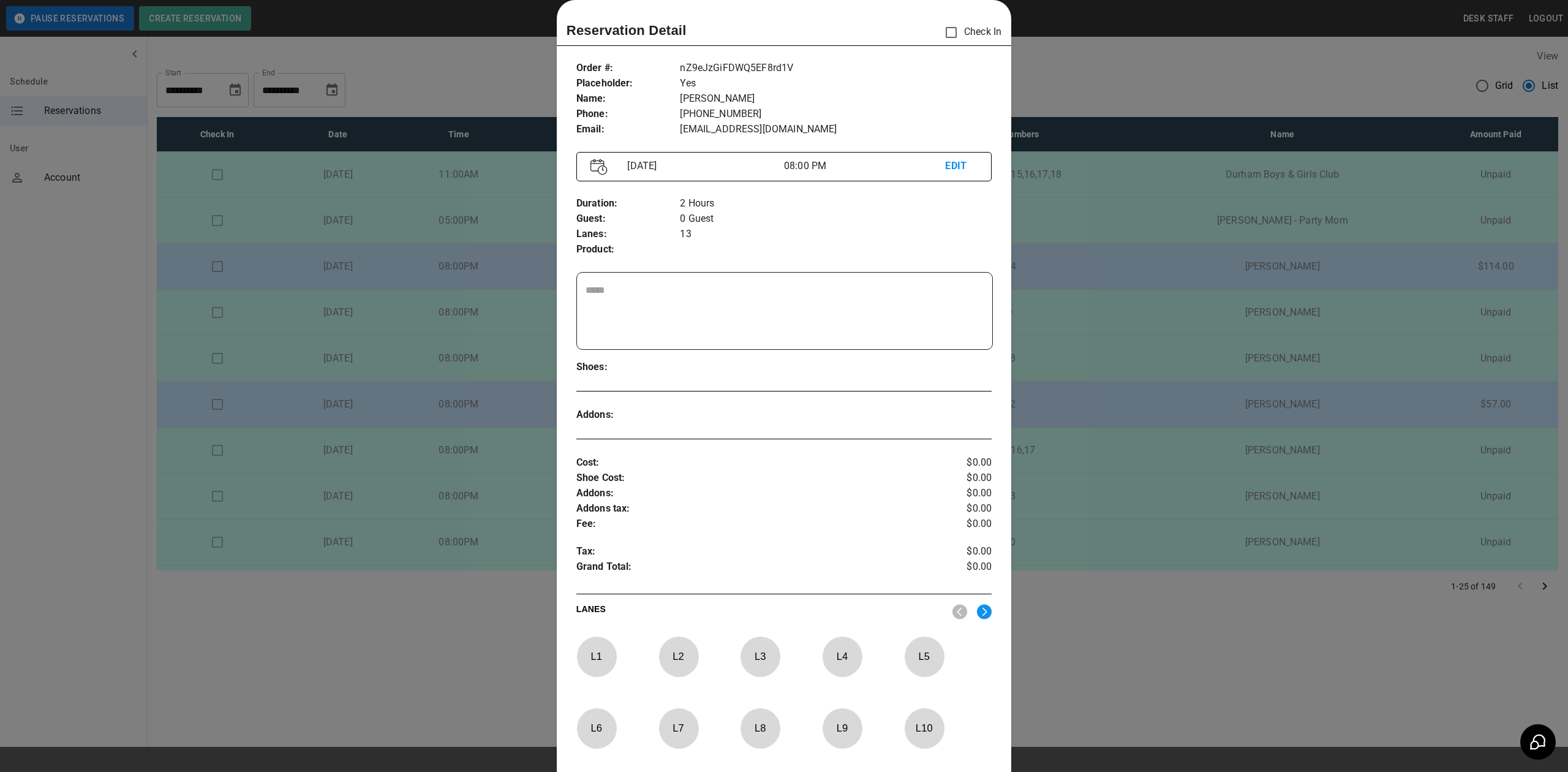
click at [1081, 625] on div at bounding box center [784, 386] width 1568 height 772
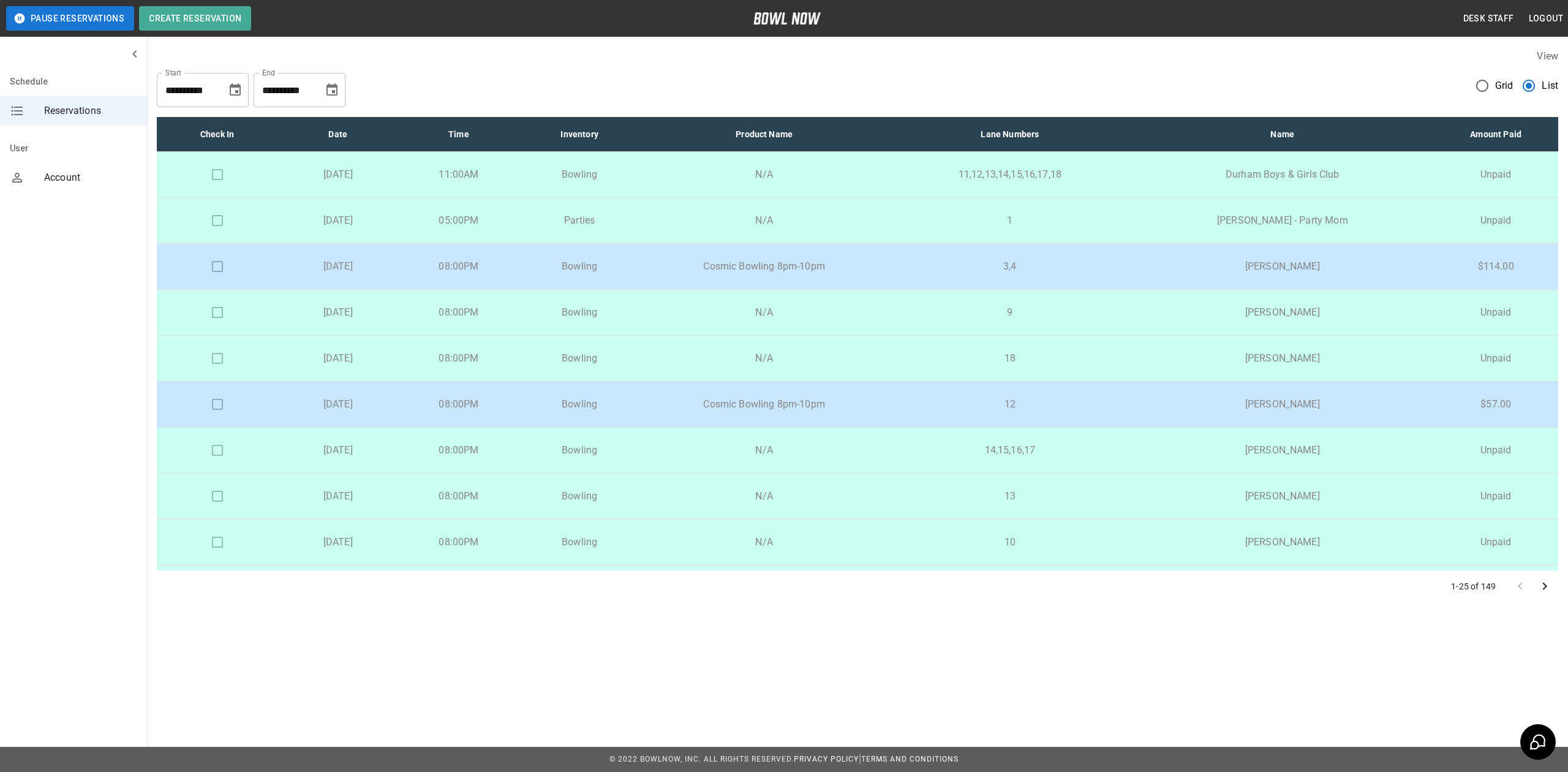
click at [1542, 586] on icon "Go to next page" at bounding box center [1544, 586] width 15 height 15
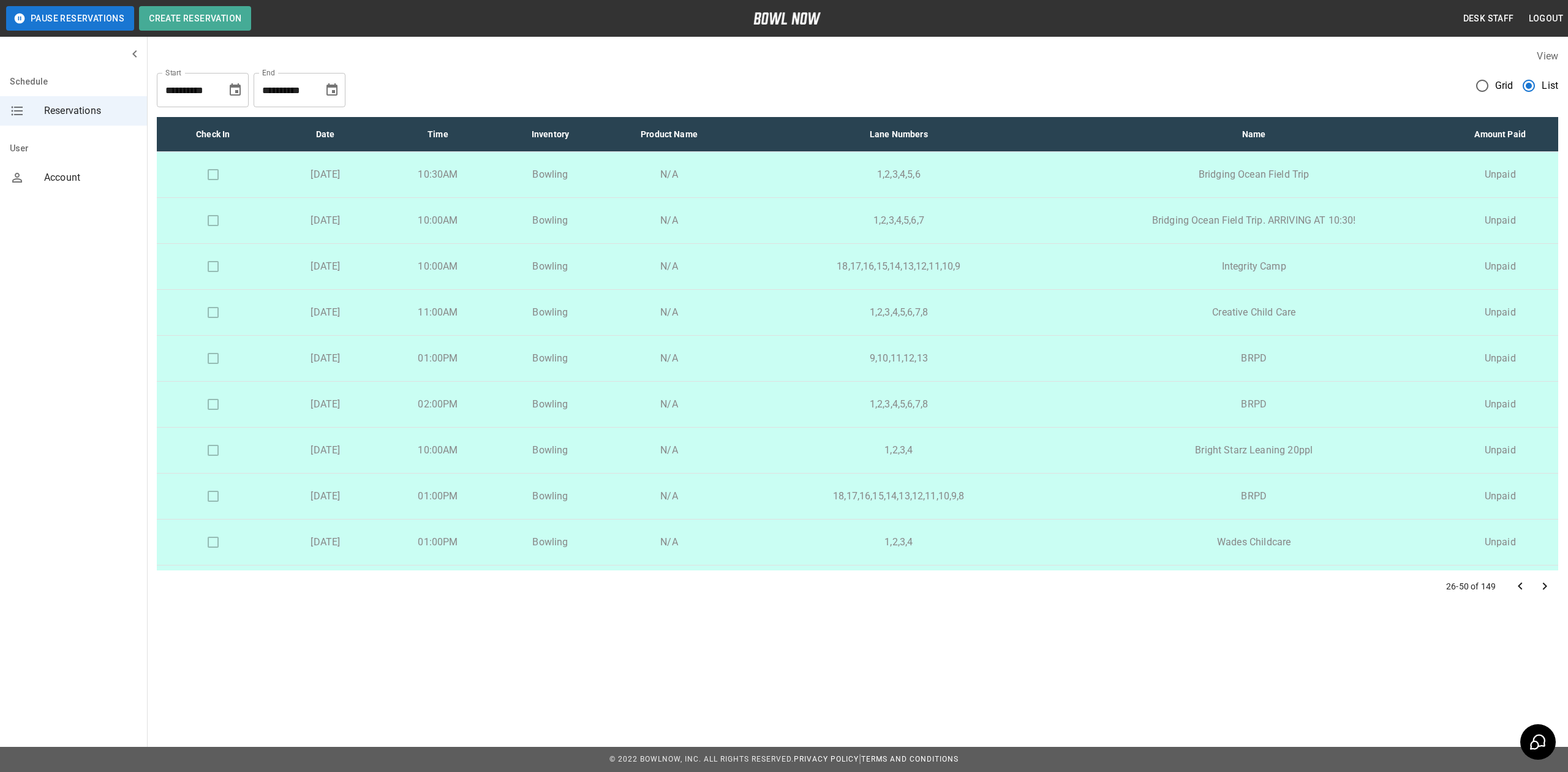
click at [1541, 586] on icon "Go to next page" at bounding box center [1544, 586] width 15 height 15
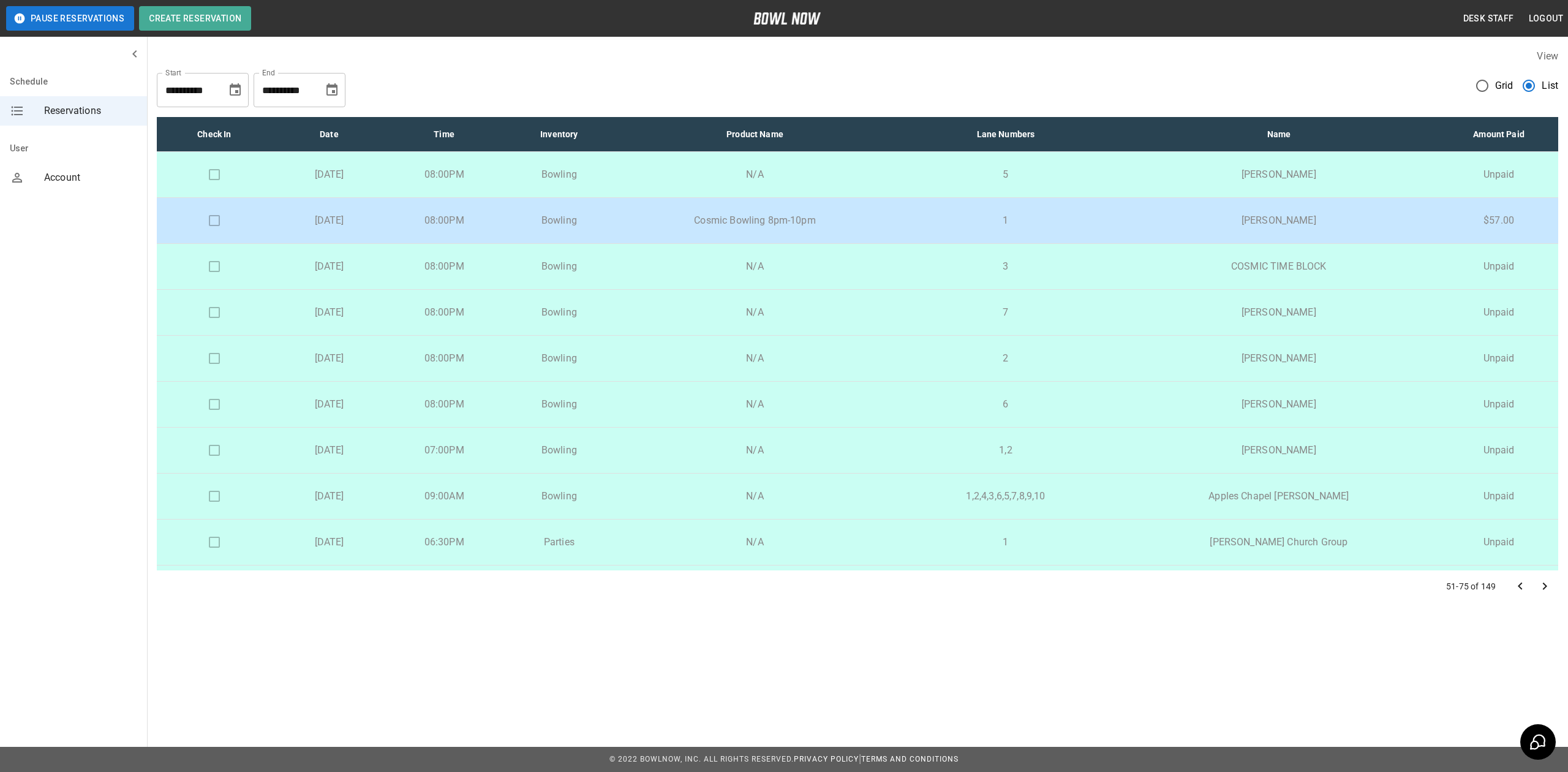
click at [1554, 589] on button "Go to next page" at bounding box center [1544, 586] width 25 height 25
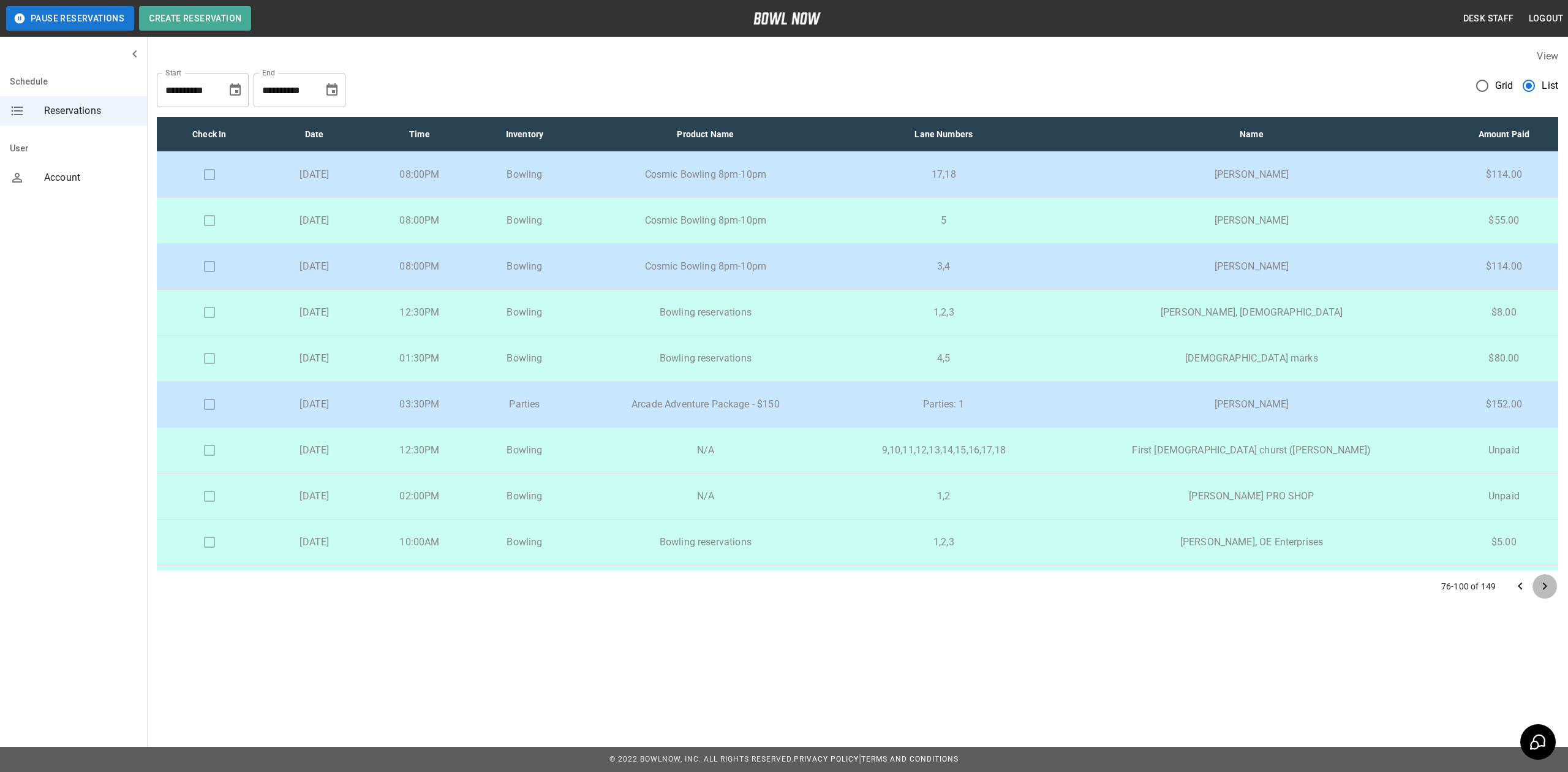
click at [1554, 589] on button "Go to next page" at bounding box center [1544, 586] width 25 height 25
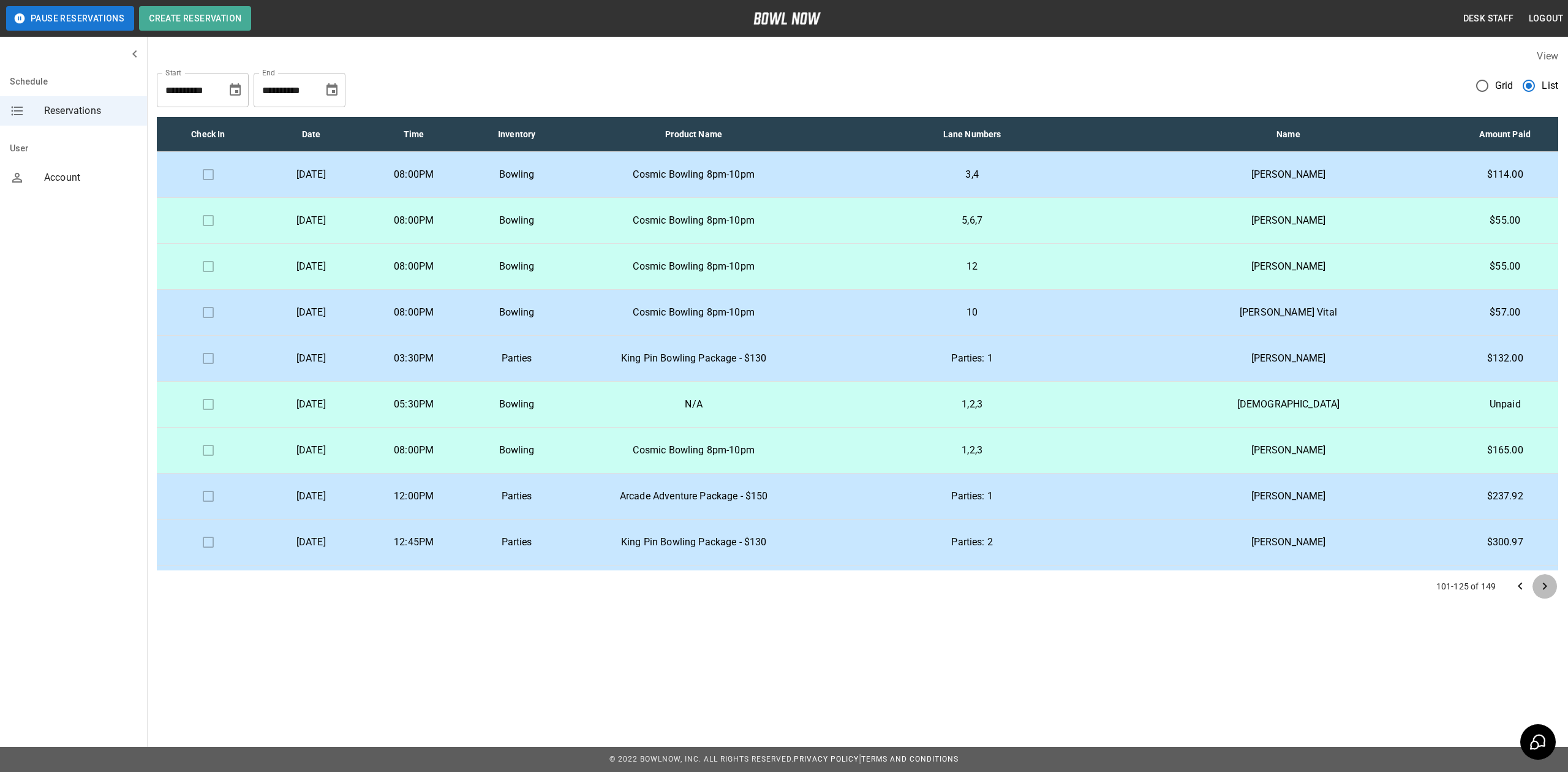
click at [1554, 589] on button "Go to next page" at bounding box center [1544, 586] width 25 height 25
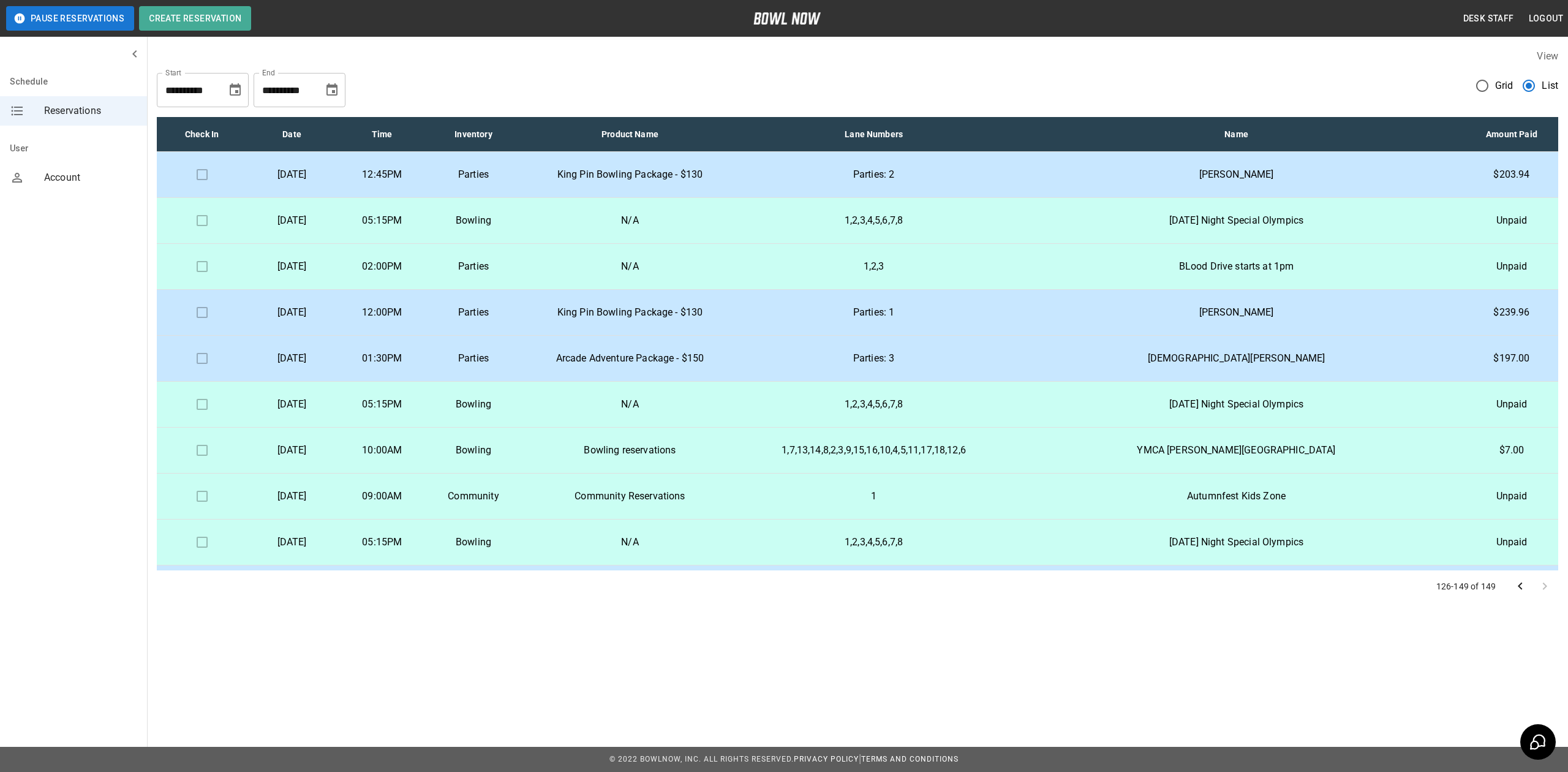
click at [1554, 589] on div at bounding box center [1532, 586] width 49 height 25
click at [1540, 584] on div at bounding box center [1532, 586] width 49 height 25
click at [1520, 584] on icon "Go to previous page" at bounding box center [1520, 586] width 15 height 15
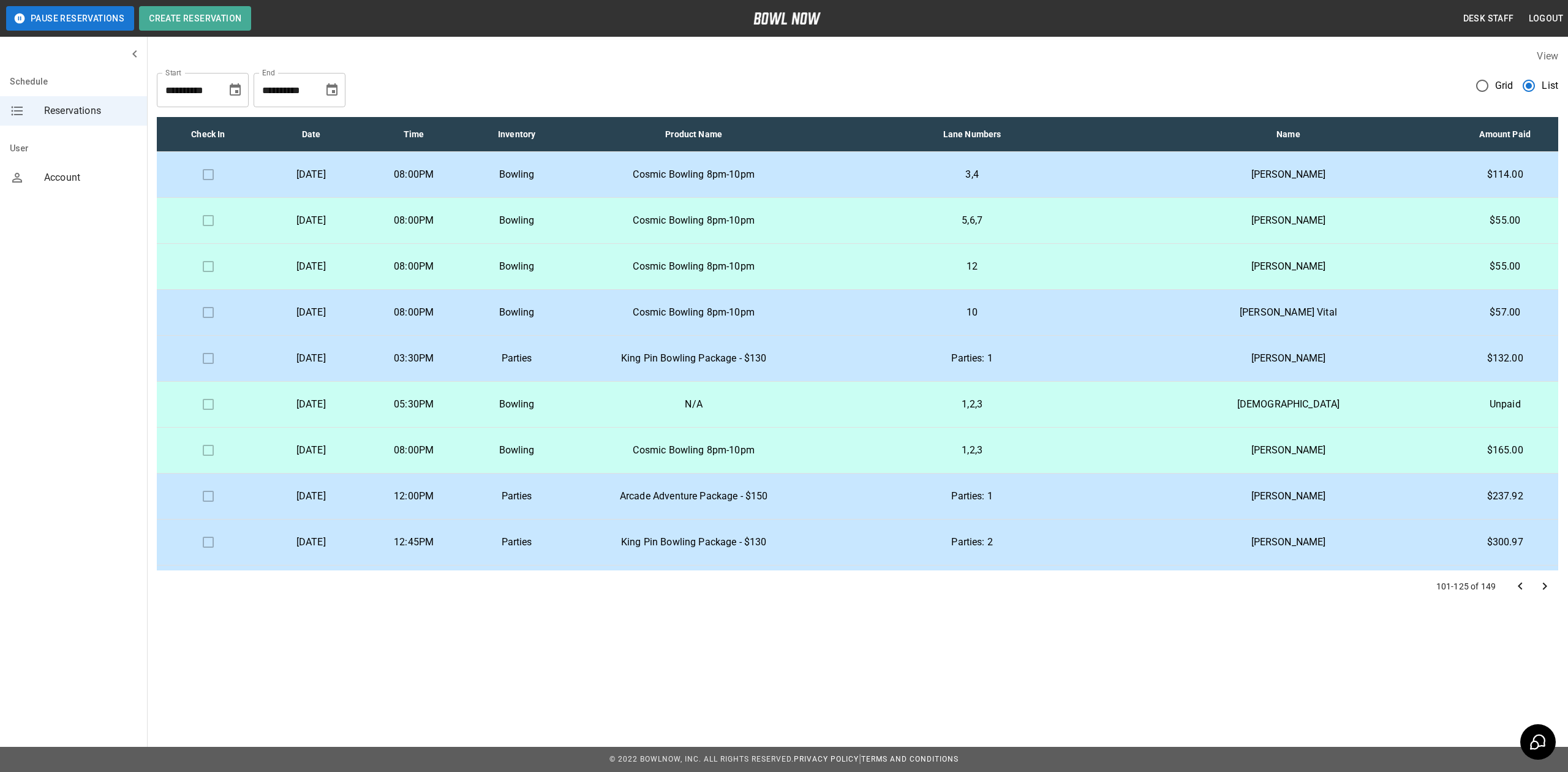
click at [1520, 584] on icon "Go to previous page" at bounding box center [1520, 586] width 15 height 15
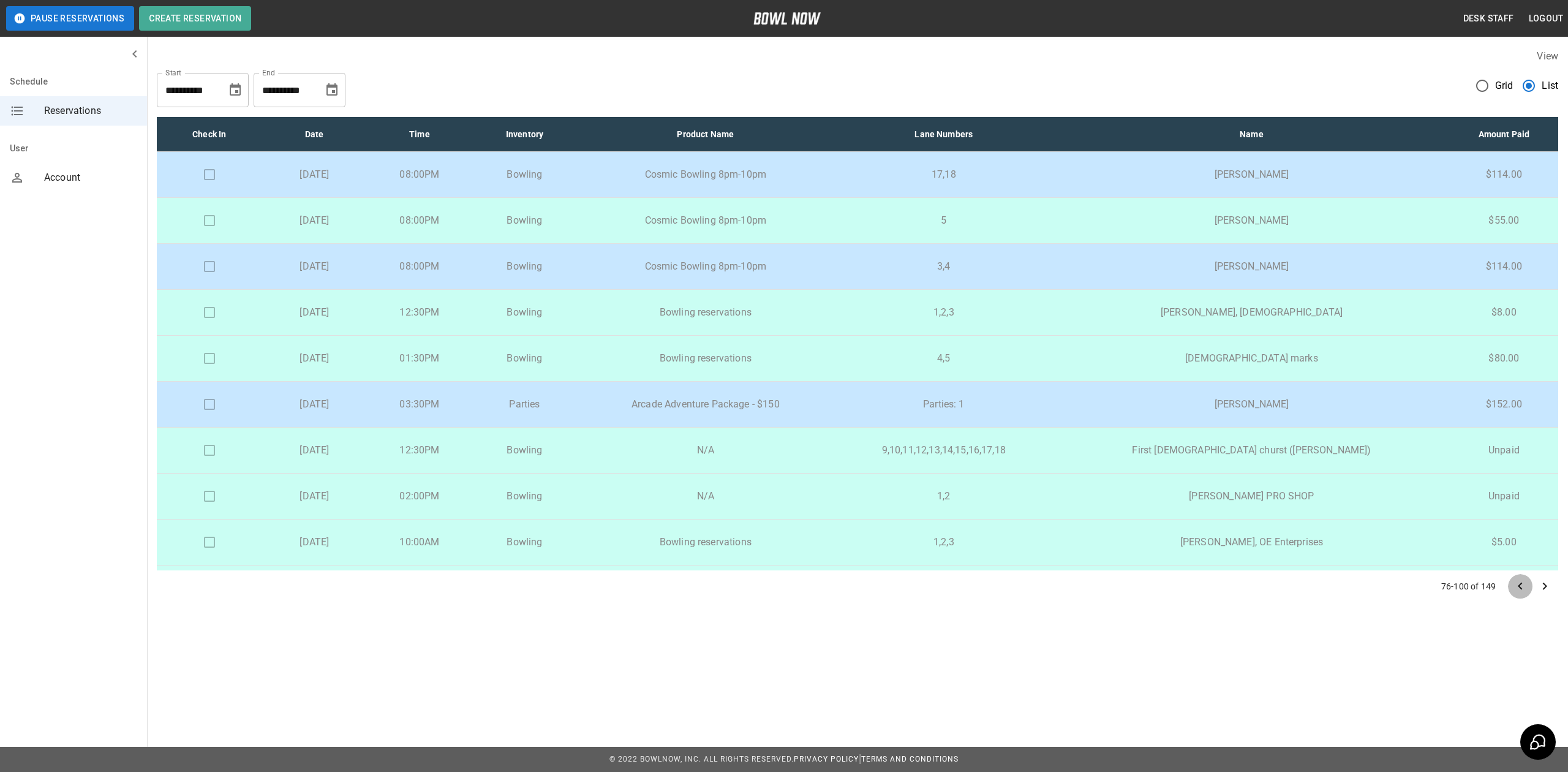
click at [1520, 584] on icon "Go to previous page" at bounding box center [1520, 586] width 15 height 15
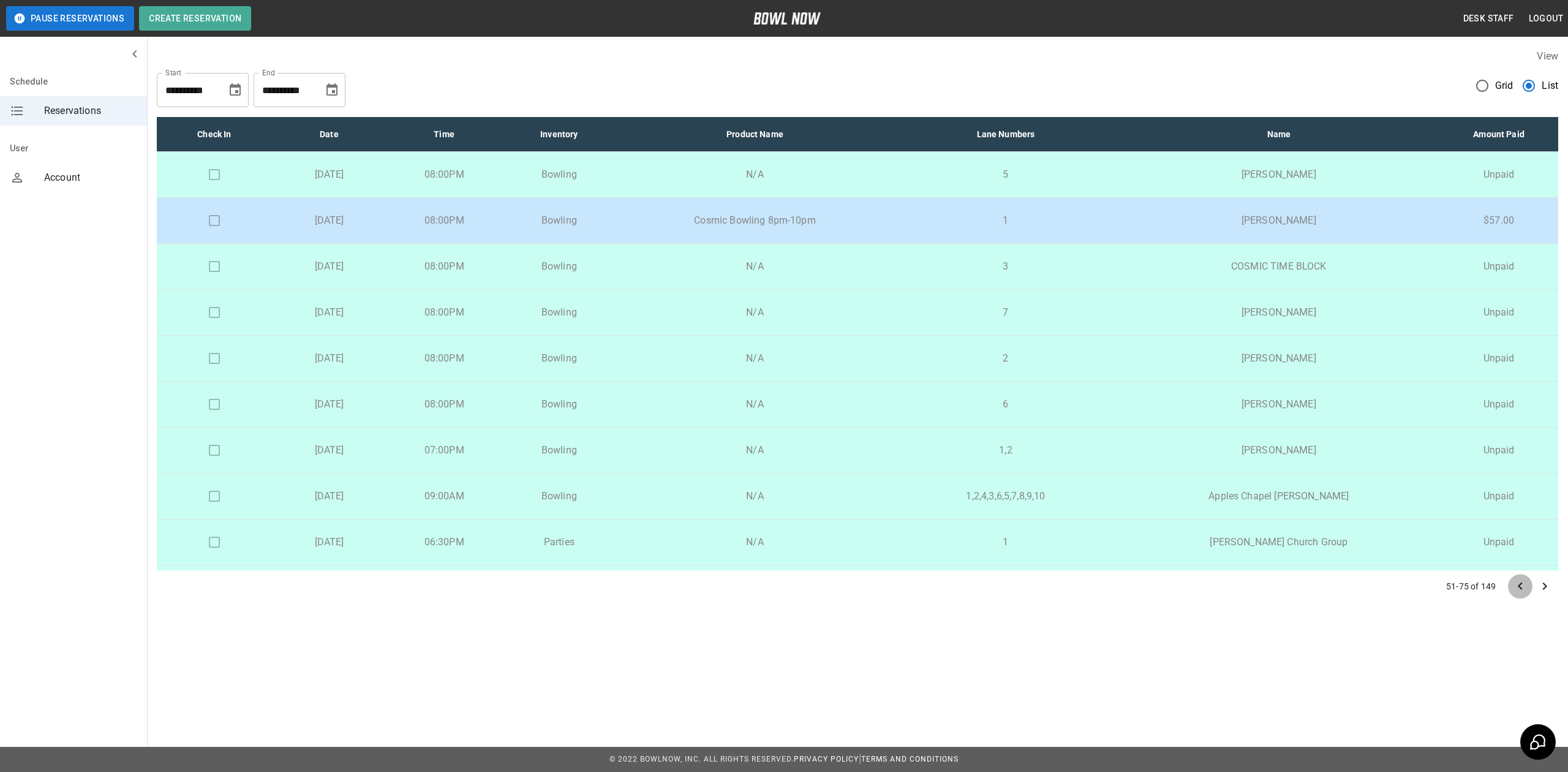
click at [1520, 584] on icon "Go to previous page" at bounding box center [1520, 586] width 15 height 15
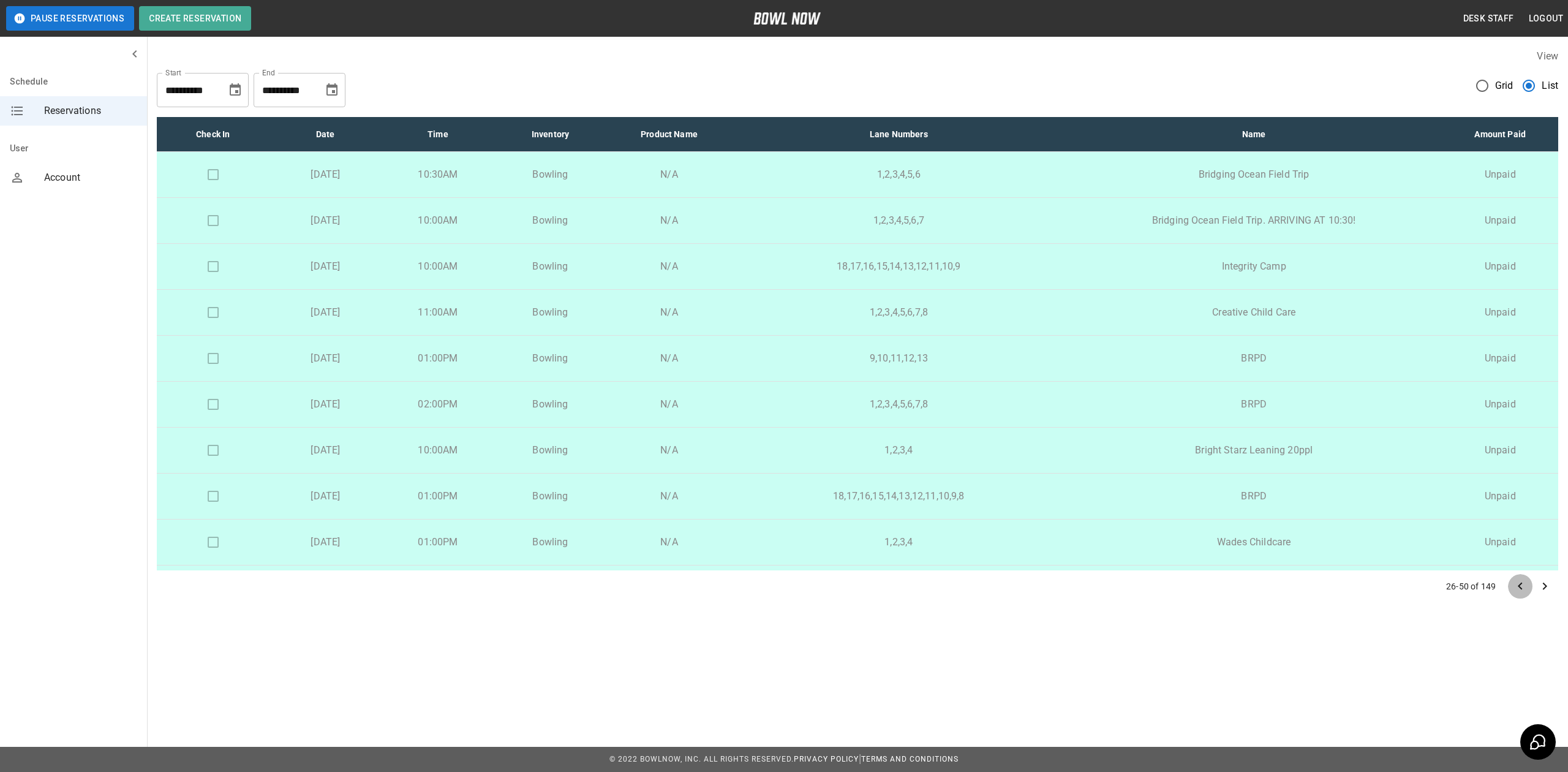
click at [1520, 584] on icon "Go to previous page" at bounding box center [1520, 586] width 15 height 15
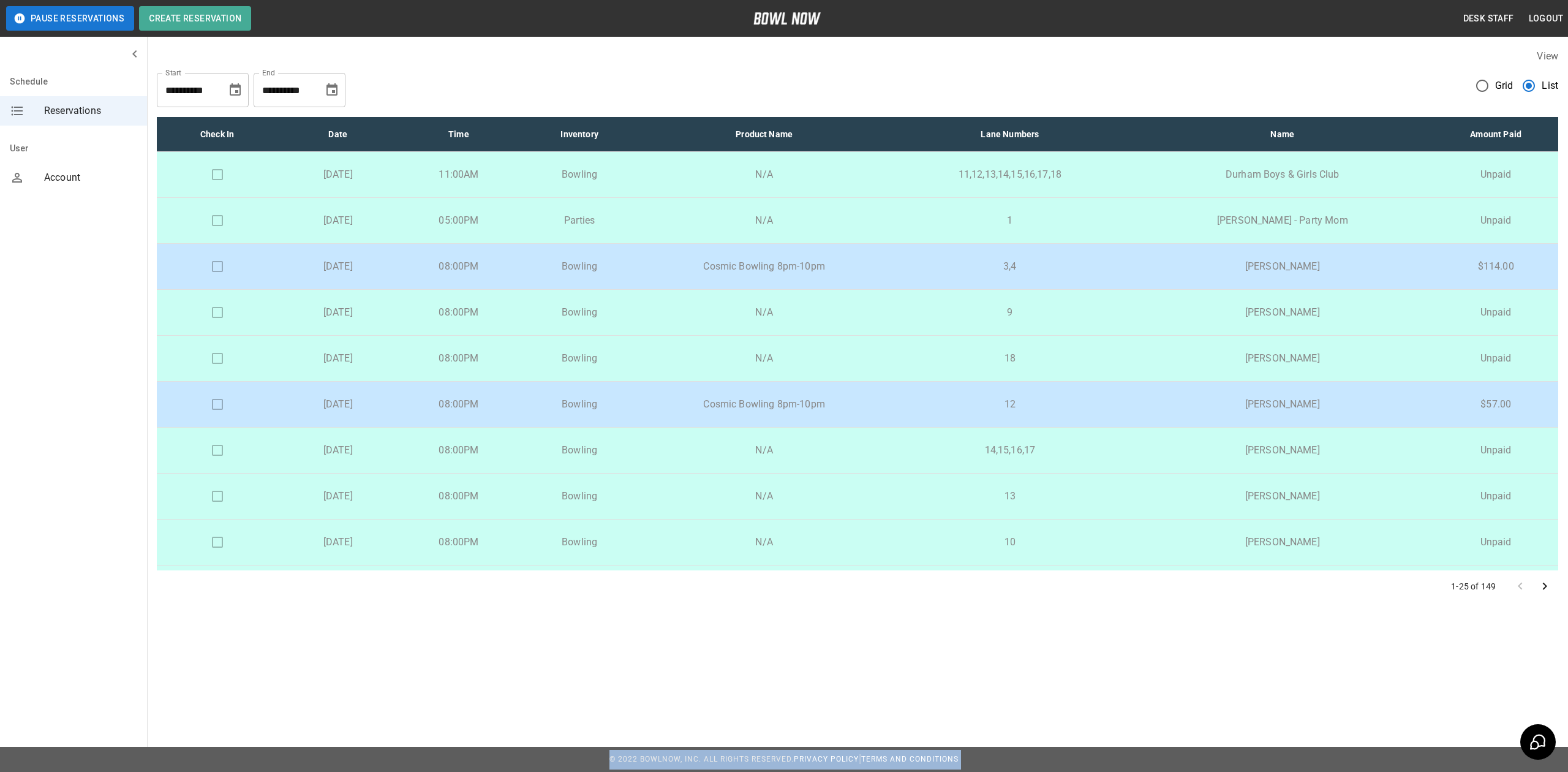
click at [1520, 584] on div at bounding box center [1532, 586] width 49 height 25
click at [1013, 502] on p "13" at bounding box center [1009, 495] width 223 height 15
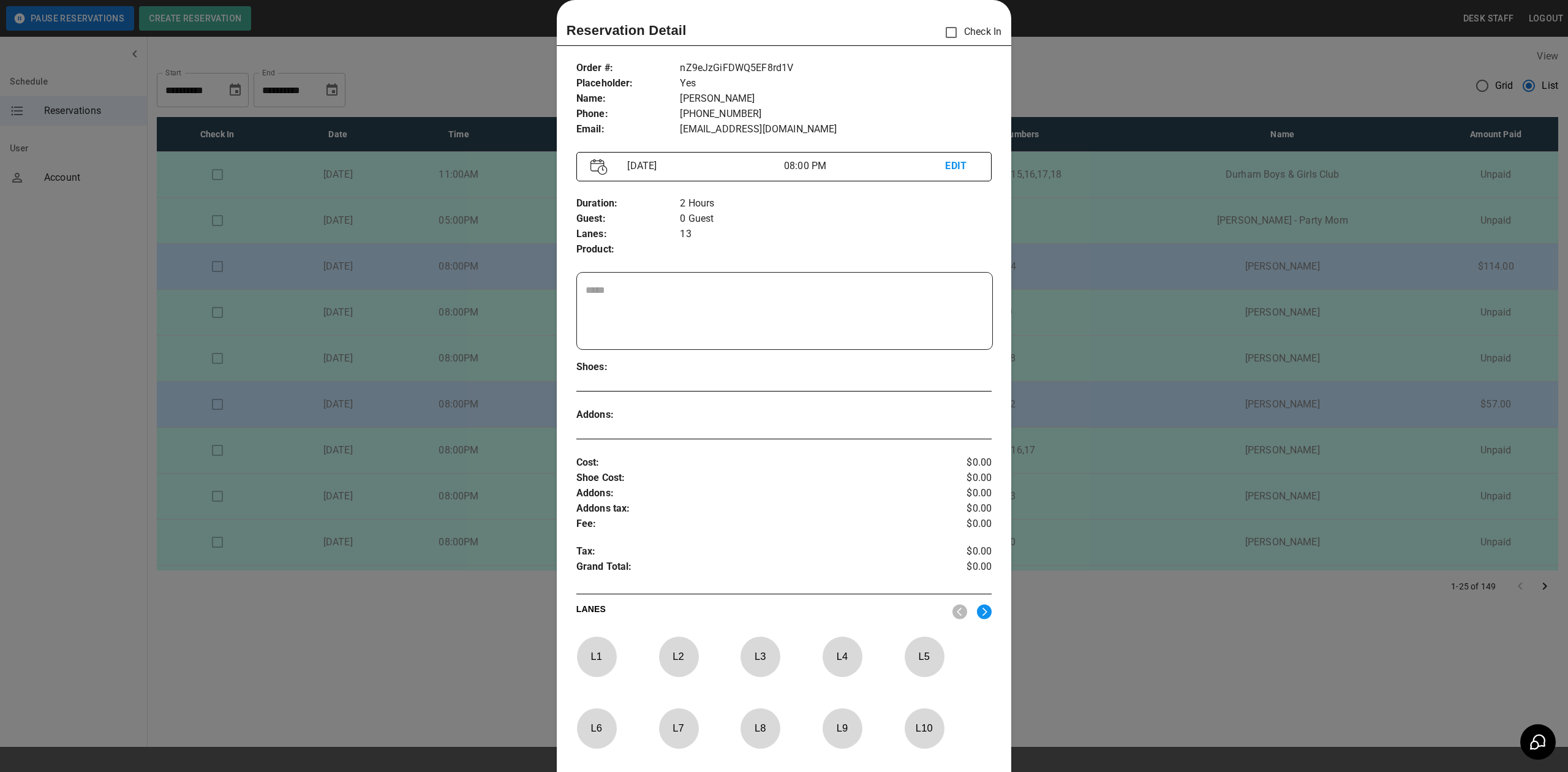
drag, startPoint x: 1292, startPoint y: 604, endPoint x: 1404, endPoint y: 584, distance: 113.8
click at [1292, 604] on div at bounding box center [784, 386] width 1568 height 772
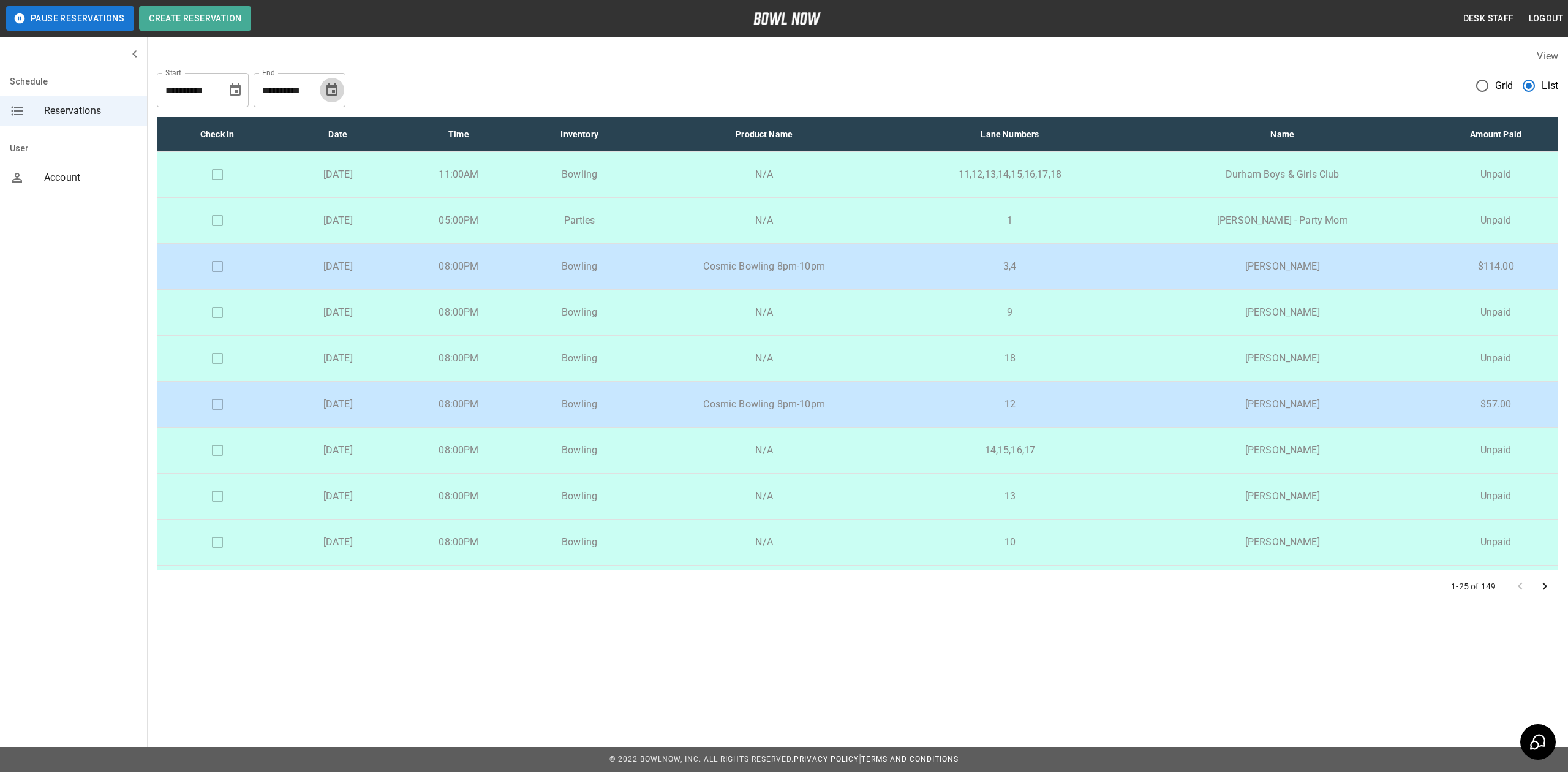
drag, startPoint x: 335, startPoint y: 84, endPoint x: 336, endPoint y: 99, distance: 15.0
click at [335, 84] on icon "Choose date, selected date is Jan 1, 2026" at bounding box center [332, 89] width 11 height 12
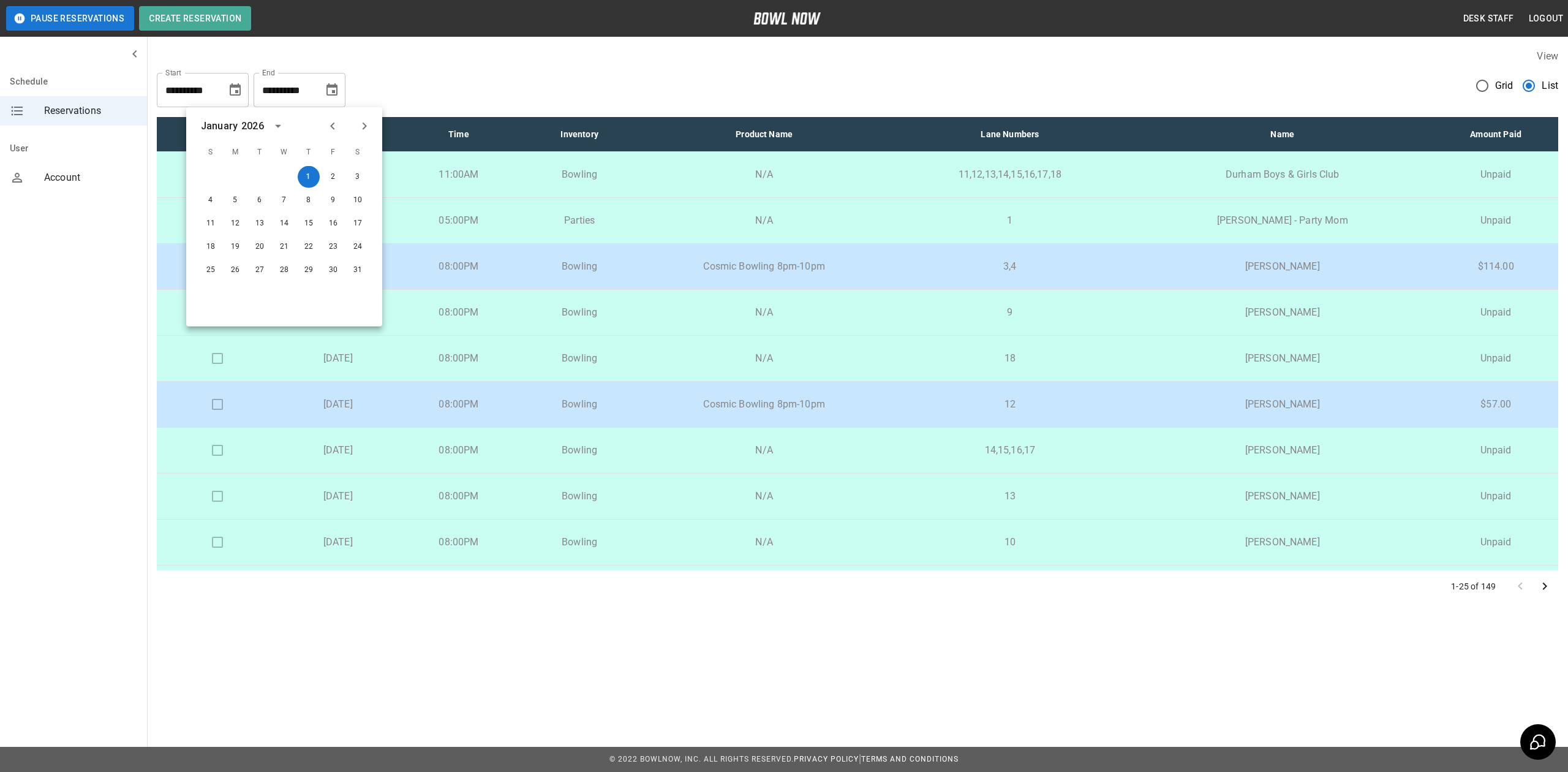
click at [359, 129] on icon "Next month" at bounding box center [364, 126] width 15 height 15
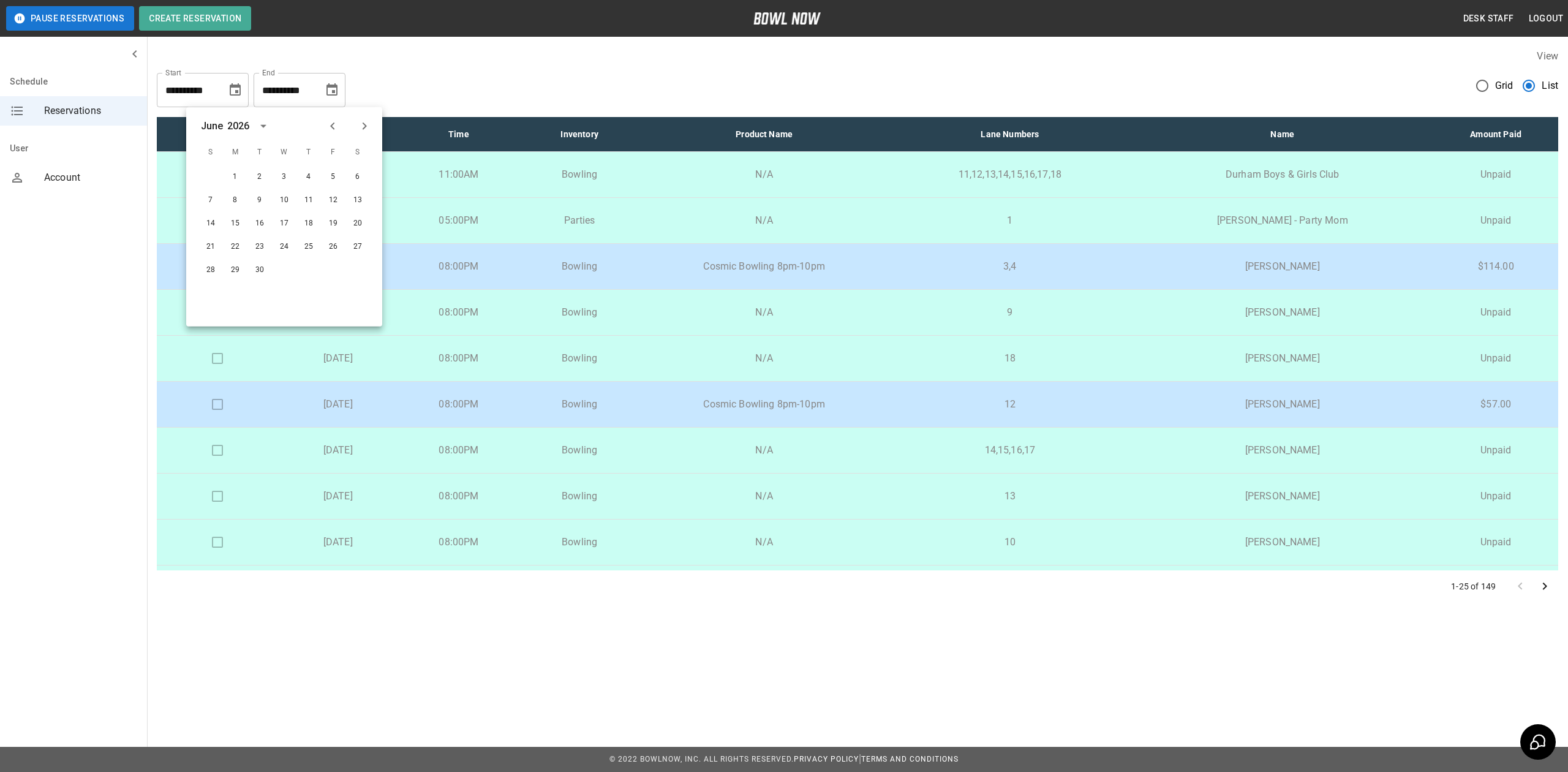
click at [359, 129] on icon "Next month" at bounding box center [364, 126] width 15 height 15
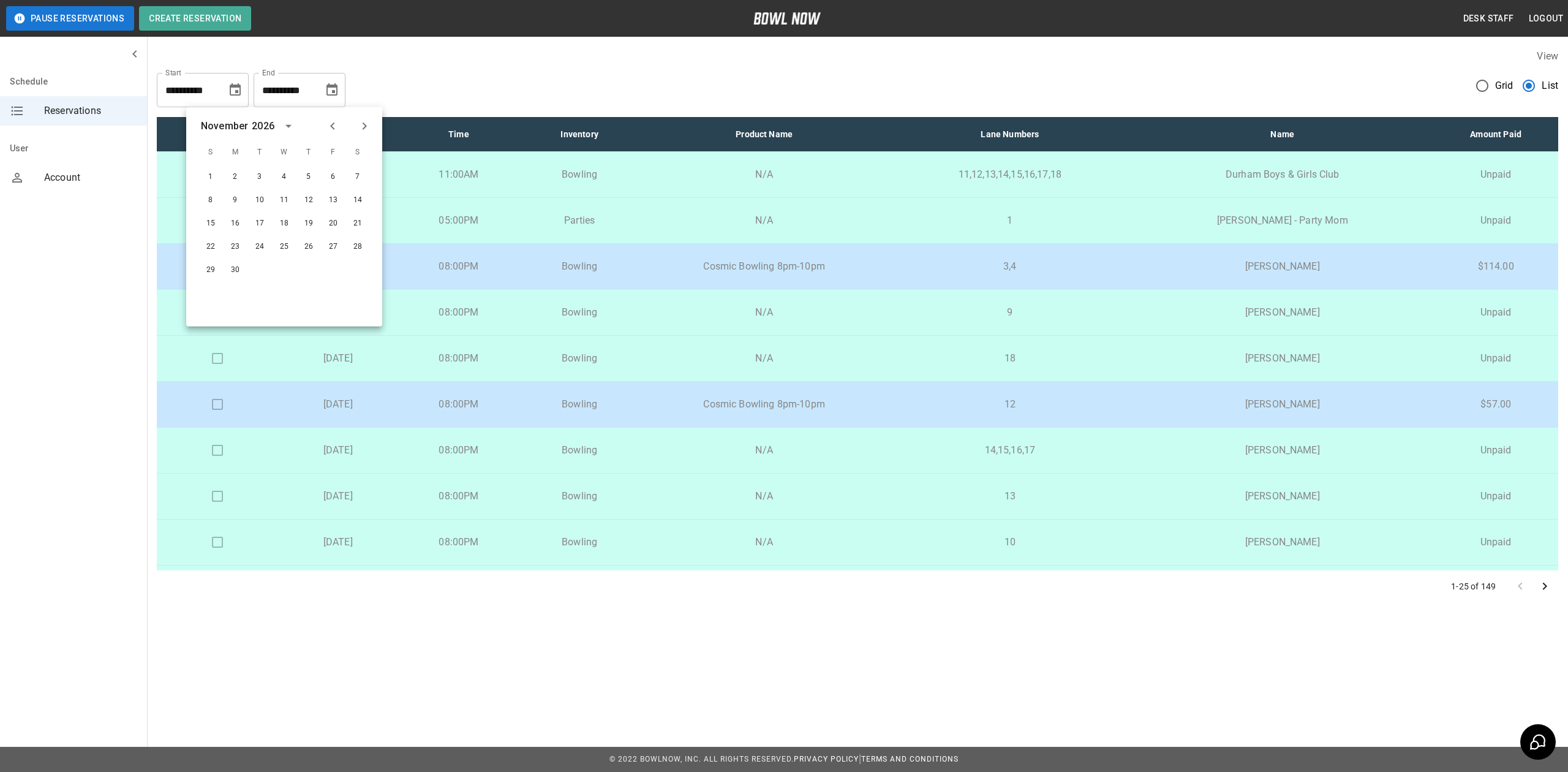
click at [331, 125] on icon "Previous month" at bounding box center [332, 126] width 4 height 7
click at [358, 272] on button "29" at bounding box center [357, 270] width 22 height 22
type input "**********"
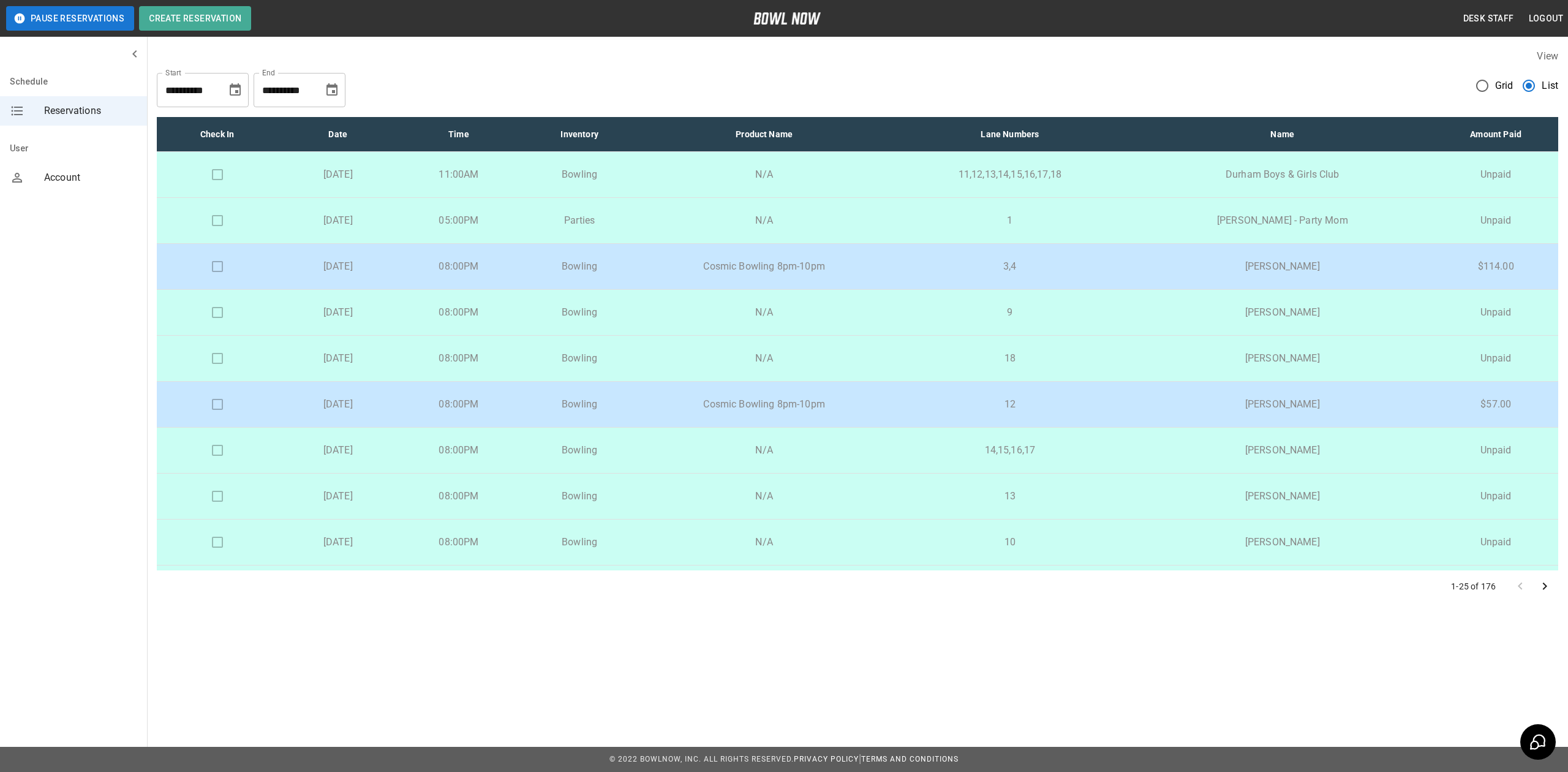
click at [1100, 497] on p "13" at bounding box center [1009, 495] width 223 height 15
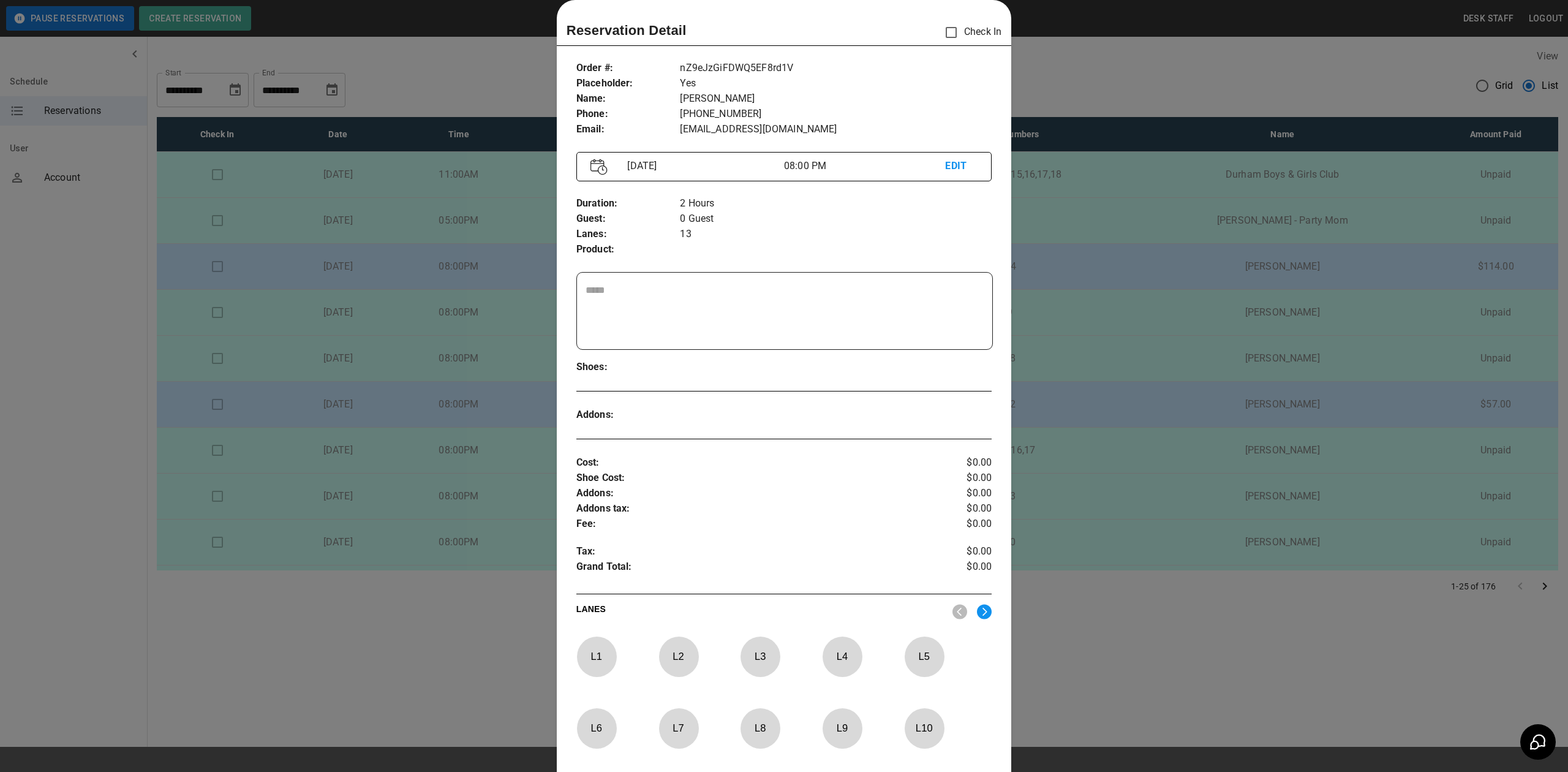
drag, startPoint x: 1234, startPoint y: 607, endPoint x: 1248, endPoint y: 603, distance: 14.6
click at [1237, 610] on div at bounding box center [784, 386] width 1568 height 772
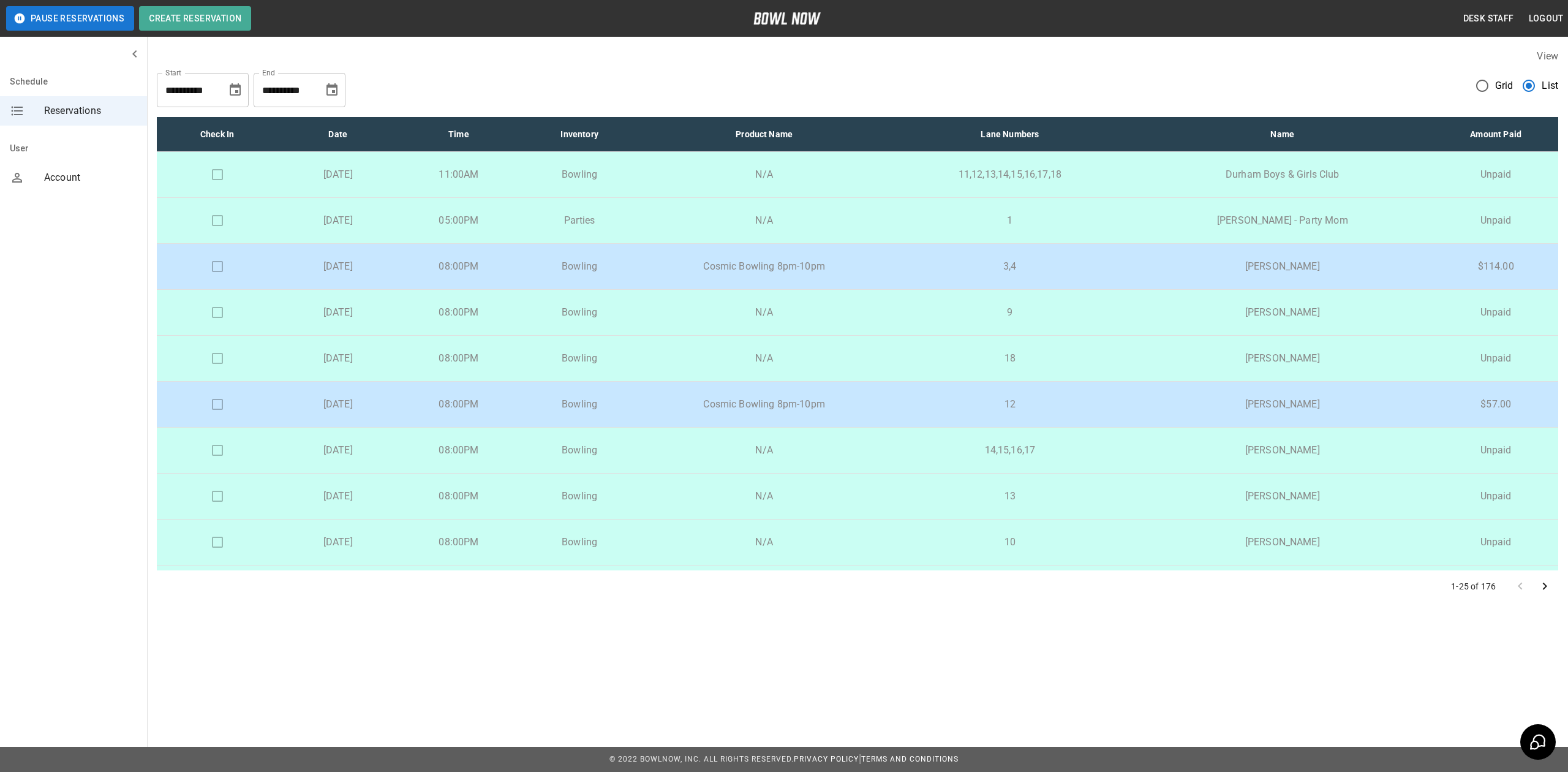
click at [1549, 586] on icon "Go to next page" at bounding box center [1544, 586] width 15 height 15
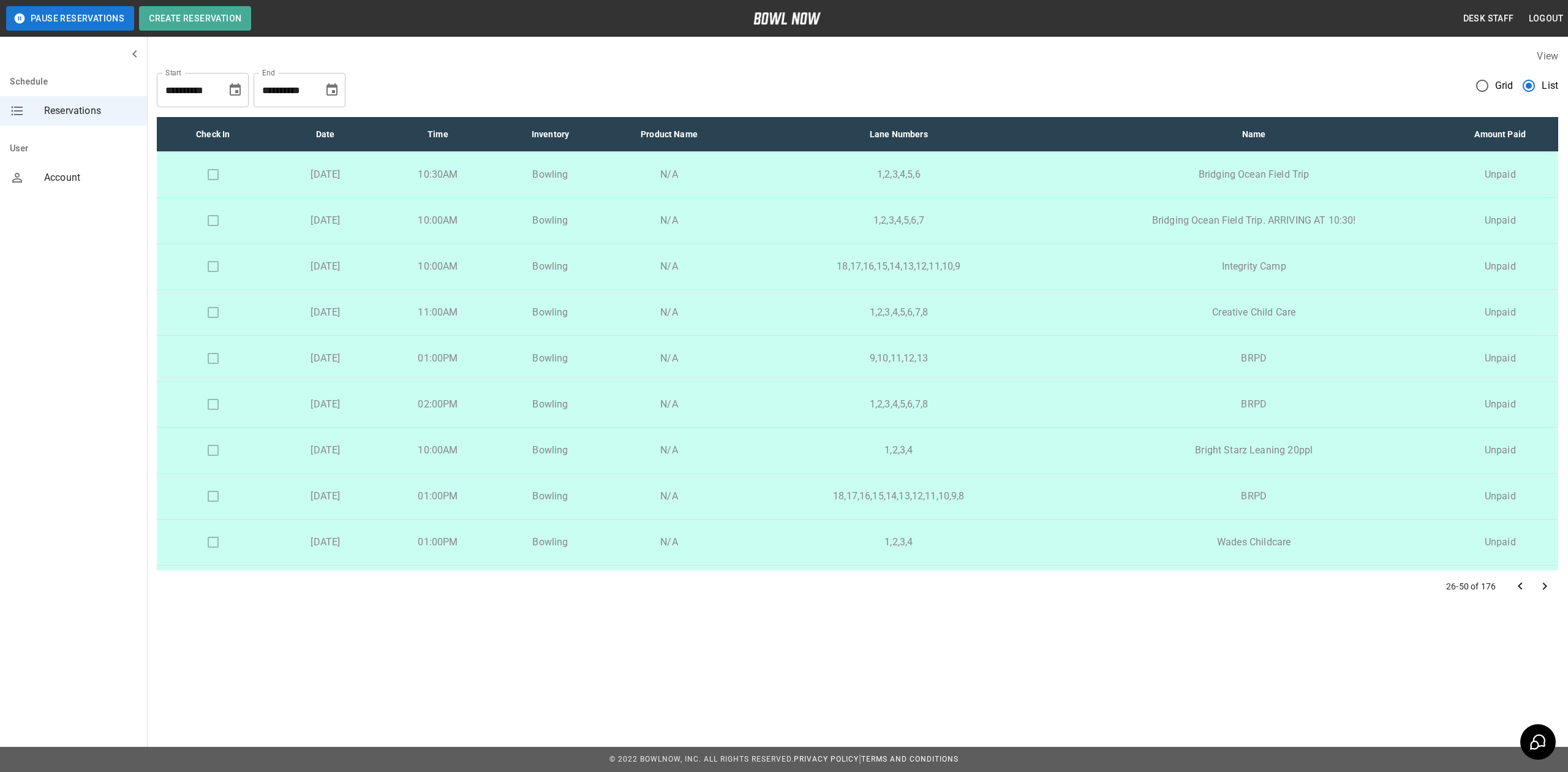
click at [1549, 586] on icon "Go to next page" at bounding box center [1544, 586] width 15 height 15
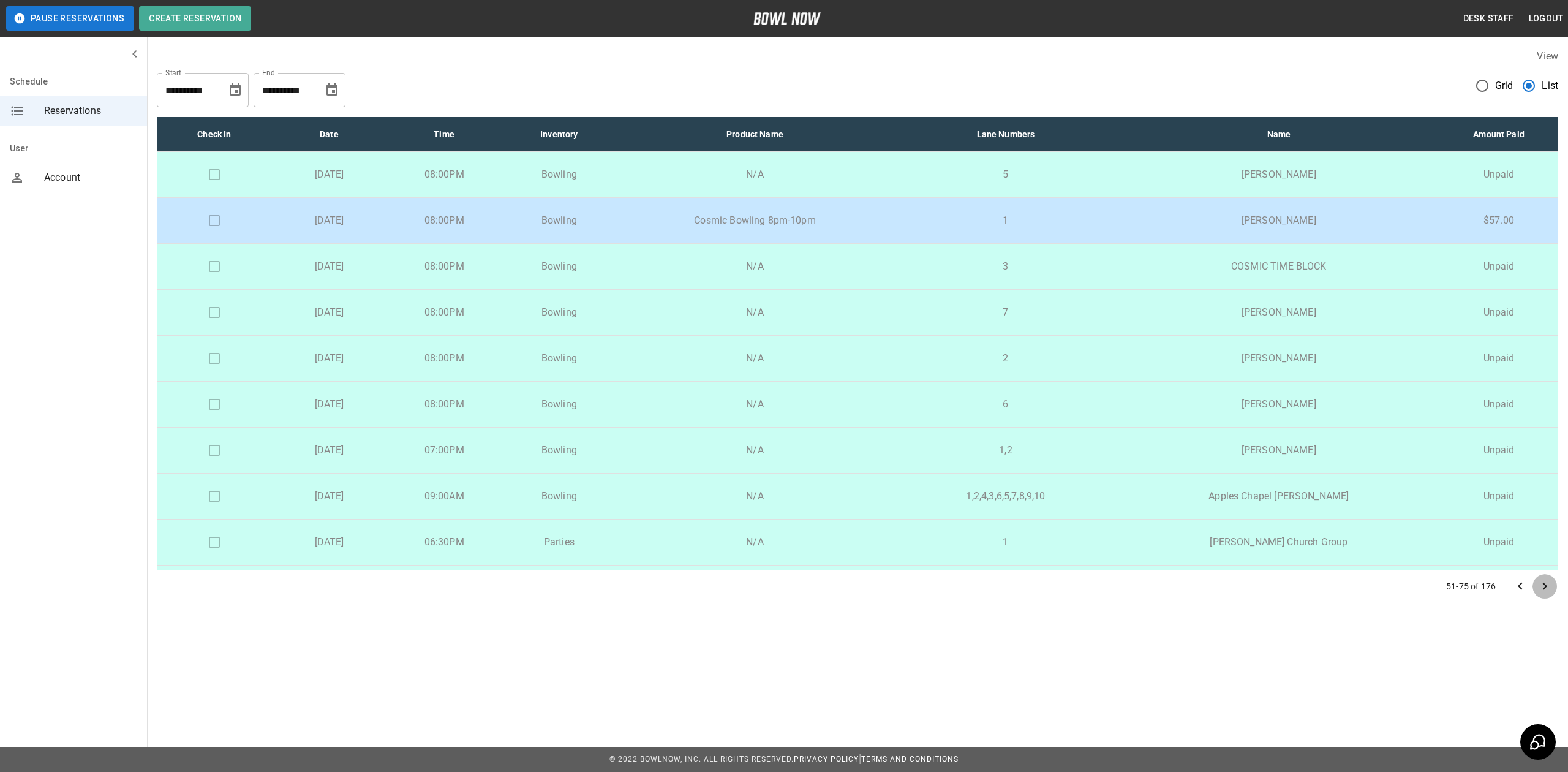
click at [1549, 586] on icon "Go to next page" at bounding box center [1544, 586] width 15 height 15
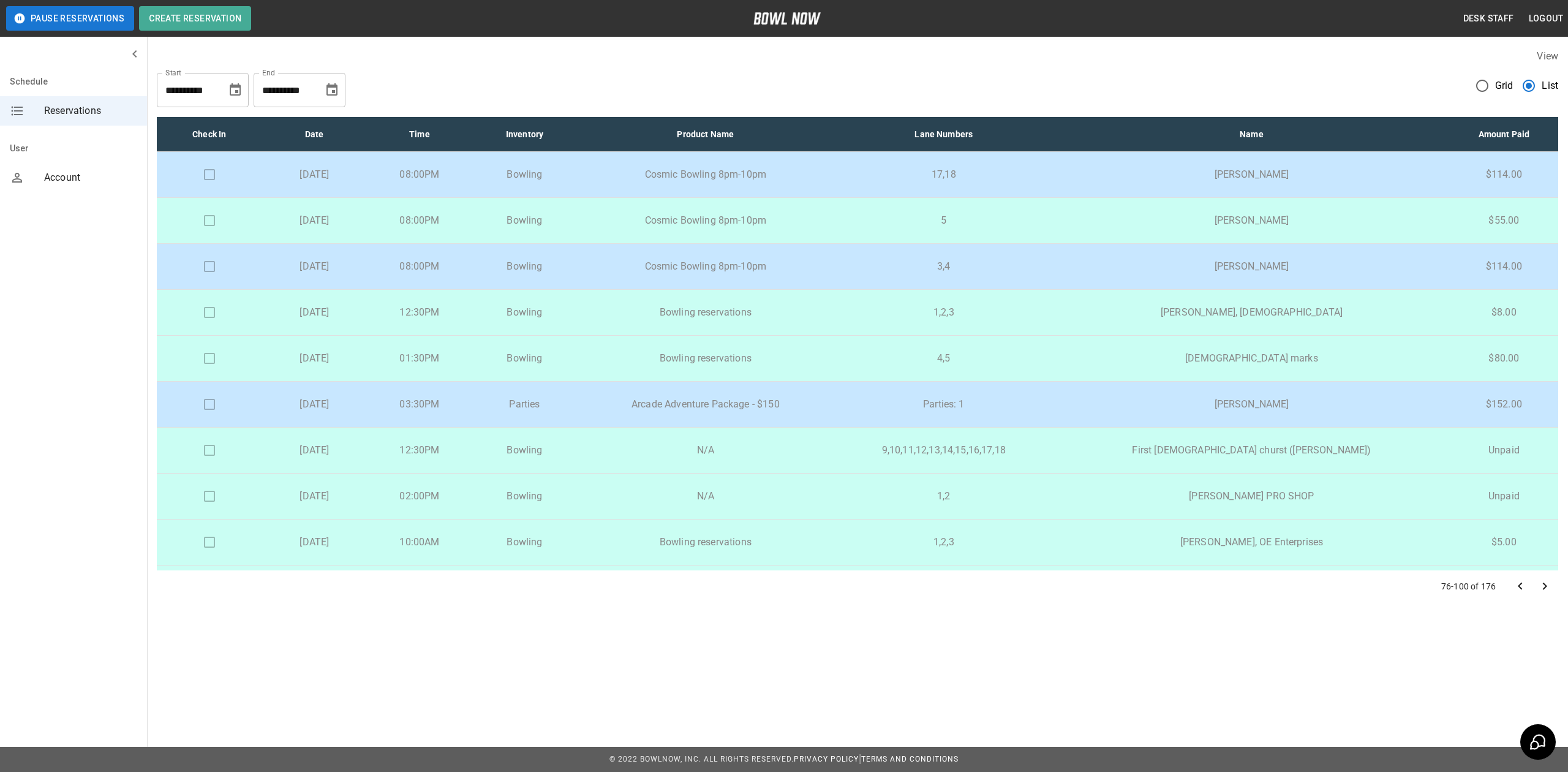
click at [1549, 586] on icon "Go to next page" at bounding box center [1544, 586] width 15 height 15
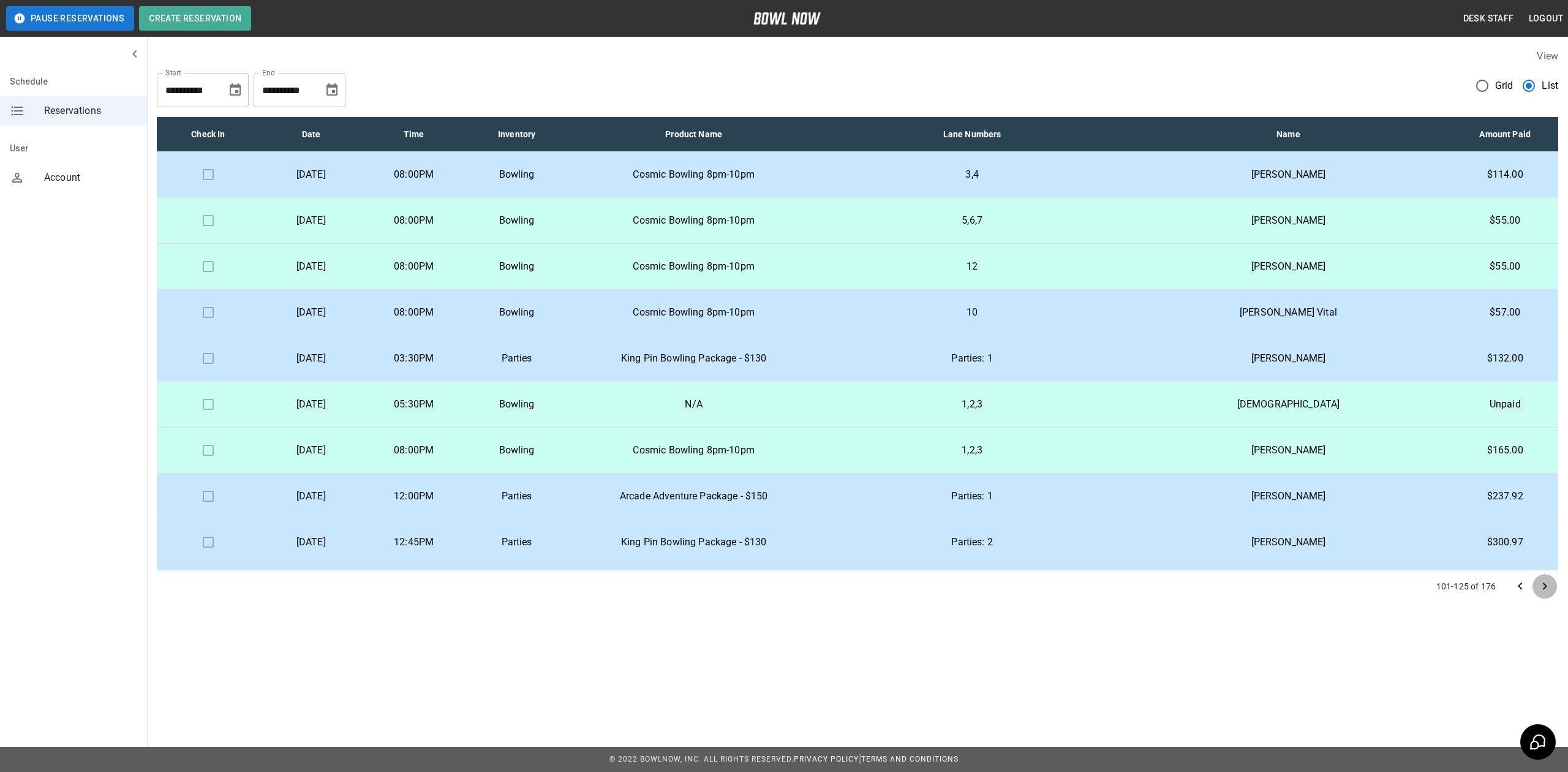
click at [1549, 586] on icon "Go to next page" at bounding box center [1544, 586] width 15 height 15
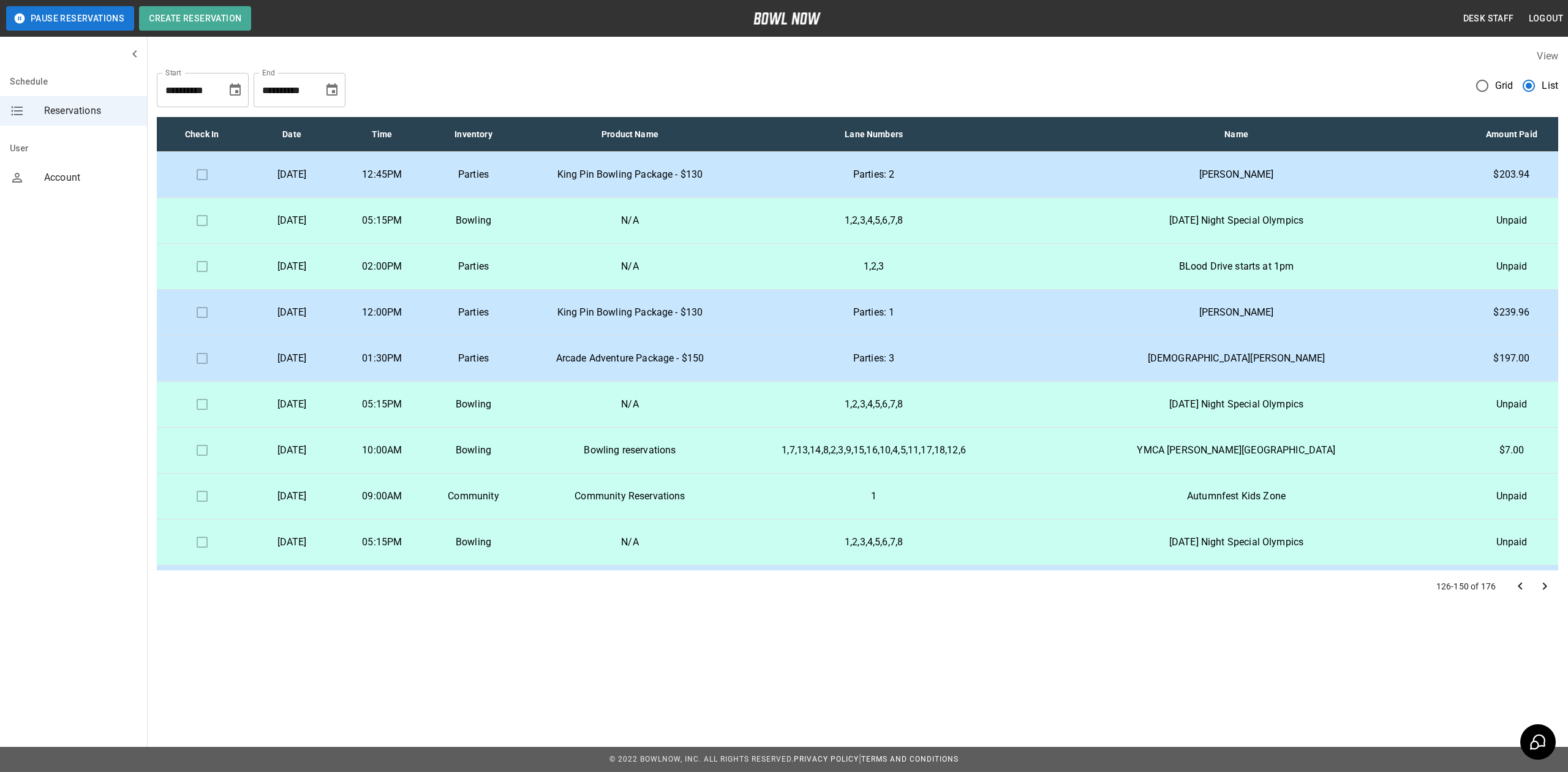
click at [1549, 586] on icon "Go to next page" at bounding box center [1544, 586] width 15 height 15
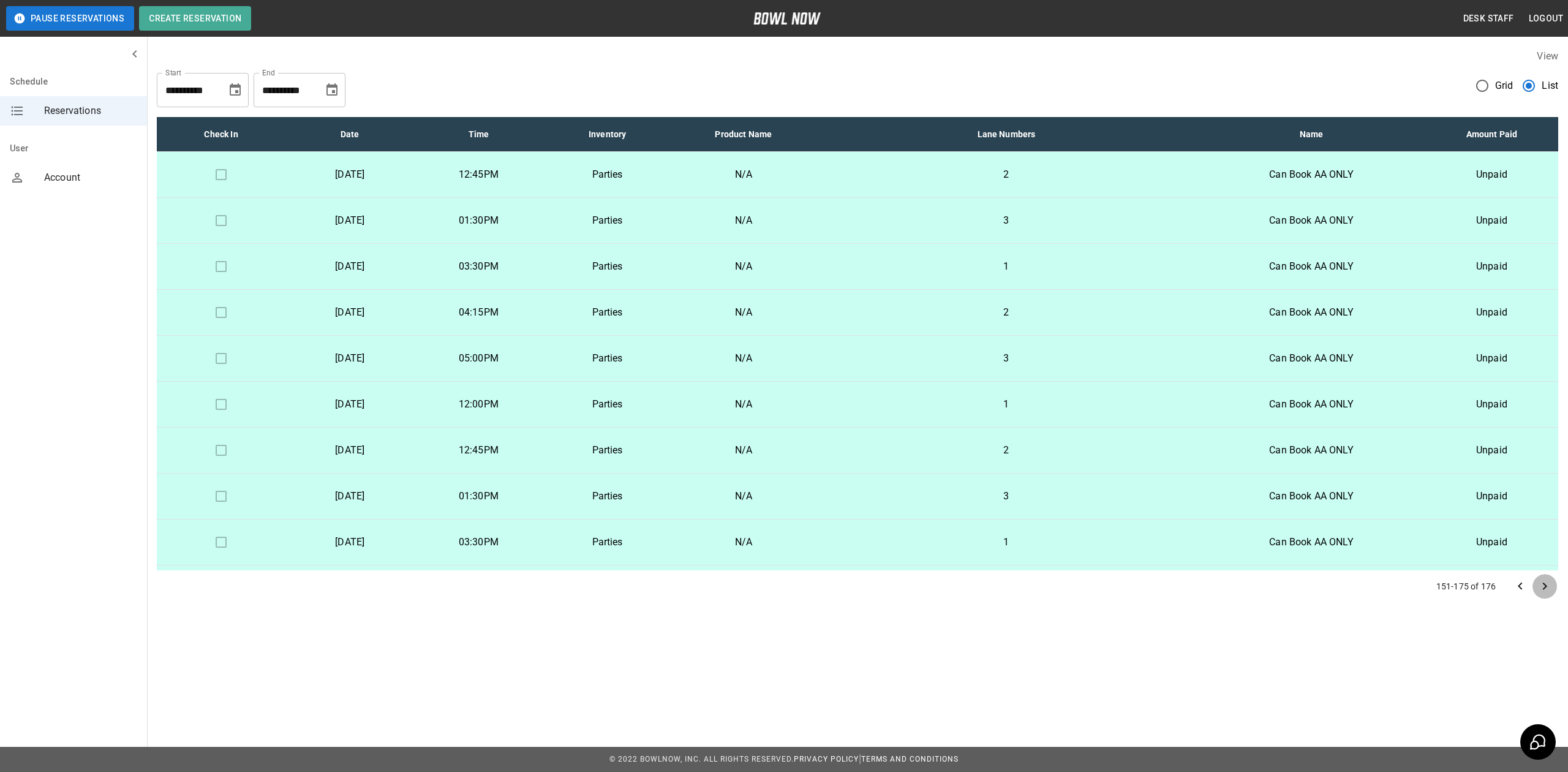
click at [1549, 586] on icon "Go to next page" at bounding box center [1544, 586] width 15 height 15
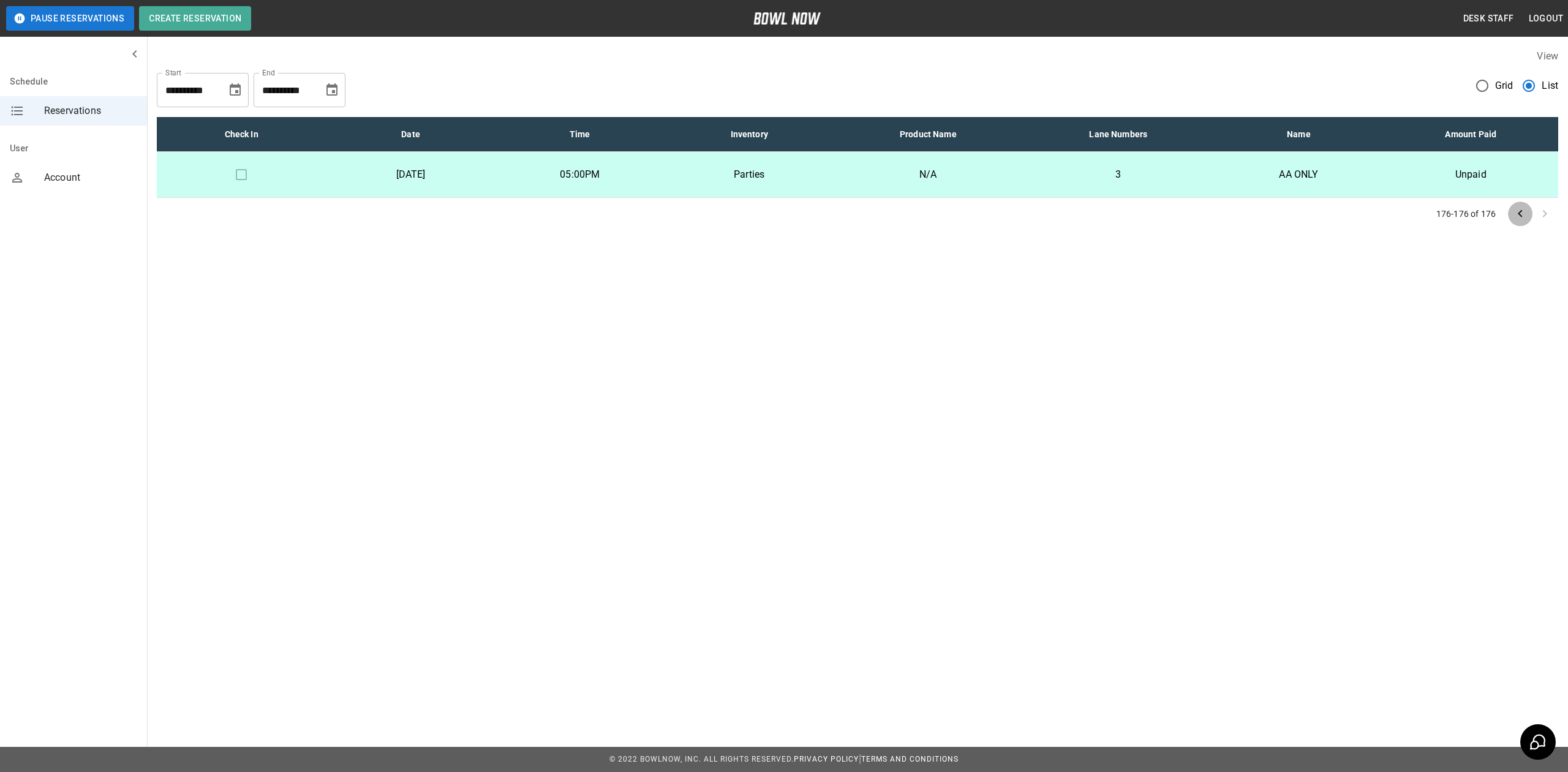
click at [1512, 215] on button "Go to previous page" at bounding box center [1520, 214] width 25 height 25
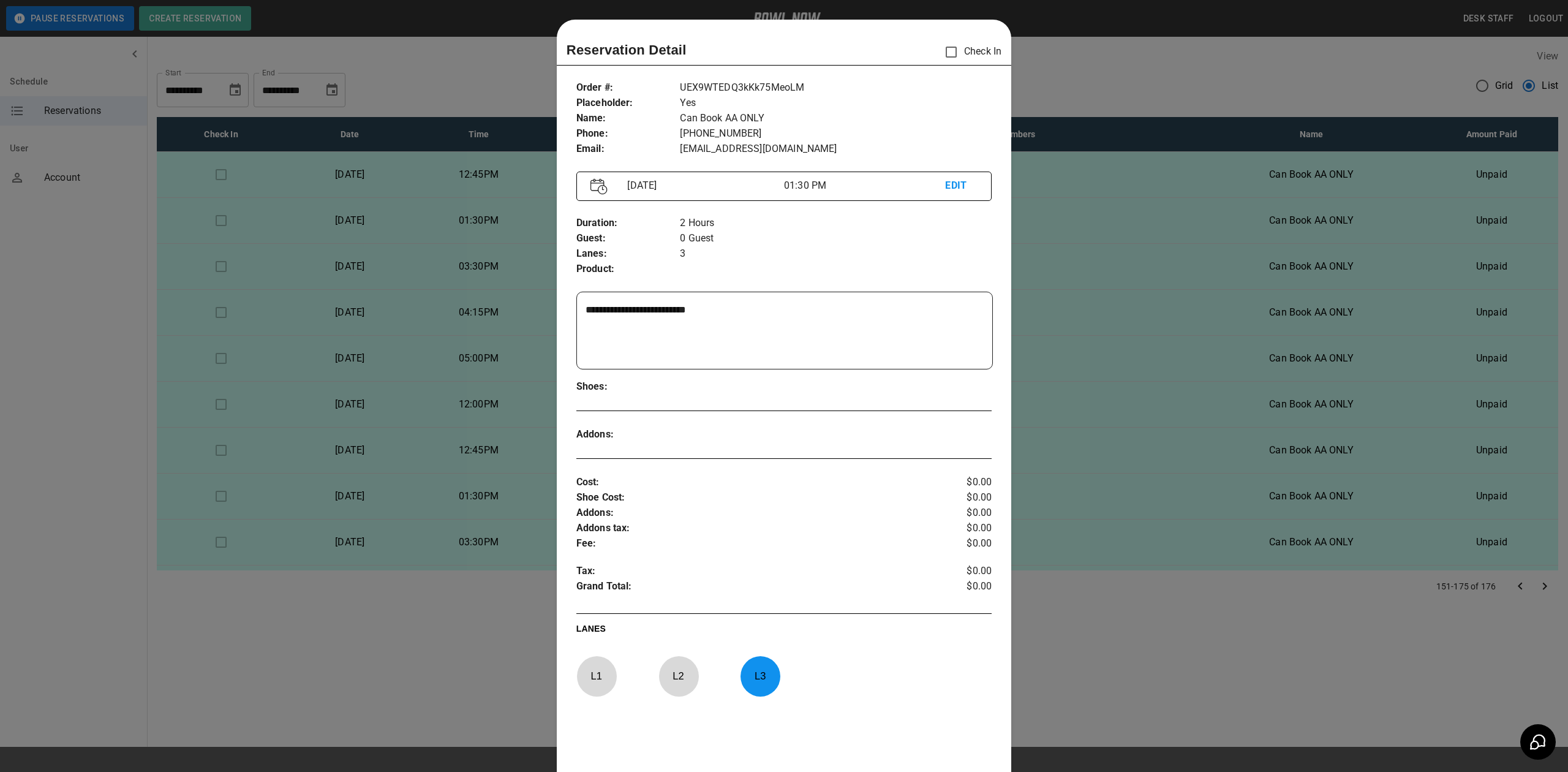
click at [1512, 215] on div at bounding box center [784, 386] width 1568 height 772
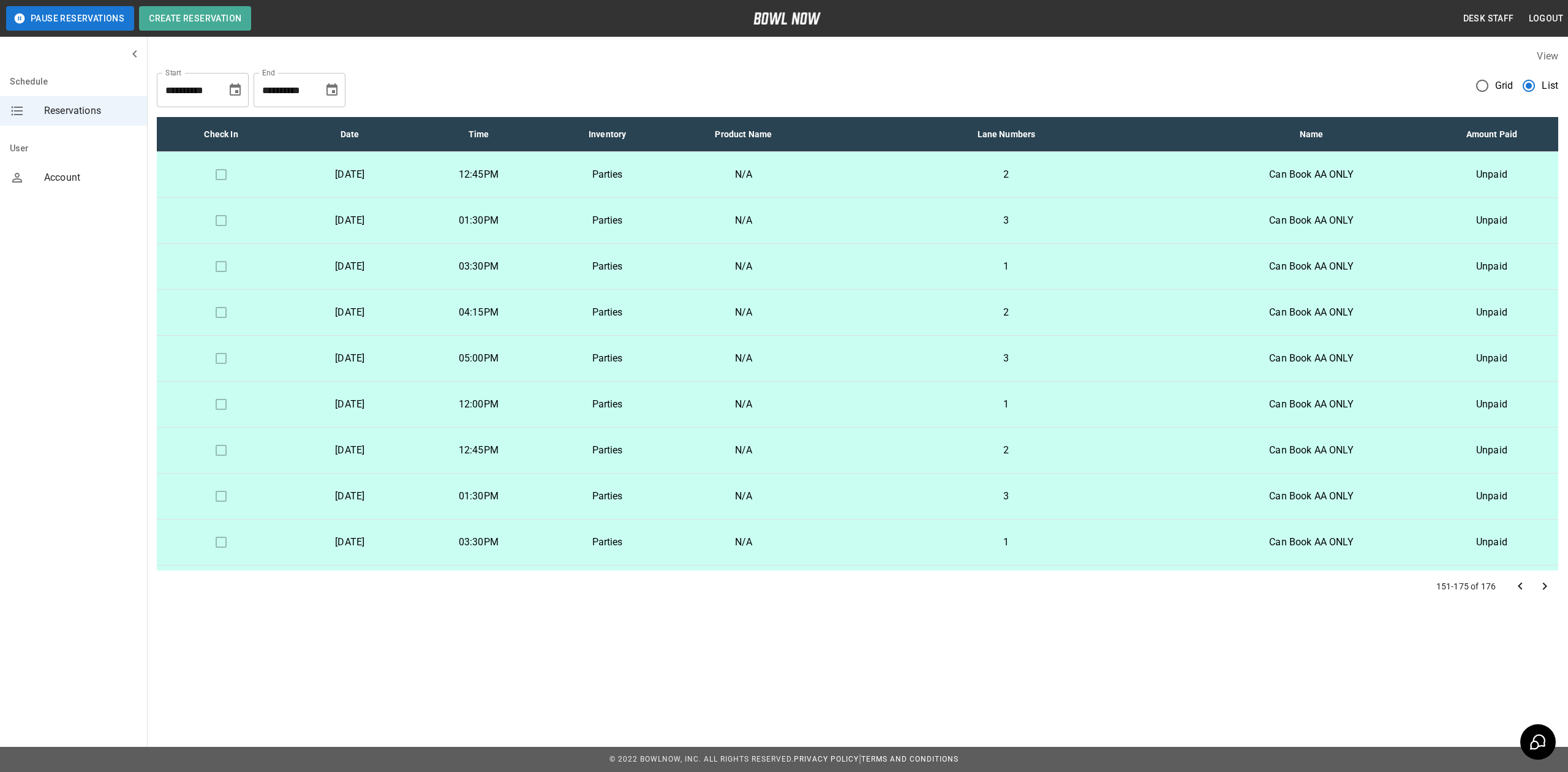
click at [93, 108] on span "Reservations" at bounding box center [90, 110] width 93 height 15
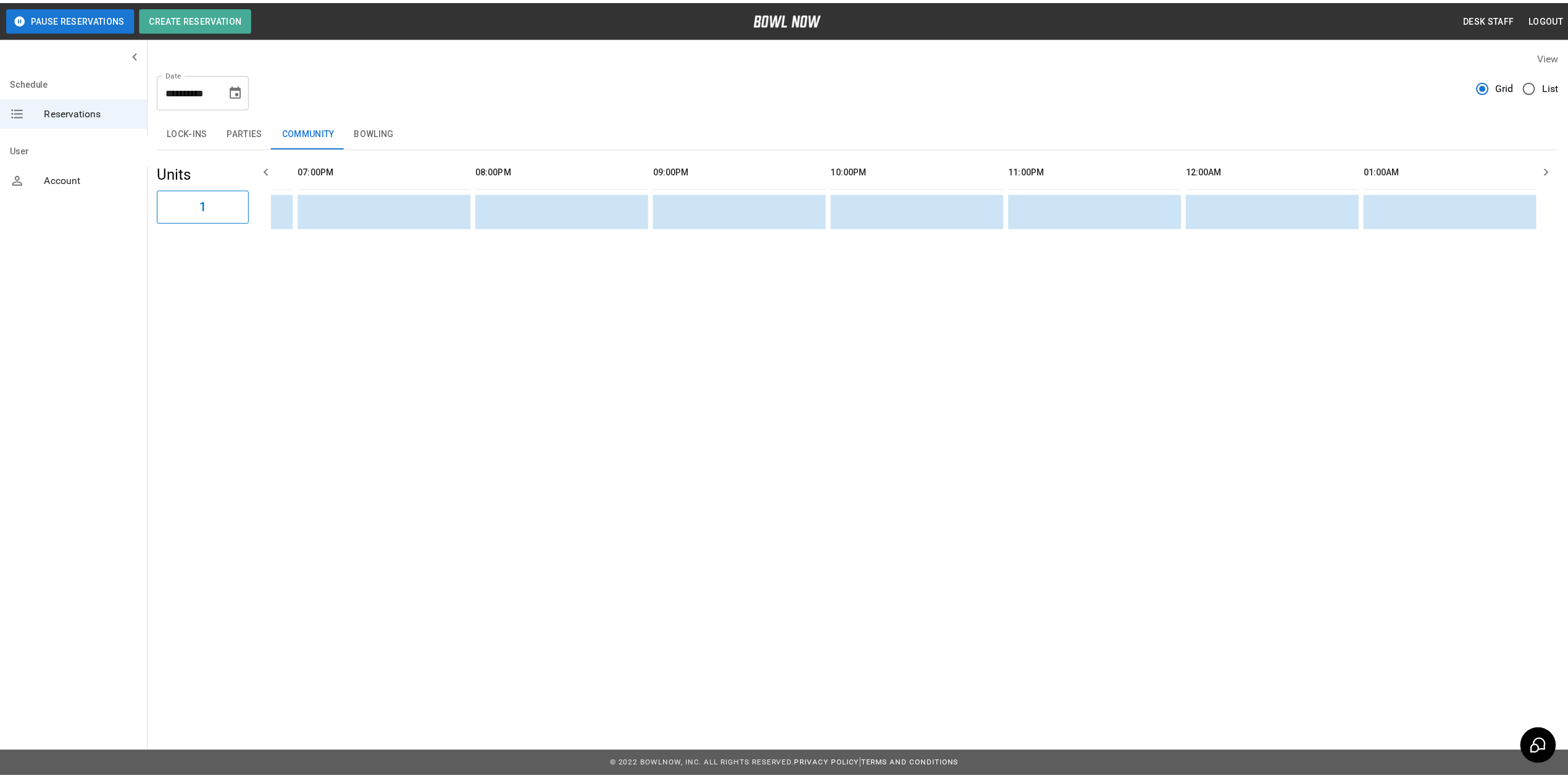
scroll to position [0, 1789]
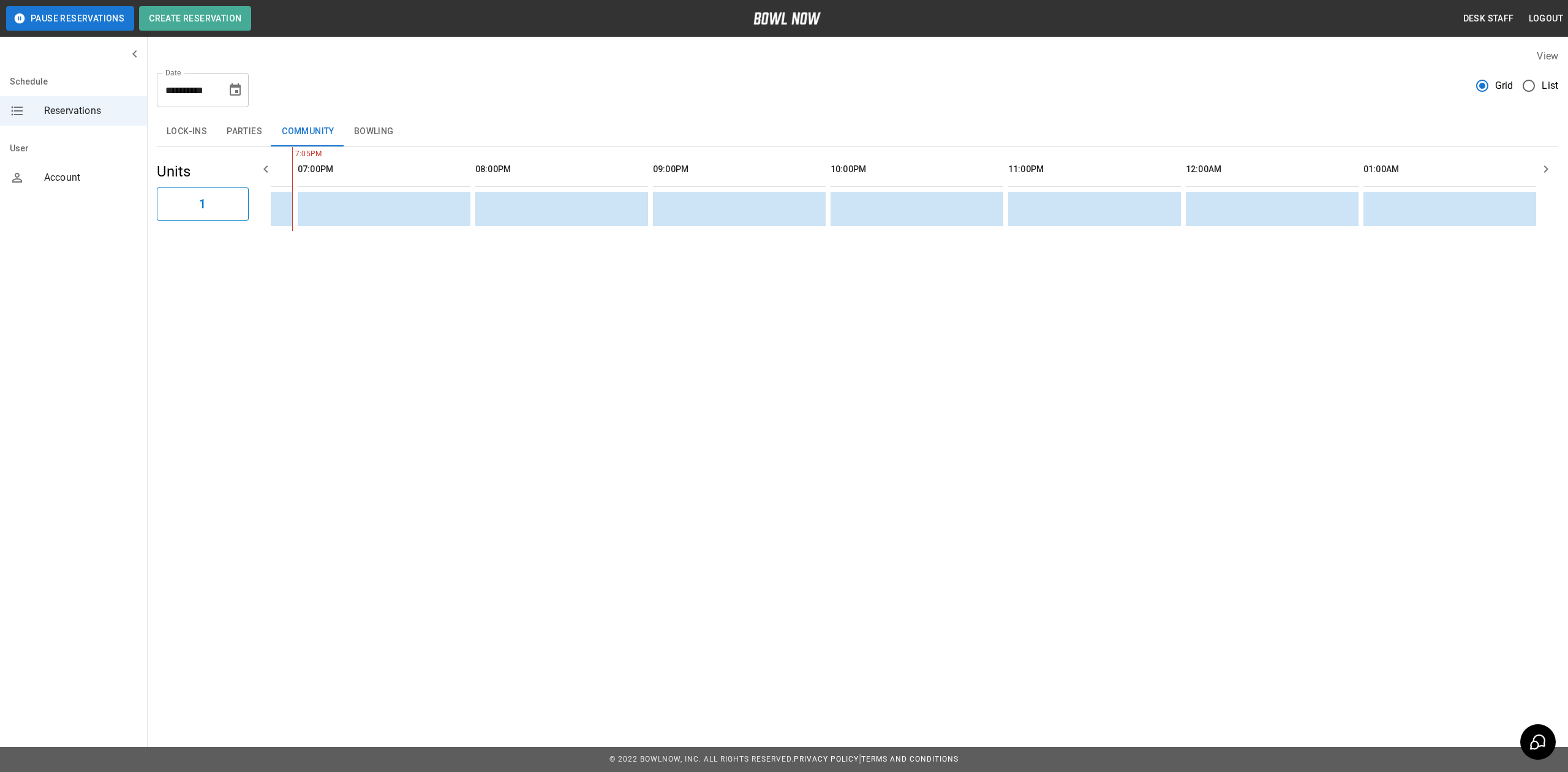
click at [229, 86] on icon "Choose date, selected date is Aug 23, 2025" at bounding box center [235, 89] width 15 height 15
click at [429, 137] on div "Lock-ins Parties Community Bowling" at bounding box center [857, 132] width 1402 height 30
click at [383, 142] on button "Bowling" at bounding box center [374, 132] width 60 height 30
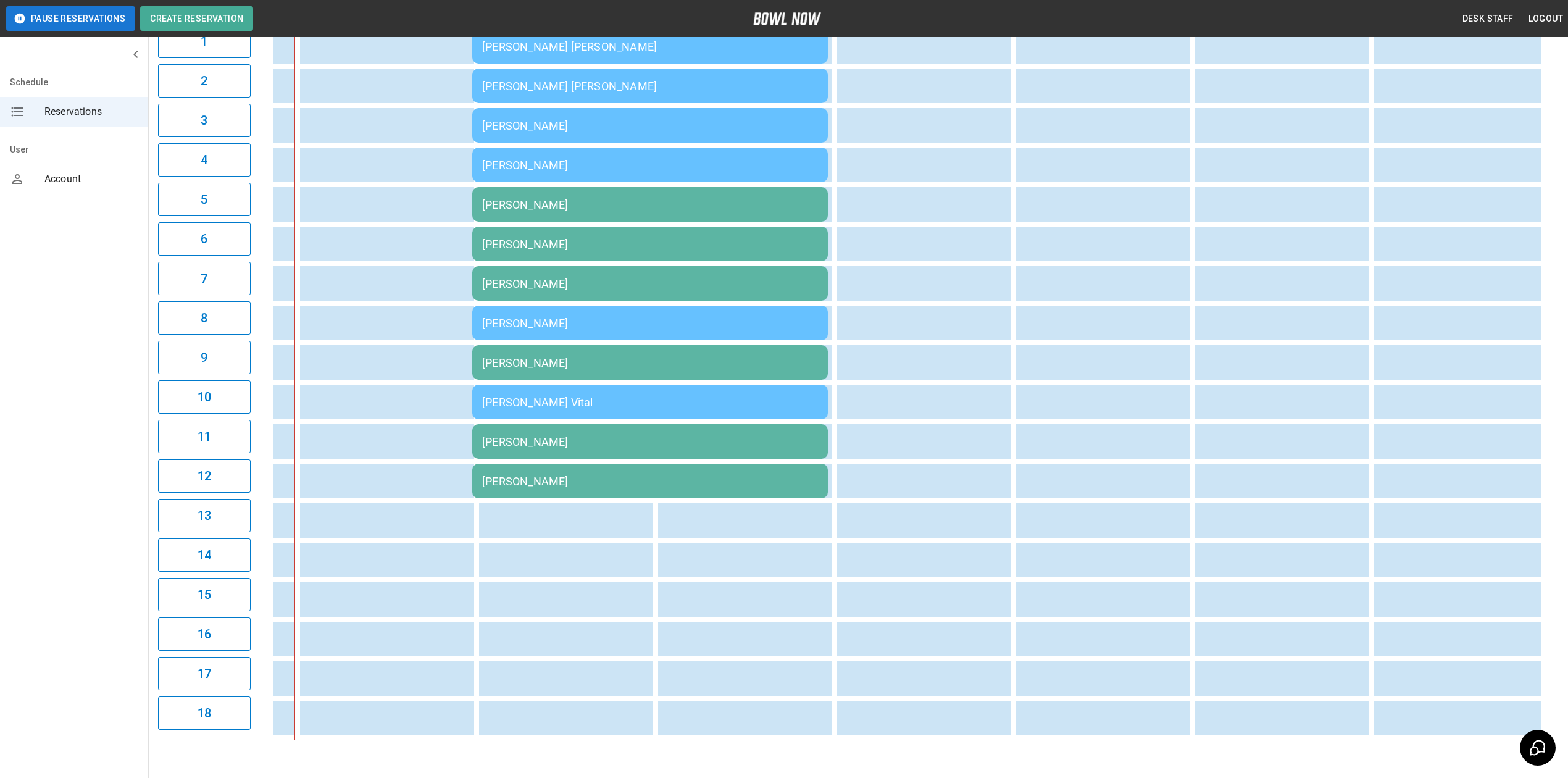
scroll to position [0, 0]
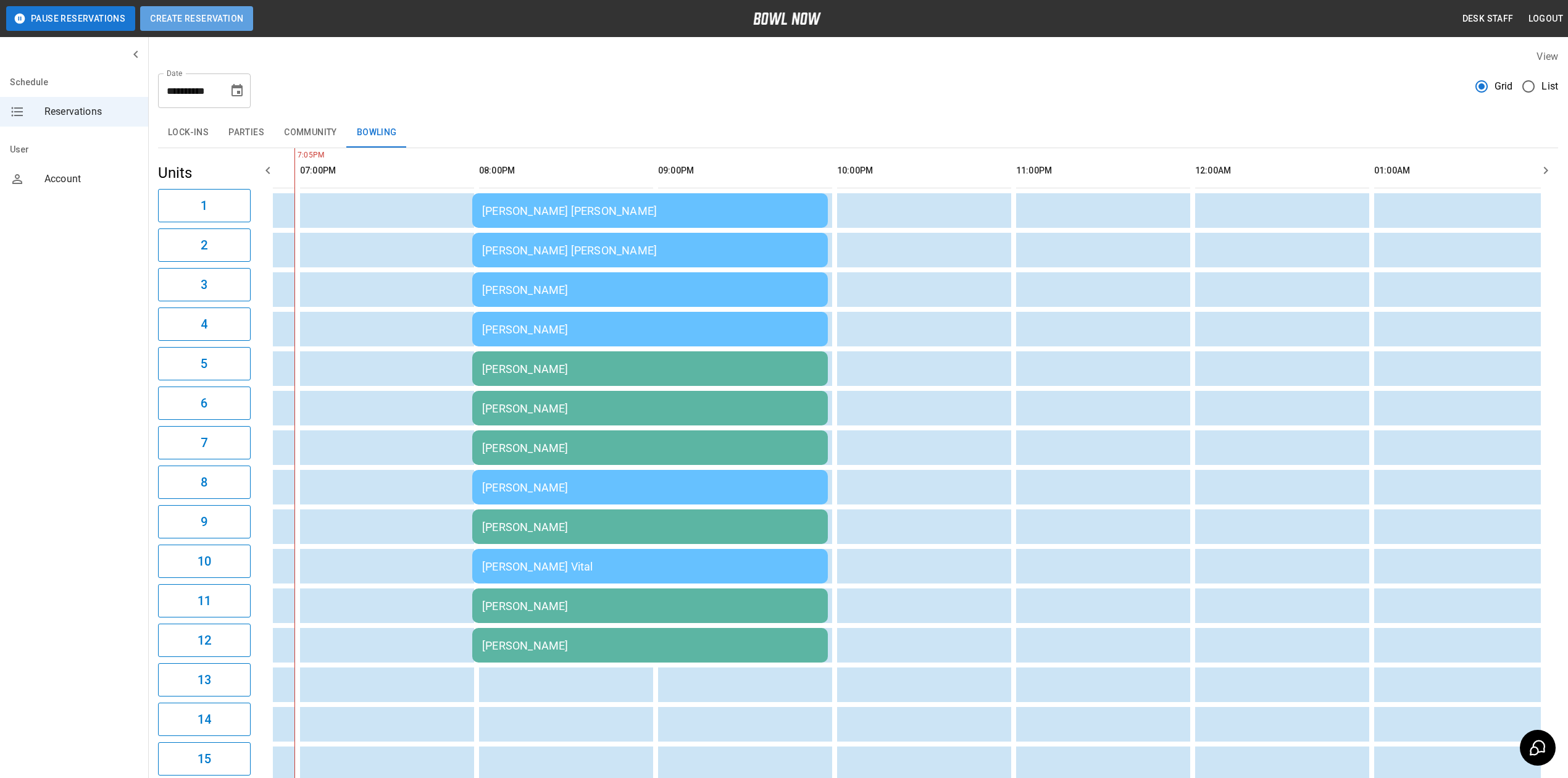
click at [221, 12] on button "Create Reservation" at bounding box center [197, 19] width 113 height 25
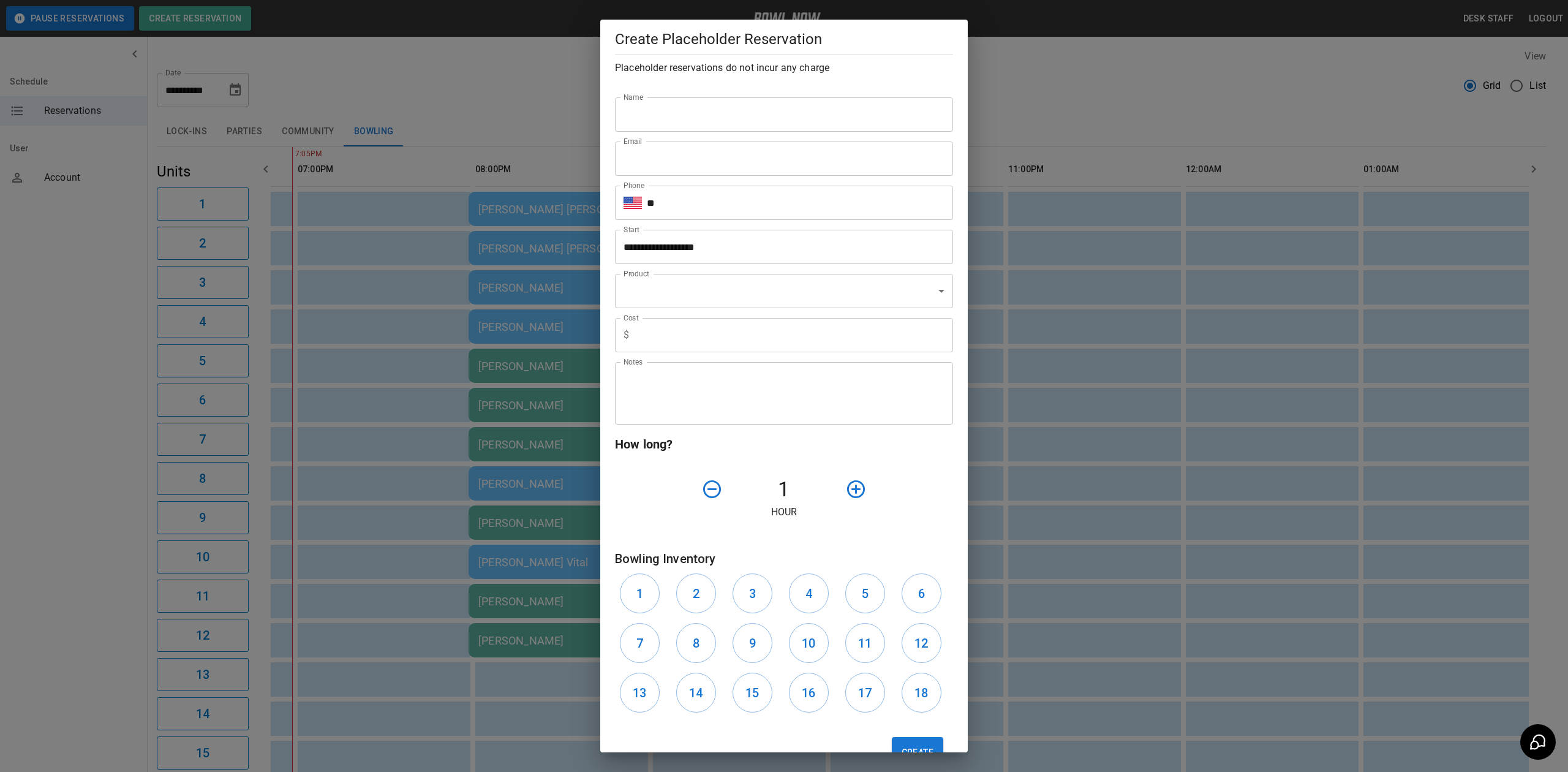
drag, startPoint x: 758, startPoint y: 203, endPoint x: 734, endPoint y: 194, distance: 25.6
click at [758, 203] on input "**" at bounding box center [800, 202] width 306 height 34
click at [645, 123] on input "Name" at bounding box center [784, 114] width 338 height 34
type input "*"
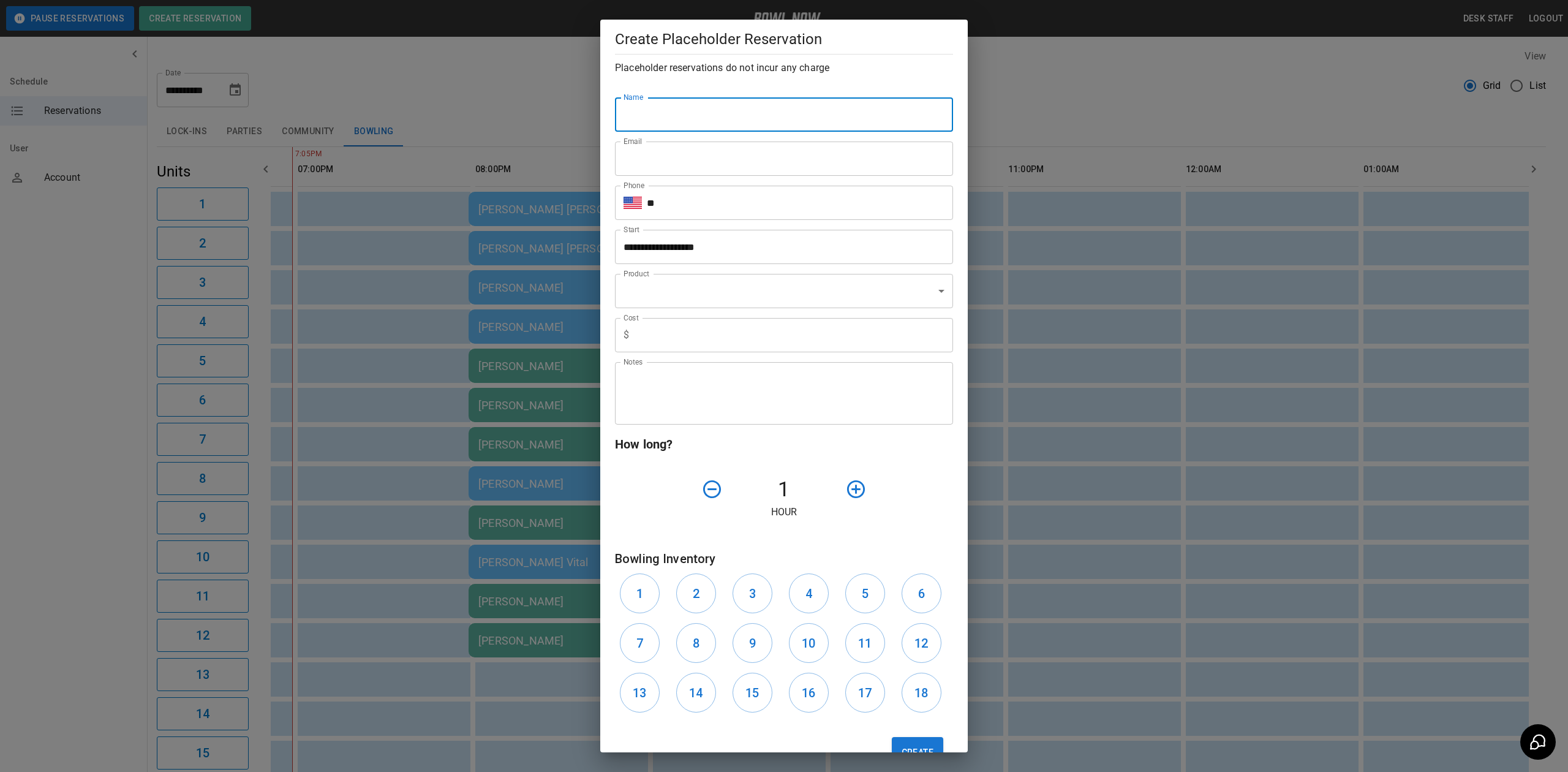
type input "*"
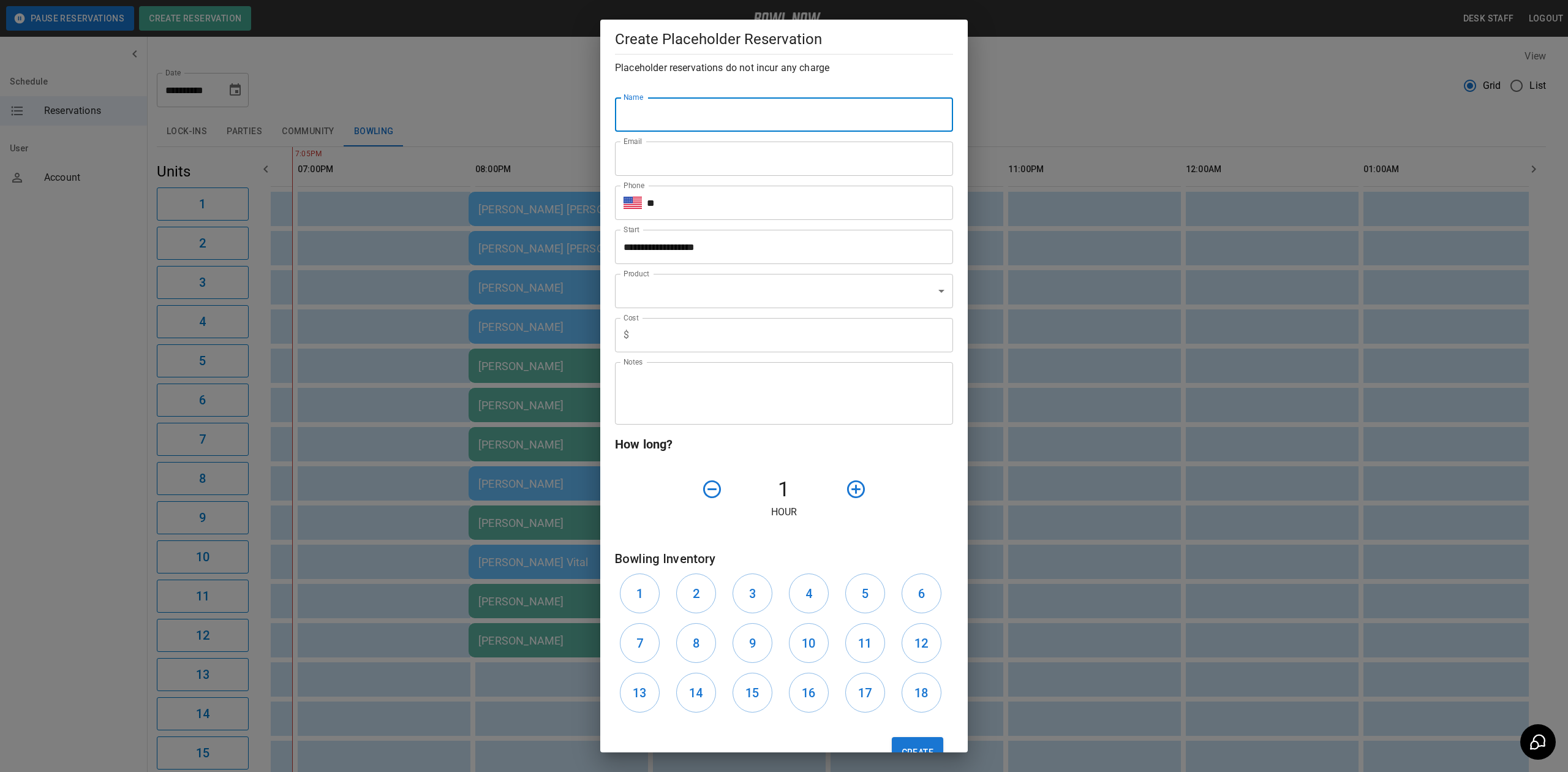
type input "*"
type input "**********"
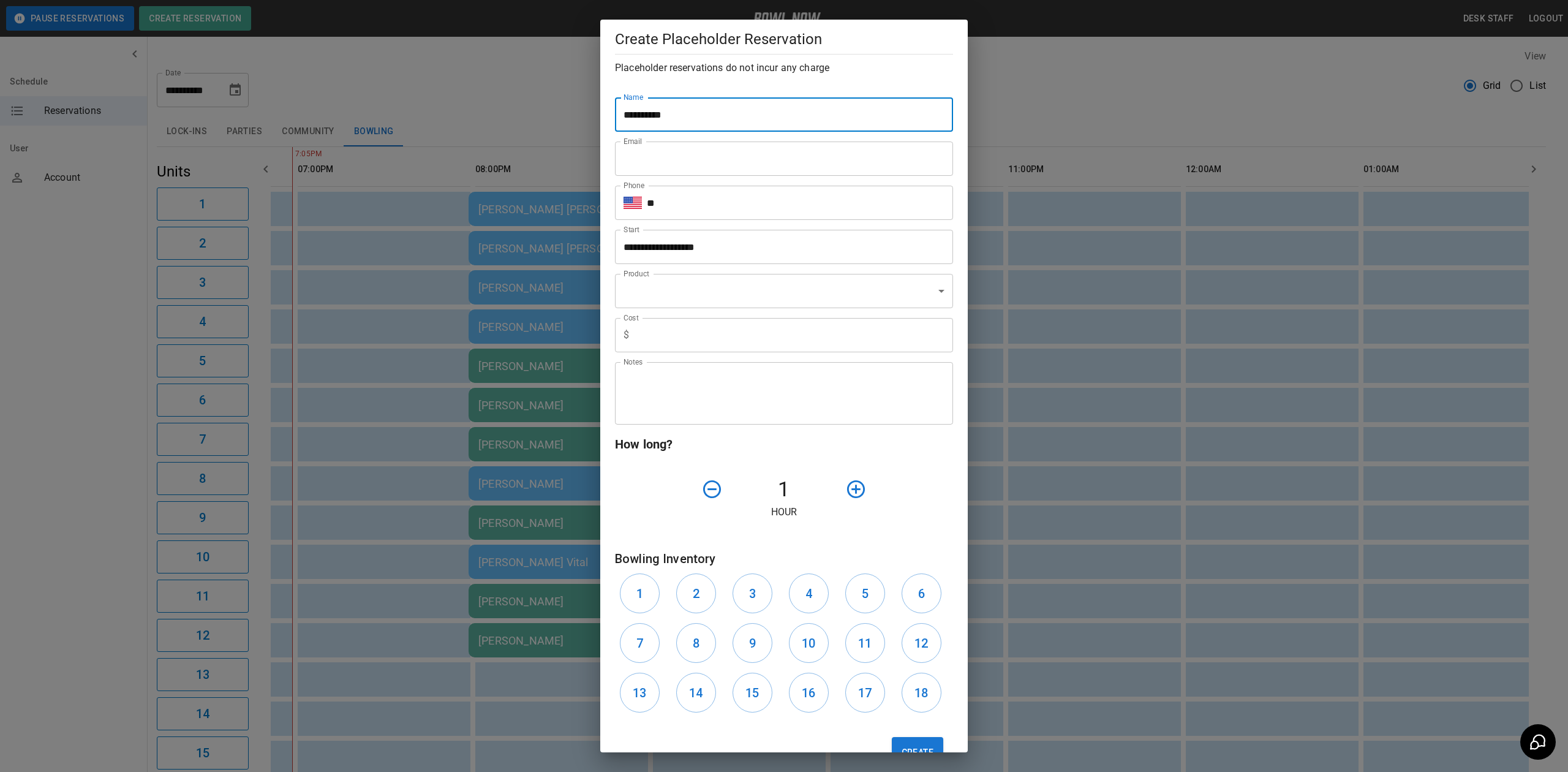
click at [643, 160] on input "Email" at bounding box center [784, 158] width 338 height 34
type input "**********"
click at [701, 215] on input "**" at bounding box center [800, 202] width 306 height 34
click at [723, 126] on input "**********" at bounding box center [784, 114] width 338 height 34
drag, startPoint x: 495, startPoint y: 138, endPoint x: 340, endPoint y: 154, distance: 155.8
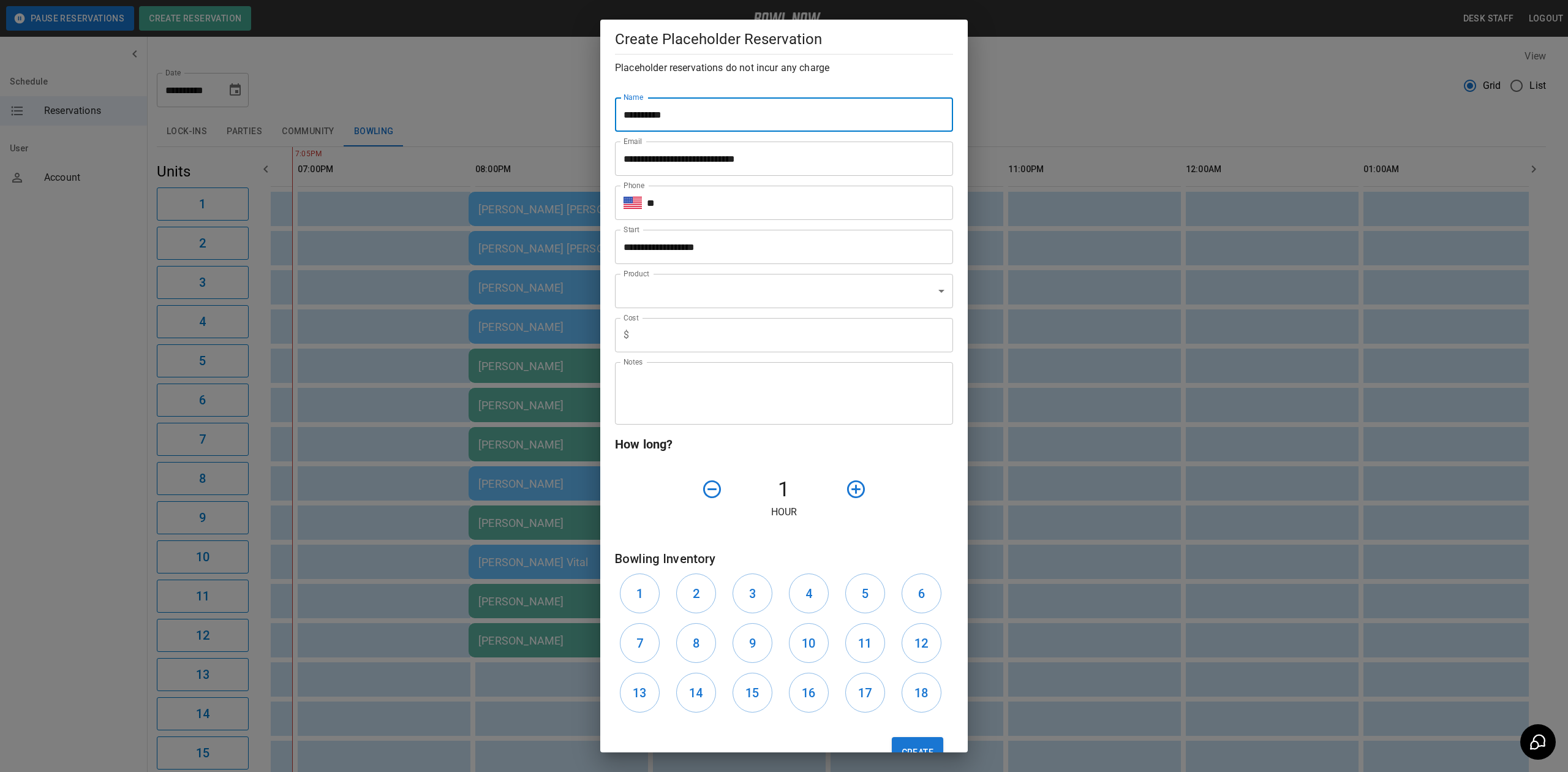
click at [351, 152] on div "**********" at bounding box center [784, 386] width 1568 height 772
click at [675, 117] on input "Name" at bounding box center [784, 114] width 338 height 34
click at [659, 111] on input "**********" at bounding box center [784, 114] width 338 height 34
type input "**********"
click at [699, 201] on input "**" at bounding box center [800, 202] width 306 height 34
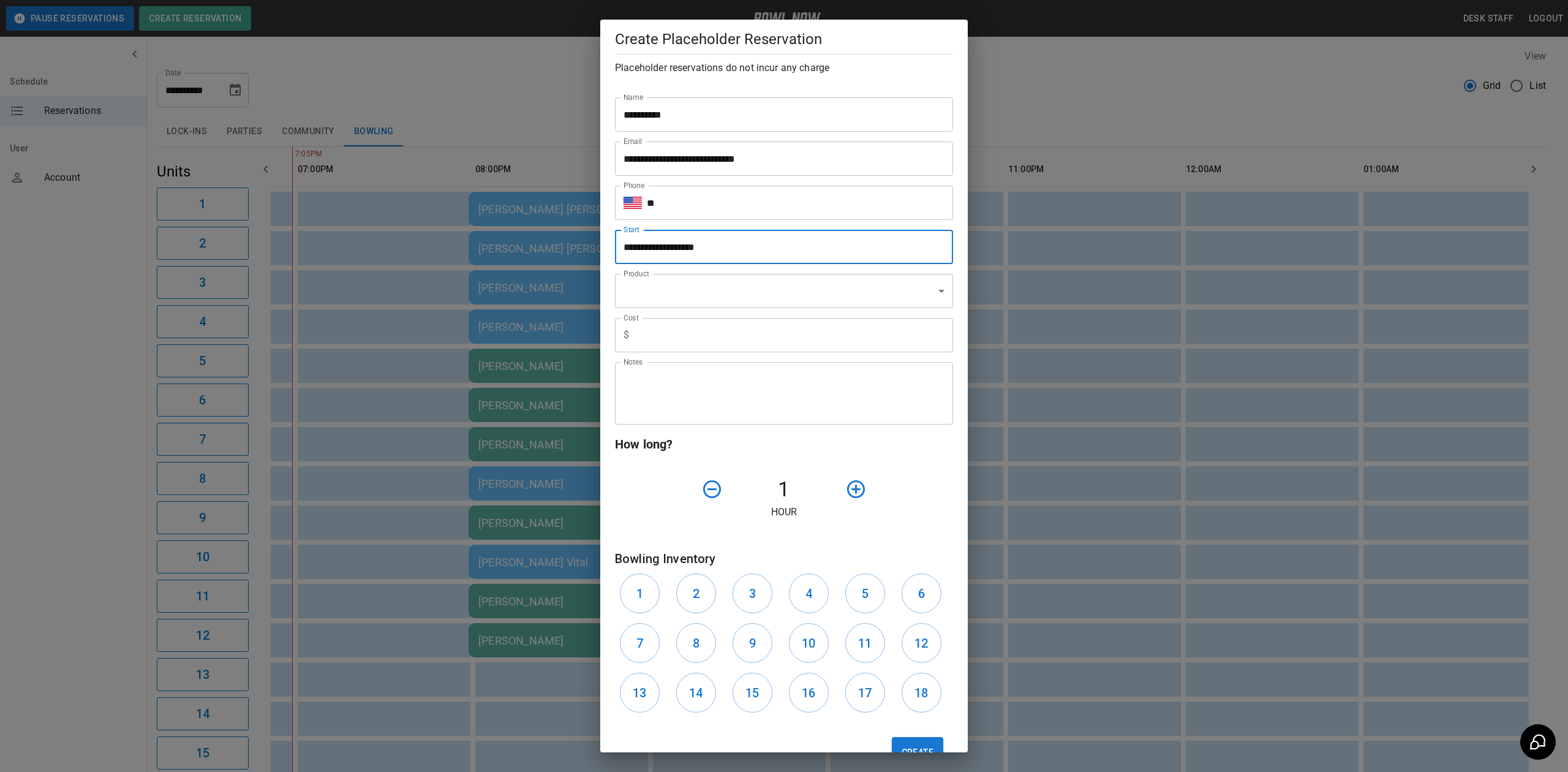
click at [714, 217] on input "**" at bounding box center [800, 202] width 306 height 34
click at [705, 242] on input "**********" at bounding box center [779, 246] width 329 height 34
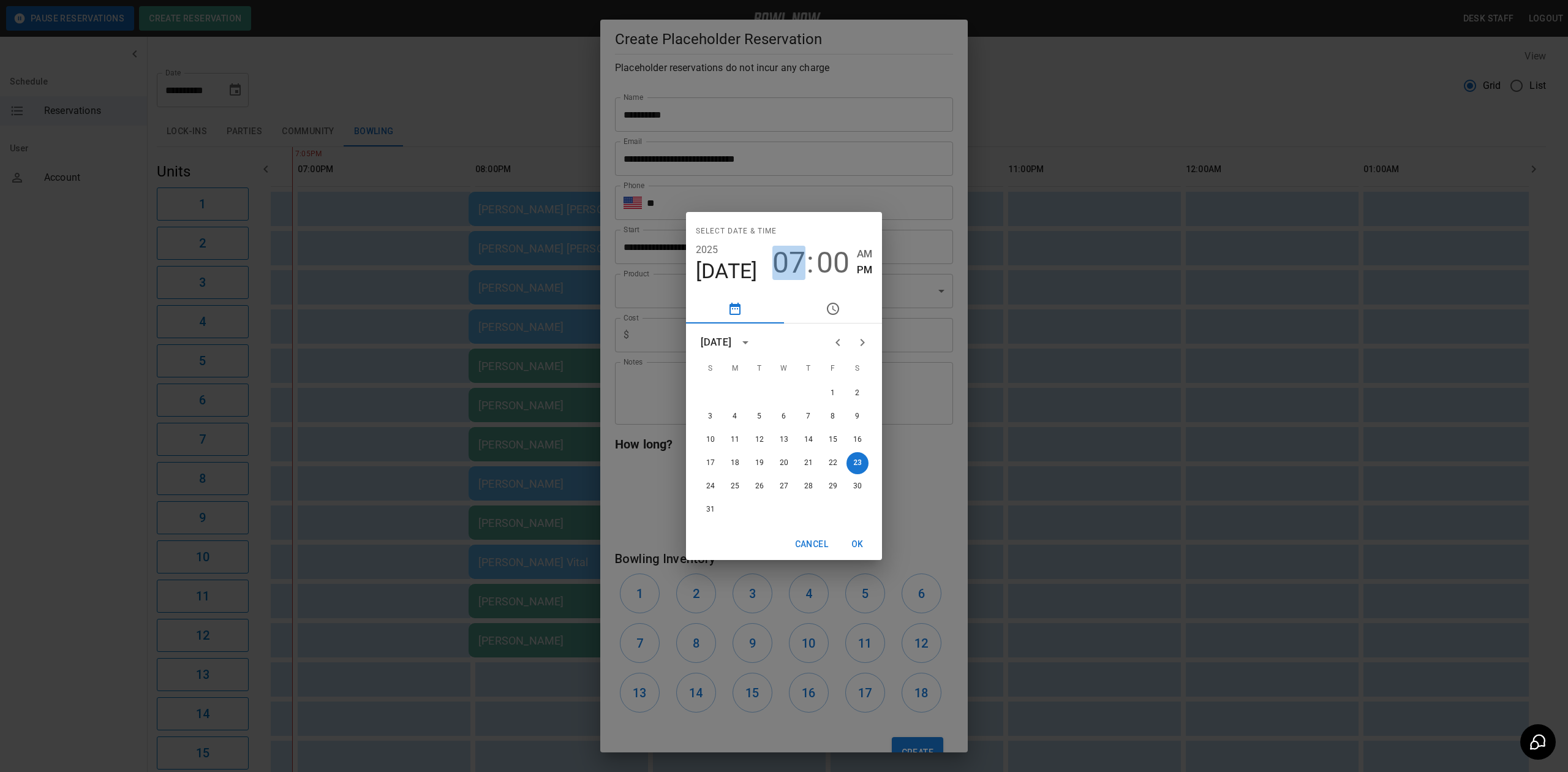
click at [782, 256] on span "07" at bounding box center [789, 263] width 33 height 34
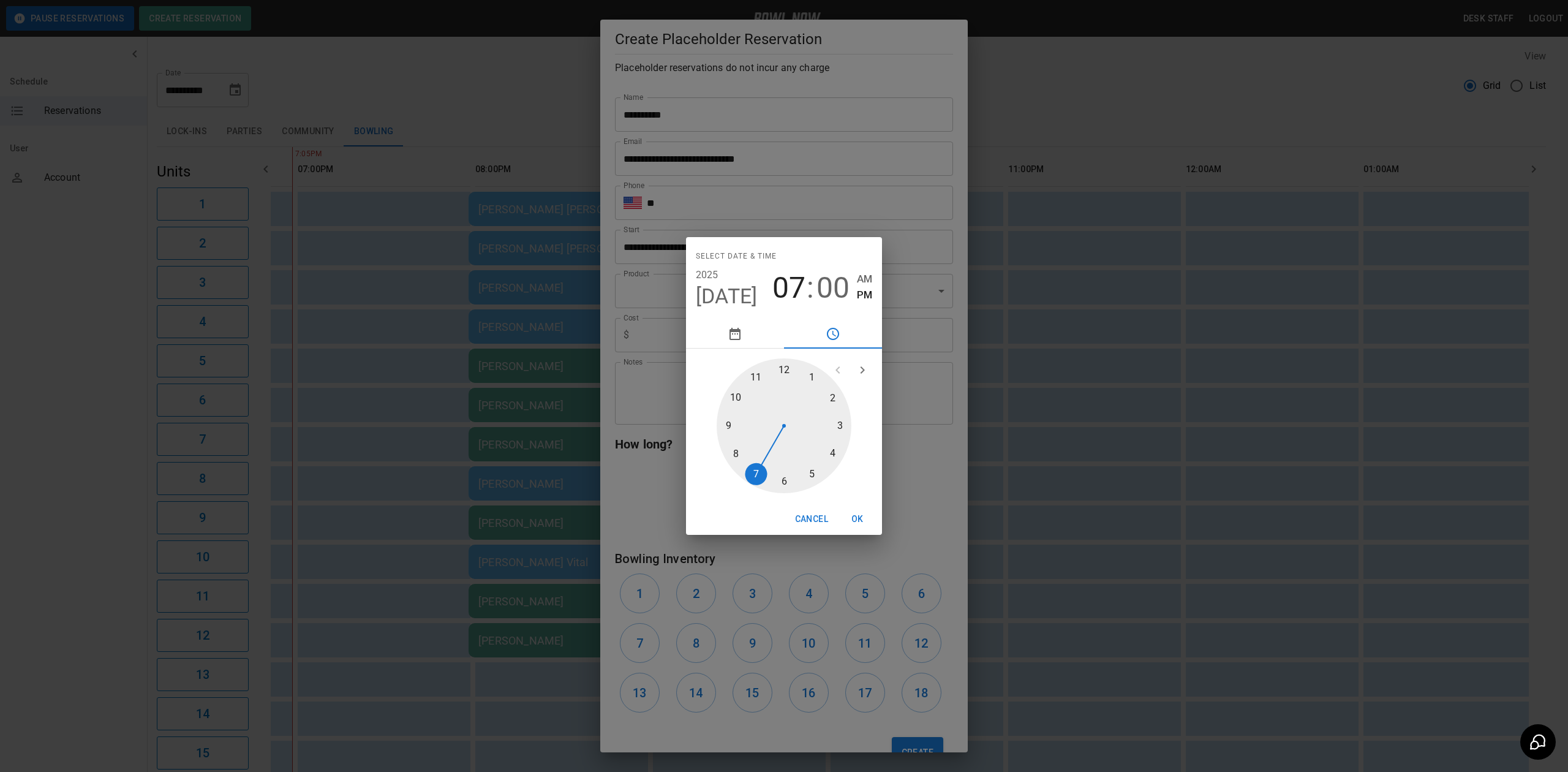
type input "**********"
click at [740, 456] on div at bounding box center [784, 425] width 135 height 135
click at [866, 523] on button "OK" at bounding box center [857, 519] width 39 height 23
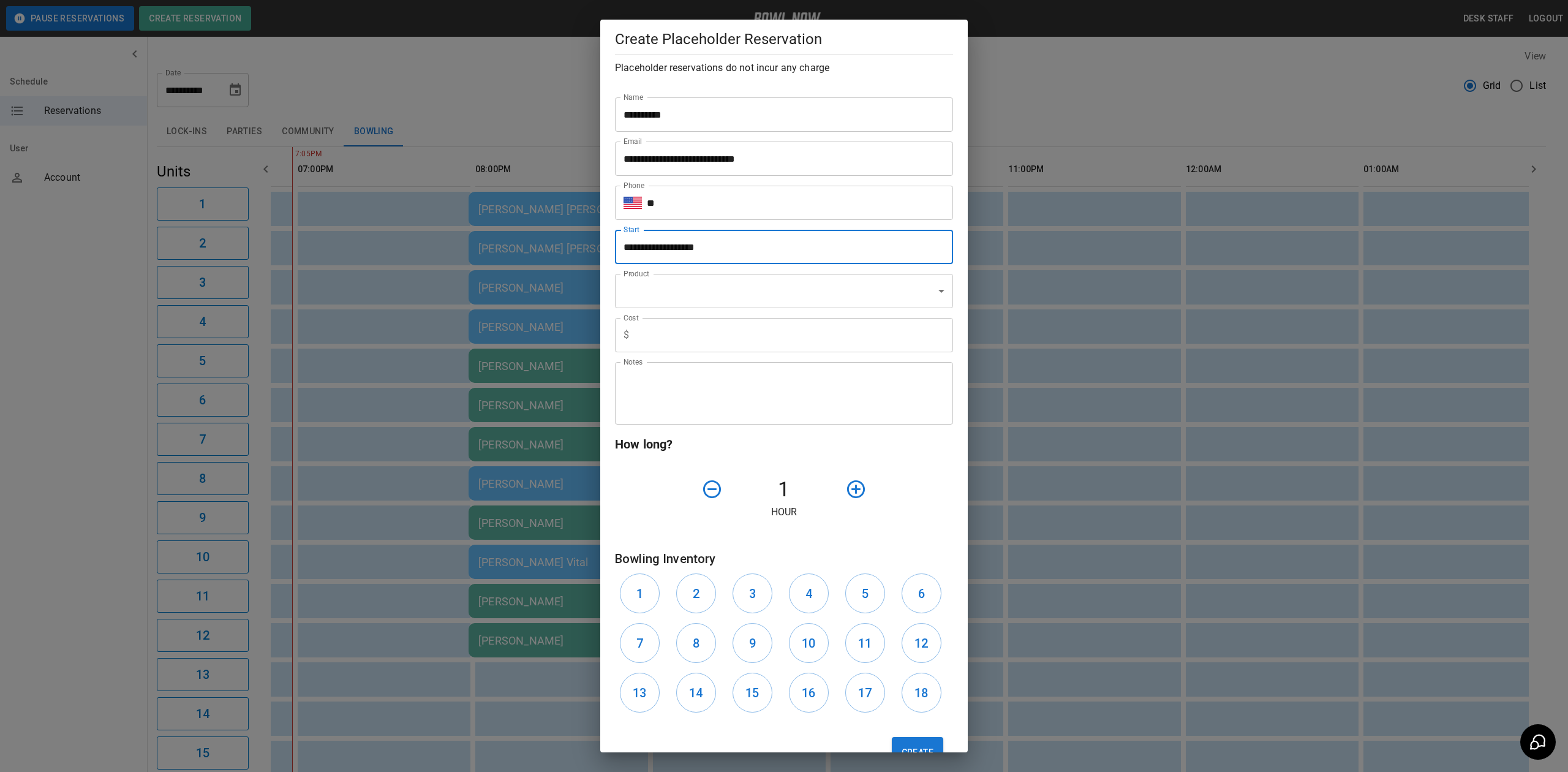
click at [709, 209] on input "**" at bounding box center [800, 202] width 306 height 34
type input "**********"
click at [697, 291] on body "**********" at bounding box center [784, 487] width 1568 height 973
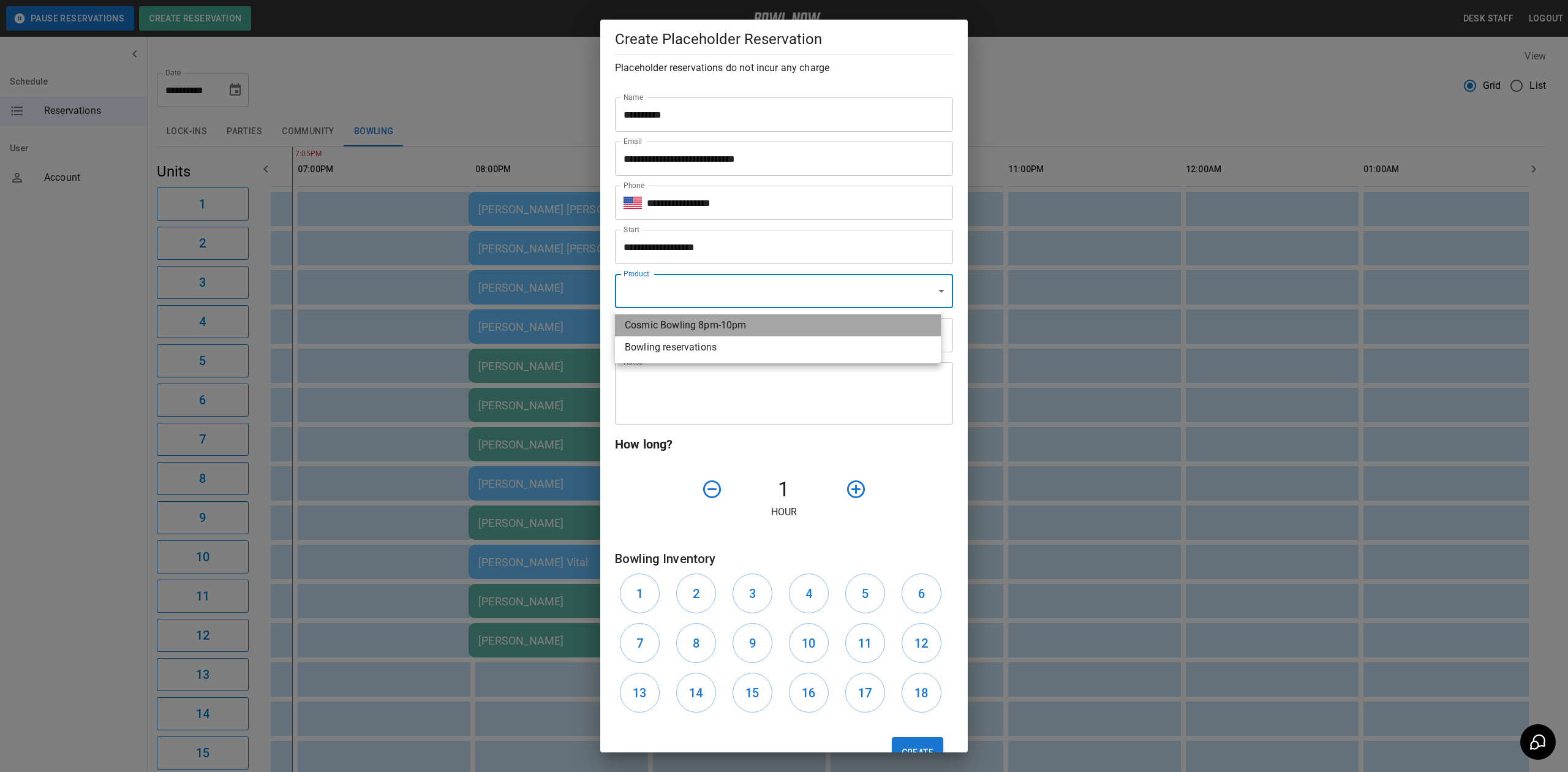
click at [696, 326] on li "Cosmic Bowling 8pm-10pm" at bounding box center [777, 325] width 326 height 22
type input "**********"
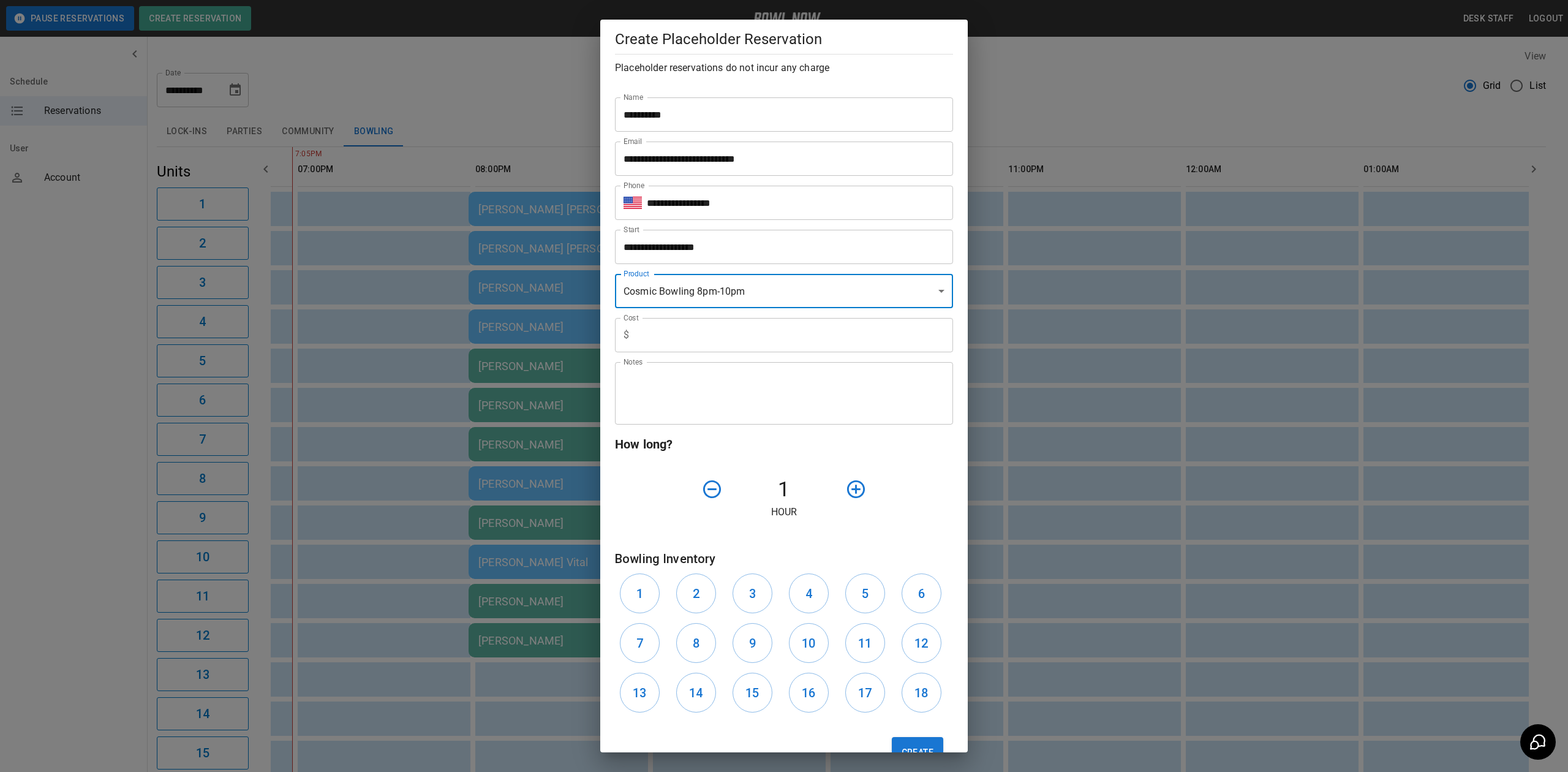
click at [679, 339] on input "text" at bounding box center [793, 334] width 319 height 34
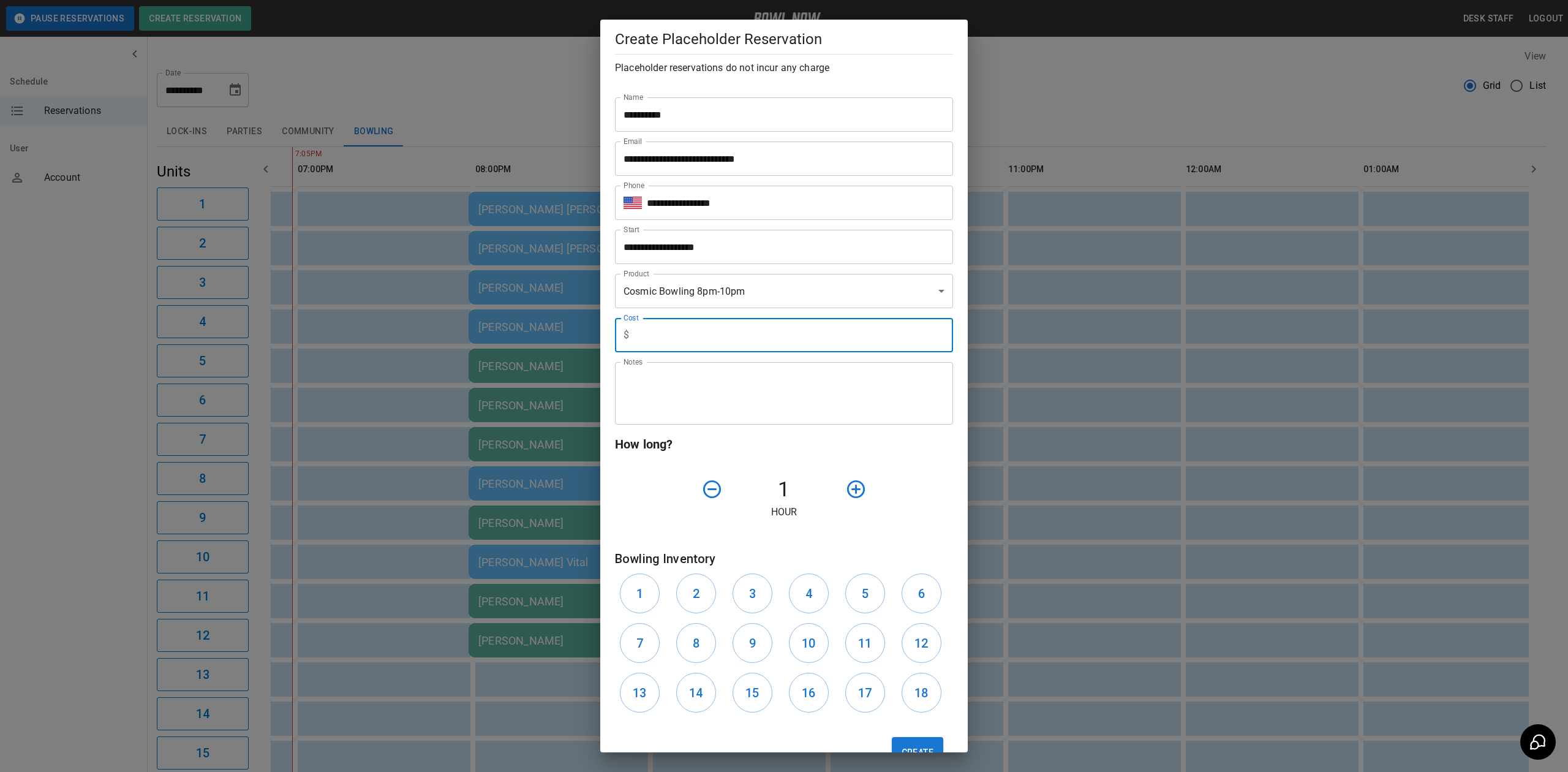
type input "**"
click at [709, 395] on textarea "Notes" at bounding box center [784, 393] width 321 height 42
type textarea "**********"
click at [855, 497] on icon "button" at bounding box center [855, 488] width 21 height 21
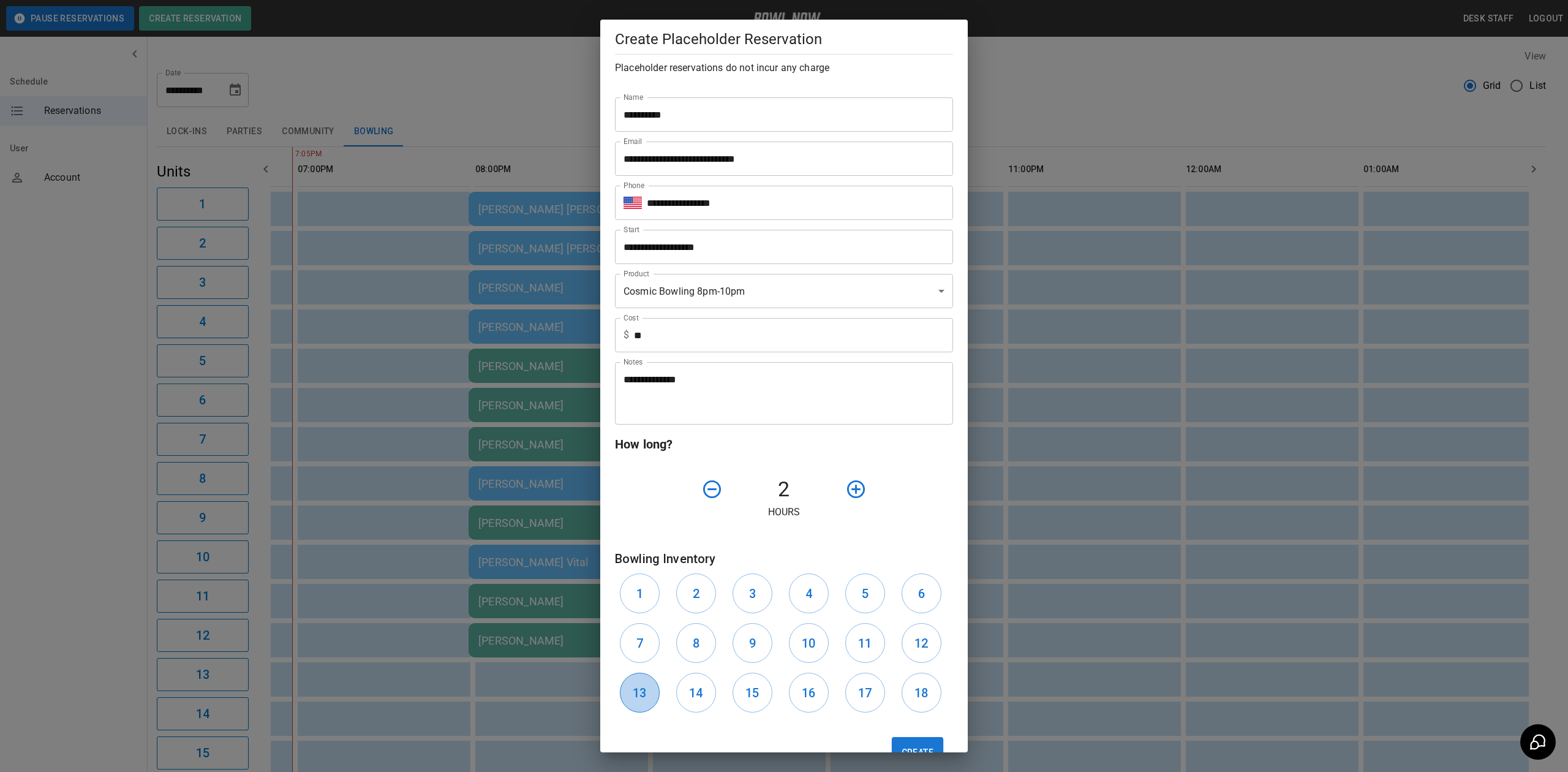
click at [625, 691] on button "13" at bounding box center [639, 691] width 39 height 39
click at [925, 747] on button "Create" at bounding box center [918, 752] width 52 height 31
type input "**"
type input "**********"
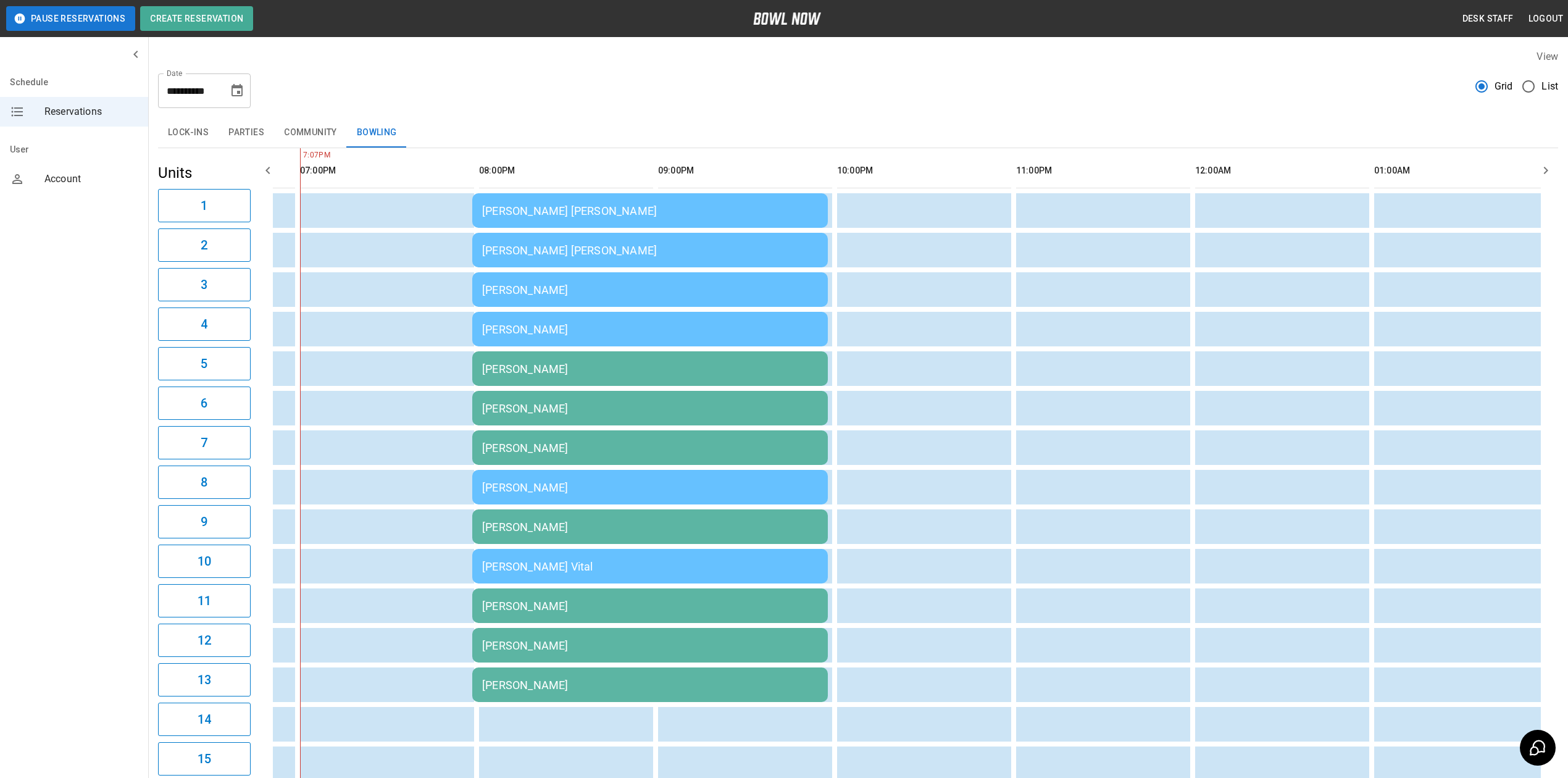
click at [225, 44] on div "**********" at bounding box center [858, 476] width 1420 height 874
click at [232, 24] on button "Create Reservation" at bounding box center [197, 19] width 113 height 25
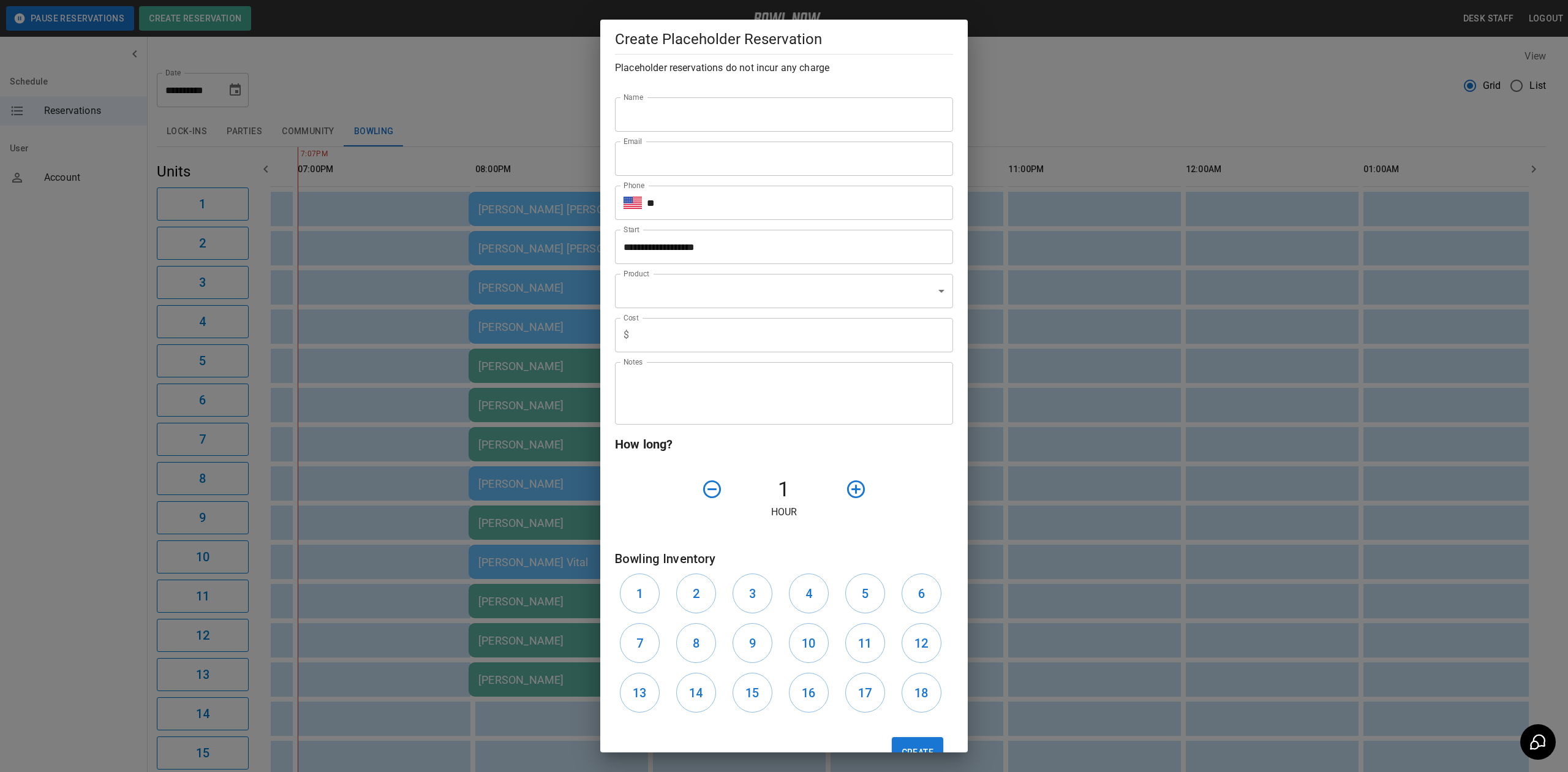
click at [645, 97] on div "Name Name" at bounding box center [778, 103] width 348 height 55
click at [638, 105] on input "Name" at bounding box center [784, 114] width 338 height 34
type input "*"
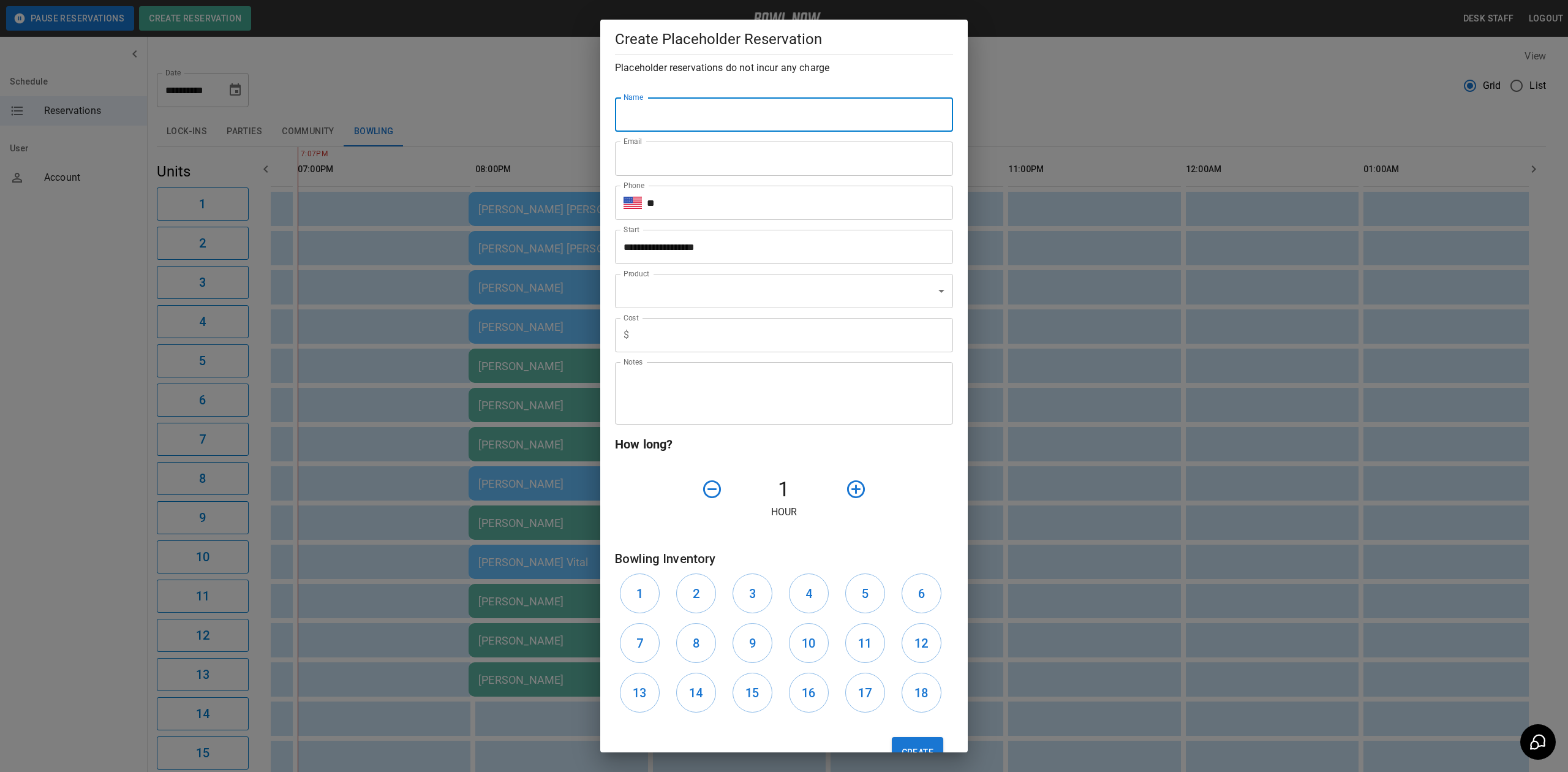
type input "*"
click at [1151, 101] on div "**********" at bounding box center [784, 386] width 1568 height 772
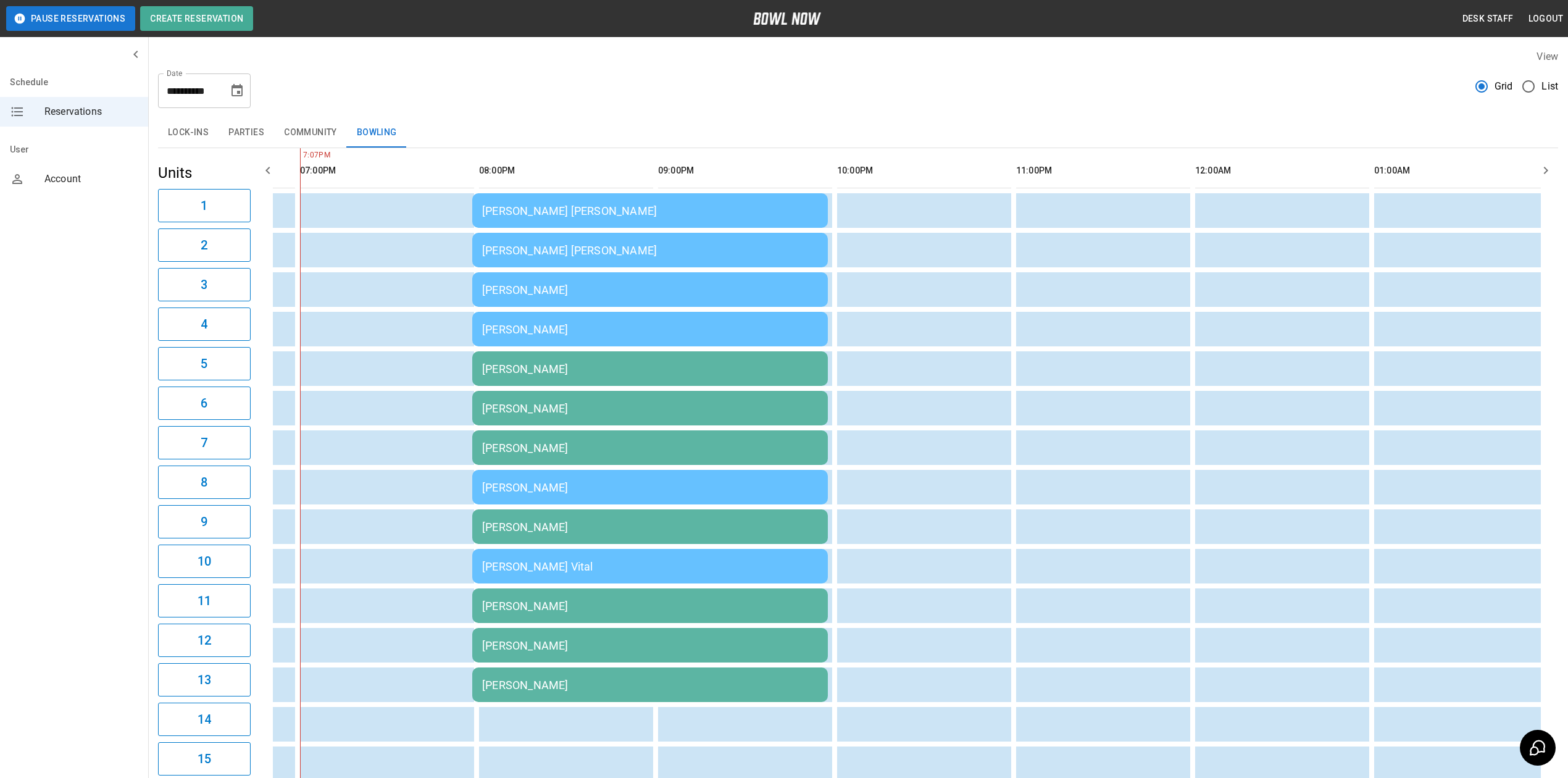
drag, startPoint x: 564, startPoint y: 123, endPoint x: 564, endPoint y: 108, distance: 15.0
click at [564, 112] on div "**********" at bounding box center [858, 476] width 1420 height 874
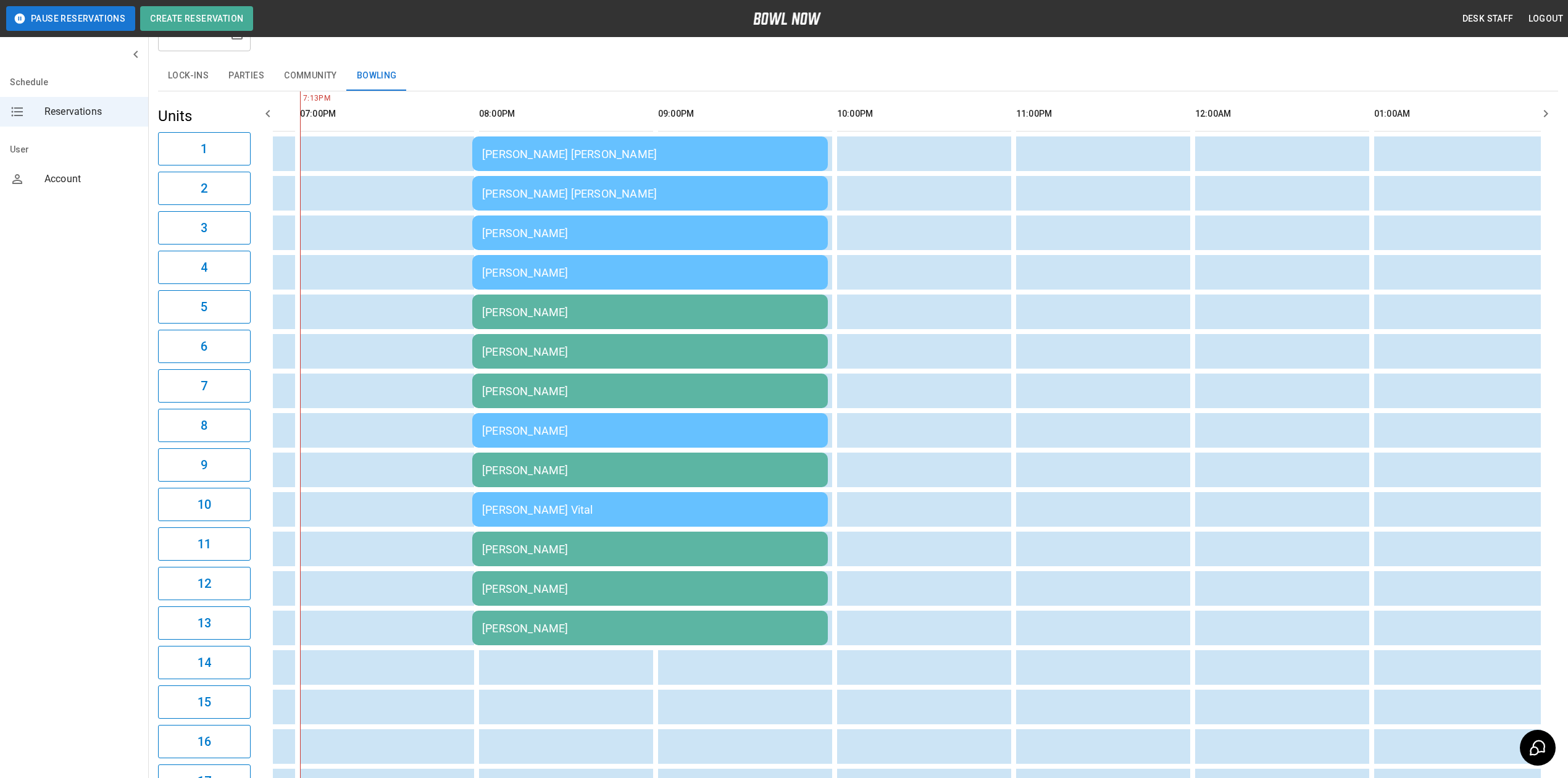
scroll to position [82, 0]
